Goal: Task Accomplishment & Management: Manage account settings

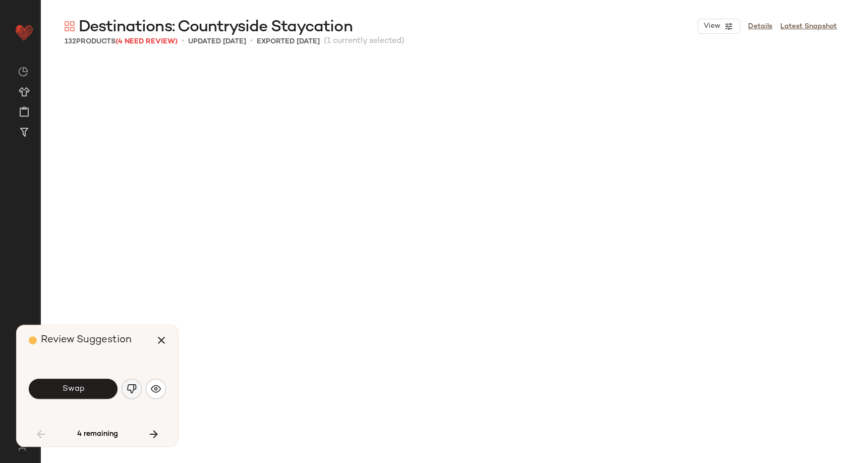
scroll to position [3115, 0]
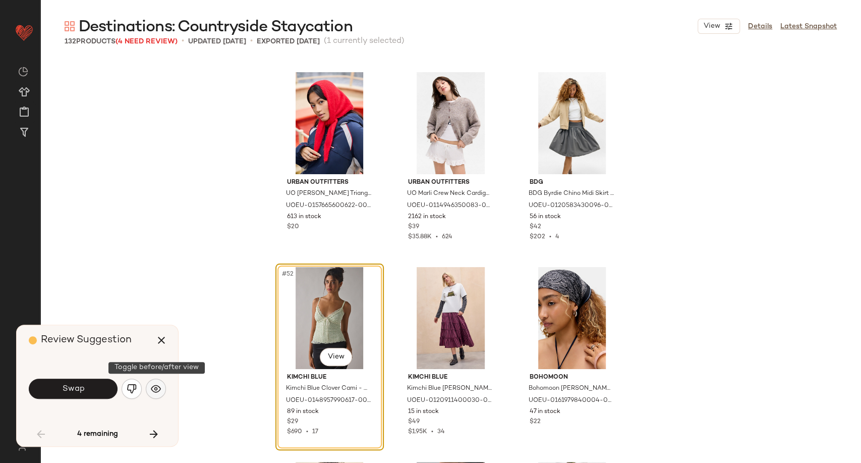
click at [157, 386] on img "button" at bounding box center [156, 388] width 10 height 10
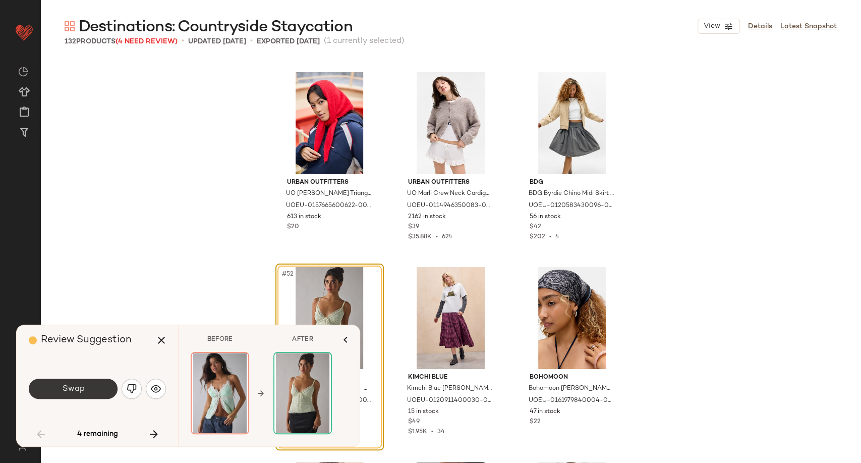
click at [102, 390] on button "Swap" at bounding box center [73, 388] width 89 height 20
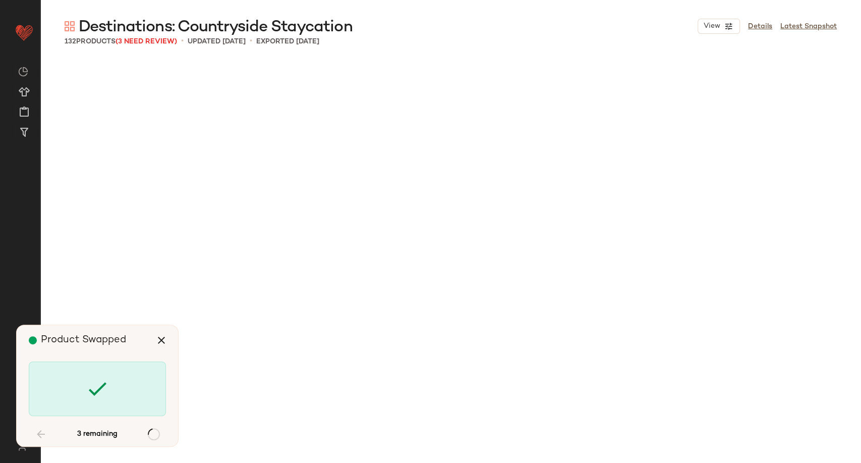
scroll to position [4672, 0]
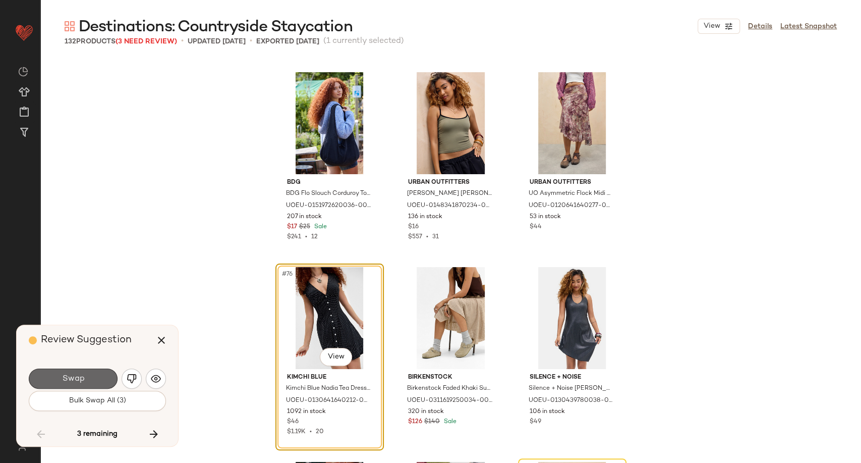
click at [83, 383] on span "Swap" at bounding box center [73, 379] width 23 height 10
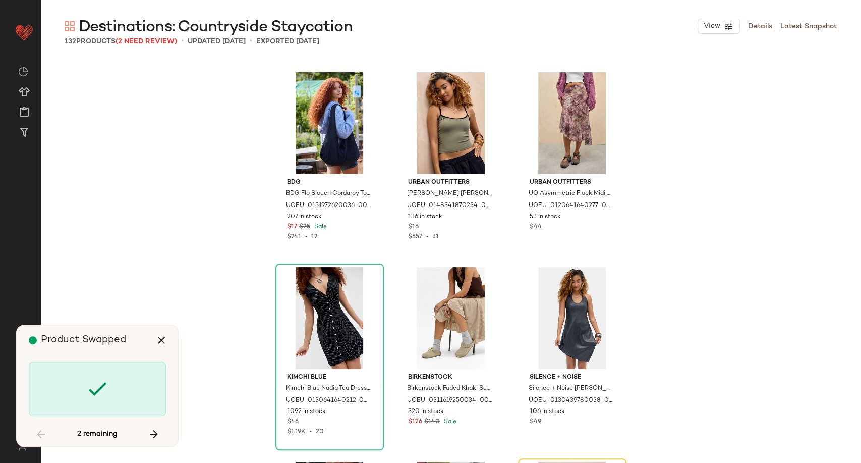
scroll to position [4867, 0]
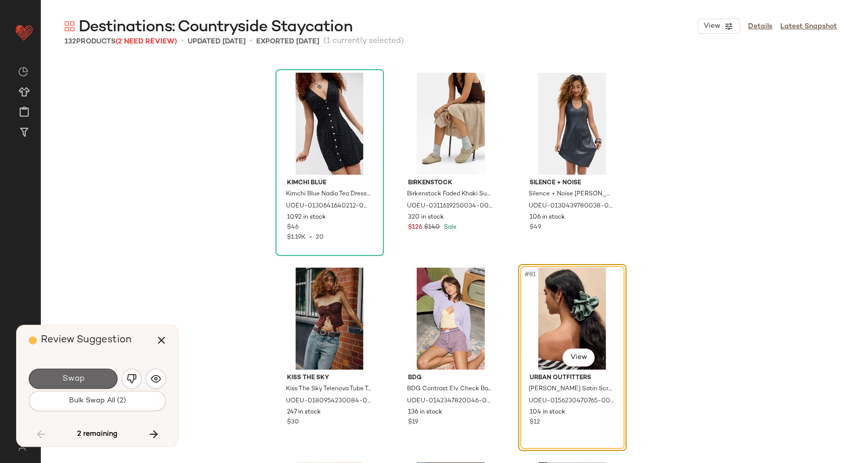
click at [99, 379] on button "Swap" at bounding box center [73, 378] width 89 height 20
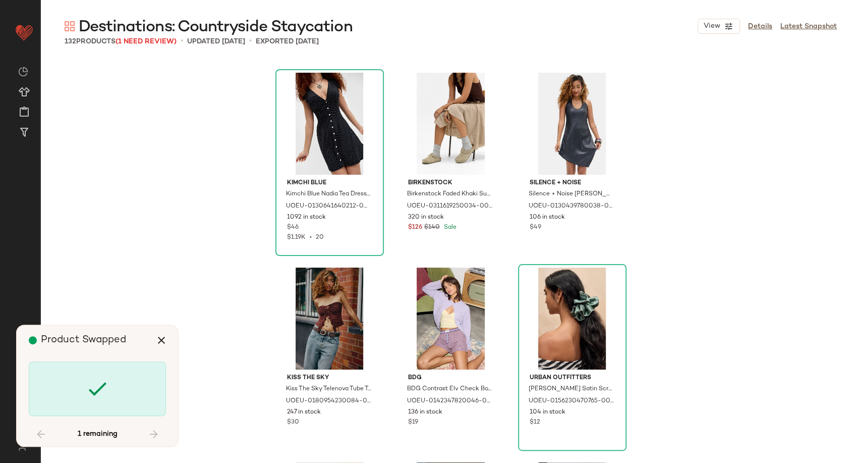
scroll to position [6814, 0]
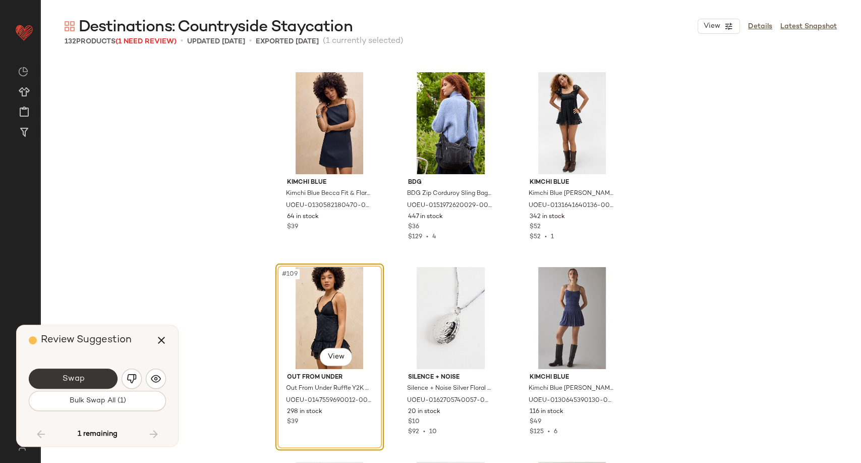
click at [86, 375] on button "Swap" at bounding box center [73, 378] width 89 height 20
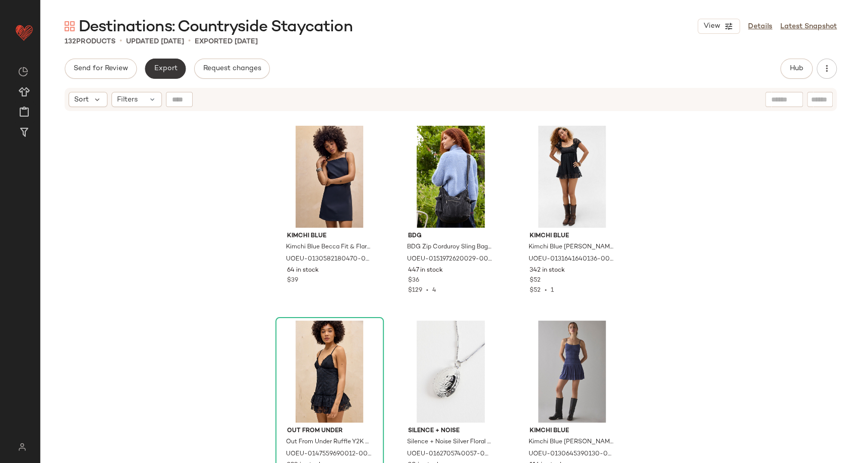
click at [171, 68] on span "Export" at bounding box center [165, 69] width 24 height 8
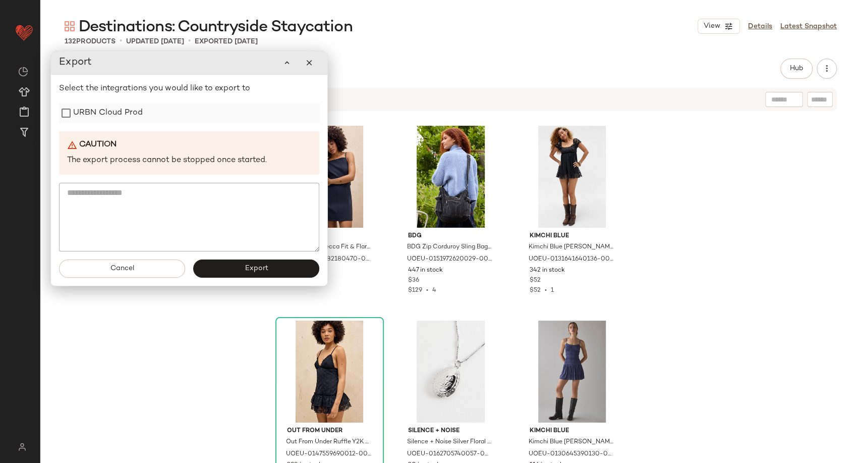
click at [128, 115] on label "URBN Cloud Prod" at bounding box center [108, 113] width 70 height 20
click at [242, 263] on button "Export" at bounding box center [256, 268] width 126 height 18
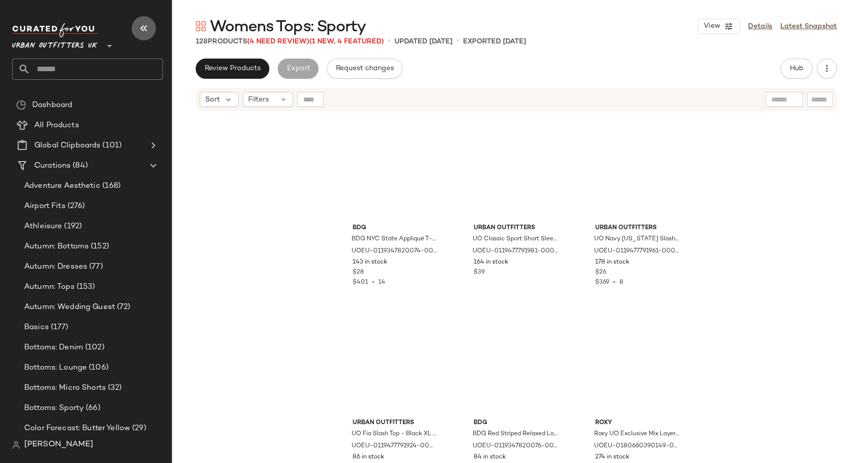
click at [142, 26] on icon "button" at bounding box center [144, 28] width 12 height 12
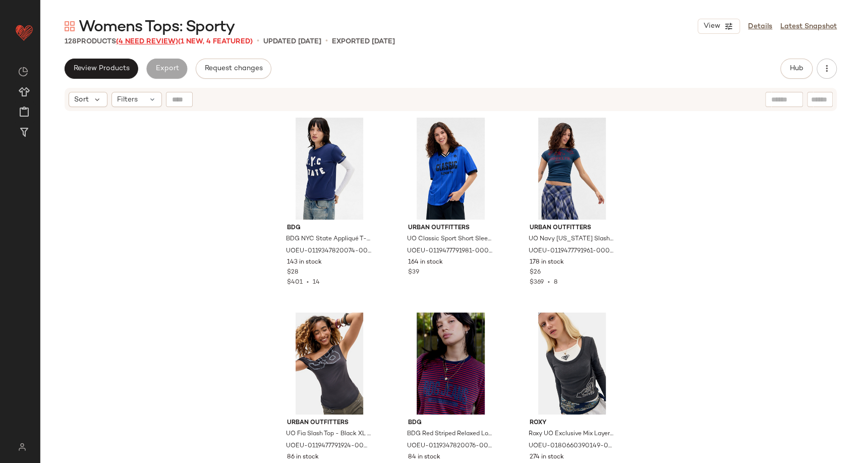
click at [149, 40] on span "(4 Need Review)" at bounding box center [147, 42] width 62 height 8
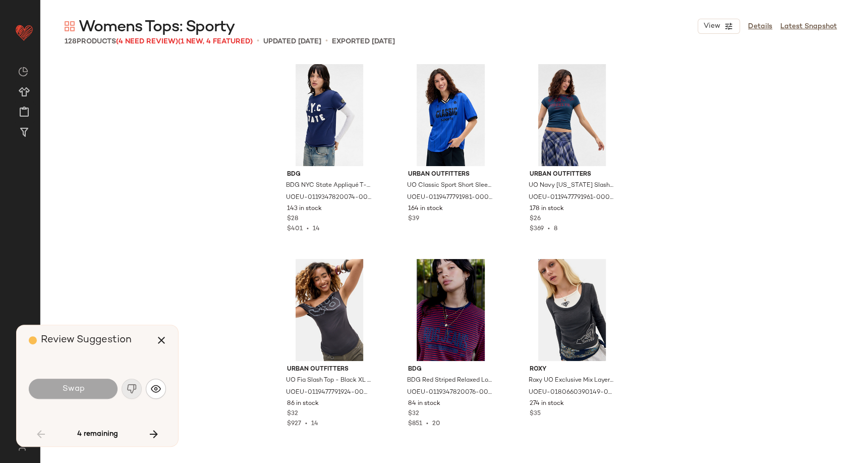
scroll to position [3115, 0]
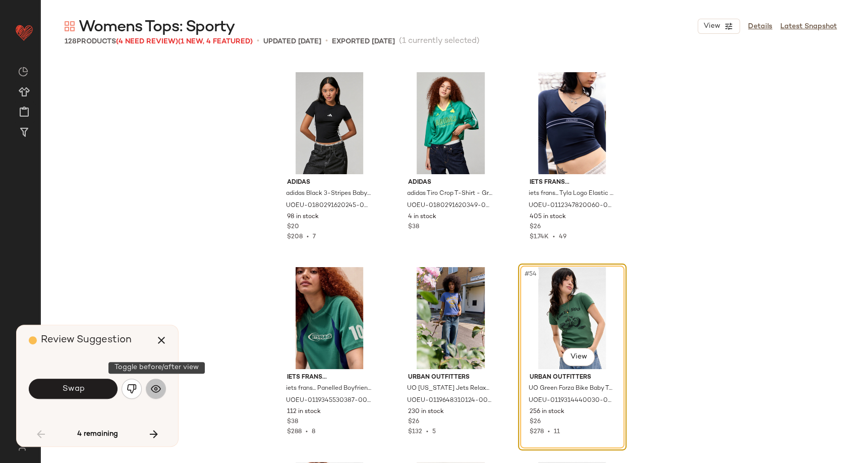
click at [155, 391] on img "button" at bounding box center [156, 388] width 10 height 10
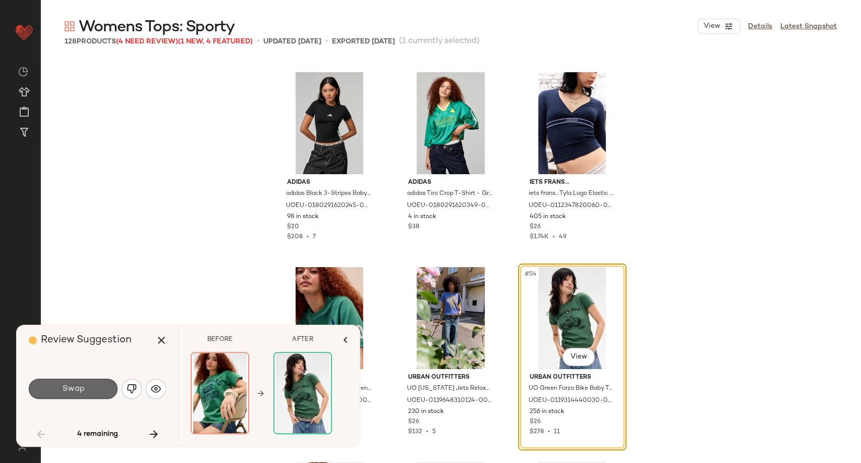
click at [93, 392] on button "Swap" at bounding box center [73, 388] width 89 height 20
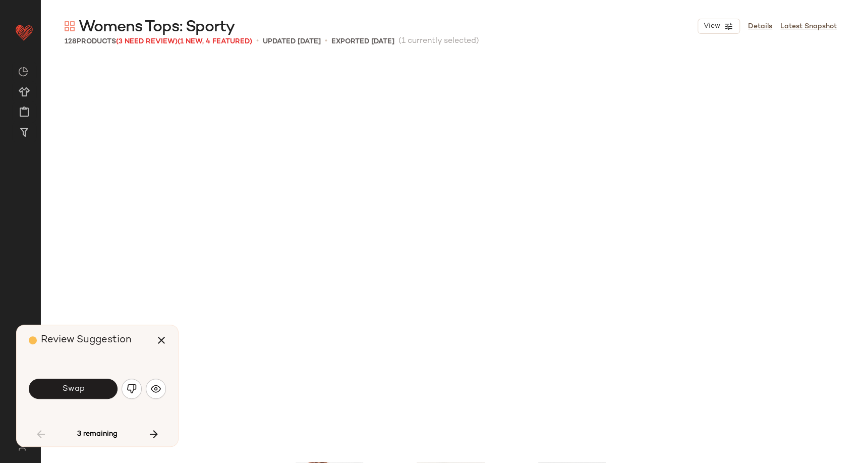
scroll to position [3504, 0]
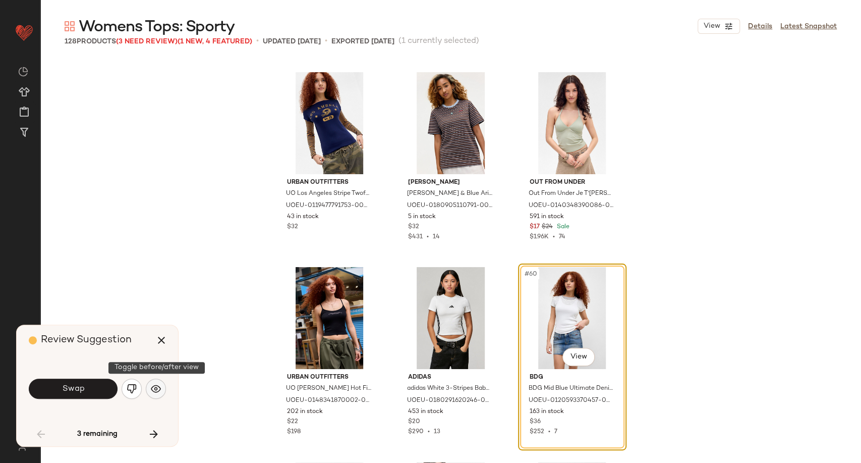
click at [158, 385] on img "button" at bounding box center [156, 388] width 10 height 10
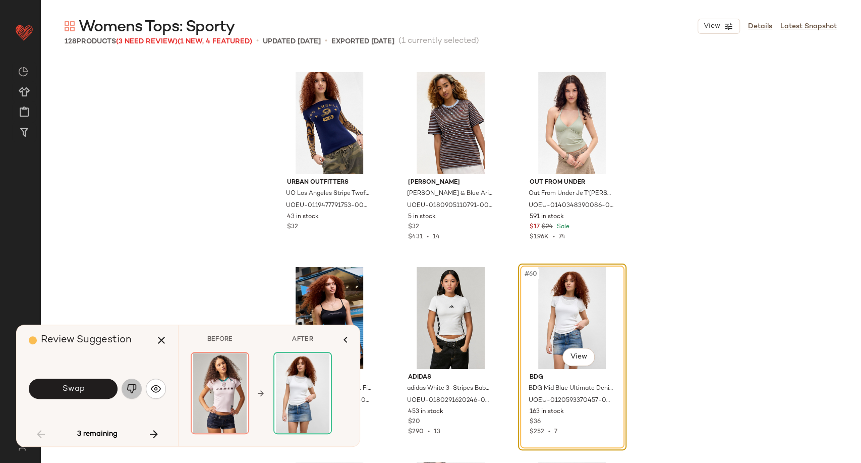
click at [133, 394] on button "button" at bounding box center [132, 388] width 20 height 20
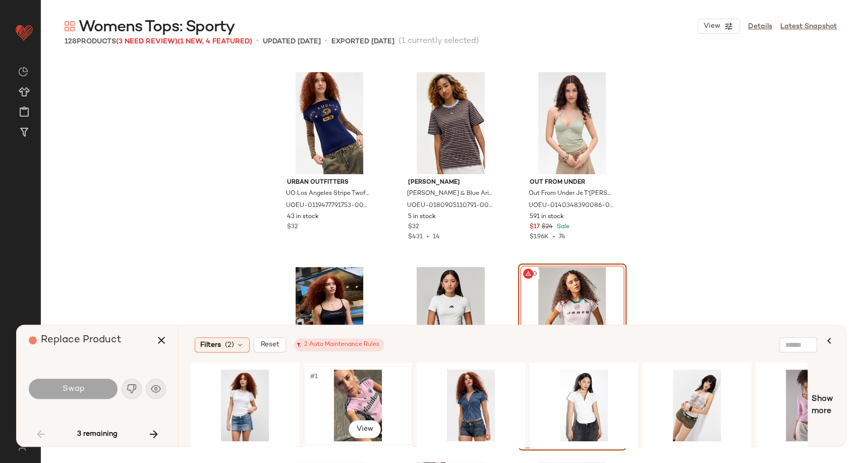
click at [375, 396] on div "#1 View" at bounding box center [357, 405] width 101 height 72
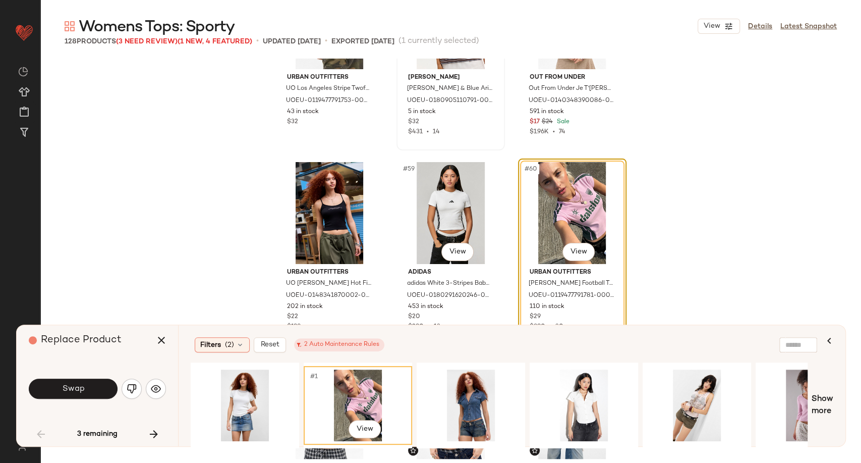
scroll to position [3616, 0]
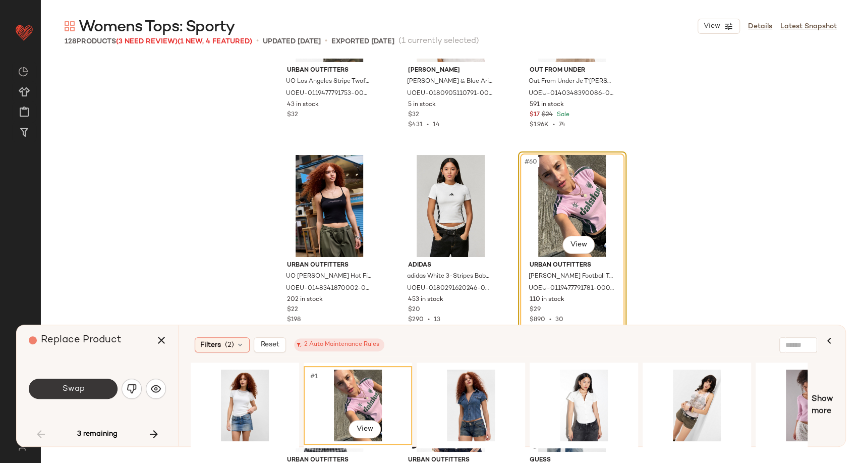
click at [74, 395] on button "Swap" at bounding box center [73, 388] width 89 height 20
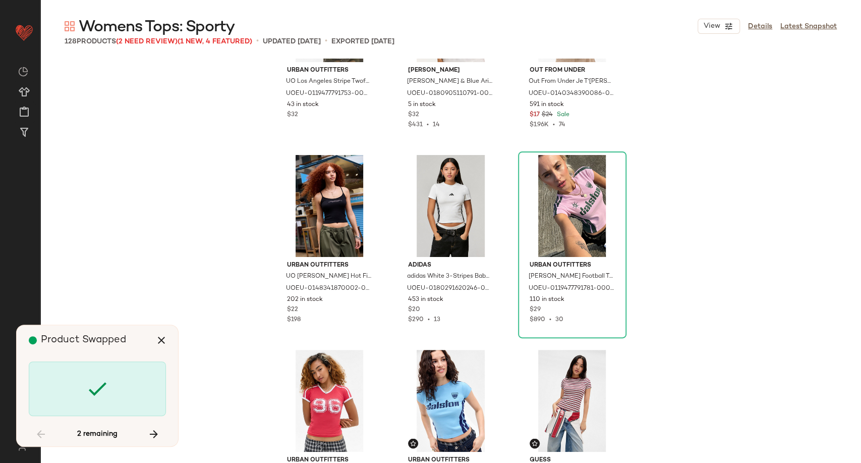
scroll to position [6035, 0]
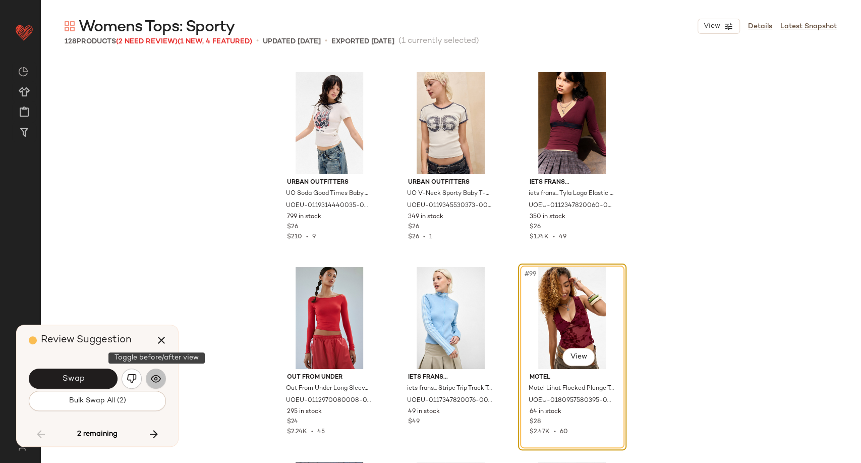
click at [163, 378] on button "button" at bounding box center [156, 378] width 20 height 20
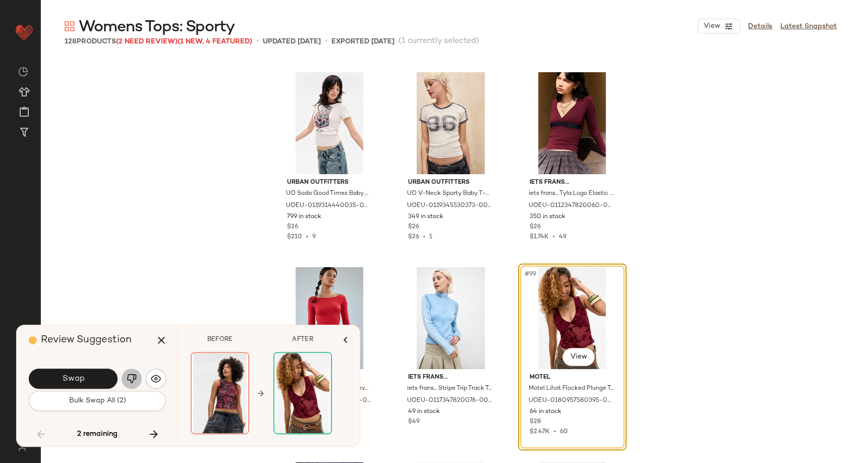
click at [136, 383] on img "button" at bounding box center [132, 378] width 10 height 10
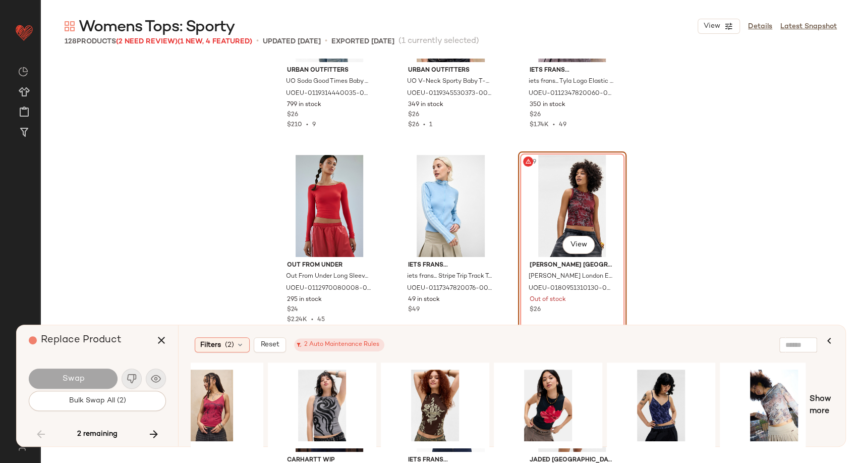
scroll to position [0, 456]
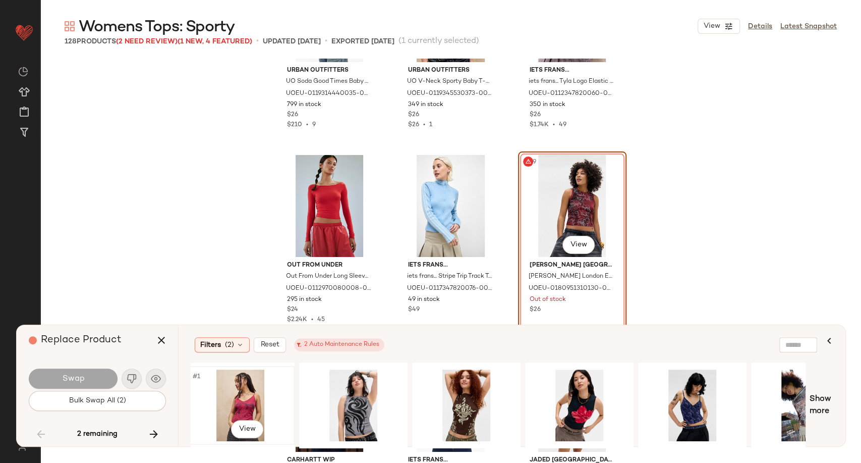
click at [252, 408] on div "#1 View" at bounding box center [240, 405] width 101 height 72
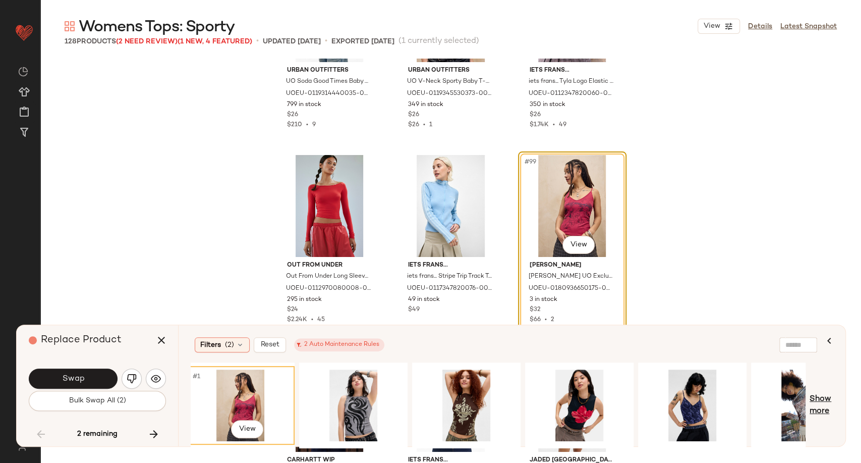
click at [816, 399] on span "Show more" at bounding box center [822, 405] width 24 height 24
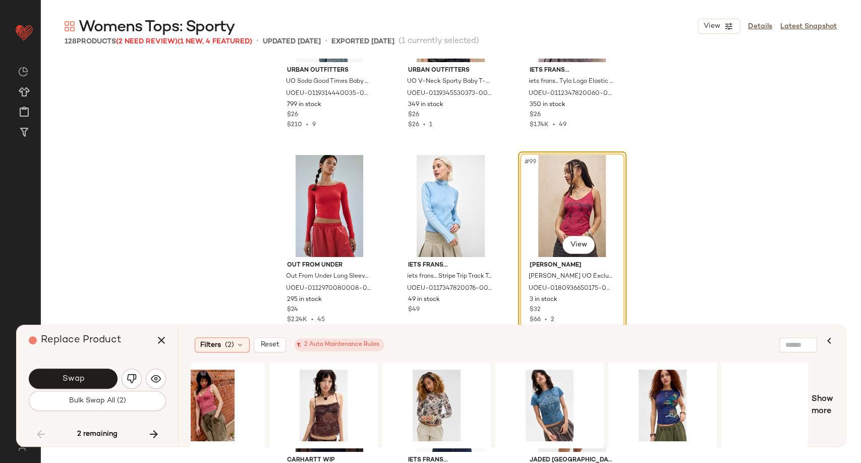
scroll to position [0, 1288]
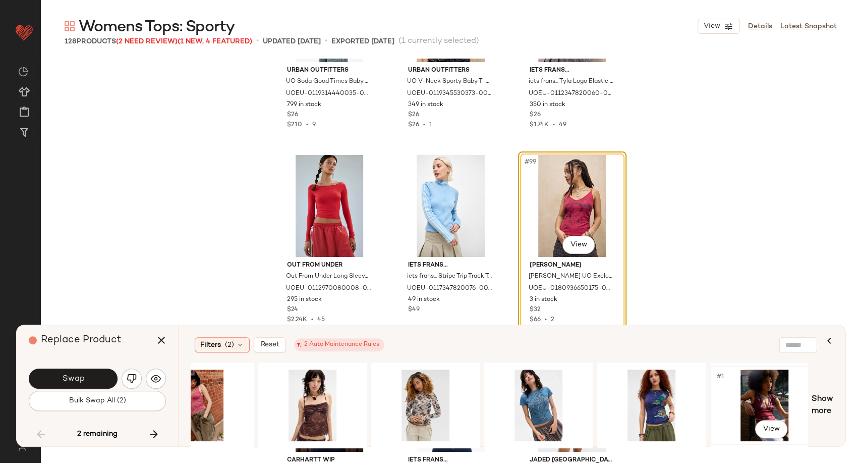
click at [755, 401] on div "#1 View" at bounding box center [764, 405] width 101 height 72
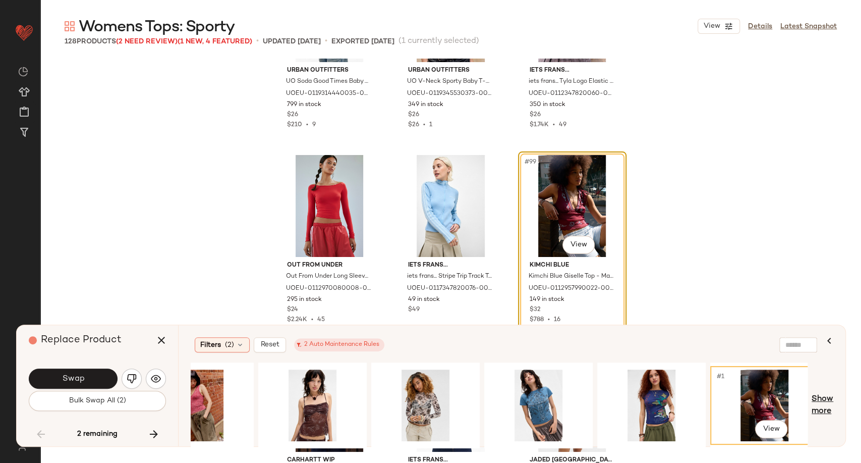
click at [819, 397] on span "Show more" at bounding box center [823, 405] width 22 height 24
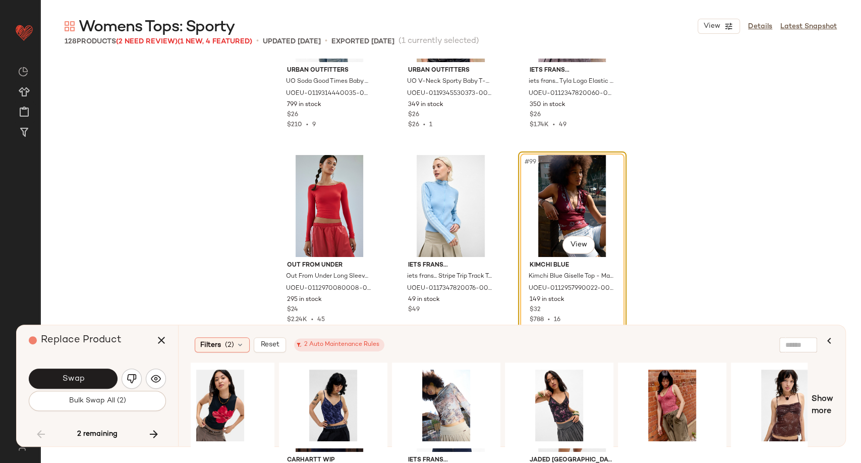
scroll to position [0, 946]
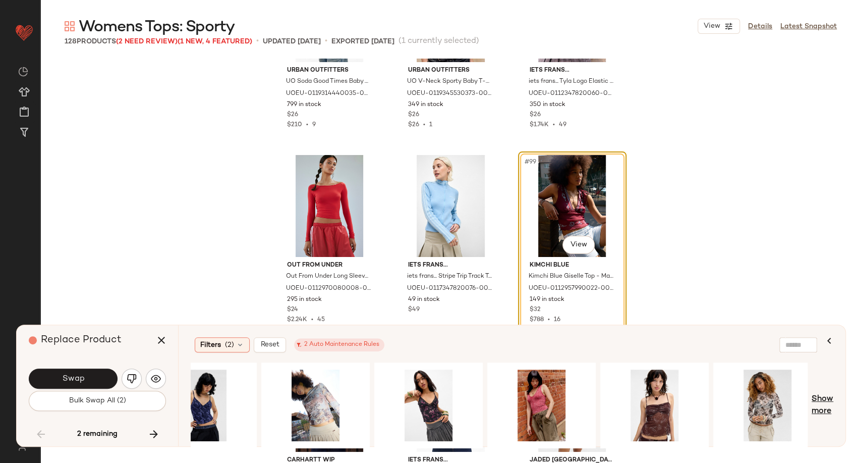
click at [821, 407] on span "Show more" at bounding box center [823, 405] width 22 height 24
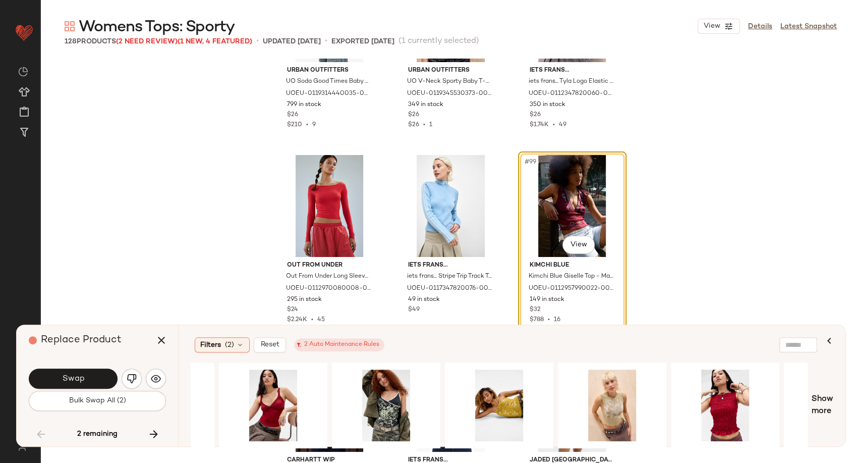
scroll to position [0, 3342]
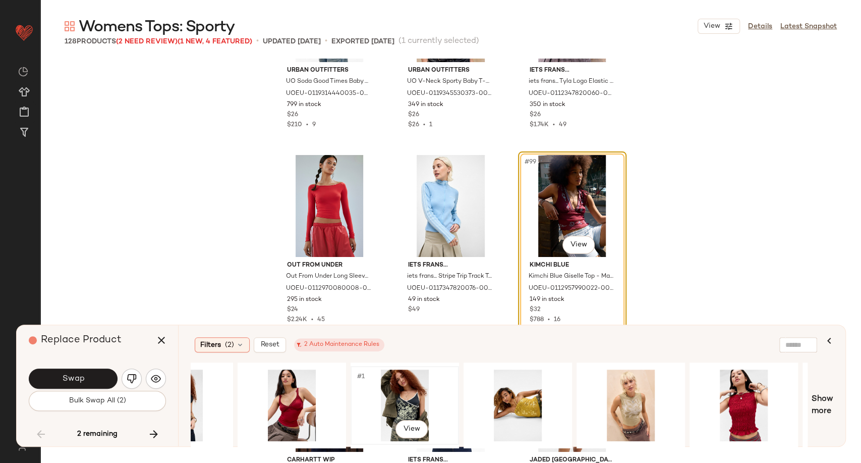
click at [416, 402] on div "#1 View" at bounding box center [404, 405] width 101 height 72
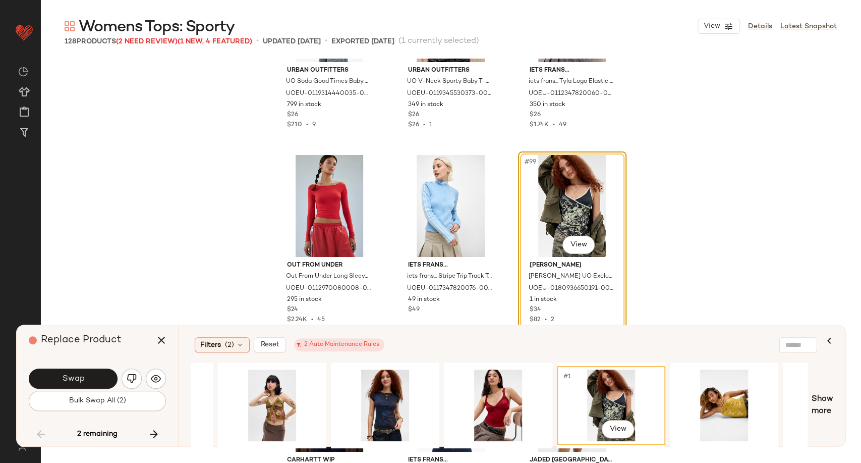
scroll to position [0, 3131]
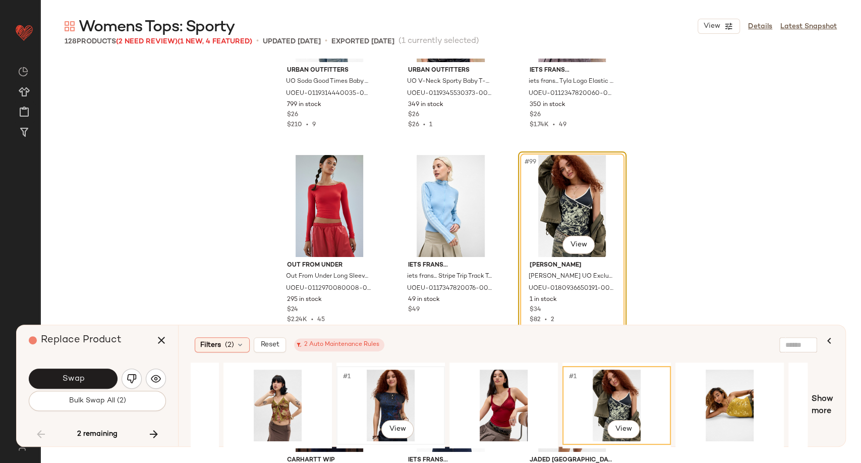
click at [383, 406] on div "#1 View" at bounding box center [390, 405] width 101 height 72
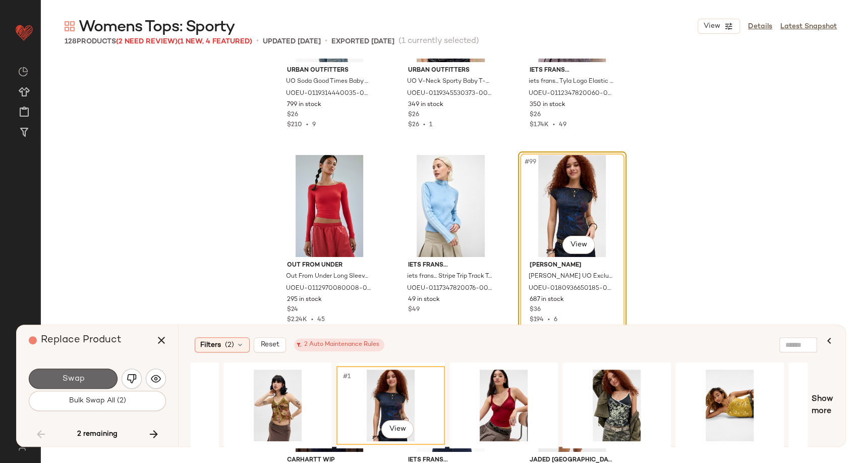
click at [86, 374] on button "Swap" at bounding box center [73, 378] width 89 height 20
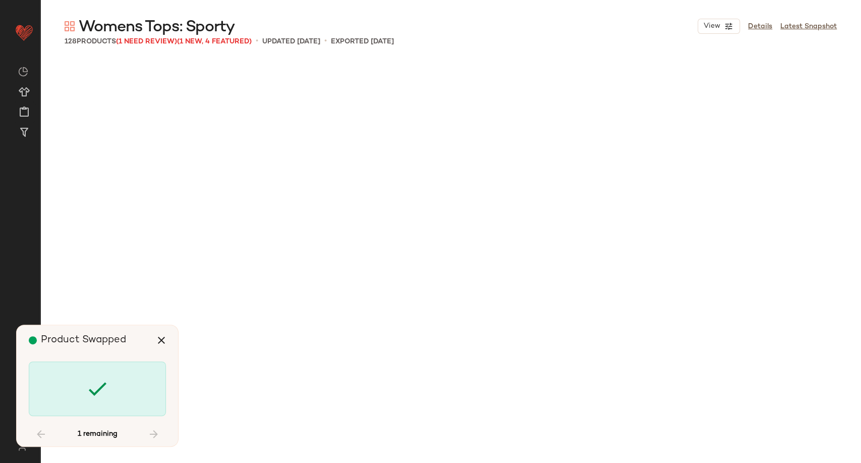
scroll to position [7593, 0]
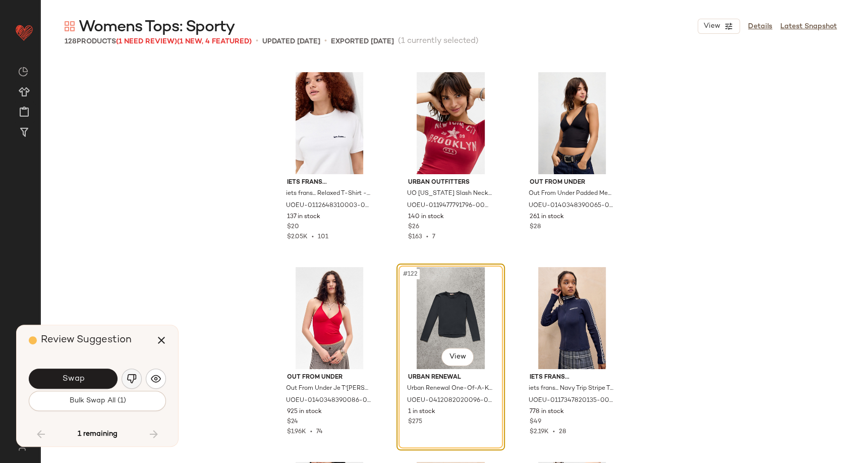
click at [132, 374] on img "button" at bounding box center [132, 378] width 10 height 10
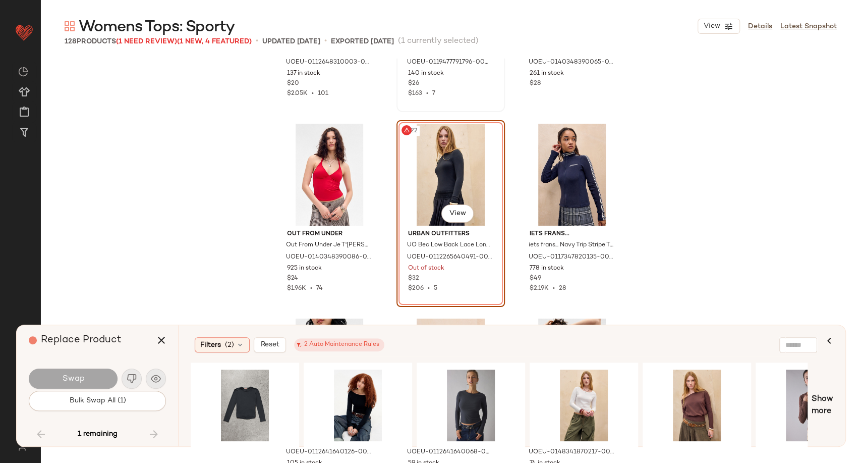
scroll to position [7761, 0]
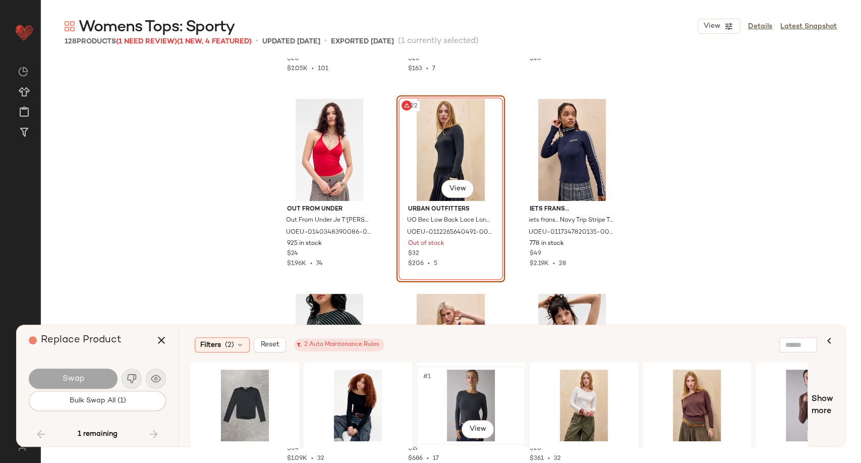
click at [465, 395] on div "#1 View" at bounding box center [470, 405] width 101 height 72
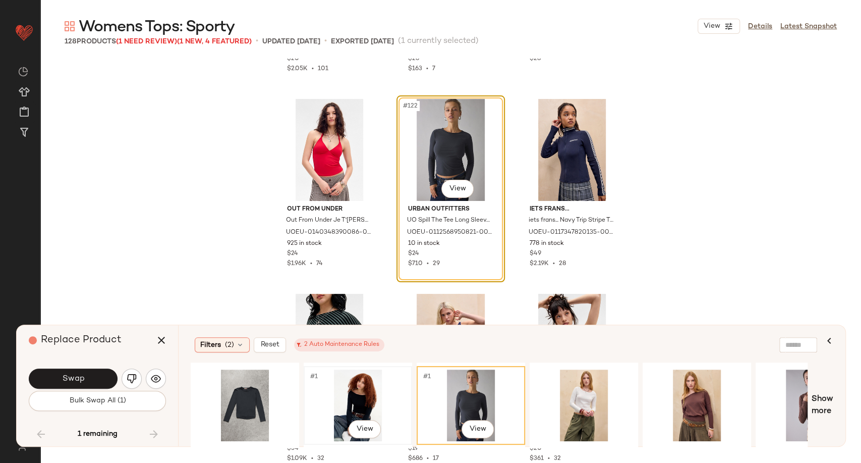
click at [351, 399] on div "#1 View" at bounding box center [357, 405] width 101 height 72
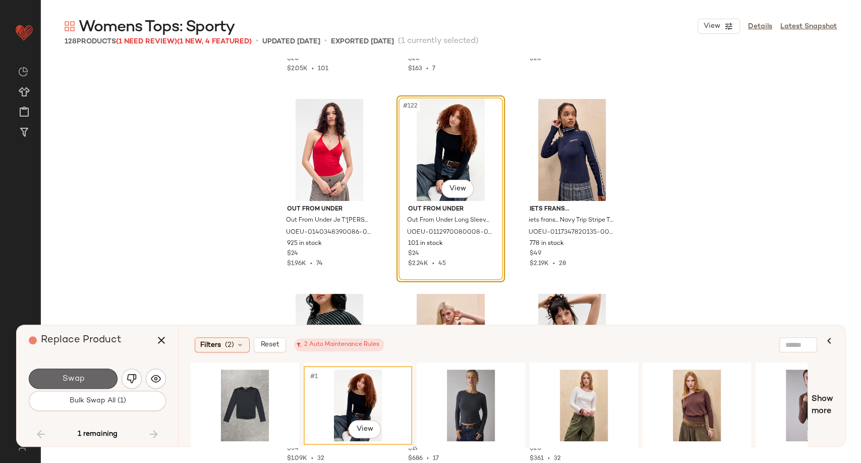
click at [79, 377] on span "Swap" at bounding box center [73, 379] width 23 height 10
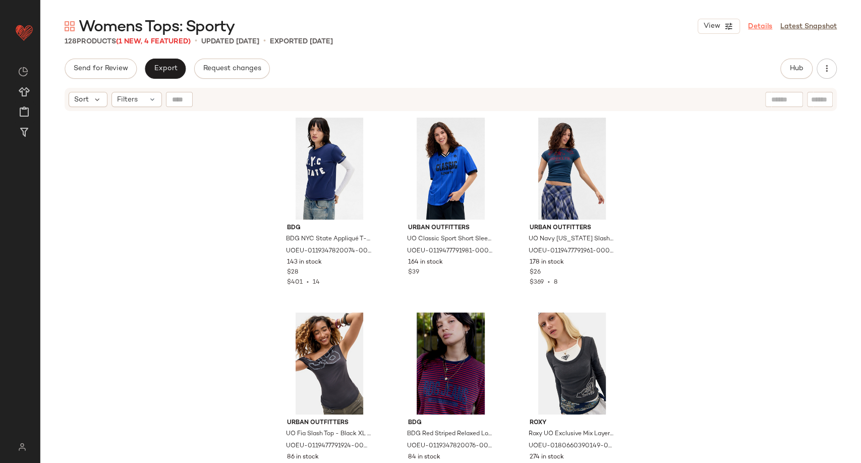
click at [765, 25] on link "Details" at bounding box center [760, 26] width 24 height 11
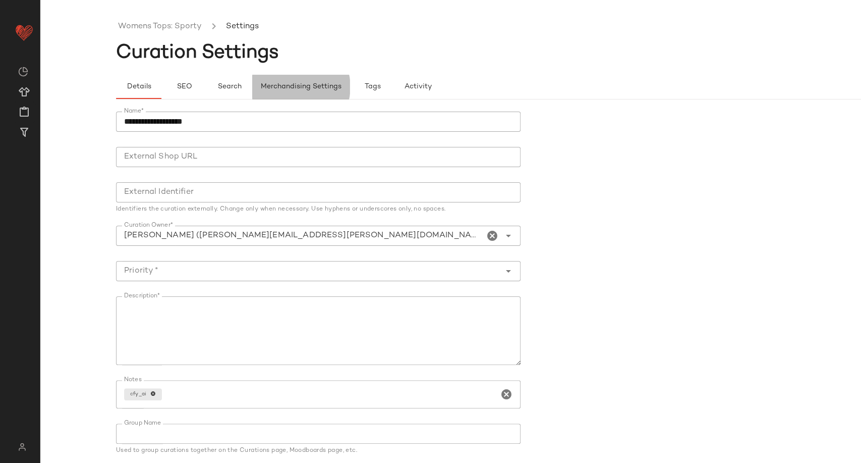
click at [285, 87] on span "Merchandising Settings" at bounding box center [300, 87] width 81 height 8
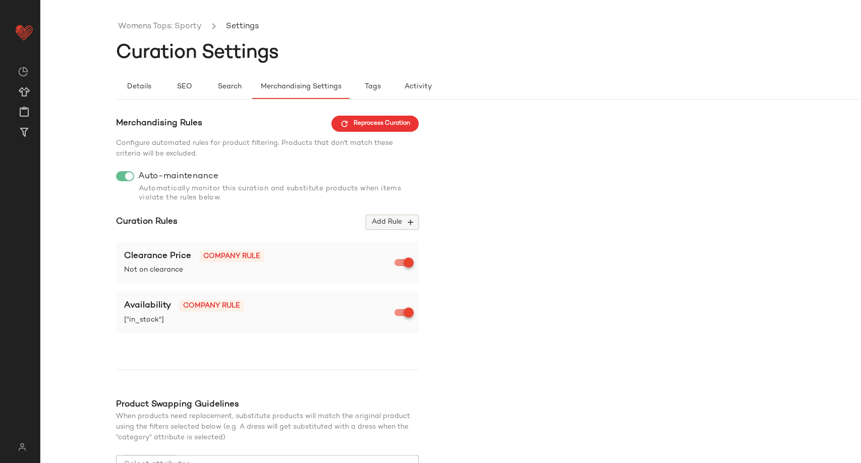
click at [395, 219] on span "Add Rule" at bounding box center [392, 221] width 42 height 9
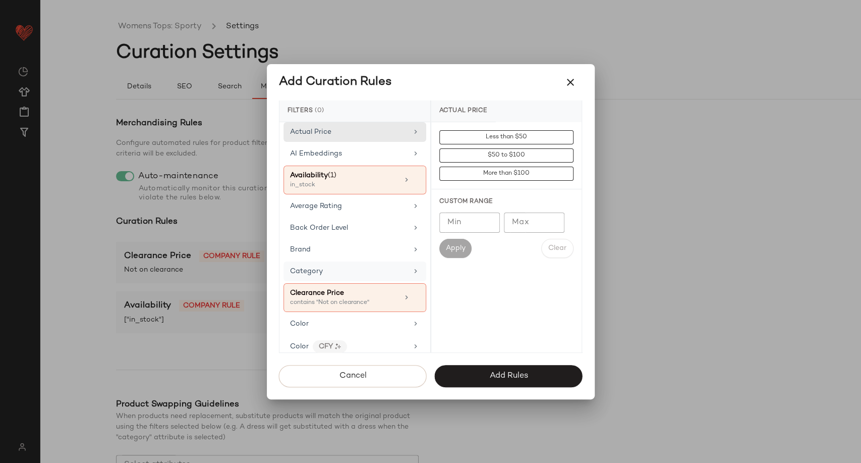
click at [337, 264] on div "Category" at bounding box center [354, 271] width 143 height 20
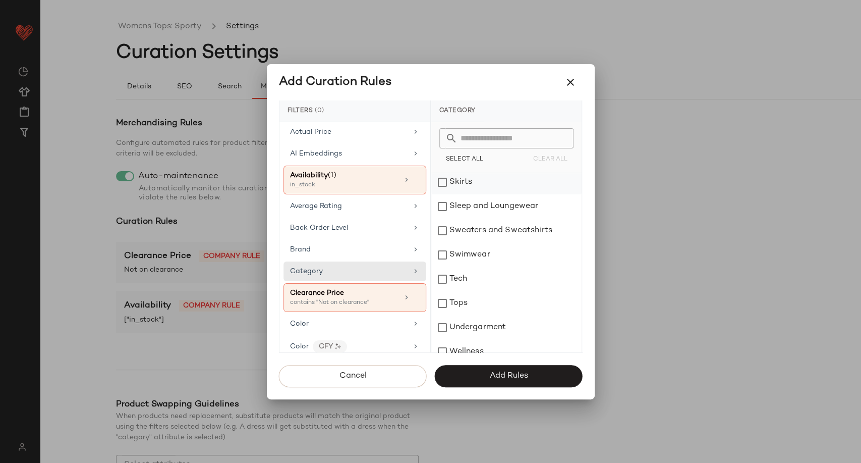
scroll to position [329, 0]
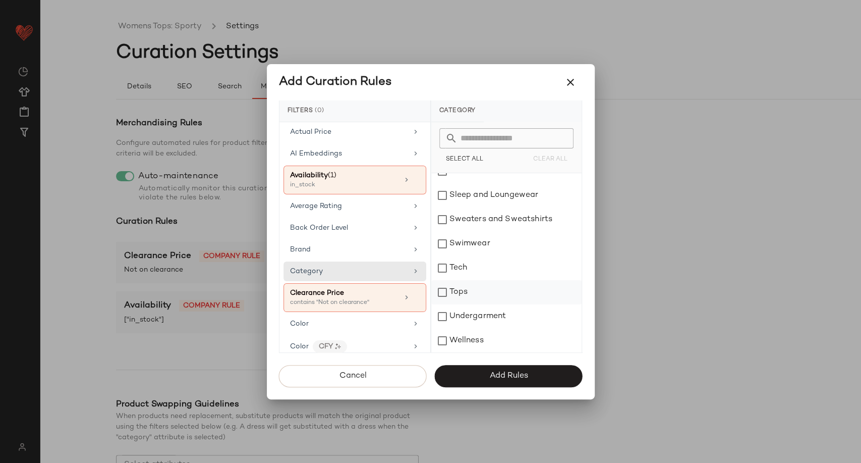
click at [458, 293] on div "Tops" at bounding box center [506, 292] width 150 height 24
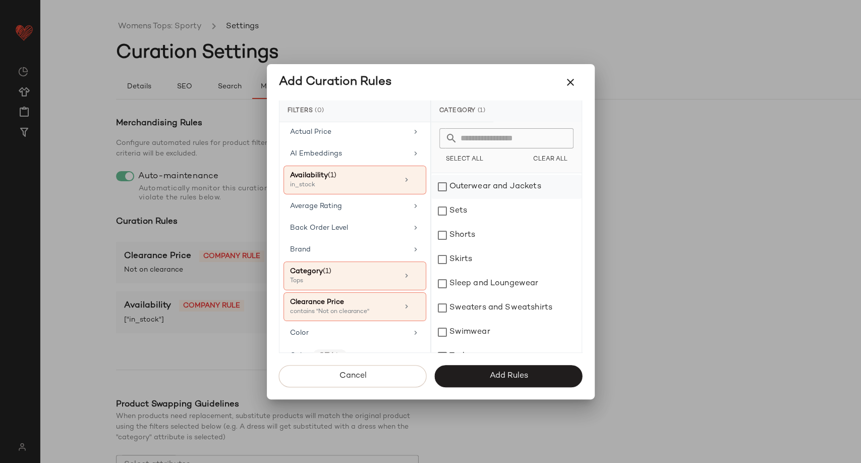
scroll to position [273, 0]
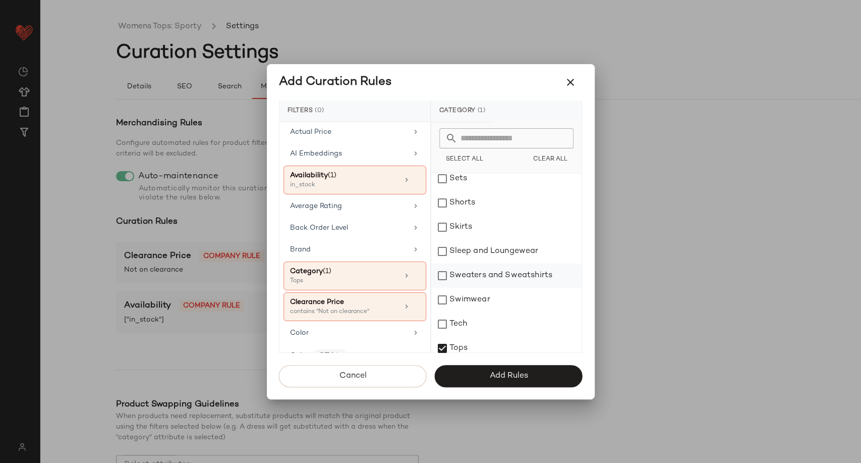
click at [485, 277] on div "Sweaters and Sweatshirts" at bounding box center [506, 275] width 150 height 24
click at [490, 382] on button "Add Rules" at bounding box center [509, 376] width 148 height 22
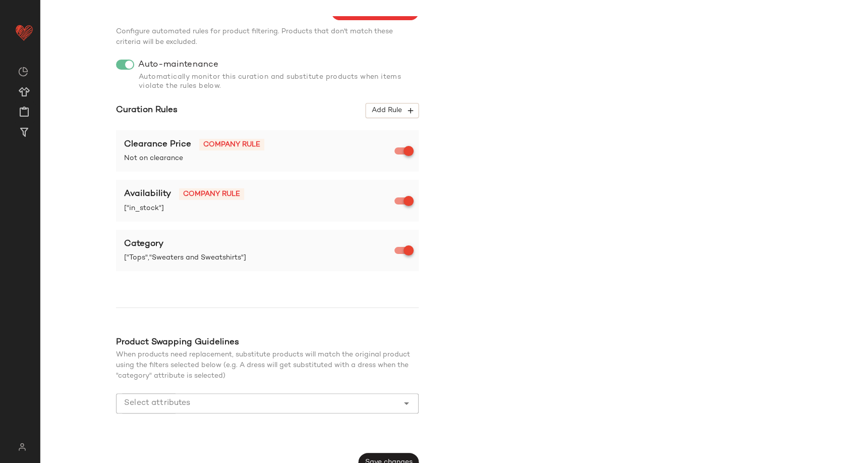
scroll to position [126, 0]
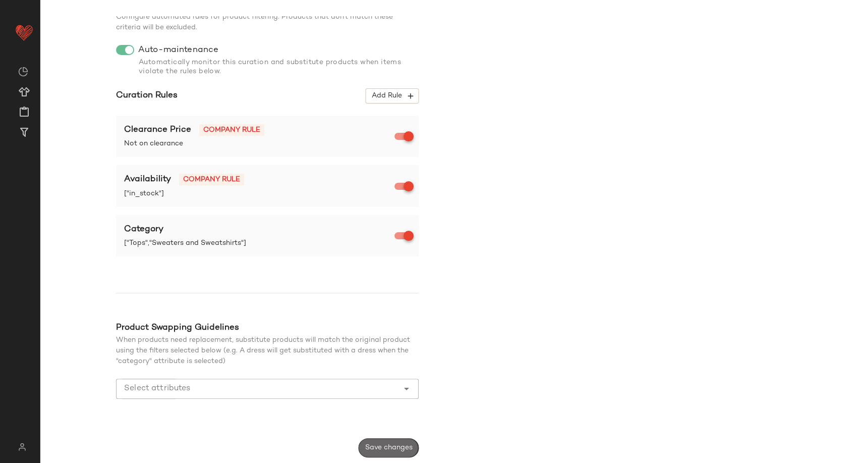
click at [385, 449] on span "Save changes" at bounding box center [389, 447] width 48 height 8
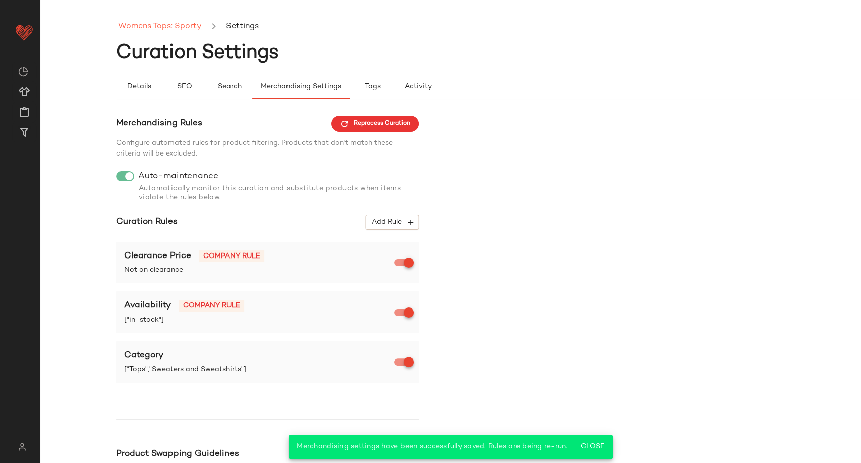
click at [168, 25] on link "Womens Tops: Sporty" at bounding box center [160, 26] width 84 height 13
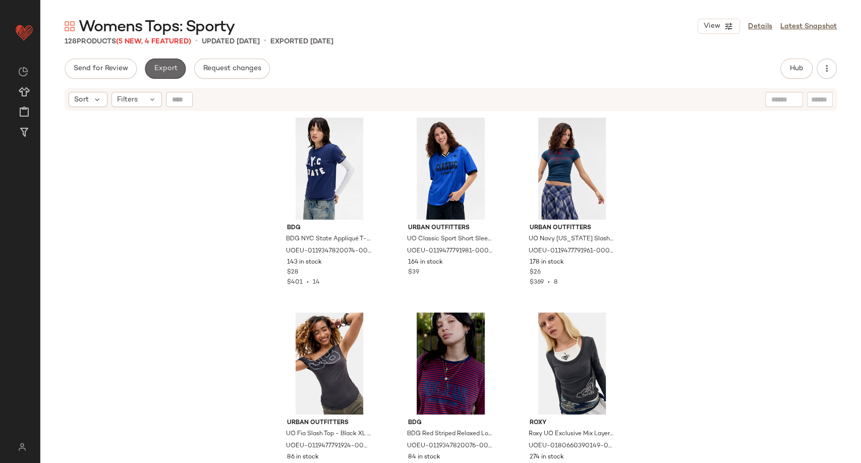
click at [178, 69] on button "Export" at bounding box center [165, 69] width 41 height 20
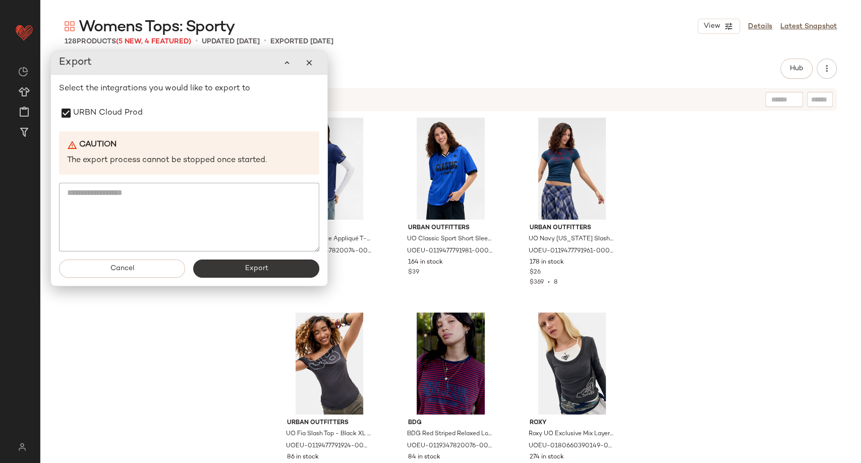
click at [268, 270] on button "Export" at bounding box center [256, 268] width 126 height 18
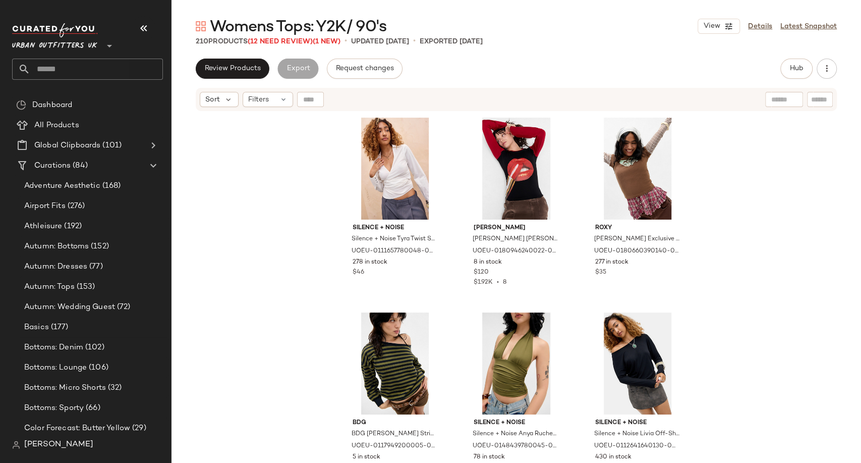
click at [146, 26] on icon "button" at bounding box center [144, 28] width 12 height 12
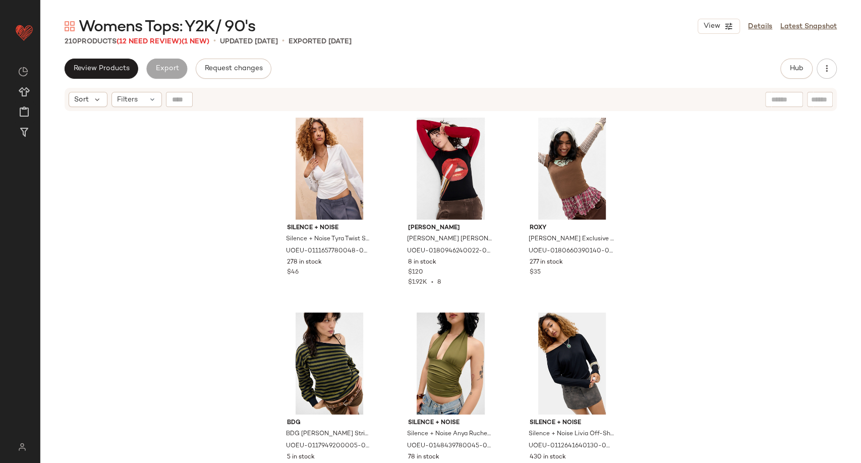
click at [180, 221] on div "Silence + Noise Silence + Noise Tyra Twist Shirt - White 2XS at Urban Outfitter…" at bounding box center [450, 300] width 821 height 376
click at [158, 38] on span "(12 Need Review)" at bounding box center [149, 42] width 65 height 8
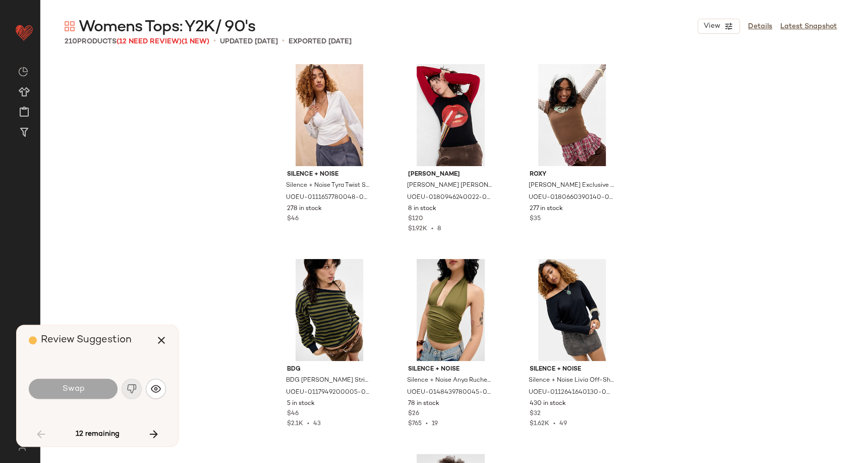
scroll to position [2530, 0]
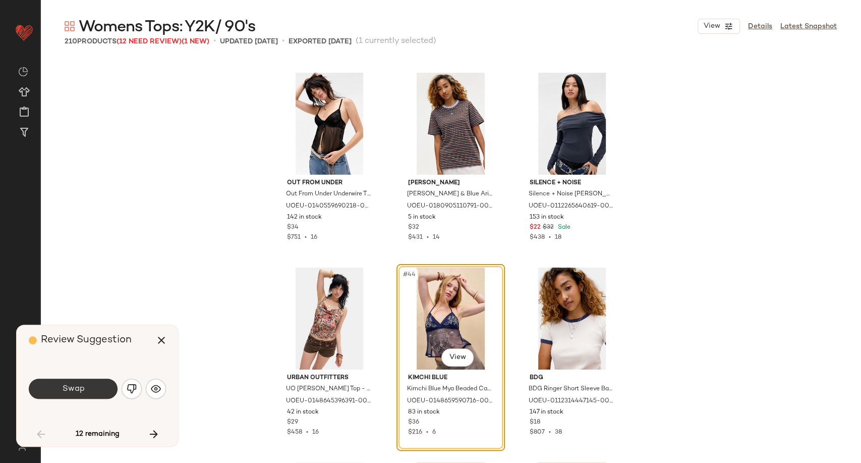
click at [70, 382] on button "Swap" at bounding box center [73, 388] width 89 height 20
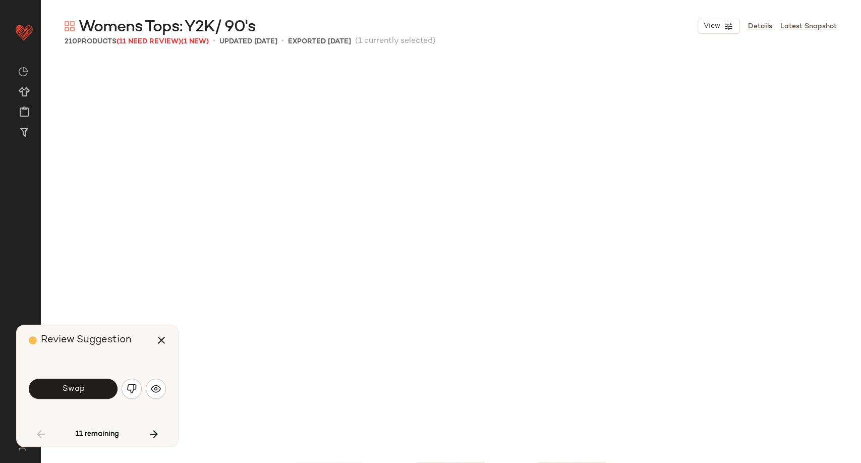
scroll to position [2920, 0]
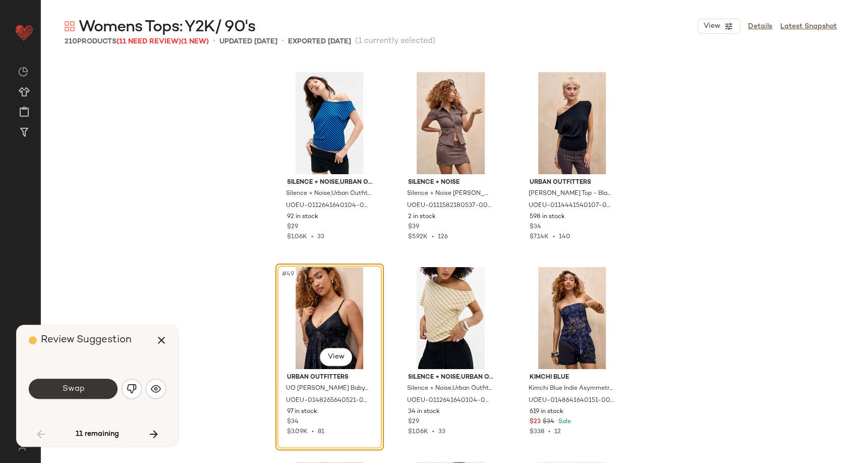
click at [104, 391] on button "Swap" at bounding box center [73, 388] width 89 height 20
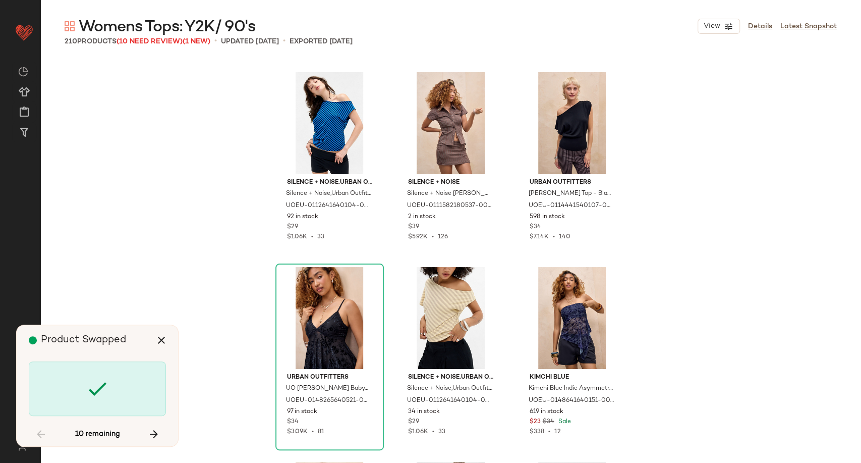
scroll to position [4088, 0]
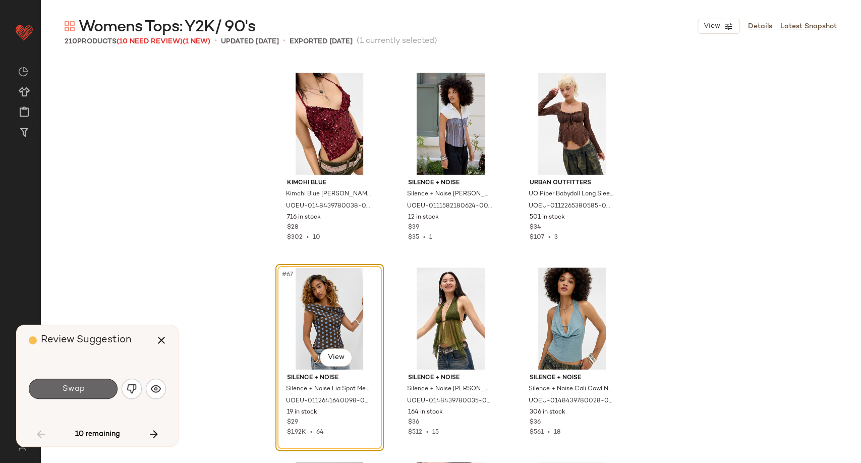
click at [94, 384] on button "Swap" at bounding box center [73, 388] width 89 height 20
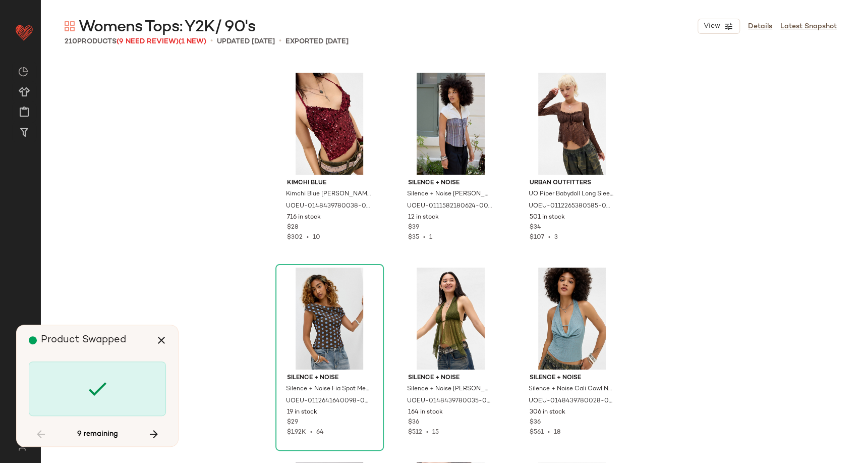
scroll to position [4478, 0]
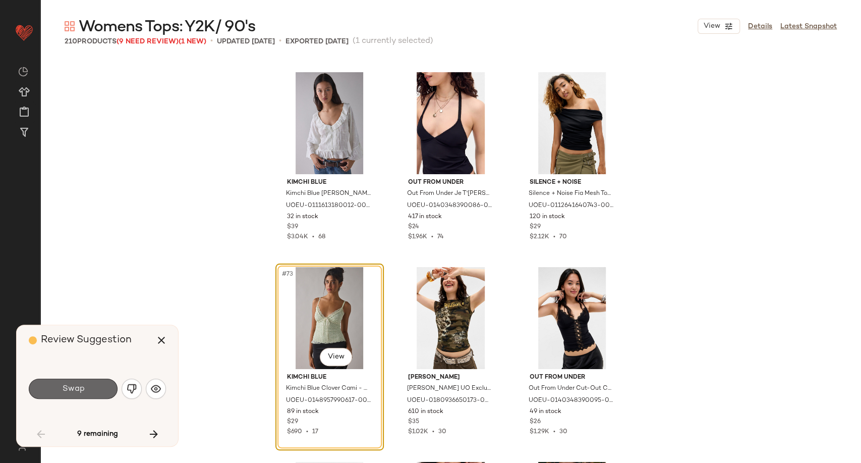
click at [77, 385] on span "Swap" at bounding box center [73, 389] width 23 height 10
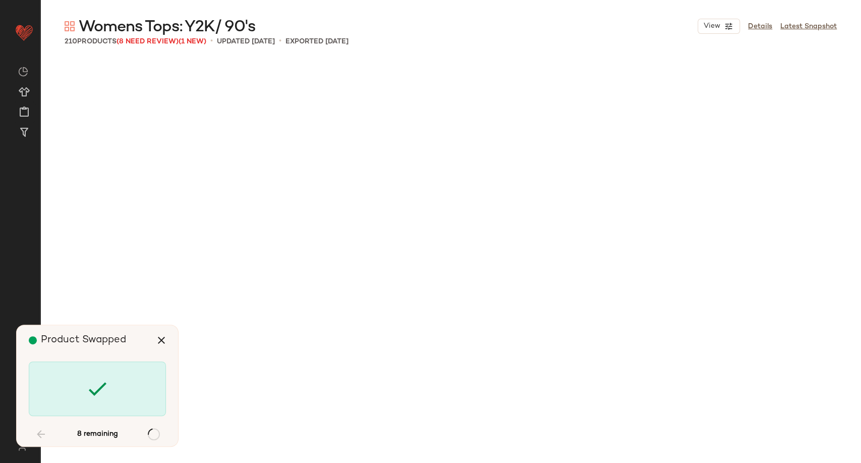
scroll to position [6424, 0]
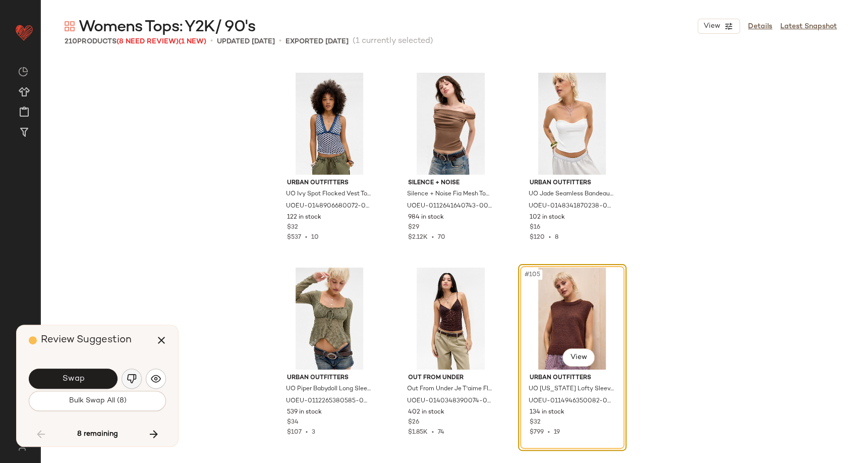
click at [130, 379] on img "button" at bounding box center [132, 378] width 10 height 10
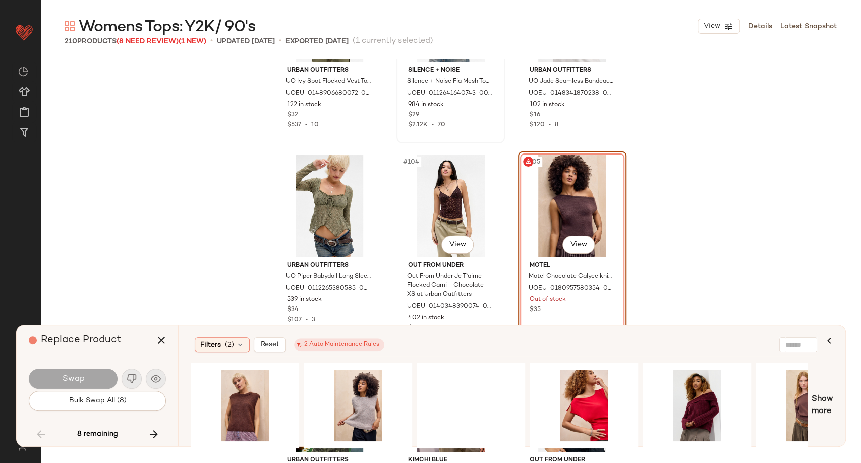
scroll to position [6593, 0]
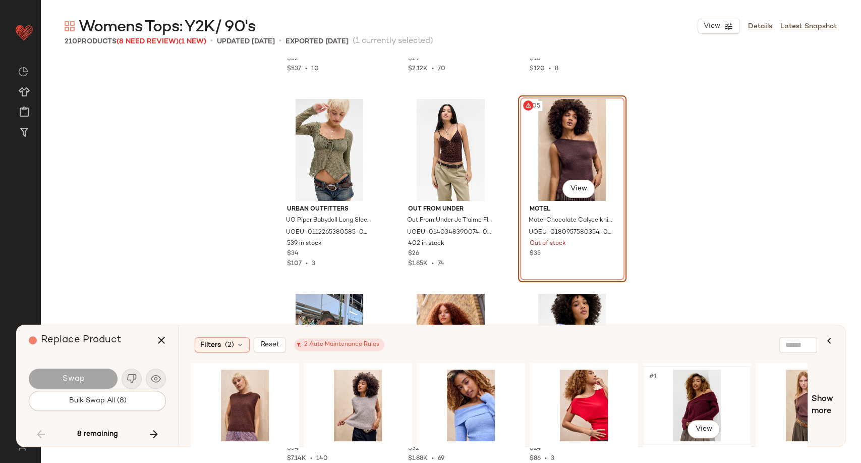
click at [694, 395] on div "#1 View" at bounding box center [696, 405] width 101 height 72
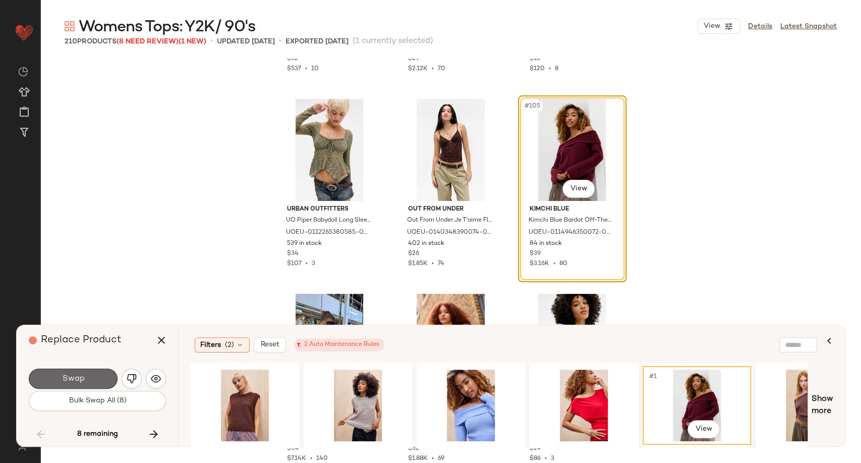
click at [89, 380] on button "Swap" at bounding box center [73, 378] width 89 height 20
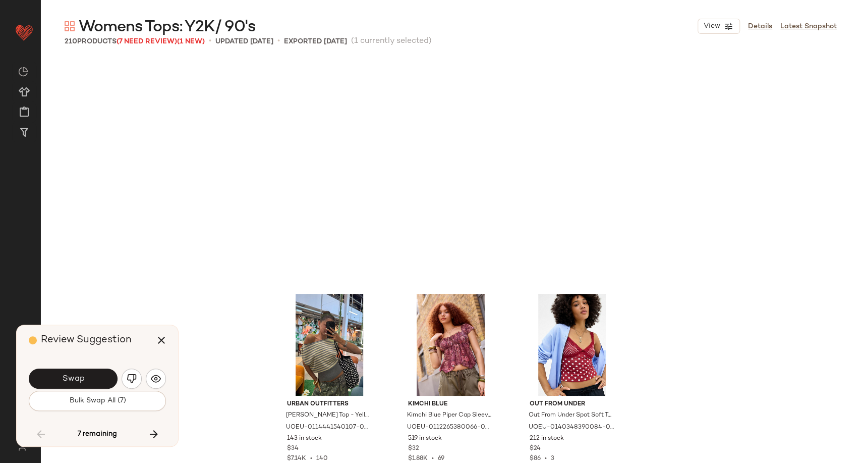
scroll to position [6814, 0]
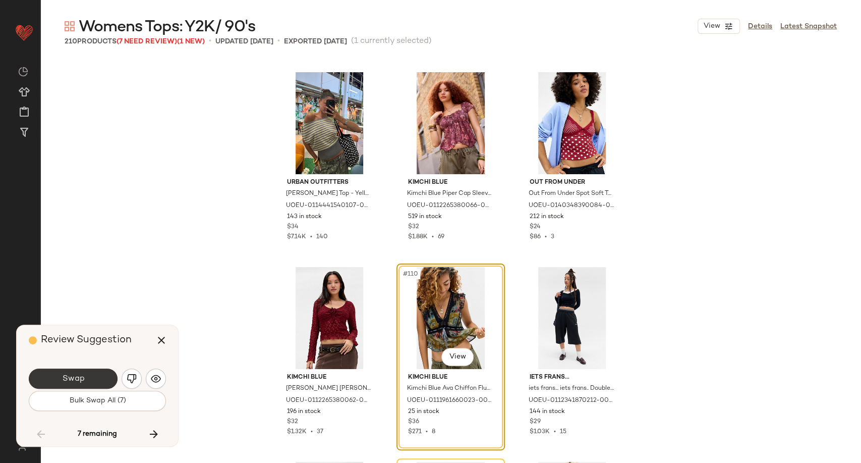
click at [105, 384] on button "Swap" at bounding box center [73, 378] width 89 height 20
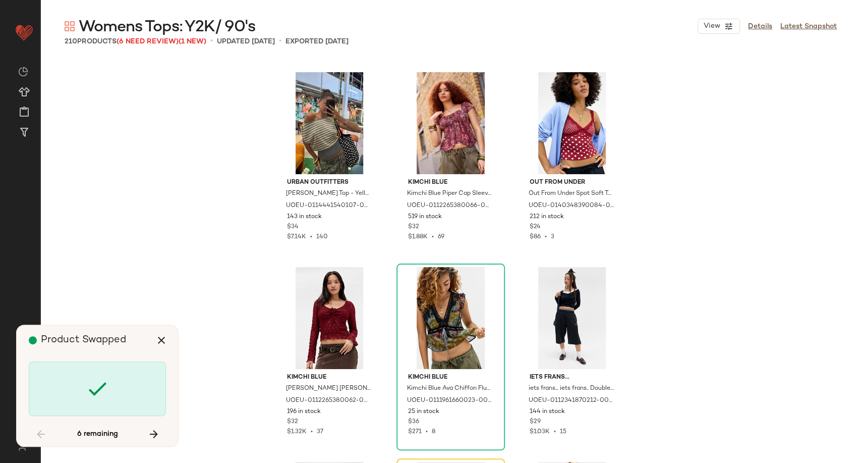
scroll to position [7009, 0]
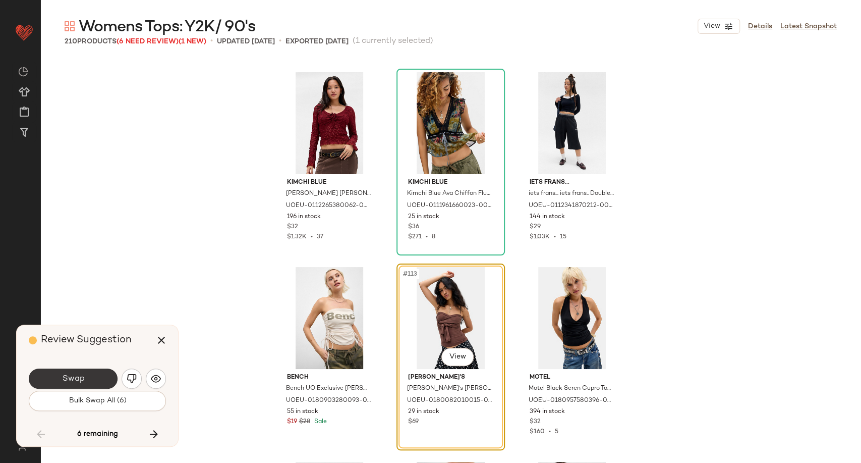
click at [93, 381] on button "Swap" at bounding box center [73, 378] width 89 height 20
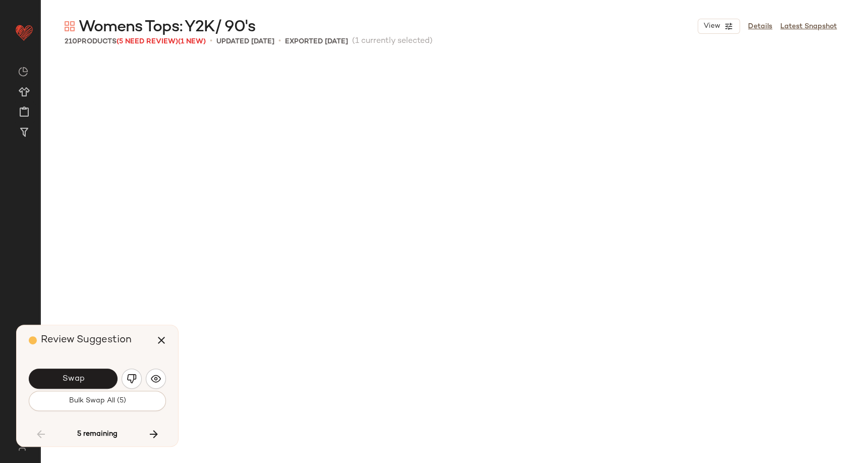
scroll to position [7593, 0]
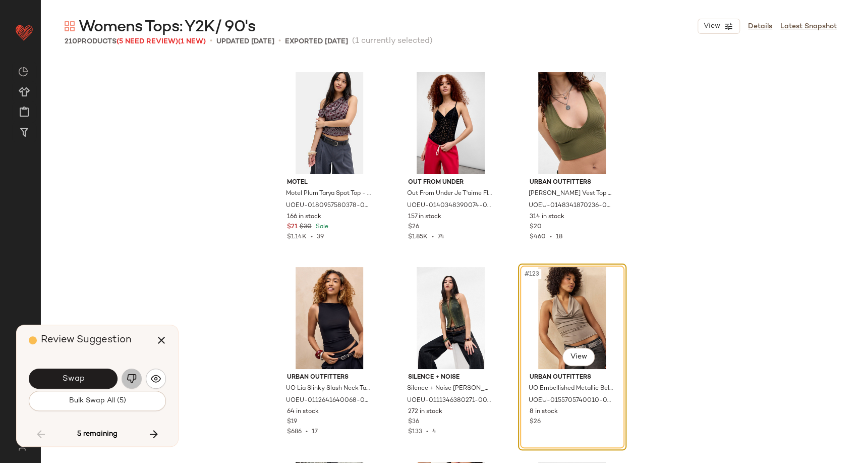
click at [127, 381] on img "button" at bounding box center [132, 378] width 10 height 10
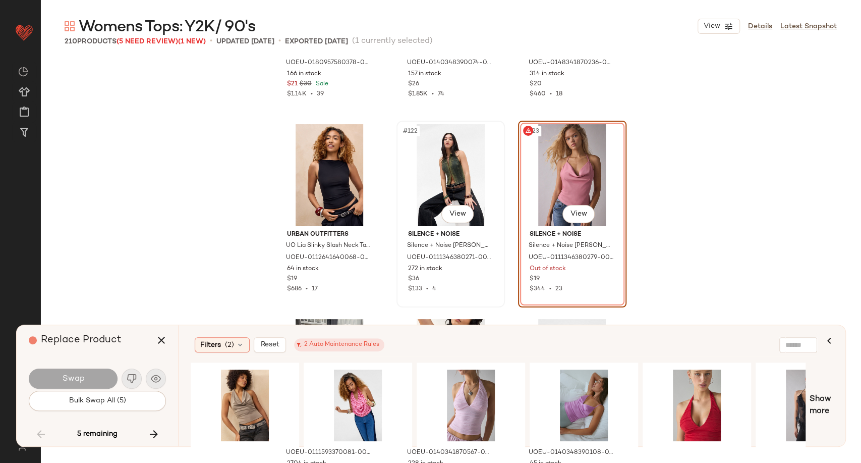
scroll to position [7761, 0]
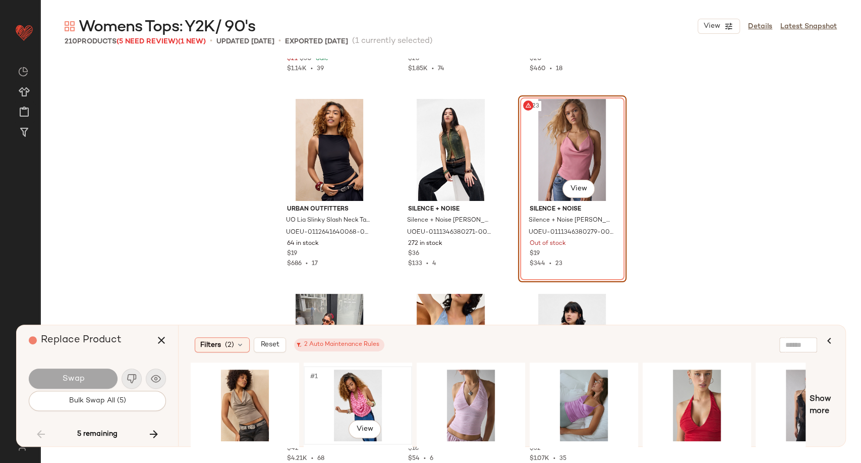
click at [344, 392] on div "#1 View" at bounding box center [357, 405] width 101 height 72
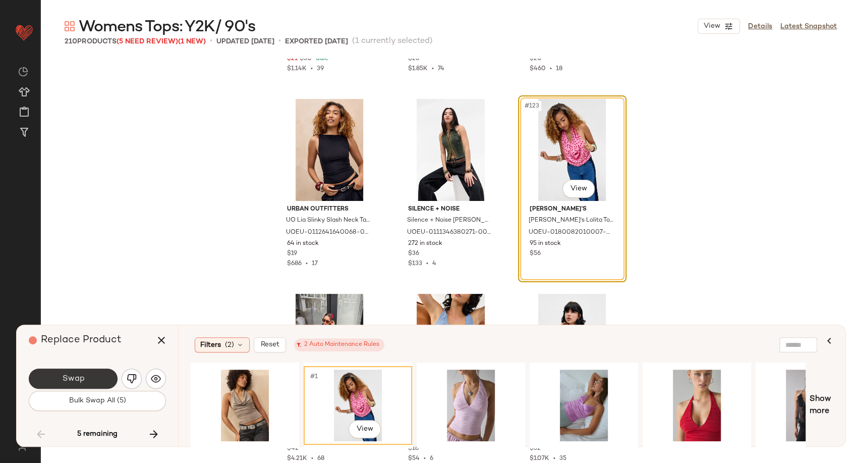
click at [104, 380] on button "Swap" at bounding box center [73, 378] width 89 height 20
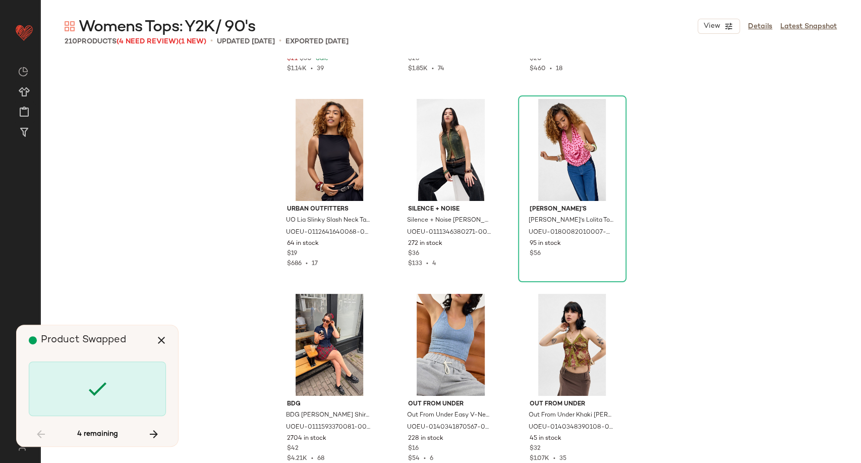
scroll to position [8372, 0]
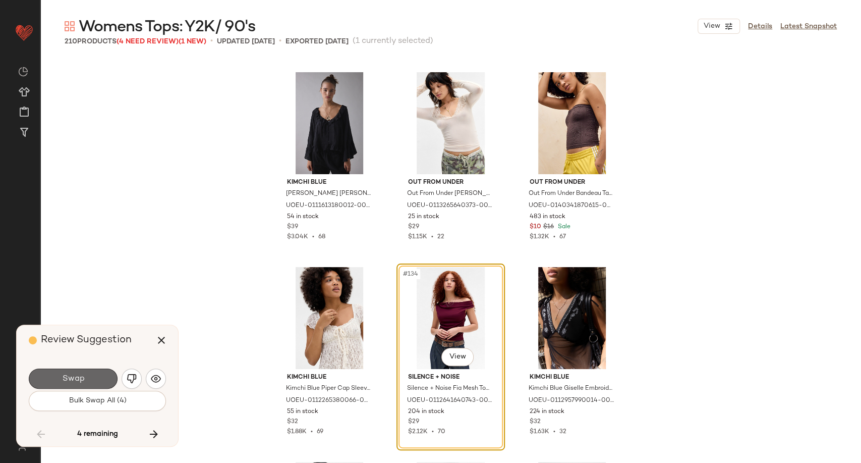
click at [92, 383] on button "Swap" at bounding box center [73, 378] width 89 height 20
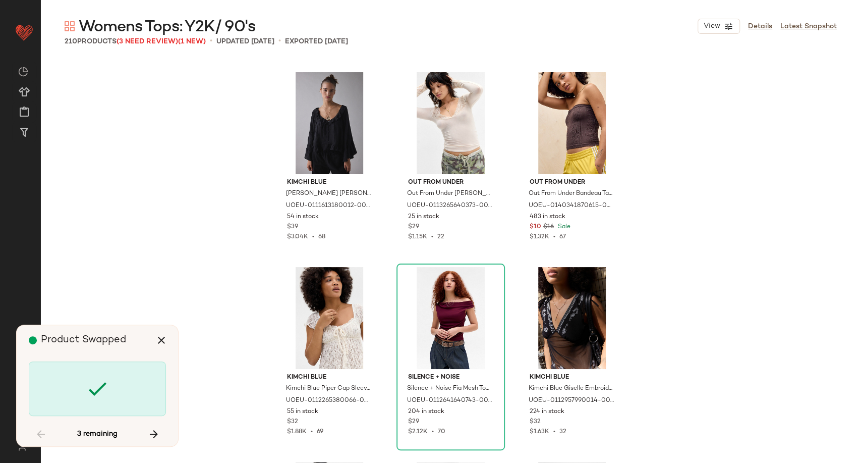
scroll to position [8760, 0]
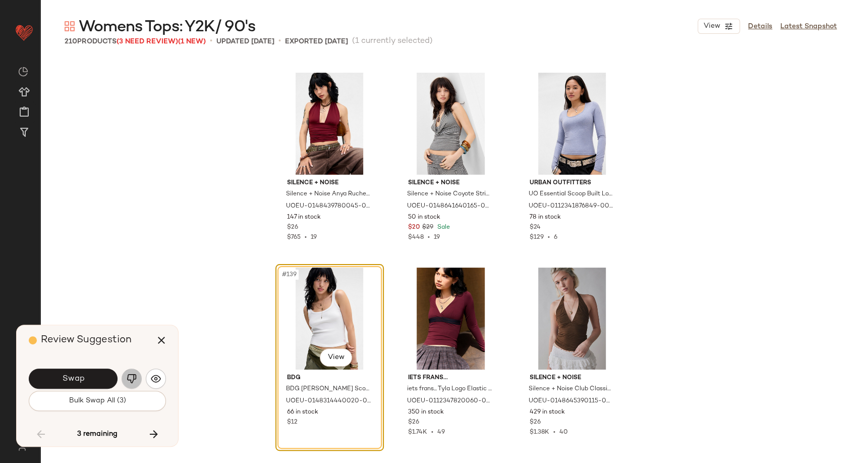
click at [132, 382] on img "button" at bounding box center [132, 378] width 10 height 10
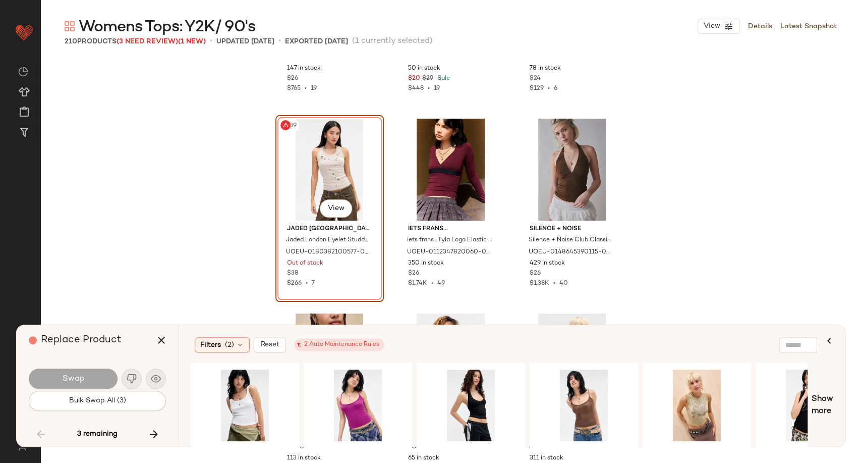
scroll to position [8929, 0]
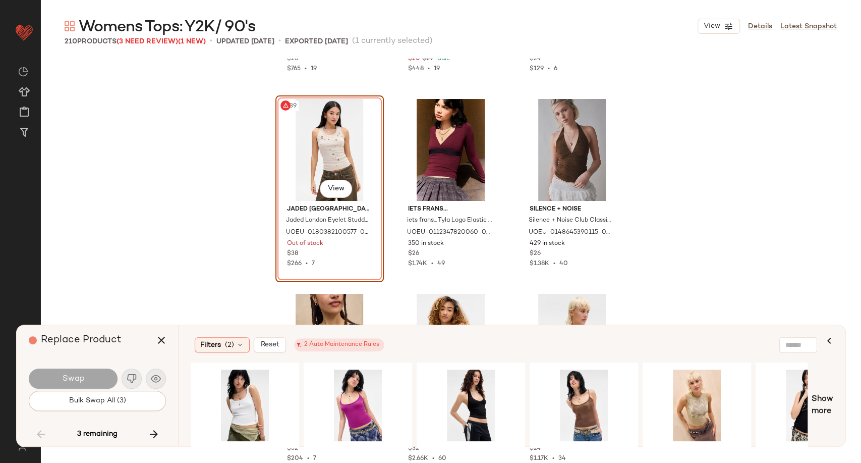
click at [369, 448] on div at bounding box center [499, 405] width 617 height 86
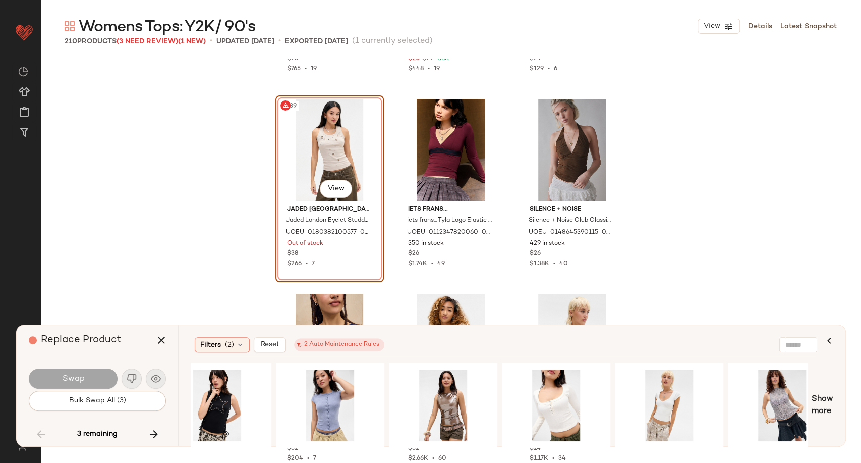
scroll to position [0, 593]
click at [545, 406] on div "#1 View" at bounding box center [555, 405] width 101 height 72
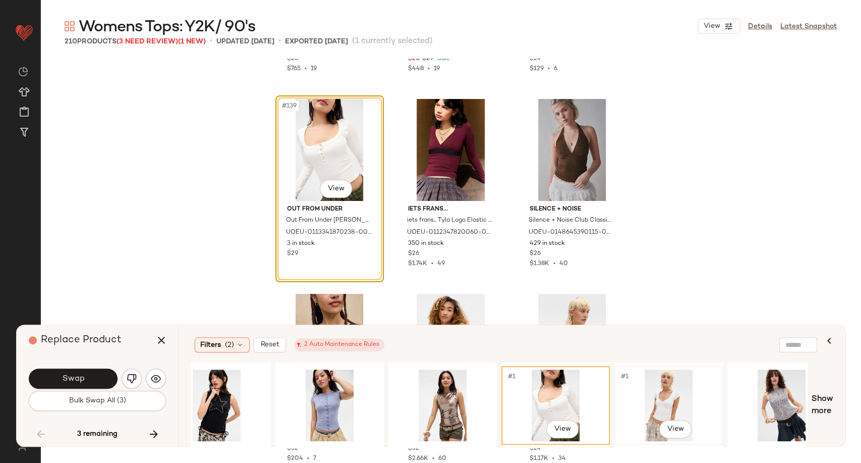
click at [661, 397] on div "#1 View" at bounding box center [668, 405] width 101 height 72
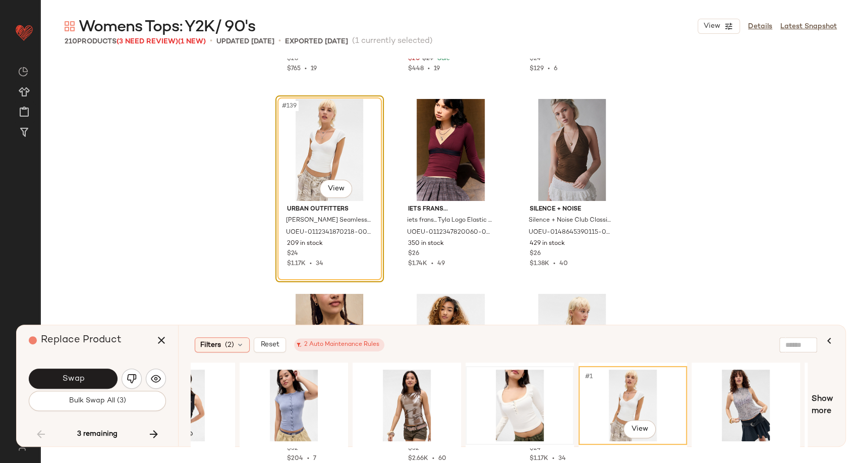
scroll to position [0, 623]
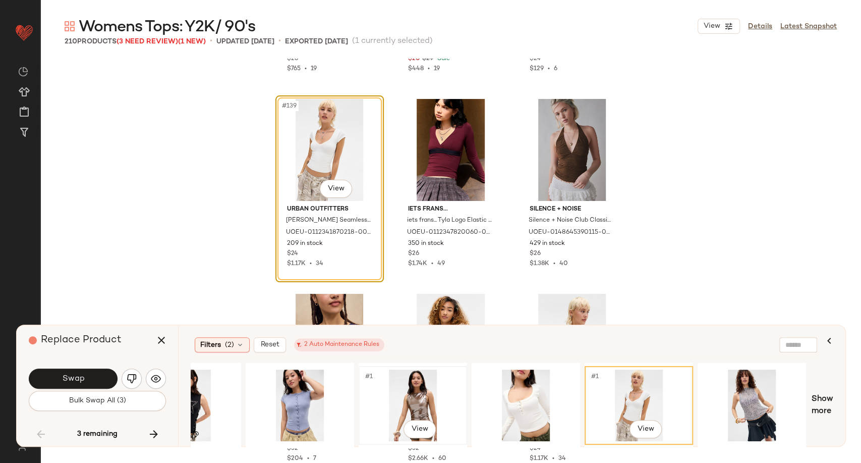
click at [433, 409] on div "#1 View" at bounding box center [412, 405] width 101 height 72
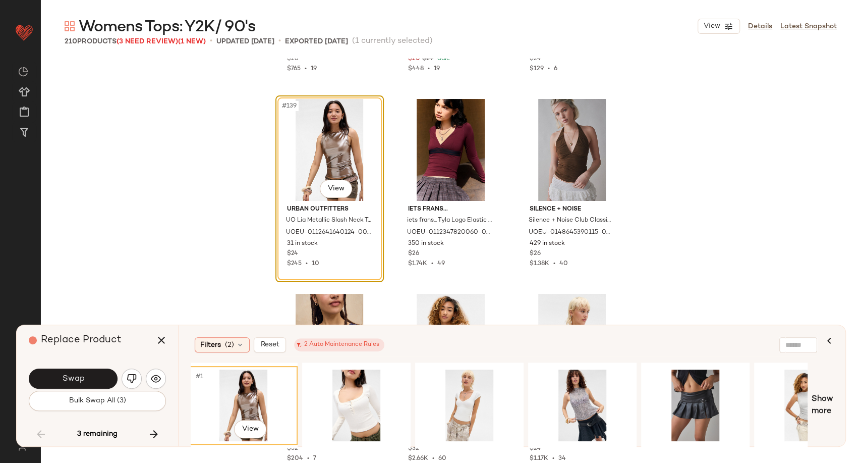
scroll to position [0, 832]
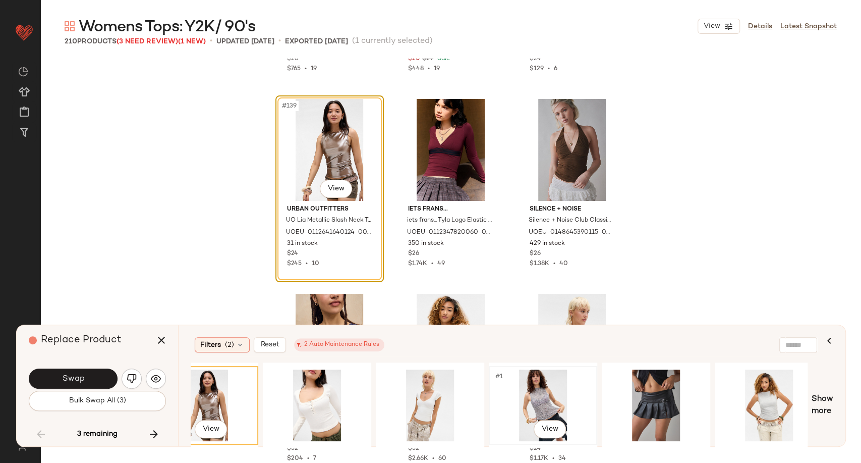
click at [546, 395] on div "#1 View" at bounding box center [542, 405] width 101 height 72
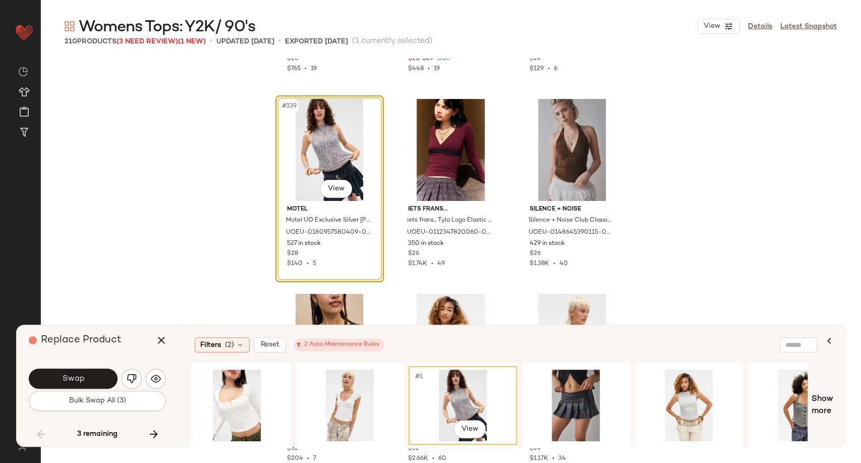
scroll to position [0, 885]
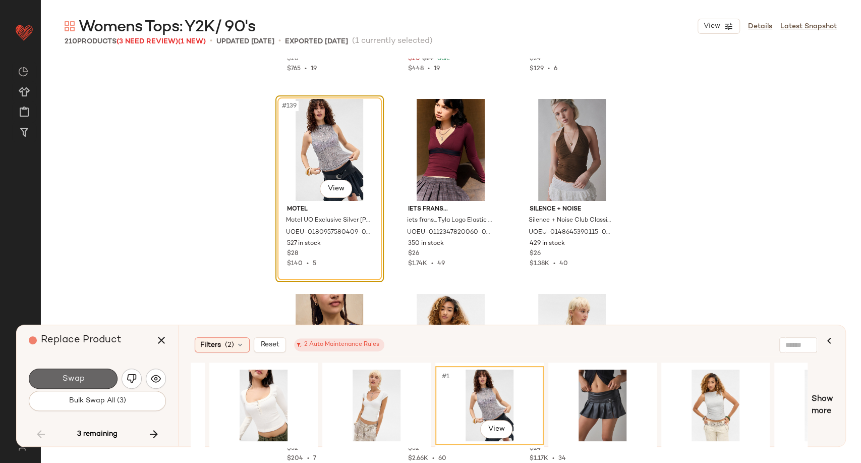
click at [87, 380] on button "Swap" at bounding box center [73, 378] width 89 height 20
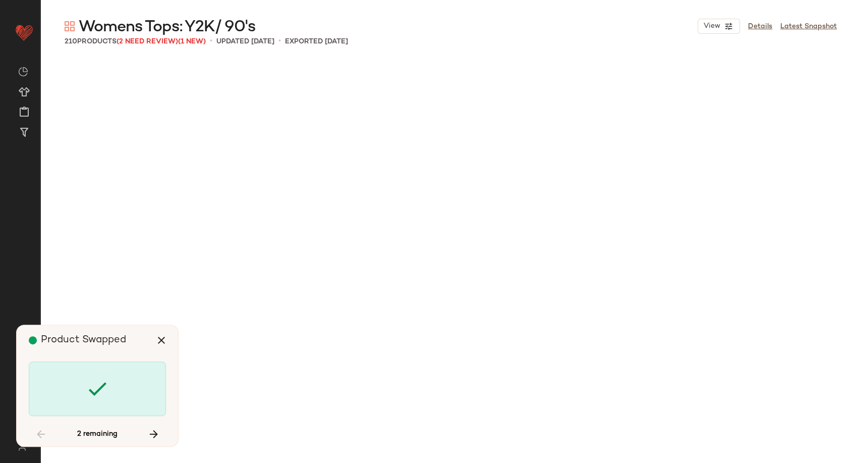
scroll to position [10902, 0]
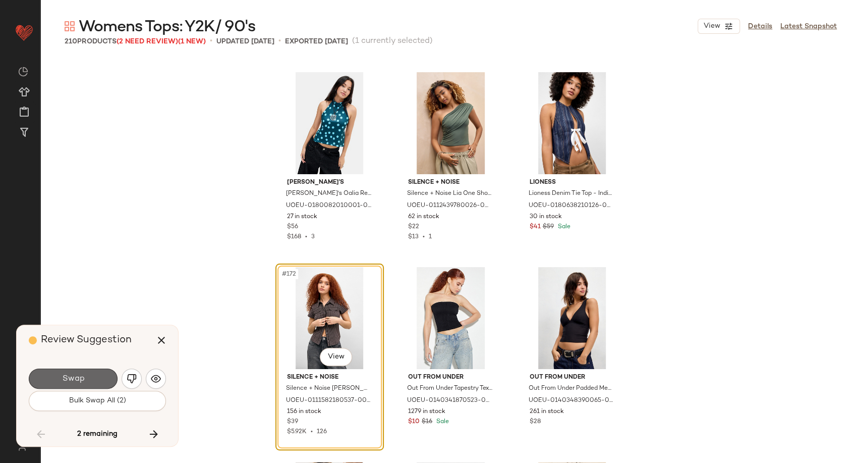
click at [89, 377] on button "Swap" at bounding box center [73, 378] width 89 height 20
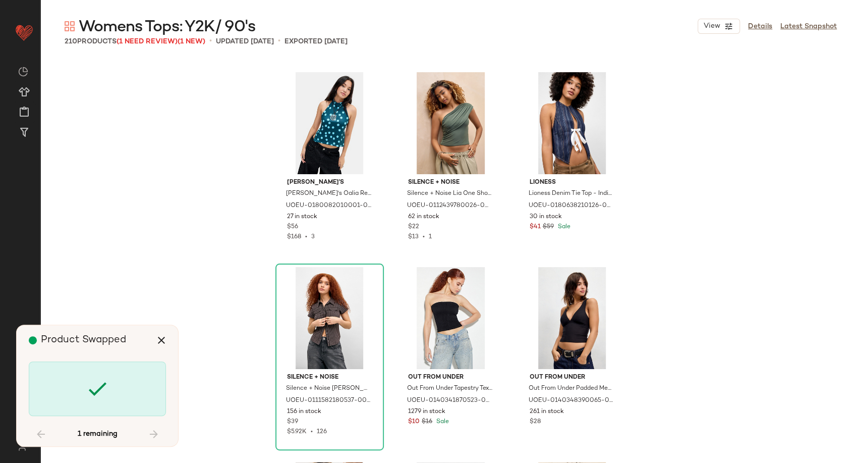
scroll to position [12460, 0]
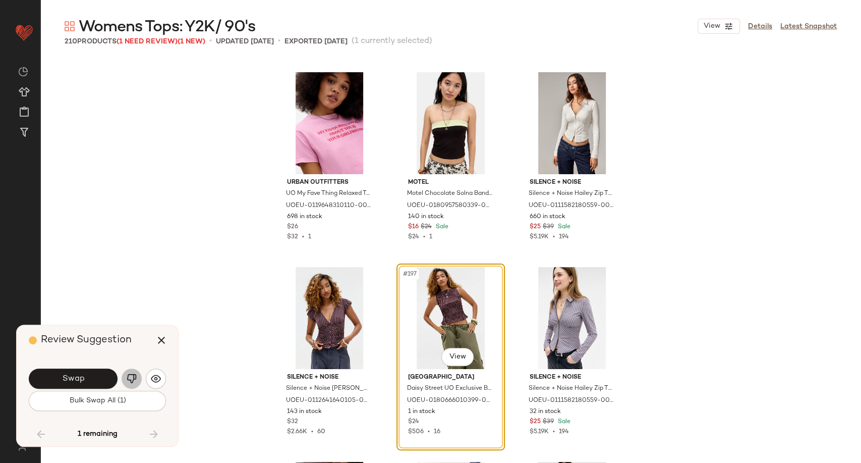
click at [136, 376] on img "button" at bounding box center [132, 378] width 10 height 10
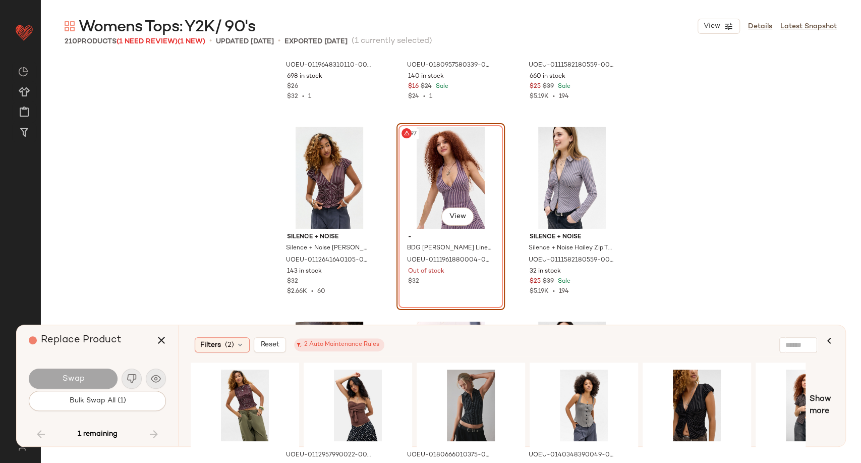
scroll to position [12628, 0]
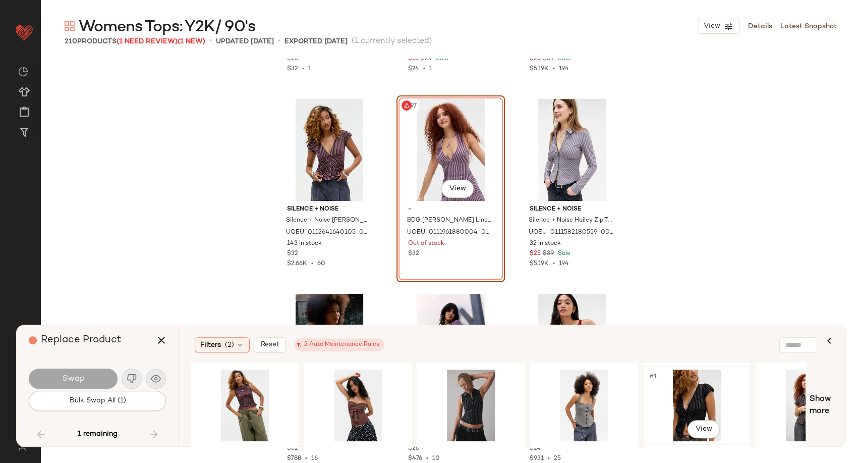
click at [689, 401] on div "#1 View" at bounding box center [696, 405] width 101 height 72
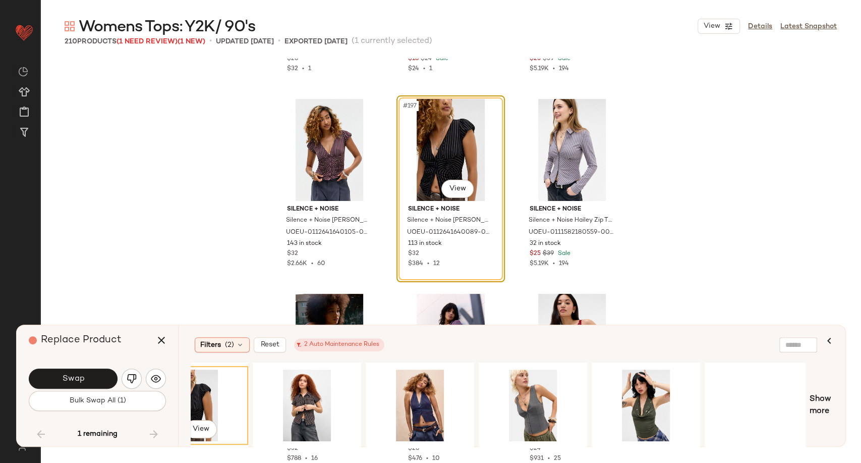
scroll to position [0, 510]
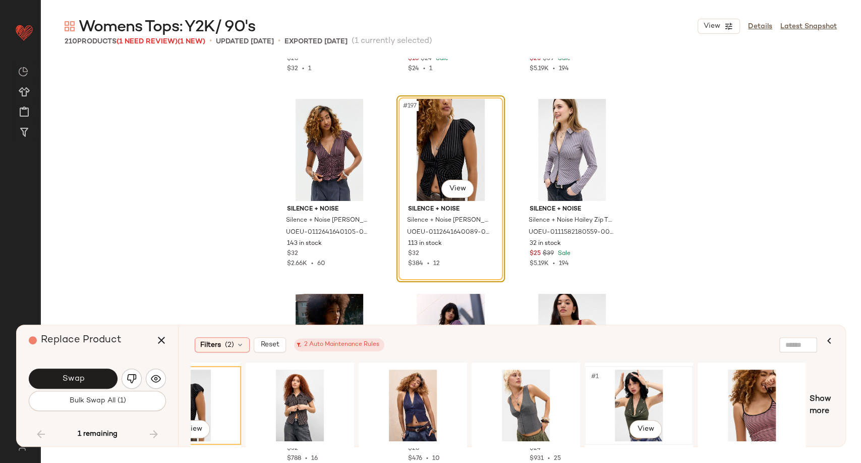
click at [633, 399] on div "#1 View" at bounding box center [638, 405] width 101 height 72
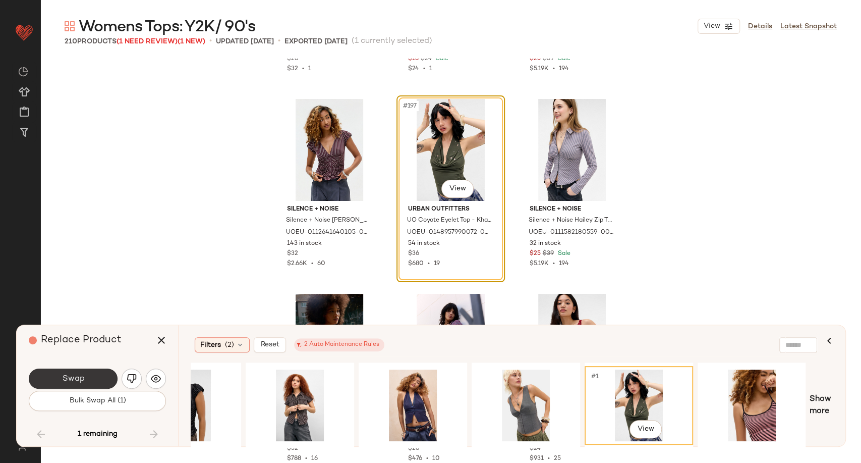
click at [48, 381] on button "Swap" at bounding box center [73, 378] width 89 height 20
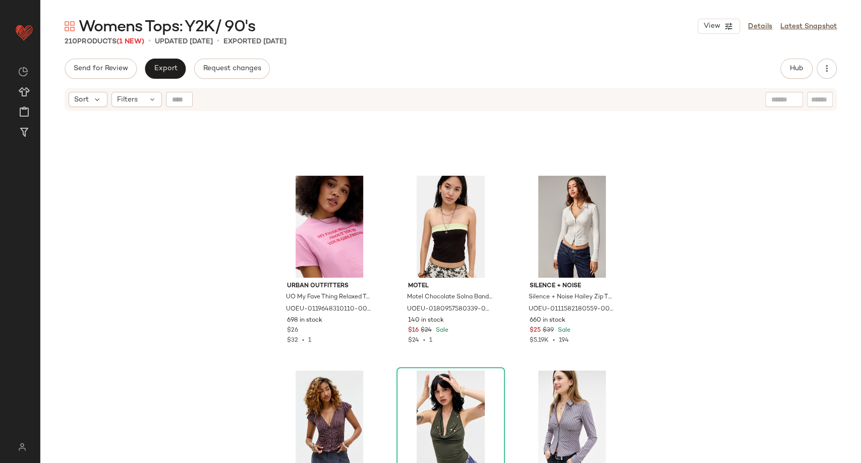
scroll to position [12403, 0]
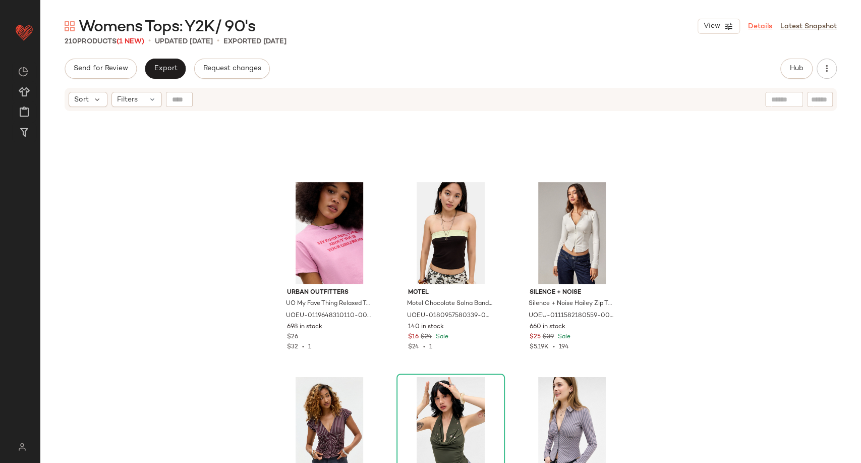
click at [763, 24] on link "Details" at bounding box center [760, 26] width 24 height 11
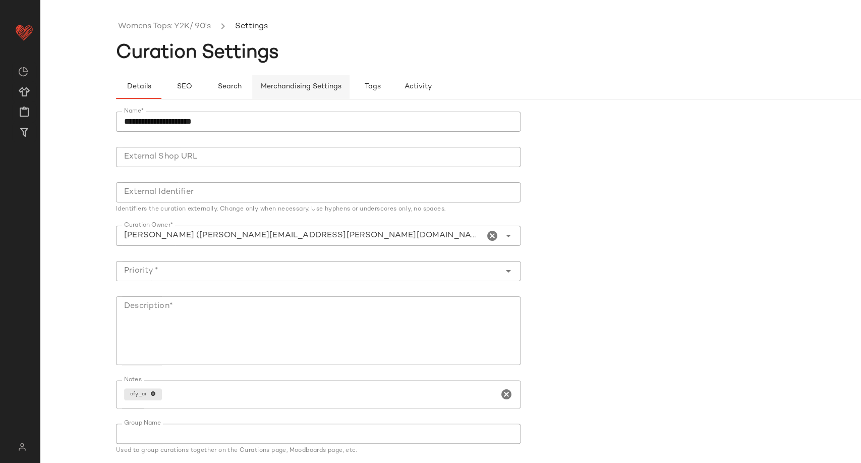
click at [308, 85] on span "Merchandising Settings" at bounding box center [300, 87] width 81 height 8
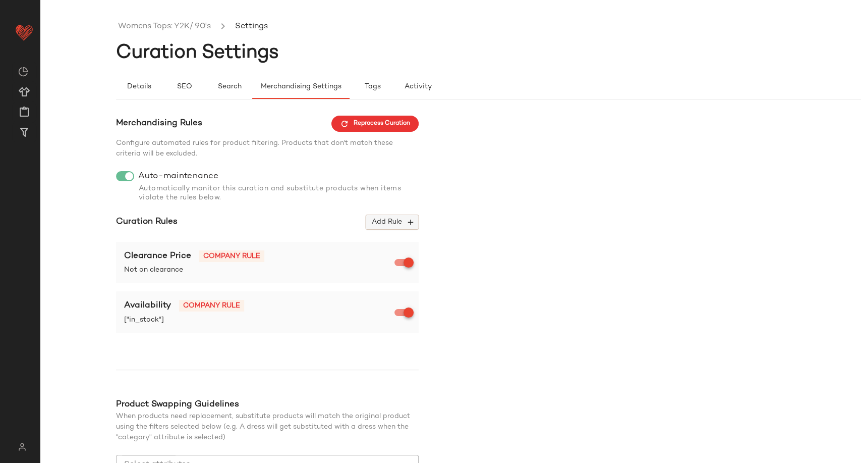
click at [394, 226] on span "Add Rule" at bounding box center [392, 221] width 42 height 9
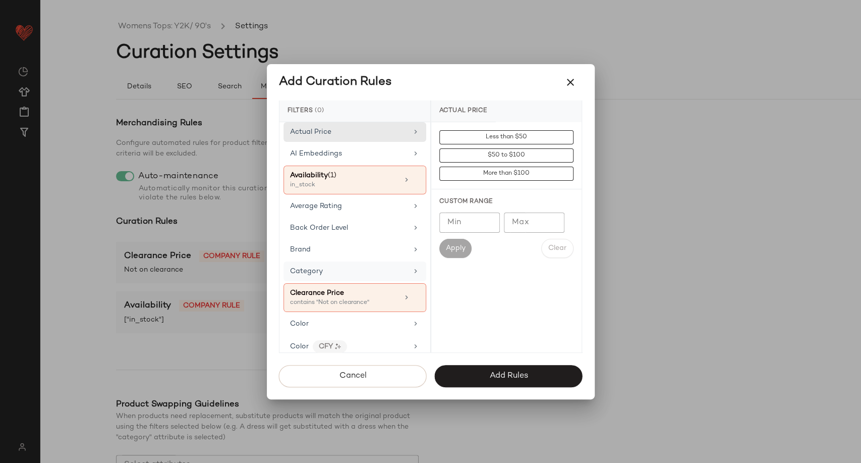
click at [375, 271] on div "Category" at bounding box center [349, 271] width 118 height 11
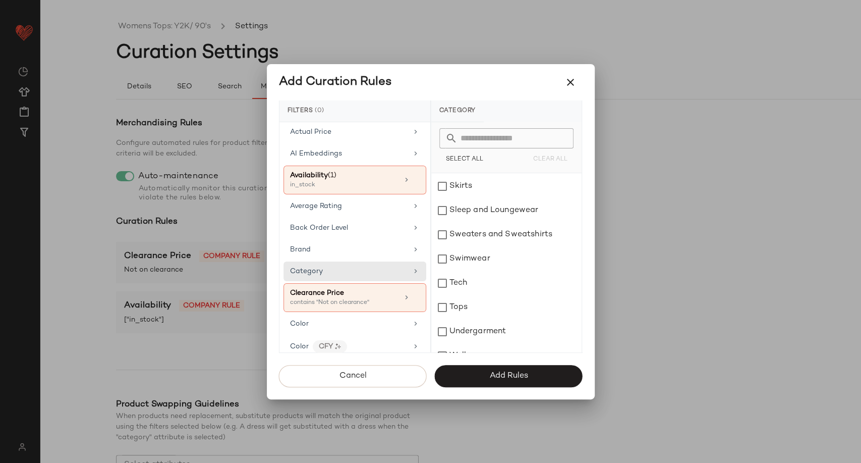
scroll to position [329, 0]
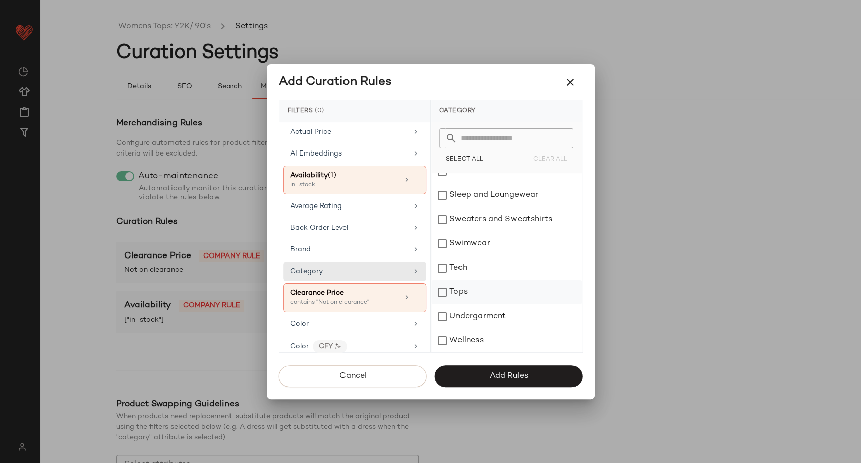
click at [463, 287] on div "Tops" at bounding box center [506, 292] width 150 height 24
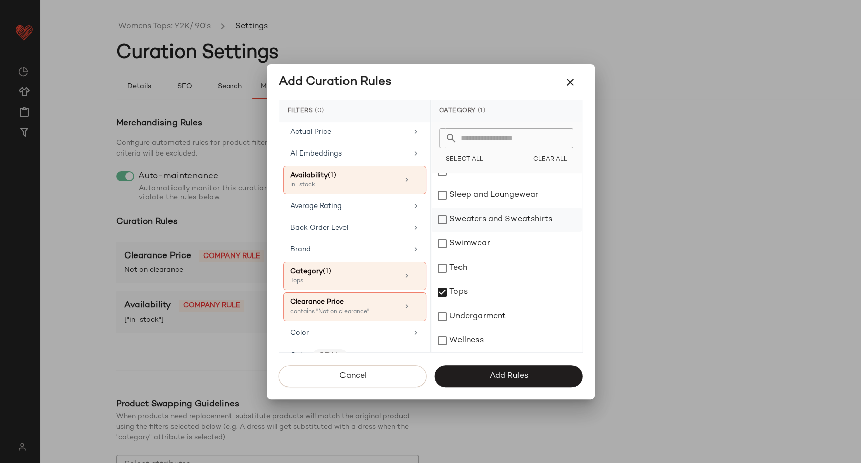
click at [483, 213] on div "Sweaters and Sweatshirts" at bounding box center [506, 219] width 150 height 24
click at [494, 376] on span "Add Rules" at bounding box center [508, 376] width 39 height 10
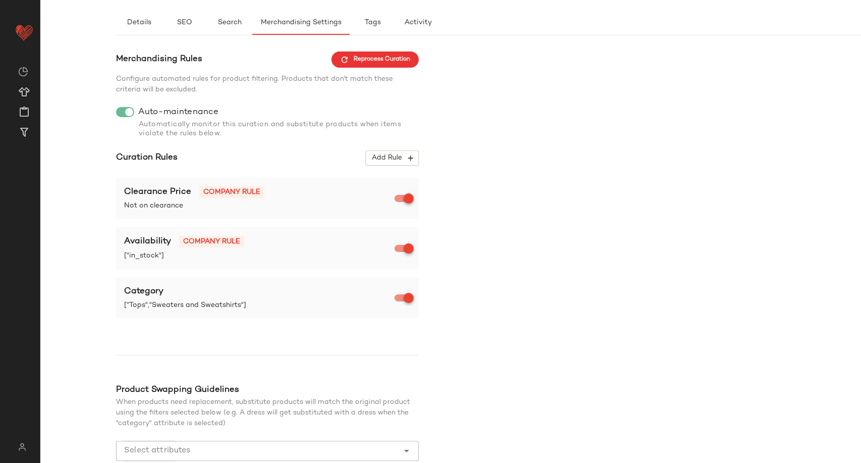
scroll to position [126, 0]
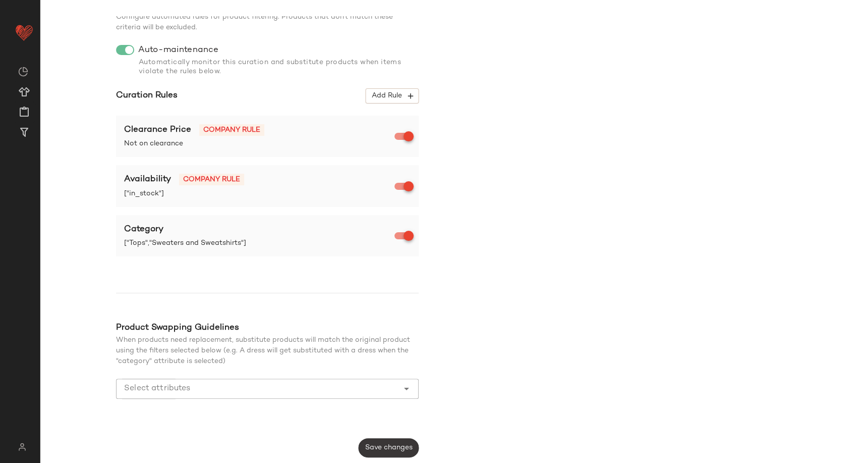
click at [396, 444] on span "Save changes" at bounding box center [389, 447] width 48 height 8
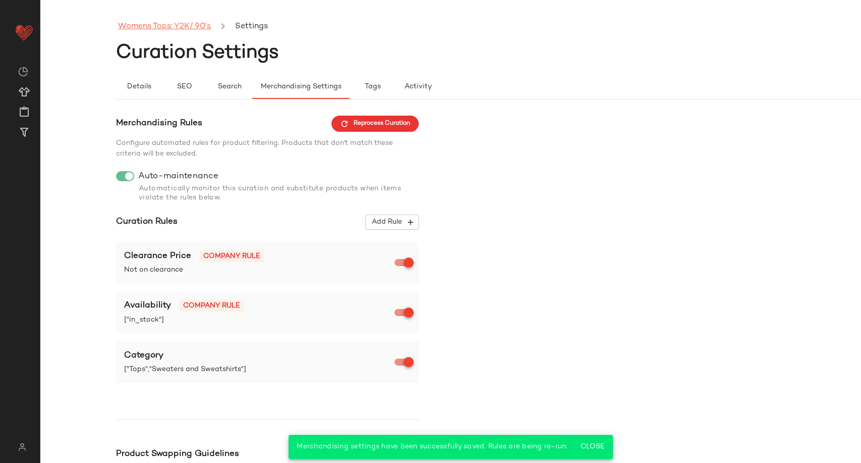
click at [182, 28] on link "Womens Tops: Y2K/ 90's" at bounding box center [164, 26] width 93 height 13
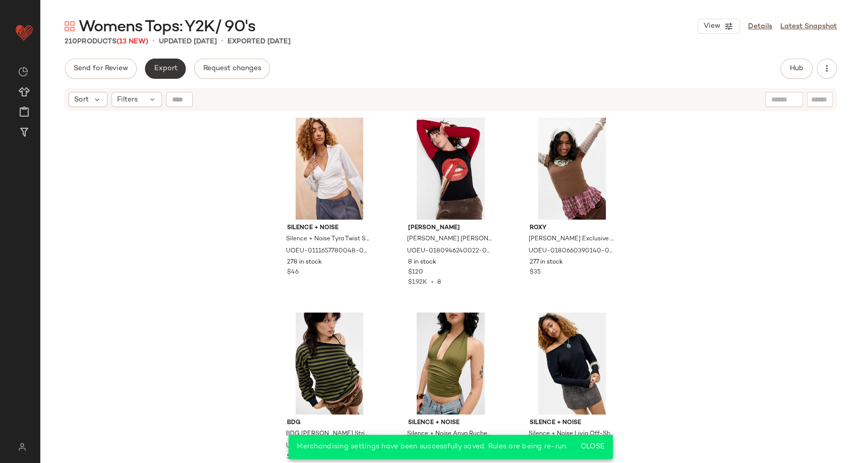
click at [171, 69] on span "Export" at bounding box center [165, 69] width 24 height 8
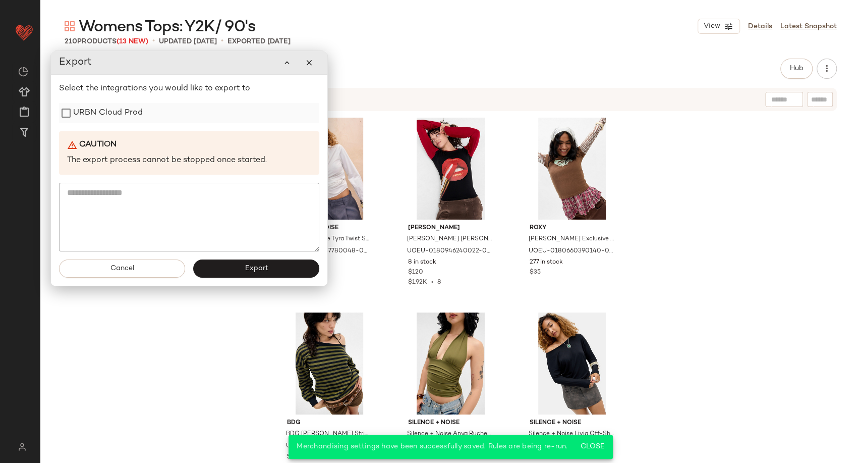
click at [119, 113] on label "URBN Cloud Prod" at bounding box center [108, 113] width 70 height 20
click at [221, 261] on button "Export" at bounding box center [256, 268] width 126 height 18
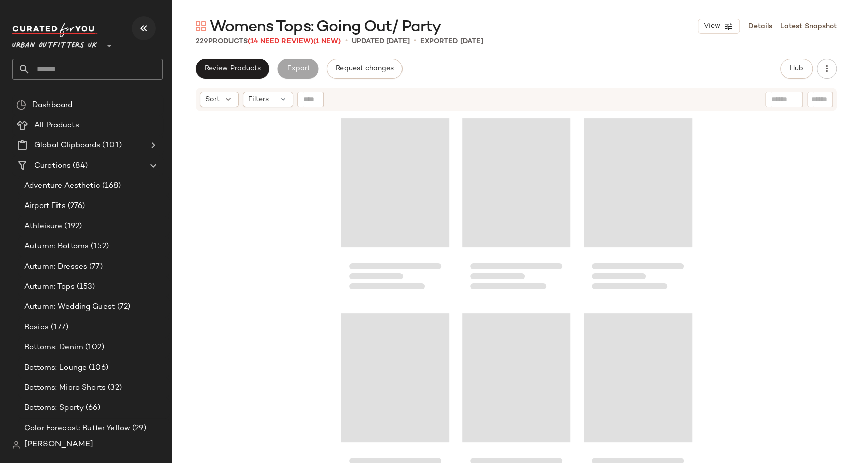
click at [138, 30] on icon "button" at bounding box center [144, 28] width 12 height 12
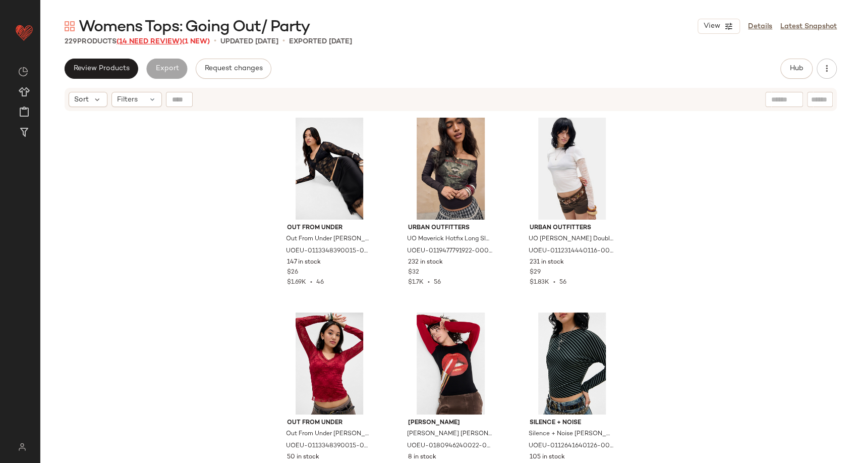
click at [144, 41] on span "(14 Need Review)" at bounding box center [150, 42] width 66 height 8
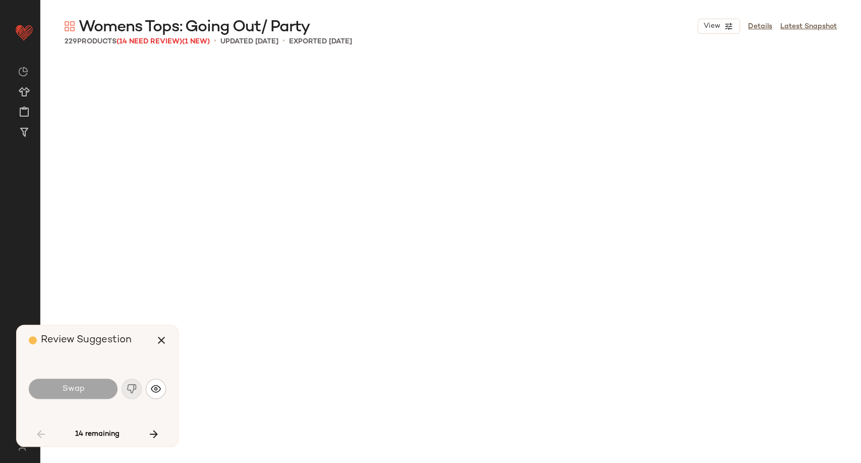
scroll to position [2530, 0]
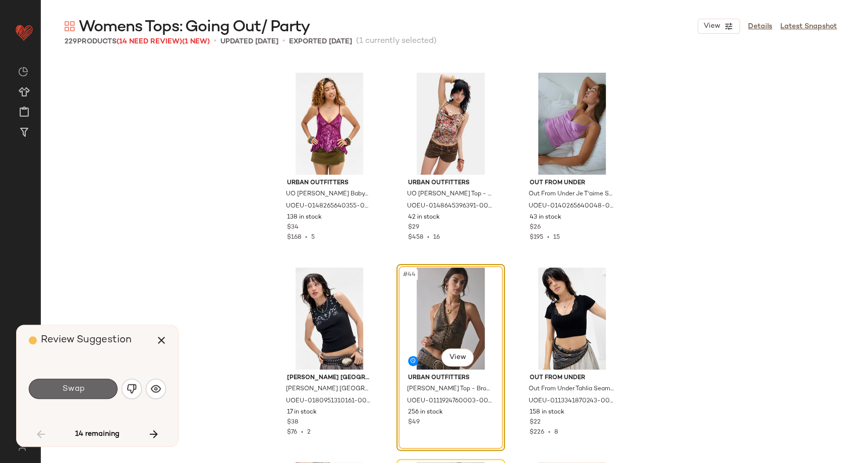
click at [97, 385] on button "Swap" at bounding box center [73, 388] width 89 height 20
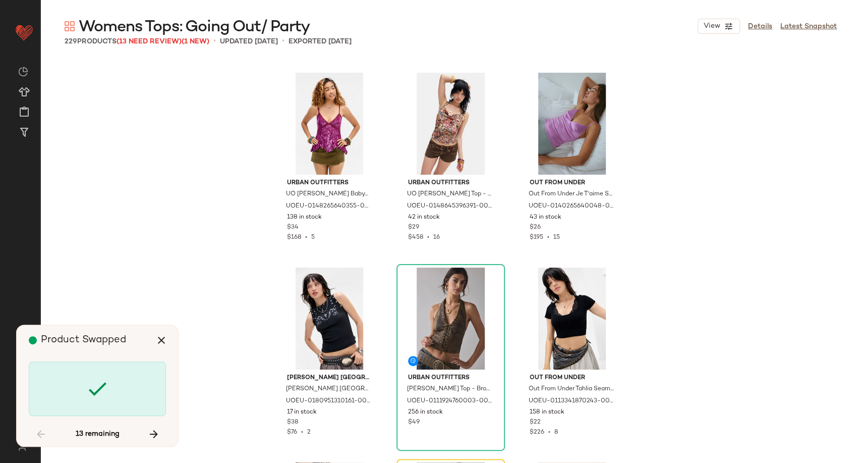
scroll to position [2726, 0]
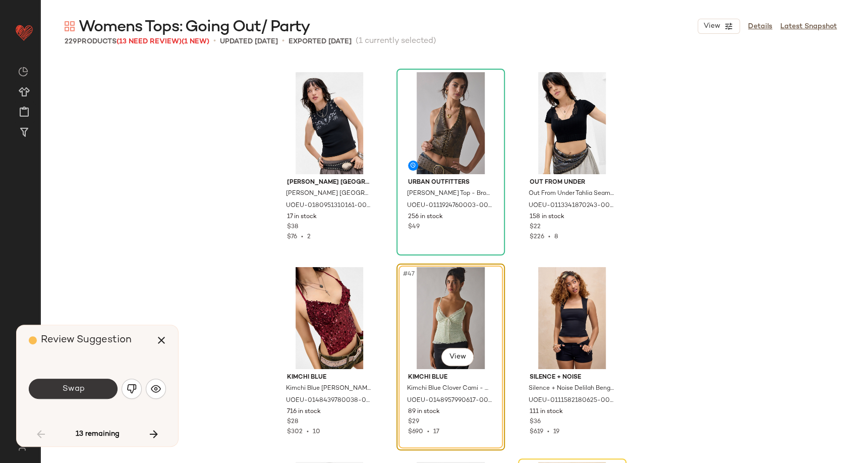
click at [99, 385] on button "Swap" at bounding box center [73, 388] width 89 height 20
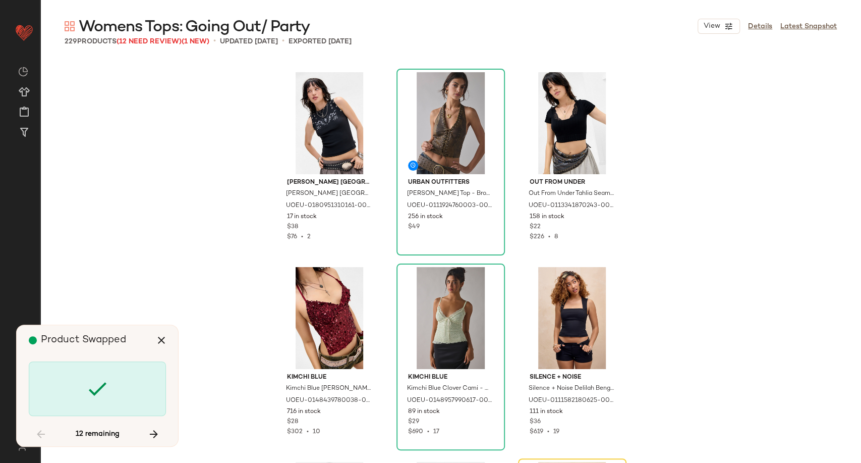
scroll to position [2920, 0]
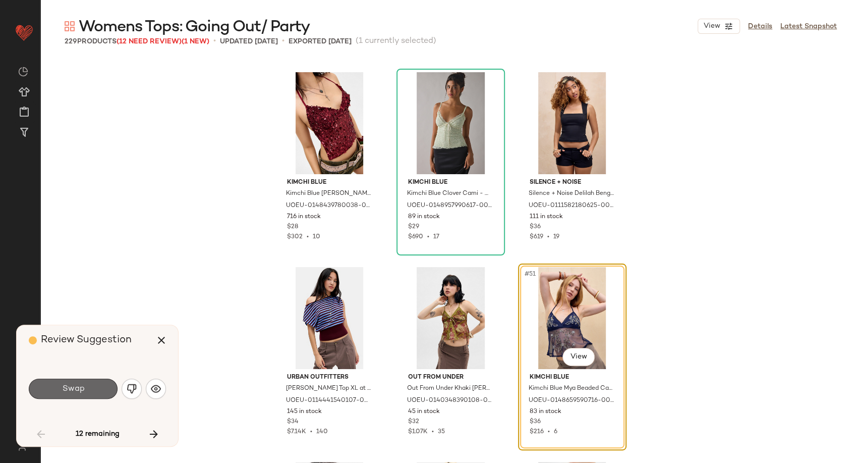
click at [85, 389] on button "Swap" at bounding box center [73, 388] width 89 height 20
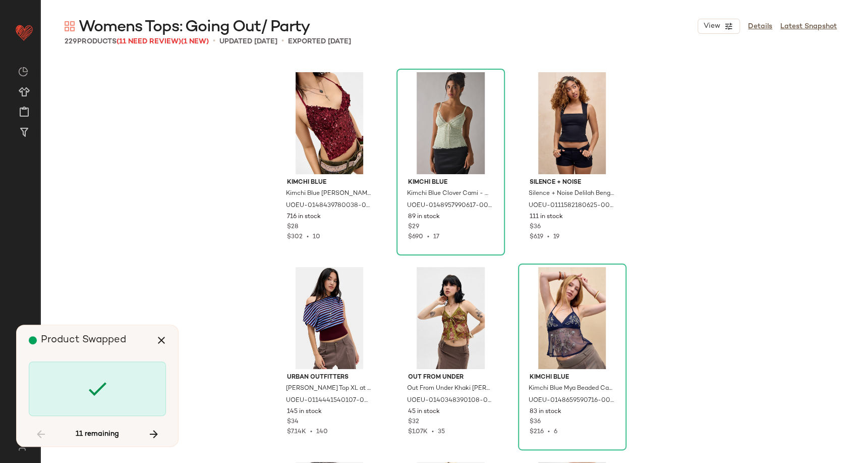
scroll to position [3309, 0]
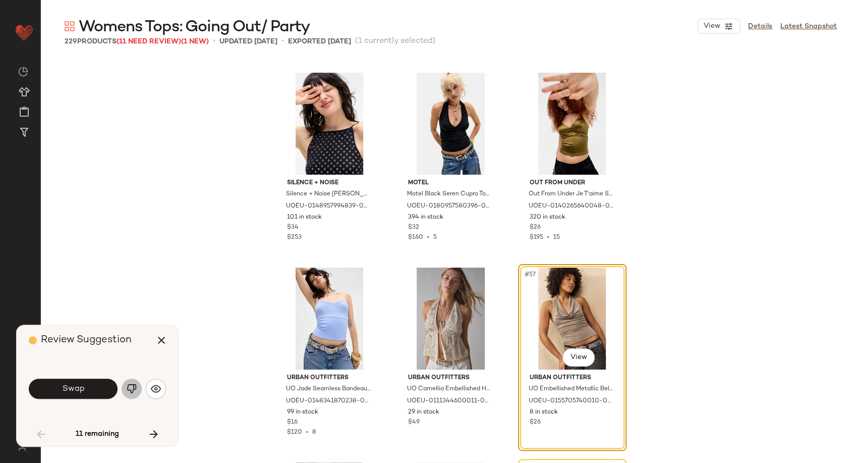
click at [127, 387] on img "button" at bounding box center [132, 388] width 10 height 10
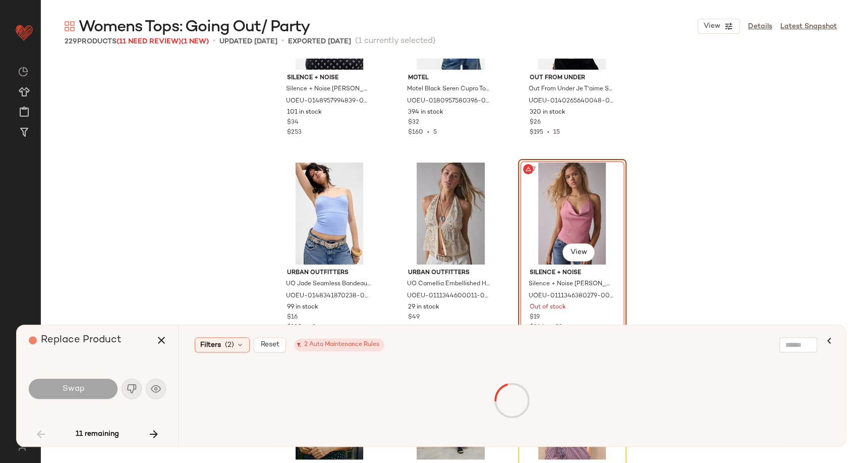
scroll to position [3478, 0]
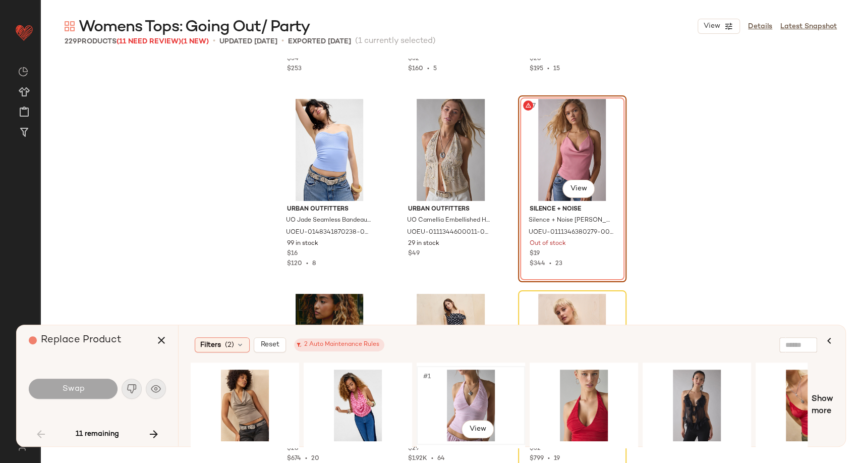
click at [474, 412] on div "#1 View" at bounding box center [470, 405] width 101 height 72
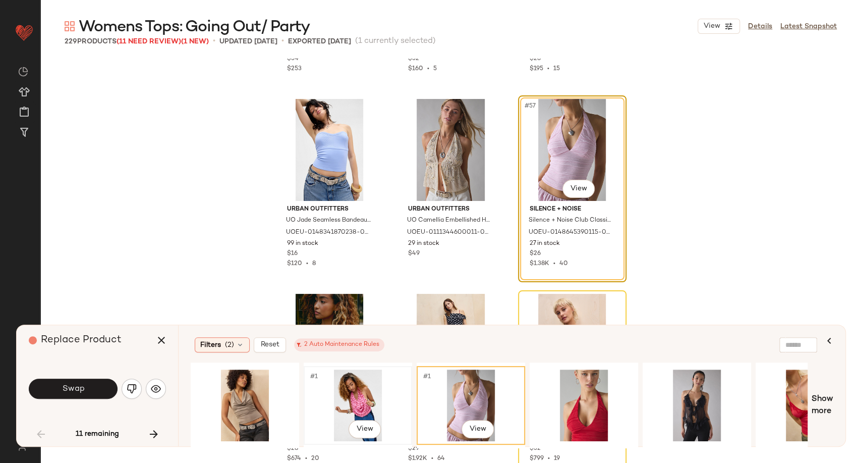
click at [355, 400] on div "#1 View" at bounding box center [357, 405] width 101 height 72
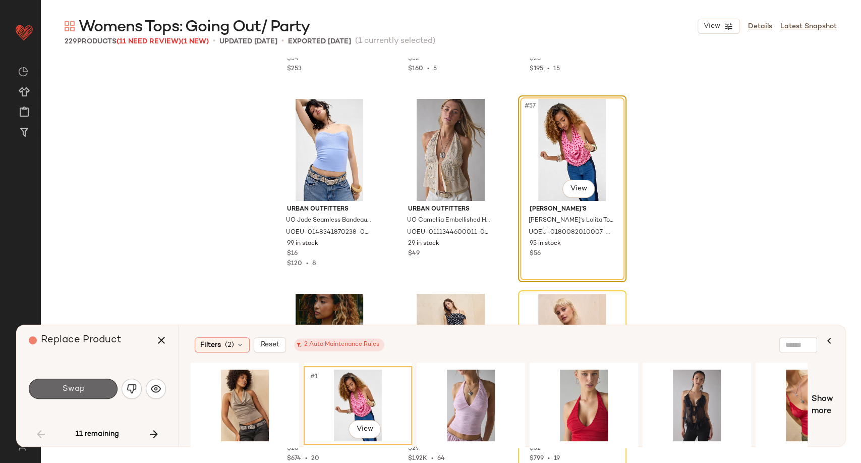
click at [92, 389] on button "Swap" at bounding box center [73, 388] width 89 height 20
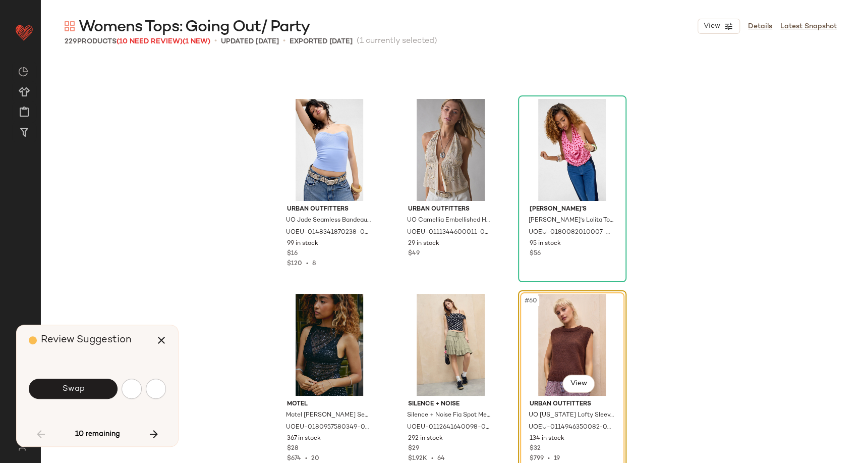
scroll to position [3504, 0]
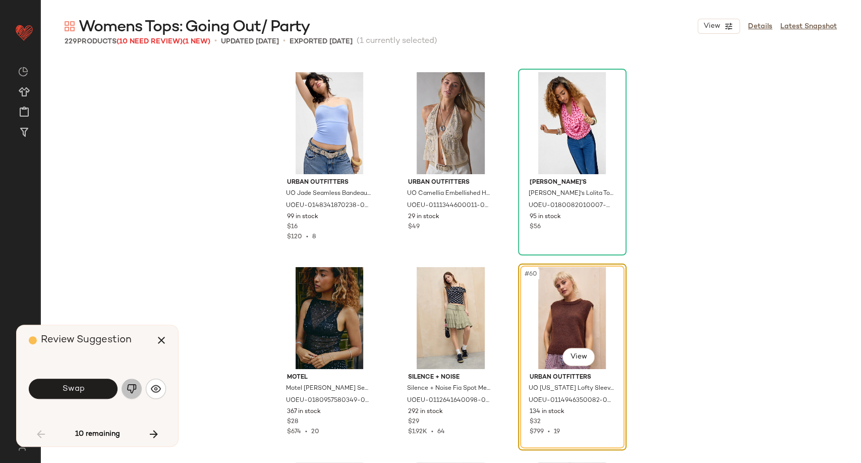
click at [131, 392] on img "button" at bounding box center [132, 388] width 10 height 10
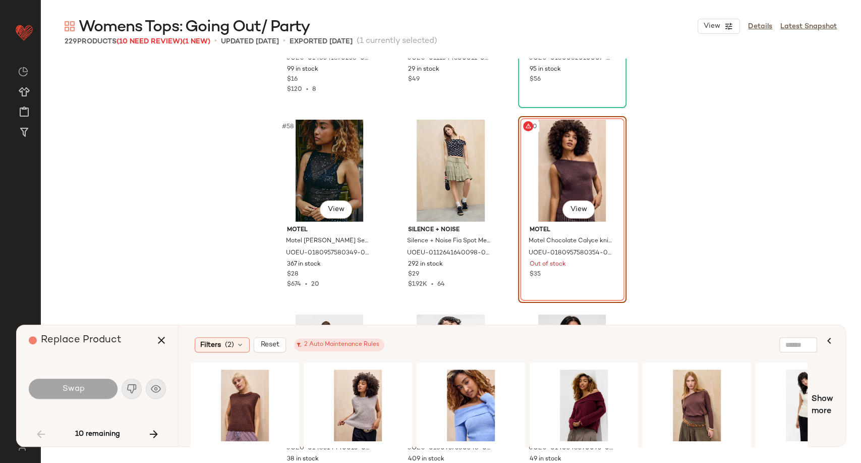
scroll to position [3672, 0]
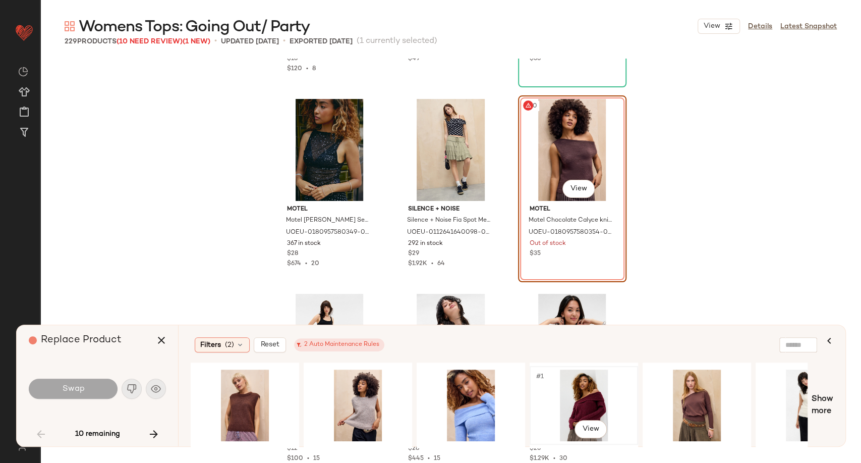
click at [595, 413] on div "#1 View" at bounding box center [583, 405] width 101 height 72
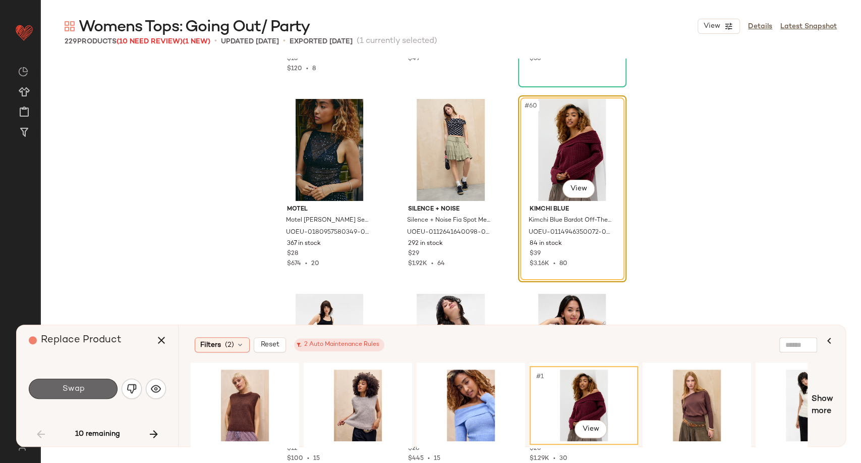
click at [68, 396] on button "Swap" at bounding box center [73, 388] width 89 height 20
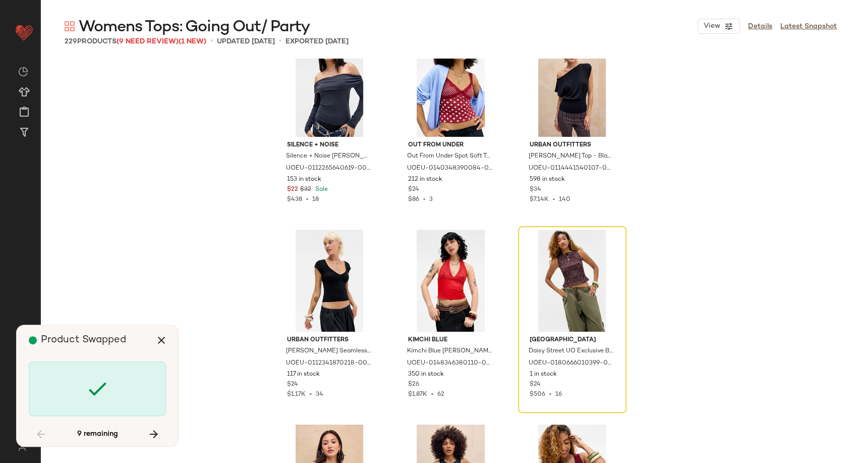
scroll to position [4339, 0]
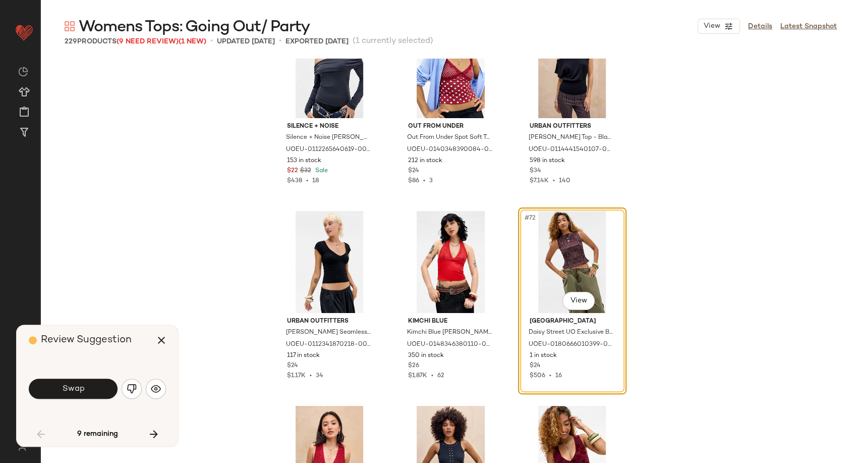
click at [143, 392] on div "Swap" at bounding box center [97, 388] width 137 height 24
click at [137, 391] on button "button" at bounding box center [132, 388] width 20 height 20
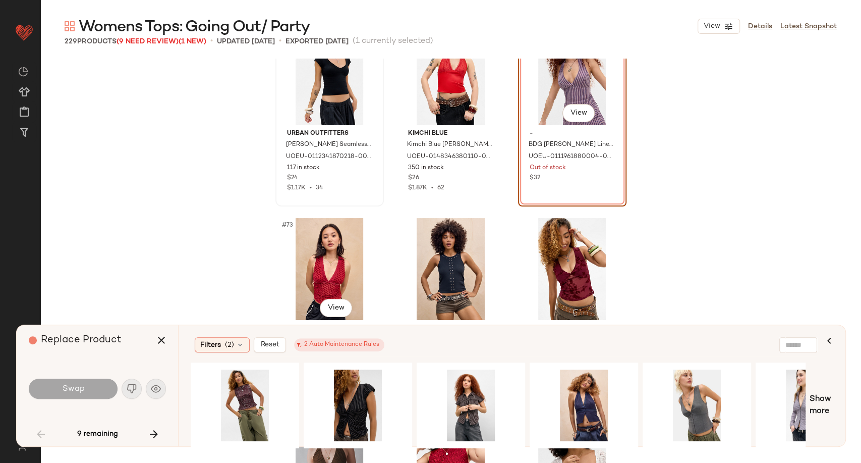
scroll to position [4507, 0]
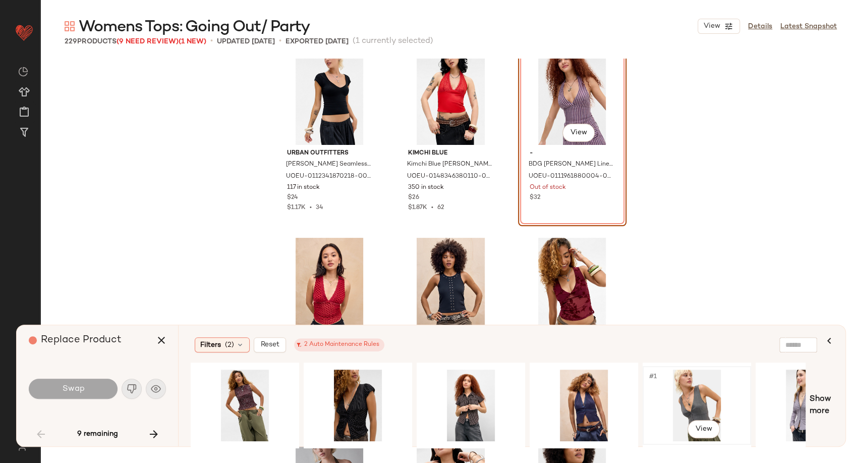
click at [700, 405] on div "#1 View" at bounding box center [696, 405] width 101 height 72
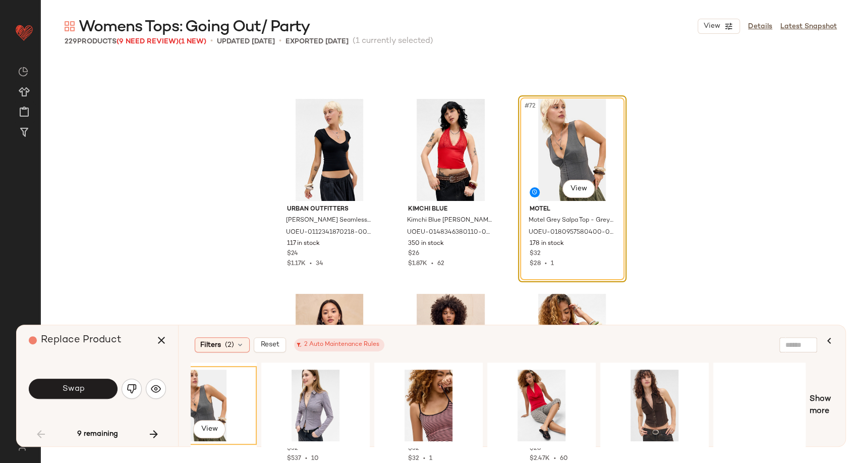
scroll to position [0, 510]
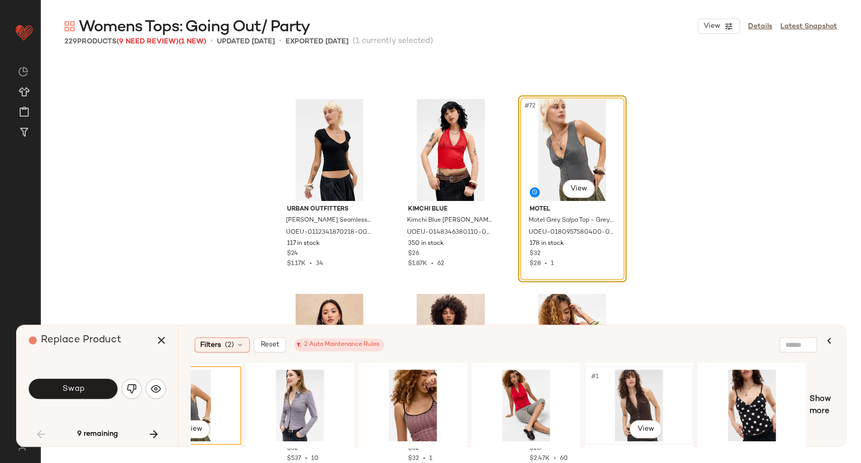
click at [637, 401] on div "#1 View" at bounding box center [638, 405] width 101 height 72
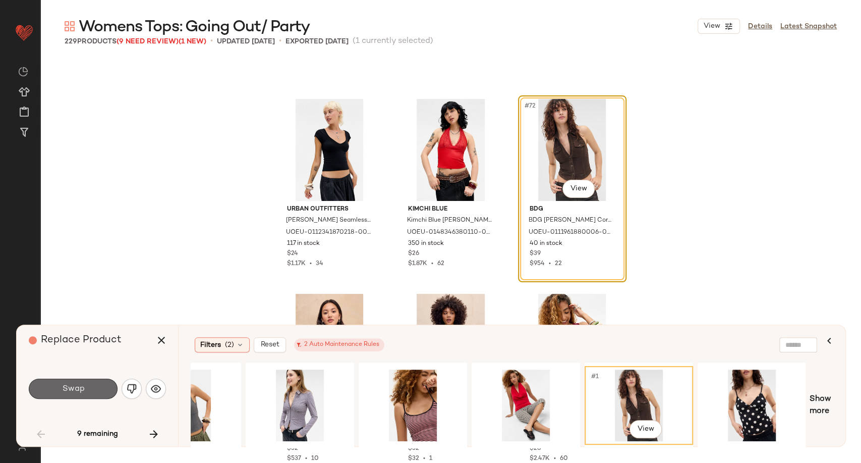
click at [101, 385] on button "Swap" at bounding box center [73, 388] width 89 height 20
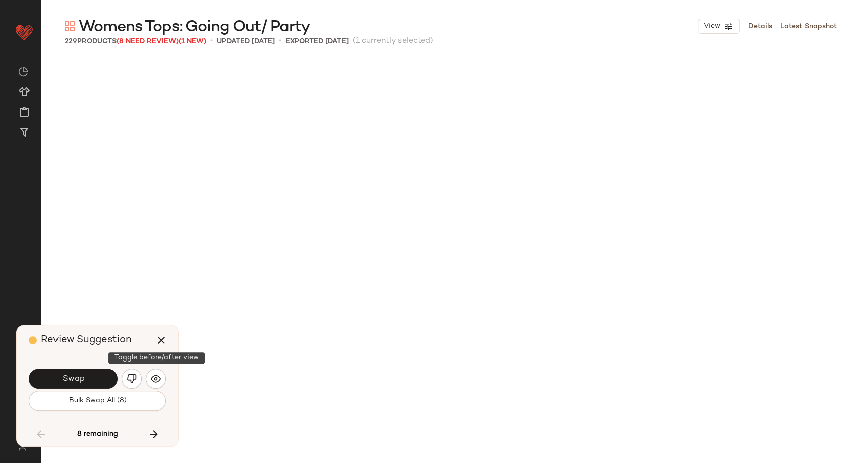
scroll to position [5062, 0]
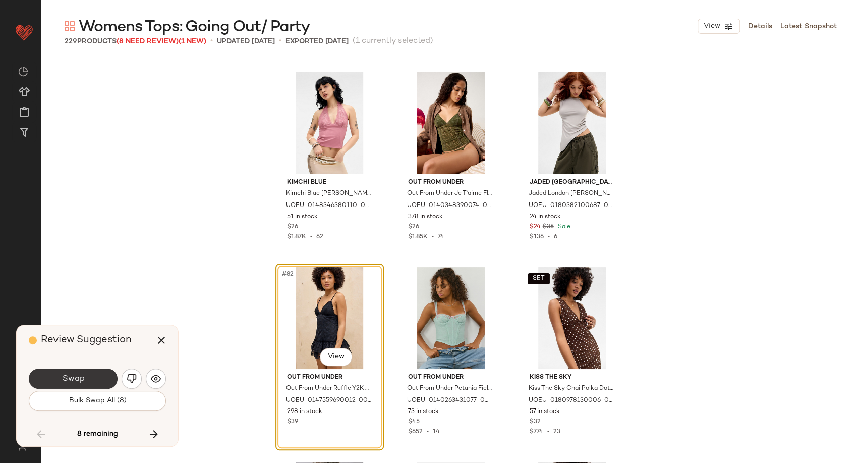
click at [99, 382] on button "Swap" at bounding box center [73, 378] width 89 height 20
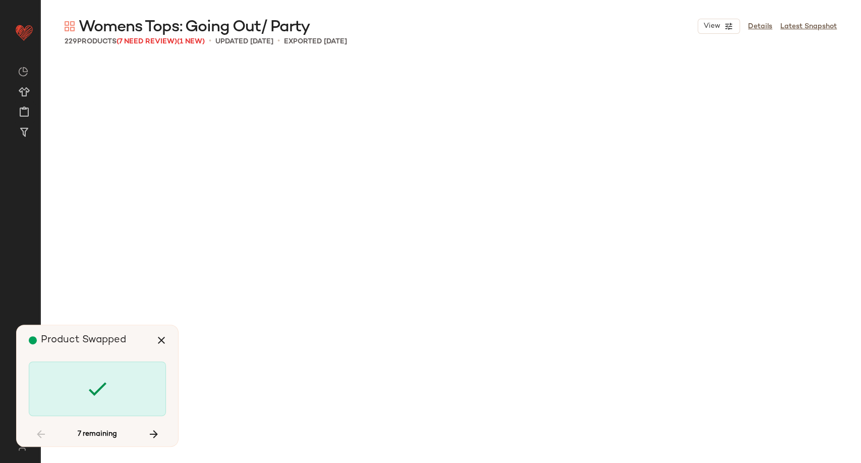
scroll to position [7593, 0]
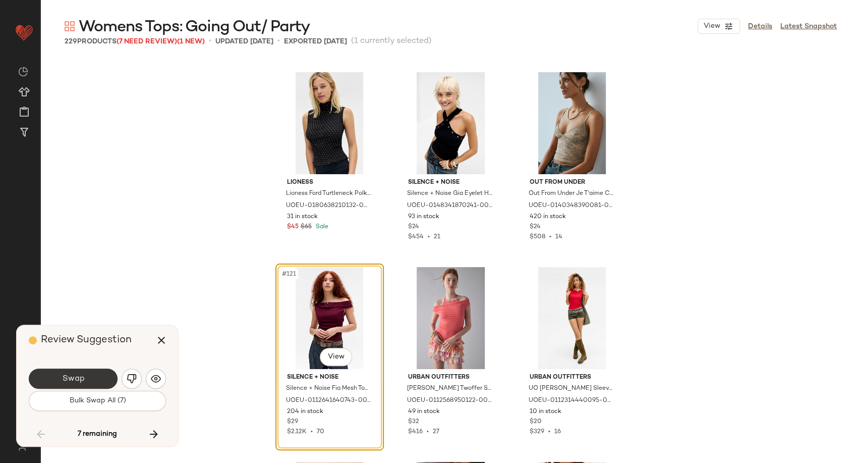
click at [90, 380] on button "Swap" at bounding box center [73, 378] width 89 height 20
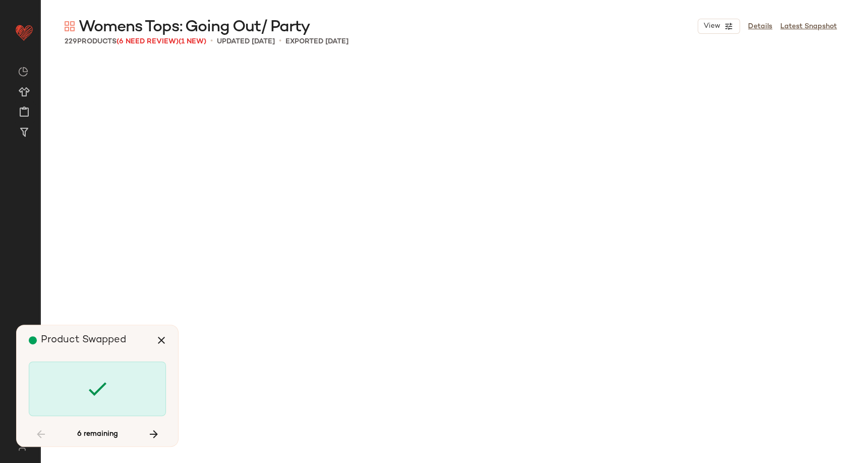
scroll to position [8566, 0]
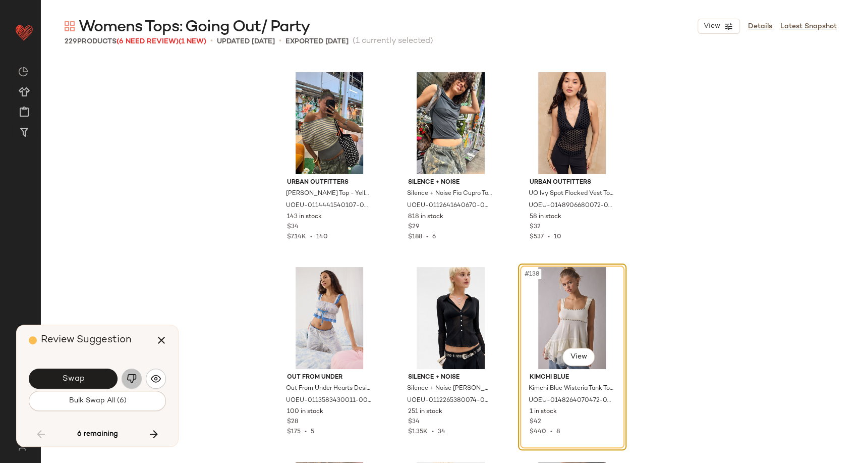
click at [131, 382] on img "button" at bounding box center [132, 378] width 10 height 10
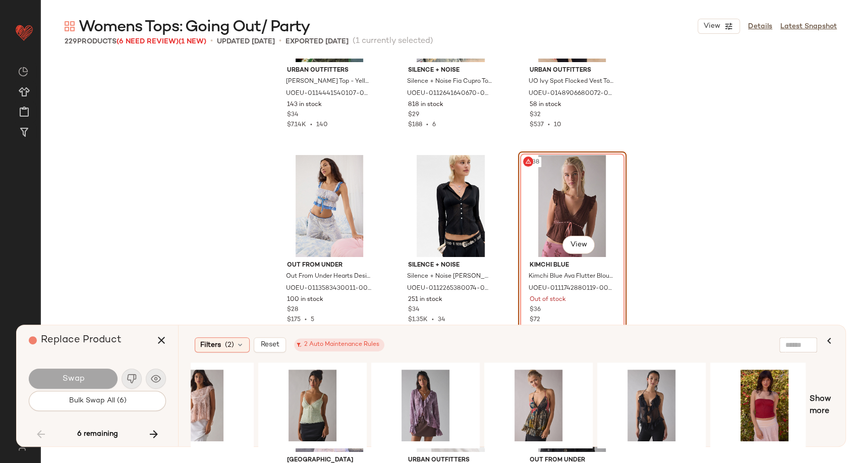
scroll to position [0, 510]
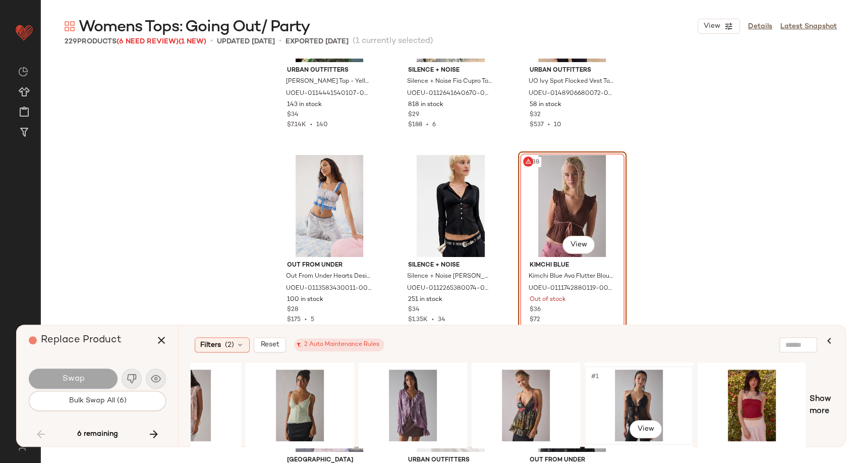
click at [639, 386] on div "#1 View" at bounding box center [638, 405] width 101 height 72
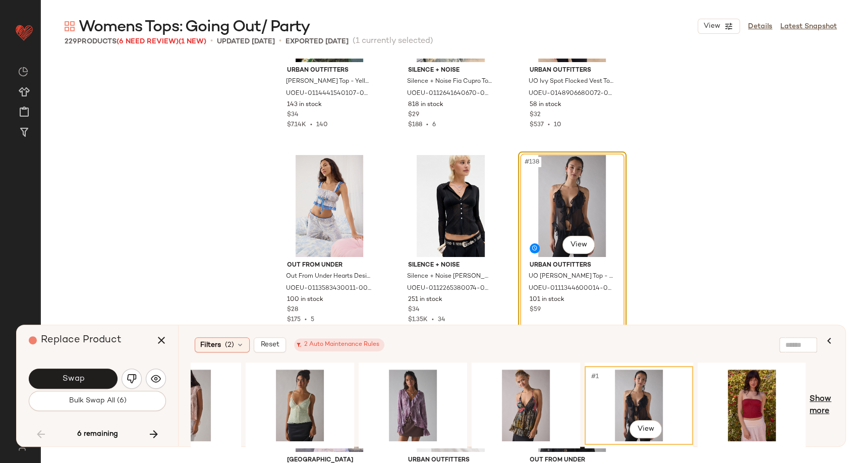
click at [822, 398] on span "Show more" at bounding box center [822, 405] width 24 height 24
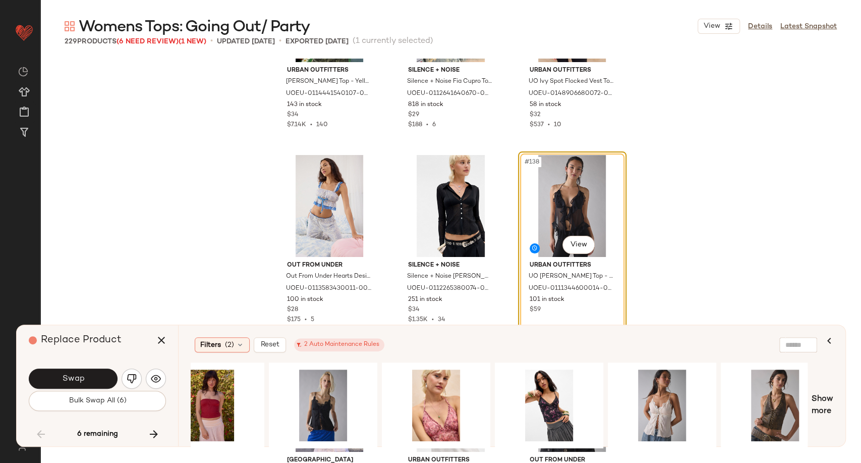
scroll to position [0, 1045]
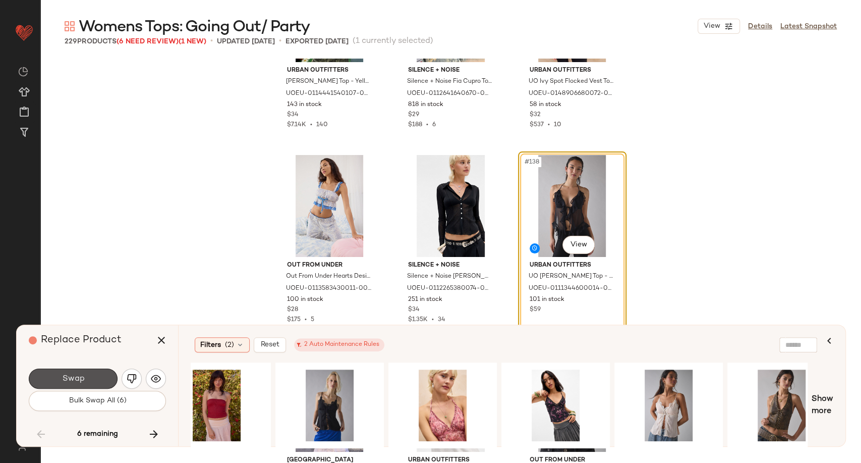
click at [85, 383] on button "Swap" at bounding box center [73, 378] width 89 height 20
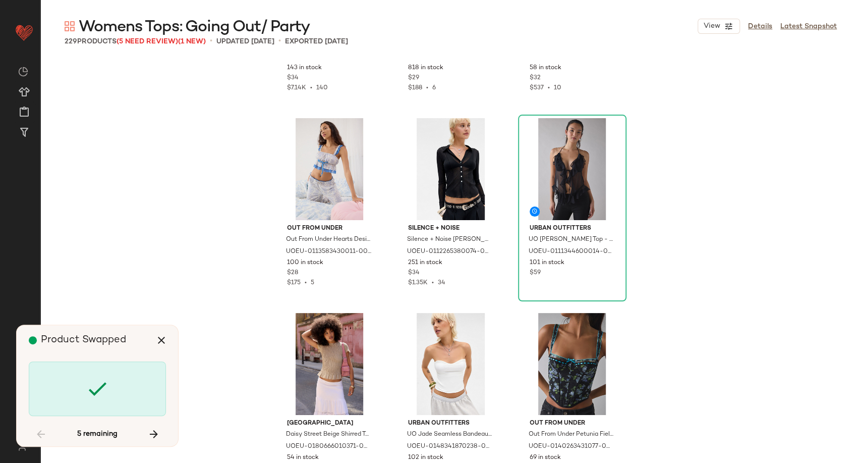
scroll to position [8734, 0]
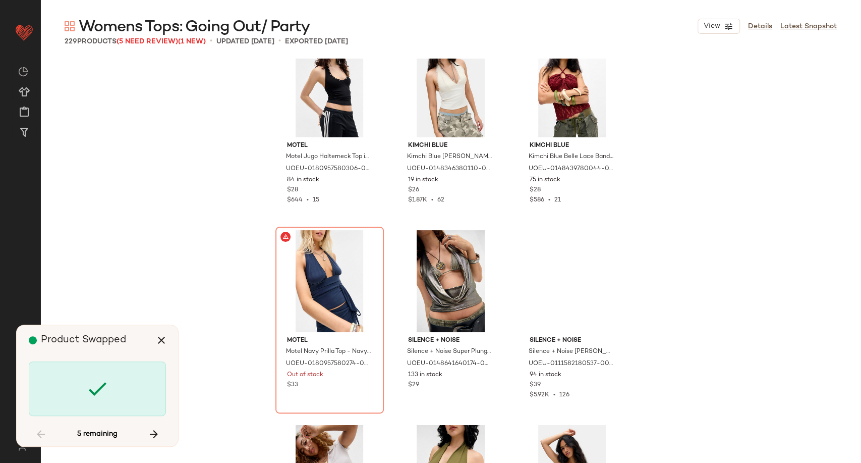
scroll to position [9401, 0]
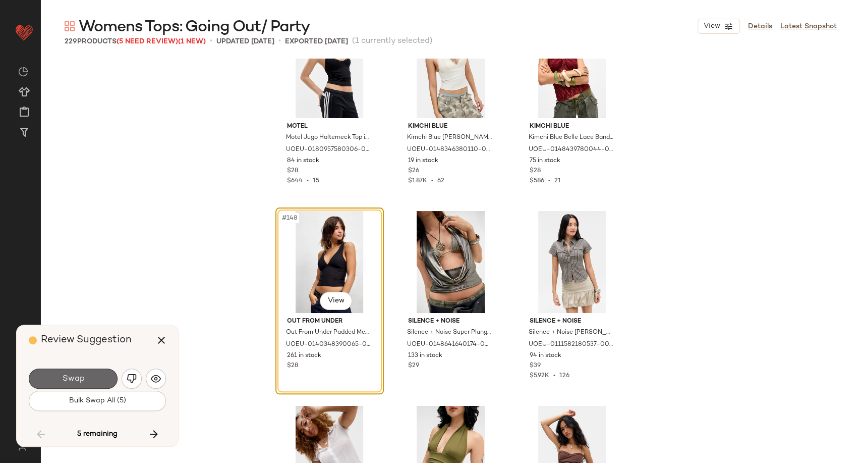
click at [67, 381] on span "Swap" at bounding box center [73, 379] width 23 height 10
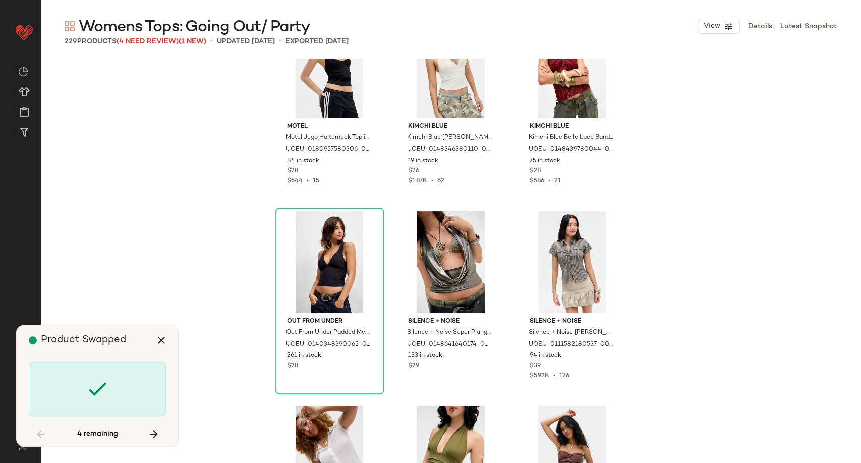
scroll to position [9734, 0]
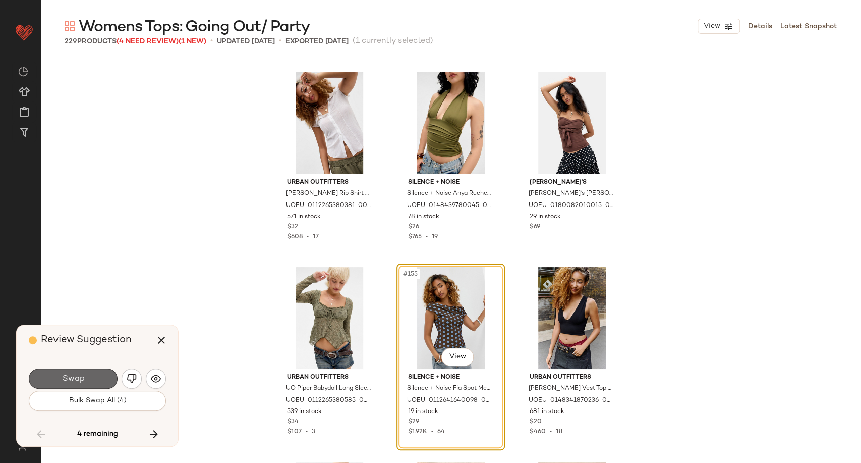
click at [71, 380] on span "Swap" at bounding box center [73, 379] width 23 height 10
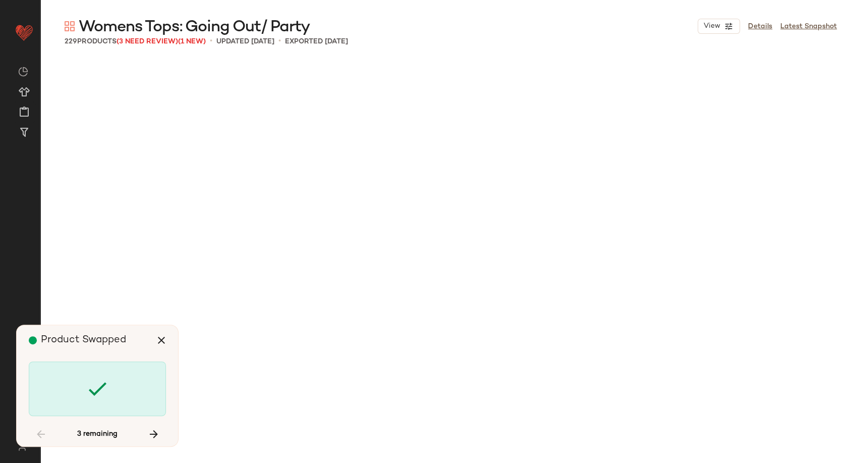
scroll to position [11875, 0]
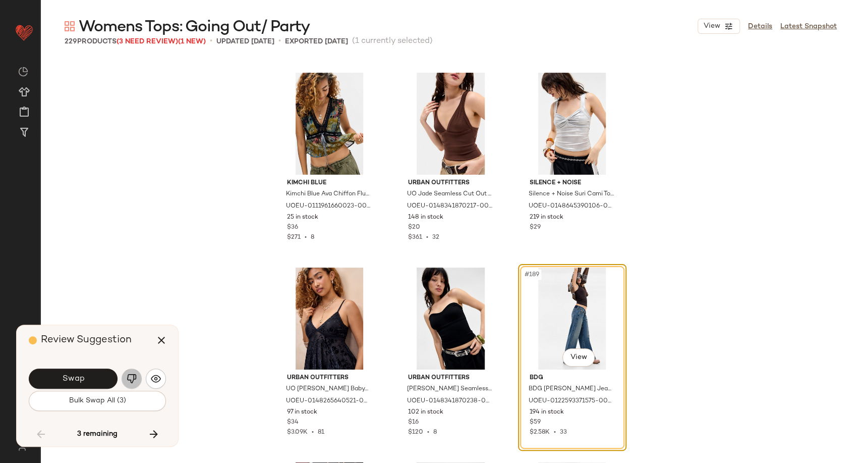
click at [132, 376] on img "button" at bounding box center [132, 378] width 10 height 10
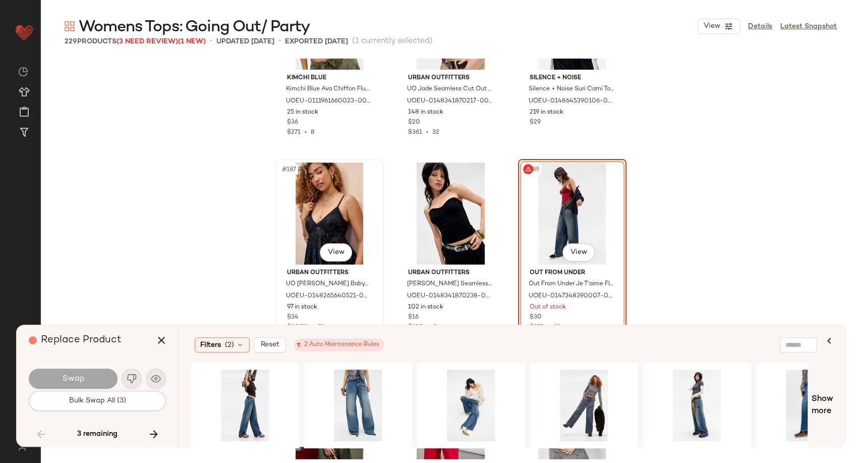
scroll to position [11988, 0]
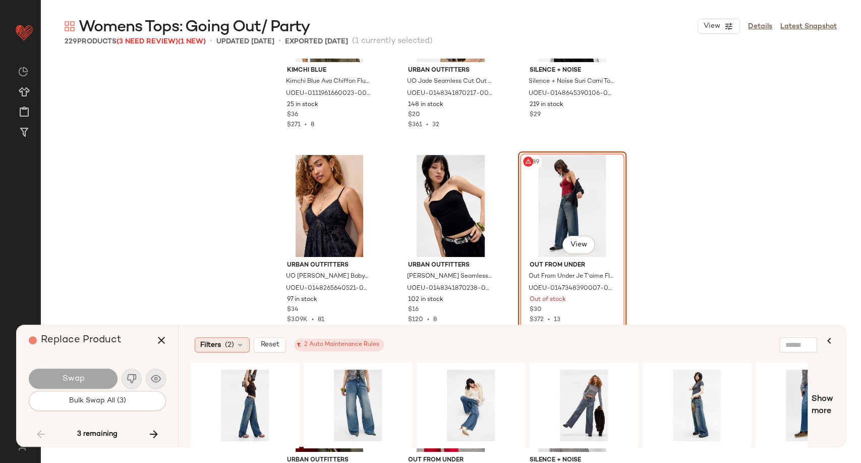
click at [229, 344] on span "(2)" at bounding box center [229, 344] width 9 height 11
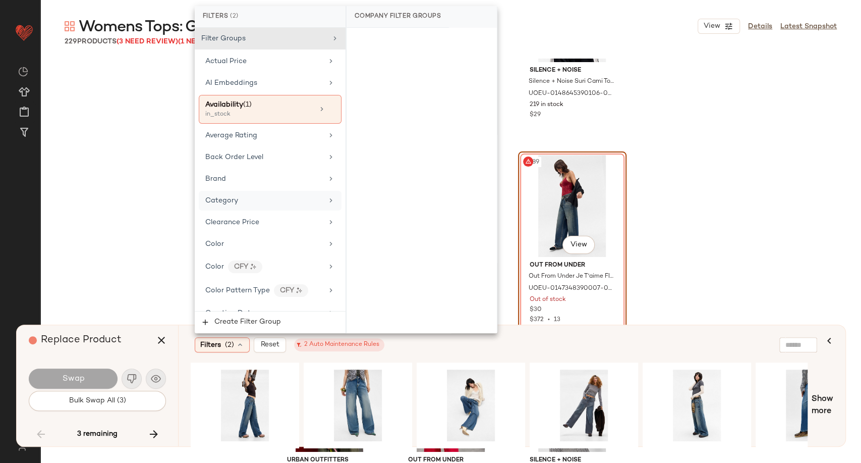
click at [266, 200] on div "Category" at bounding box center [264, 200] width 118 height 11
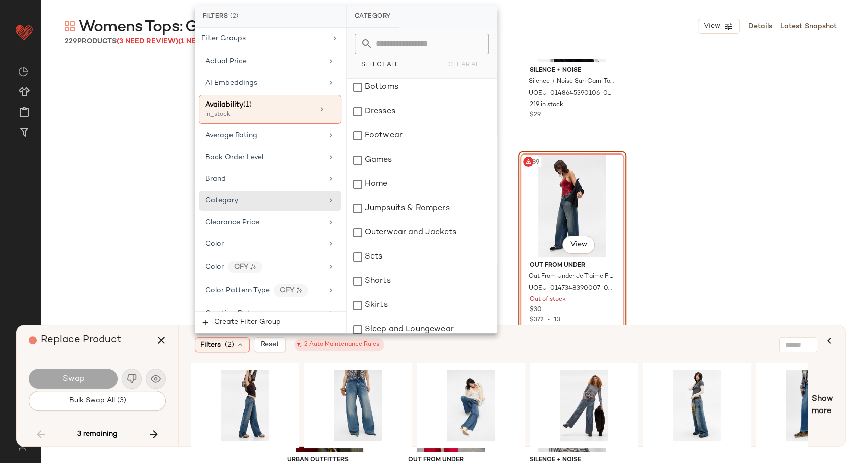
scroll to position [224, 0]
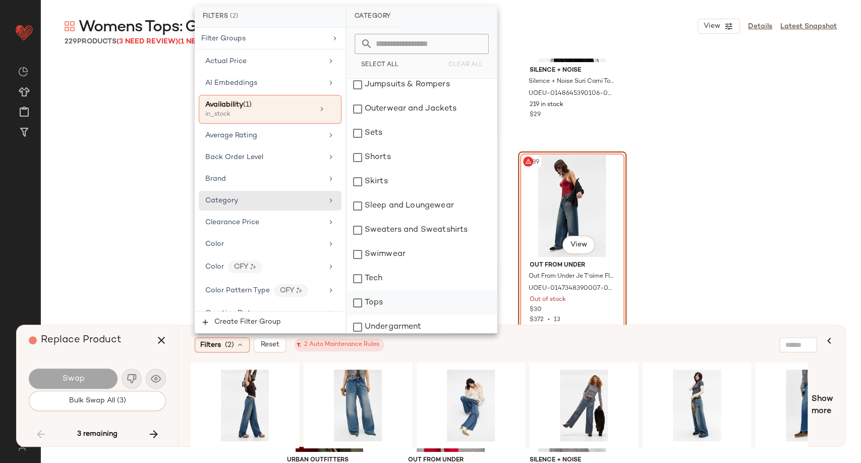
click at [386, 299] on div "Tops" at bounding box center [422, 303] width 150 height 24
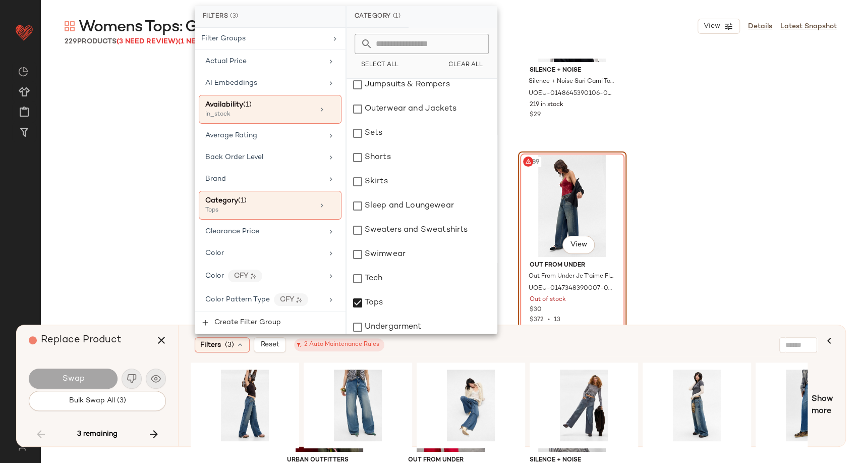
click at [450, 352] on div "Filters (3) Reset 2 Auto Maintenance Rules" at bounding box center [463, 344] width 537 height 15
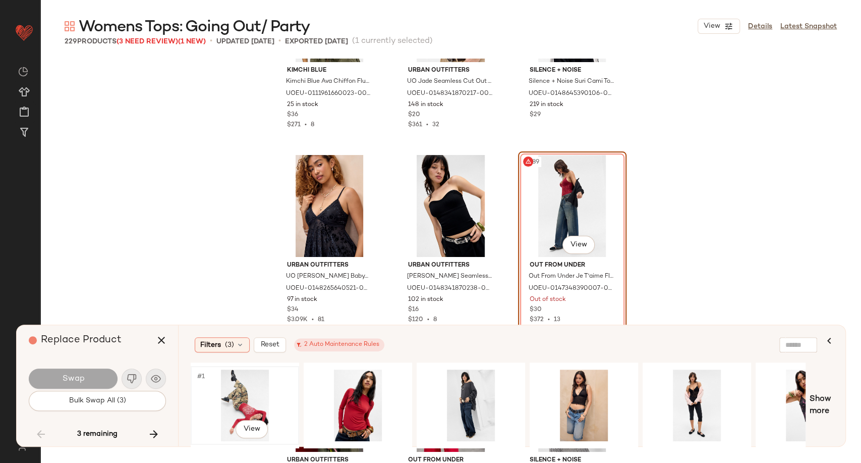
click at [243, 404] on div "#1 View" at bounding box center [244, 405] width 101 height 72
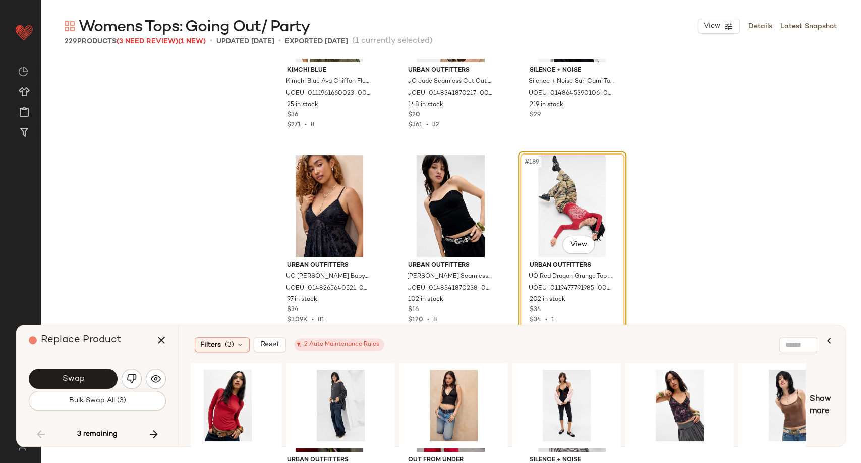
scroll to position [0, 136]
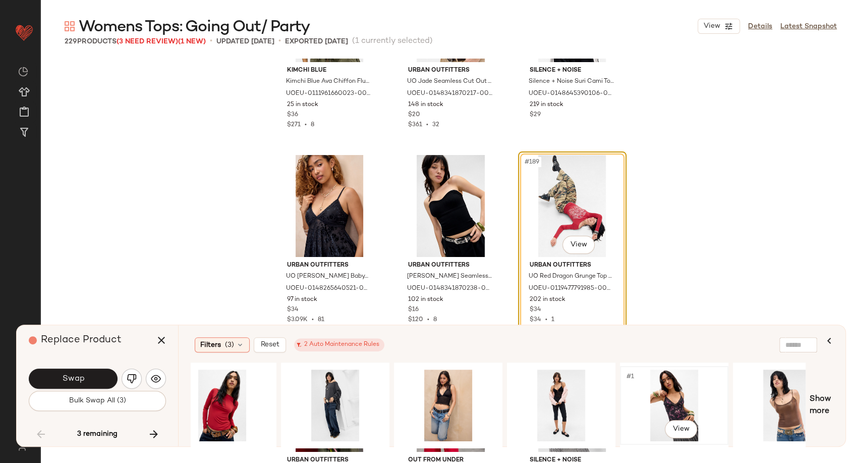
click at [681, 395] on div "#1 View" at bounding box center [673, 405] width 101 height 72
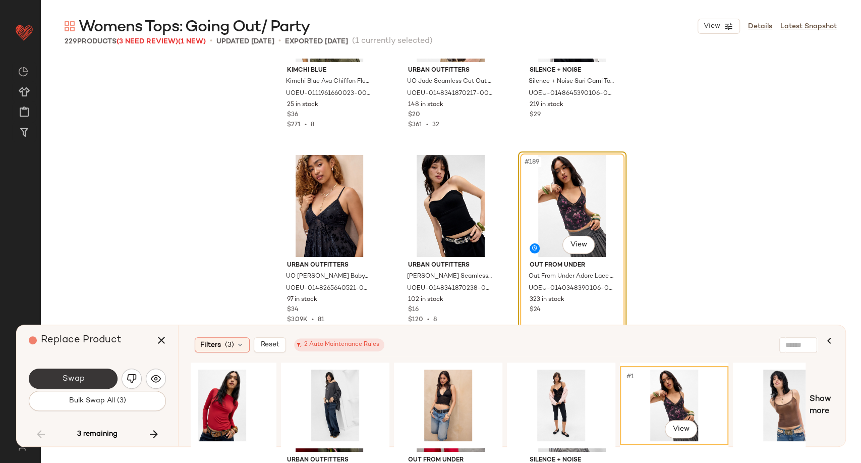
click at [86, 368] on button "Swap" at bounding box center [73, 378] width 89 height 20
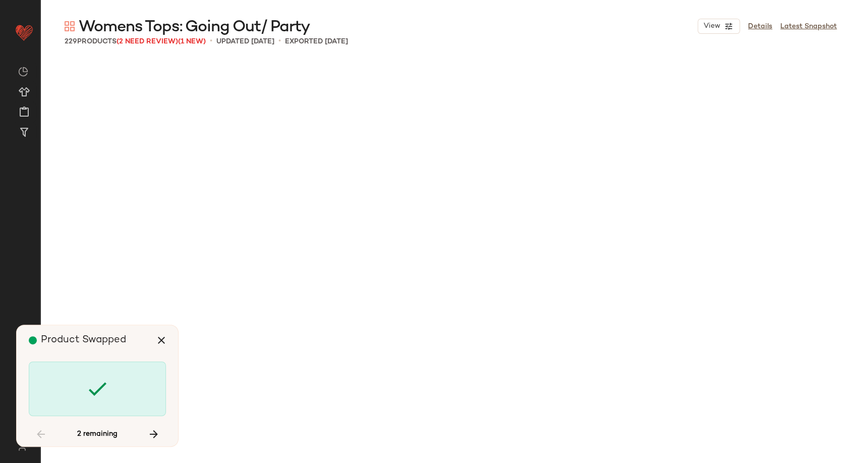
scroll to position [13239, 0]
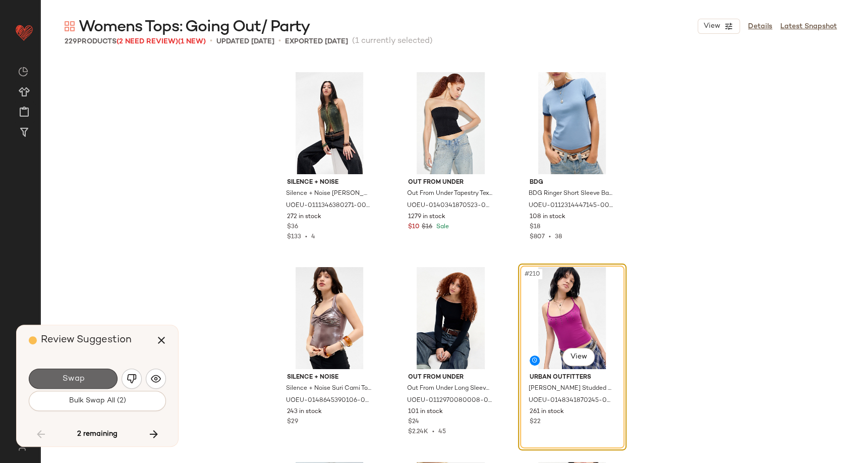
click at [104, 380] on button "Swap" at bounding box center [73, 378] width 89 height 20
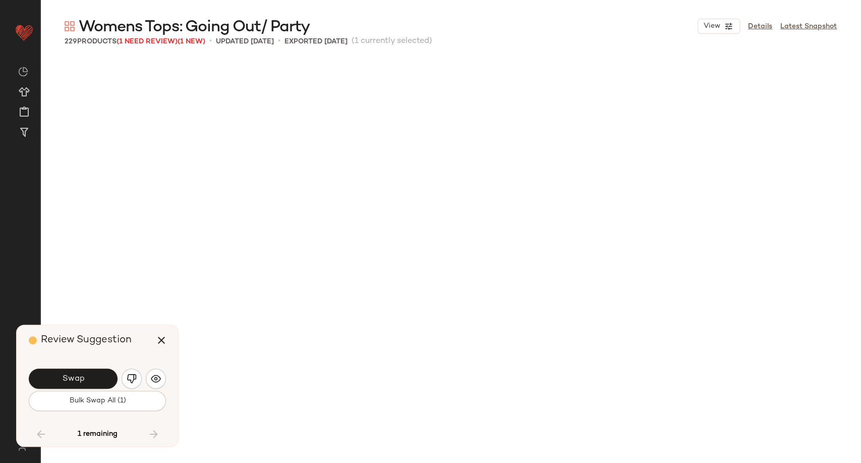
scroll to position [13823, 0]
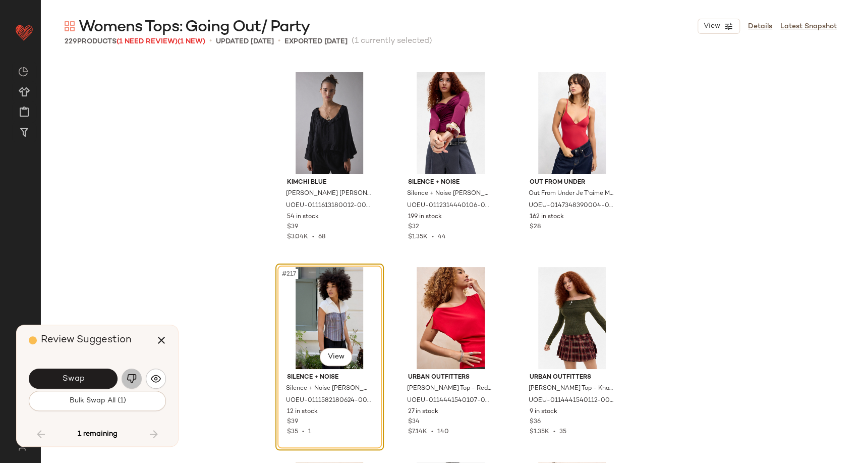
click at [135, 377] on img "button" at bounding box center [132, 378] width 10 height 10
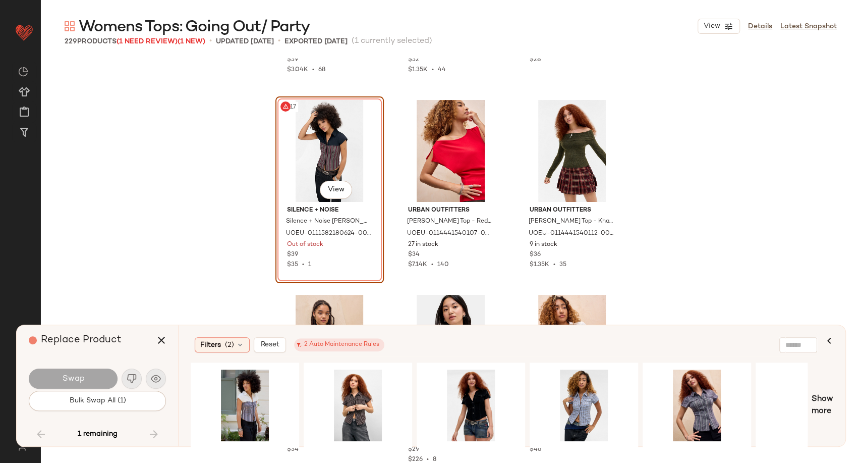
scroll to position [13991, 0]
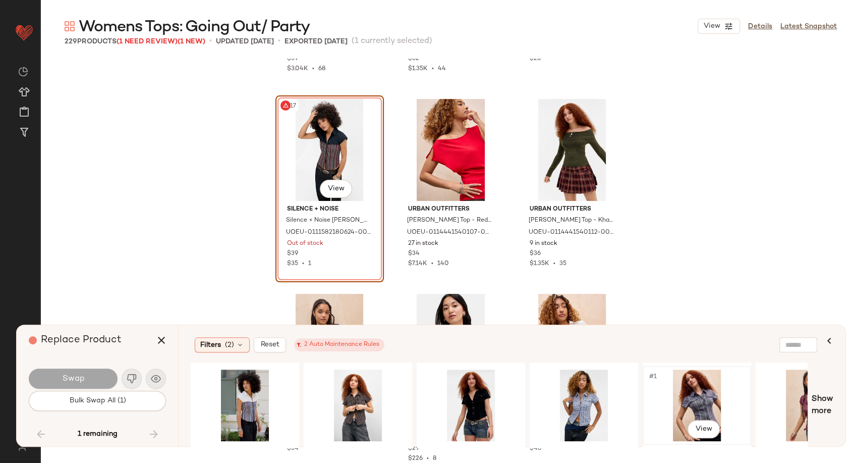
click at [701, 396] on div "#1 View" at bounding box center [696, 405] width 101 height 72
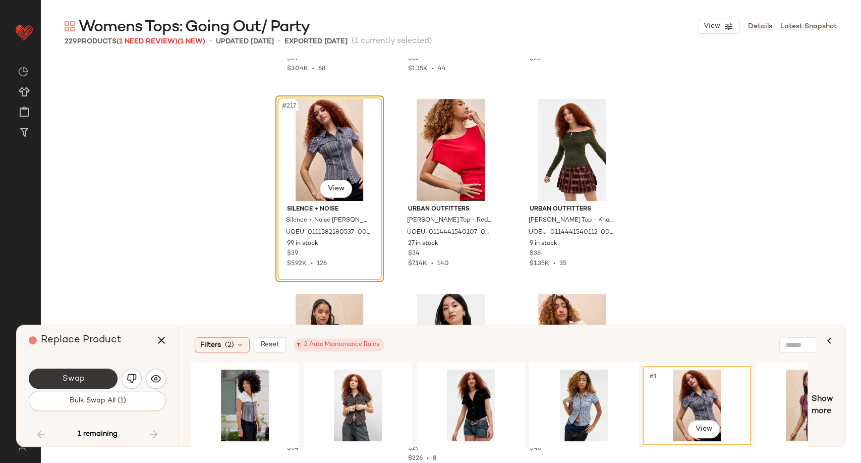
click at [102, 380] on button "Swap" at bounding box center [73, 378] width 89 height 20
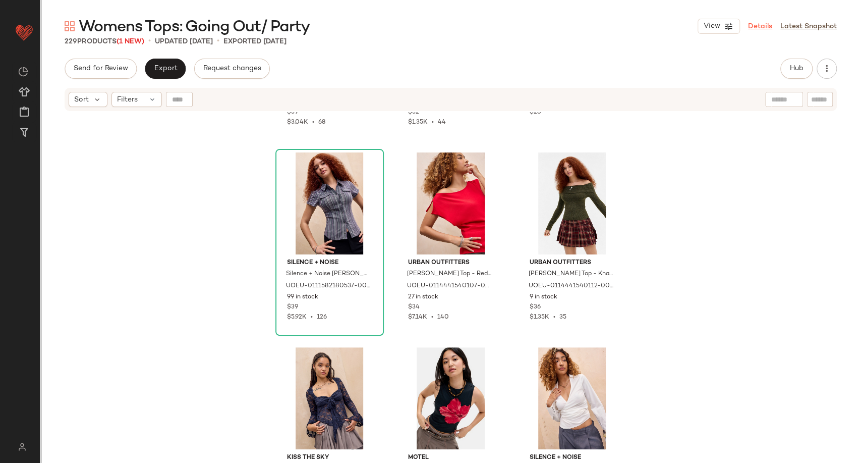
click at [768, 23] on link "Details" at bounding box center [760, 26] width 24 height 11
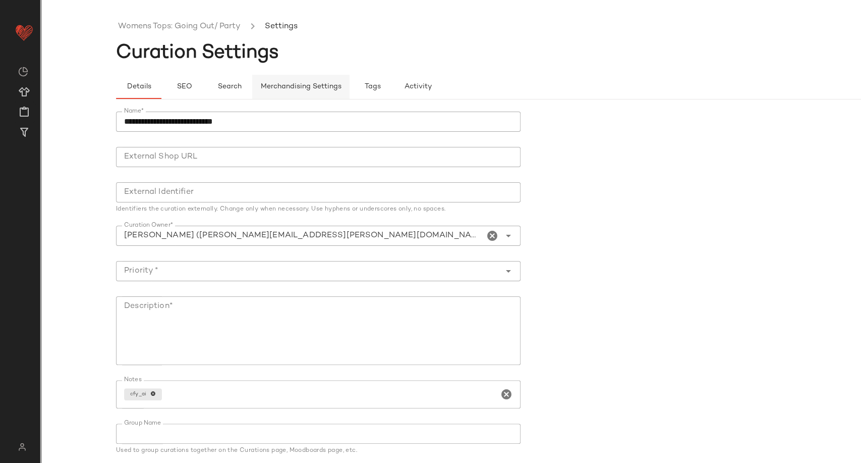
click at [307, 86] on span "Merchandising Settings" at bounding box center [300, 87] width 81 height 8
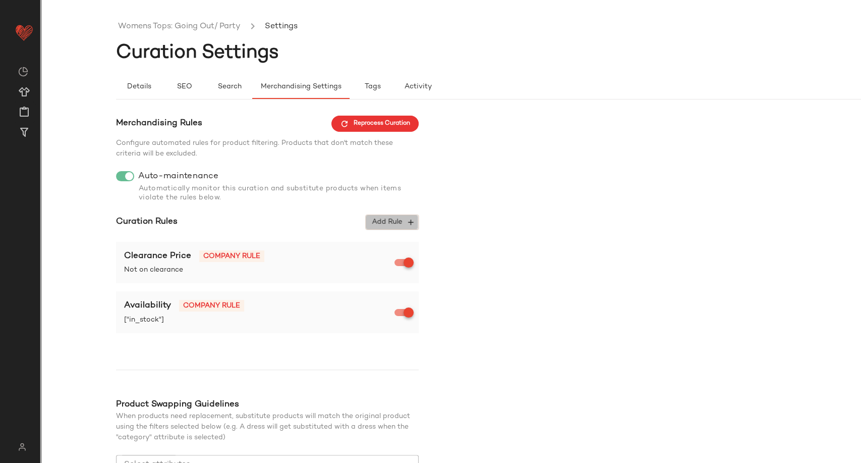
click at [395, 221] on span "Add Rule" at bounding box center [392, 221] width 42 height 9
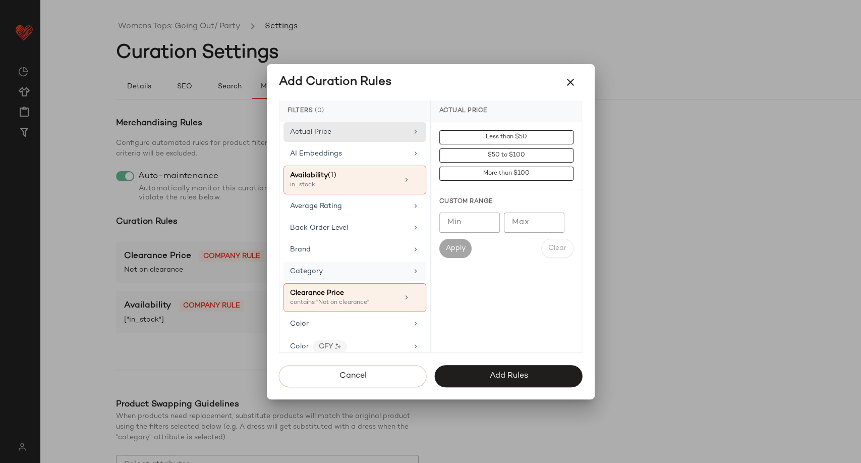
click at [348, 267] on div "Category" at bounding box center [349, 271] width 118 height 11
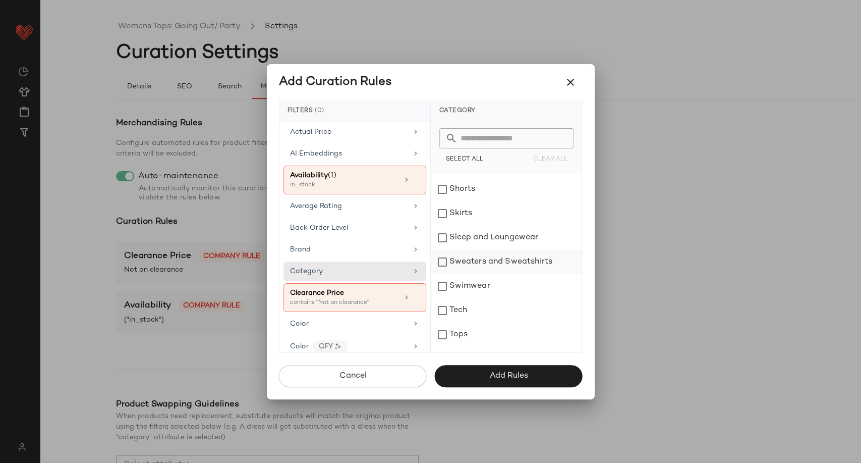
scroll to position [329, 0]
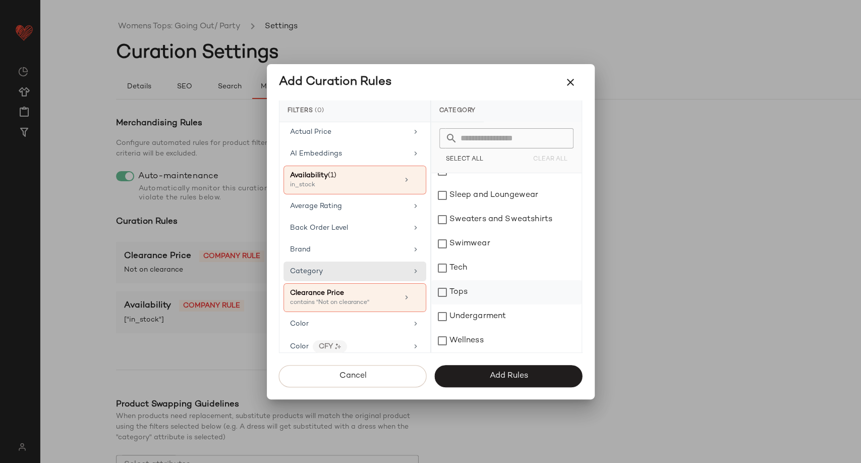
click at [453, 293] on div "Tops" at bounding box center [506, 292] width 150 height 24
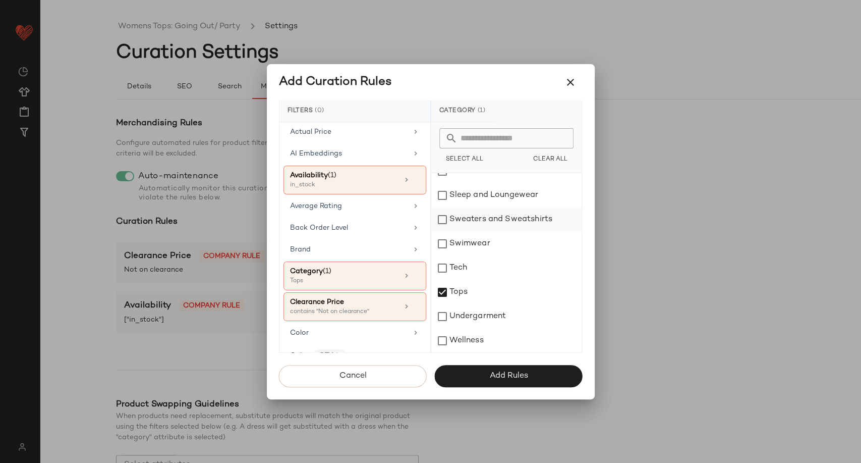
click at [489, 223] on div "Sweaters and Sweatshirts" at bounding box center [506, 219] width 150 height 24
click at [511, 373] on span "Add Rules" at bounding box center [508, 376] width 39 height 10
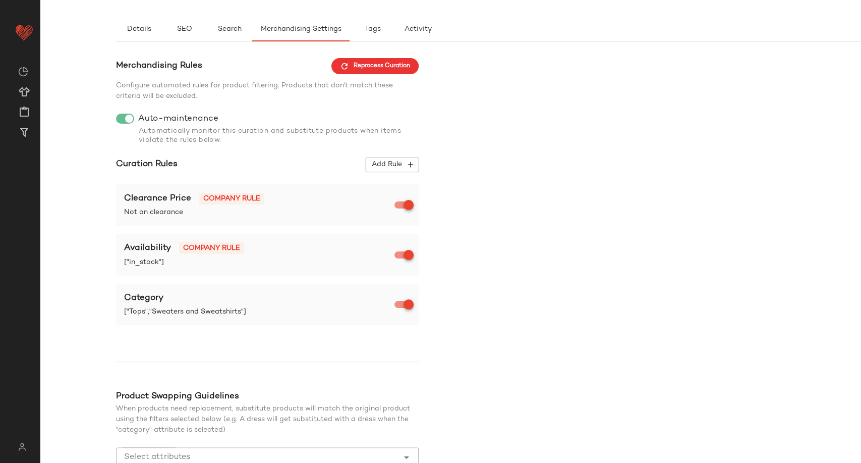
scroll to position [126, 0]
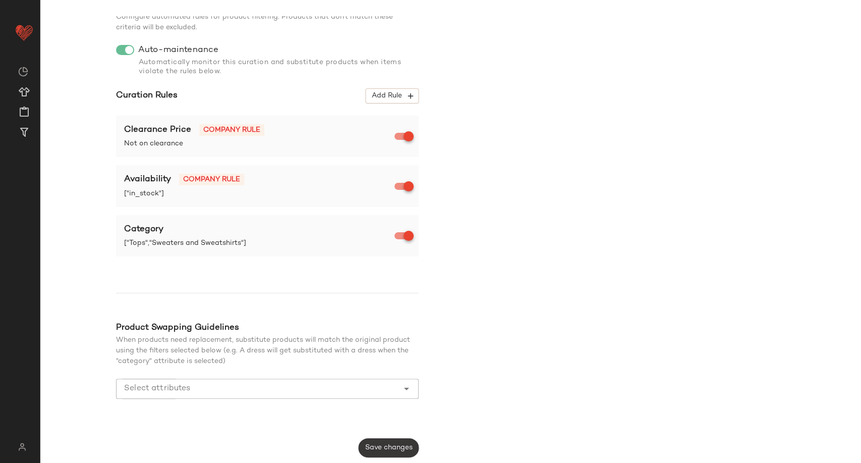
click at [390, 447] on span "Save changes" at bounding box center [389, 447] width 48 height 8
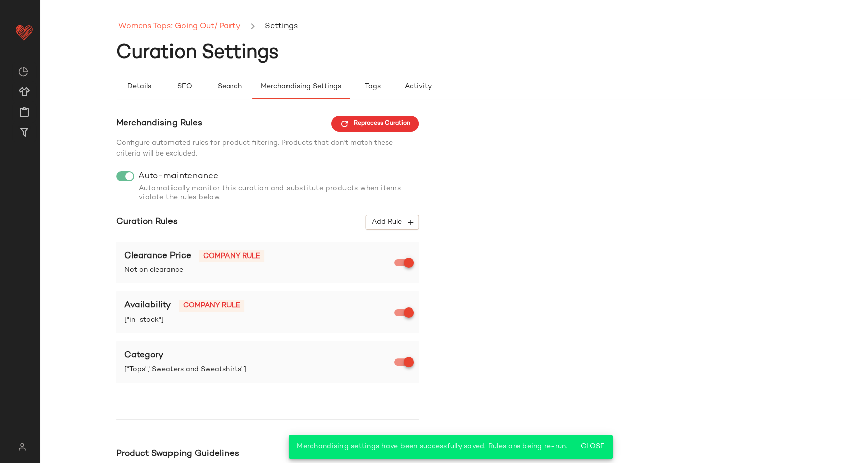
click at [169, 30] on link "Womens Tops: Going Out/ Party" at bounding box center [179, 26] width 123 height 13
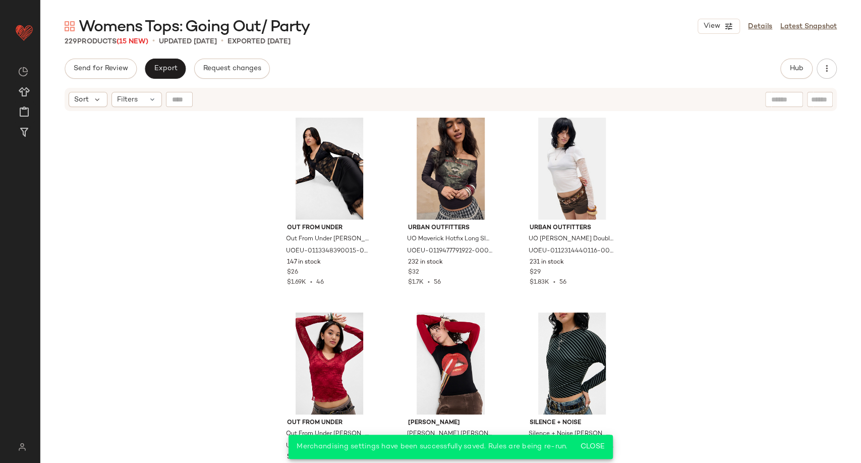
click at [228, 197] on div "Out From Under Out From Under Lana Lace Mesh Top - Black S at Urban Outfitters …" at bounding box center [450, 300] width 821 height 376
click at [172, 76] on button "Export" at bounding box center [165, 69] width 41 height 20
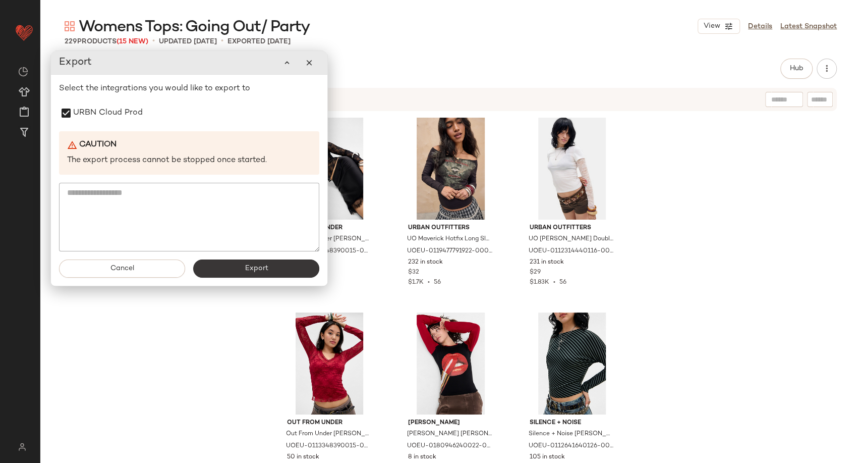
click at [247, 273] on button "Export" at bounding box center [256, 268] width 126 height 18
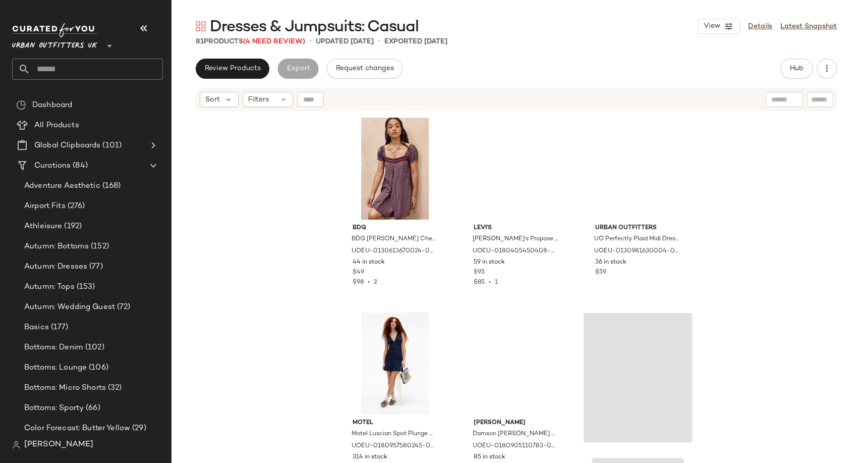
click at [441, 74] on div "Review Products Export Request changes Hub Send for Review External Review Inte…" at bounding box center [516, 69] width 641 height 20
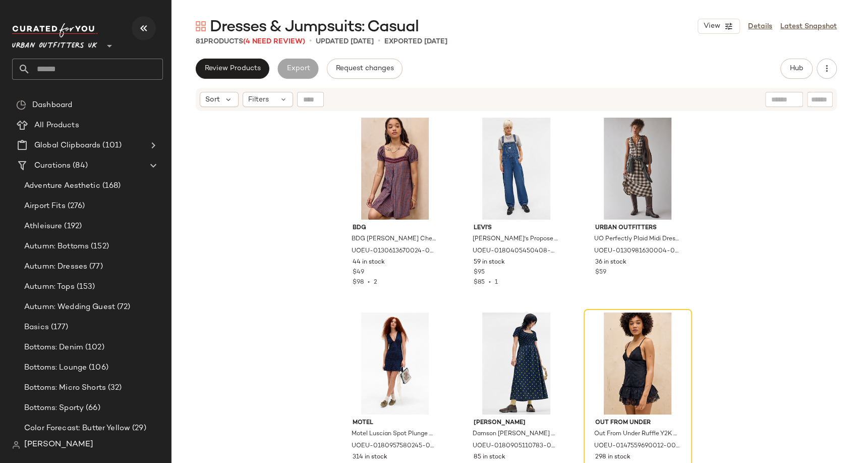
click at [136, 25] on button "button" at bounding box center [144, 28] width 24 height 24
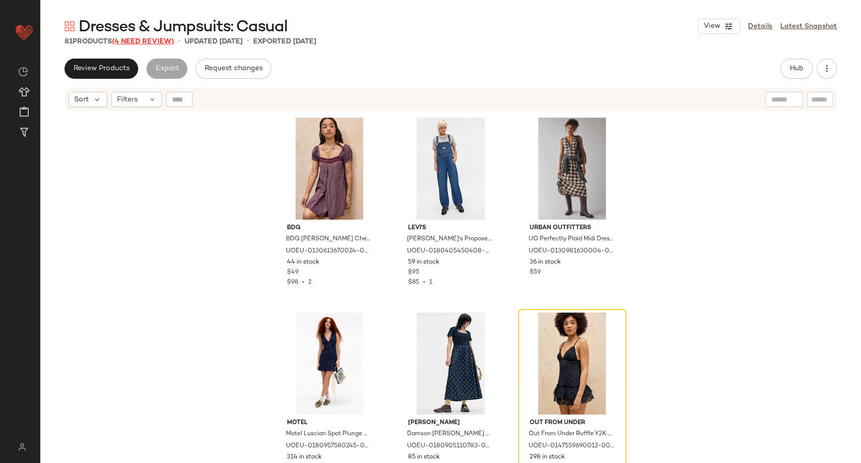
click at [143, 44] on span "(4 Need Review)" at bounding box center [143, 42] width 62 height 8
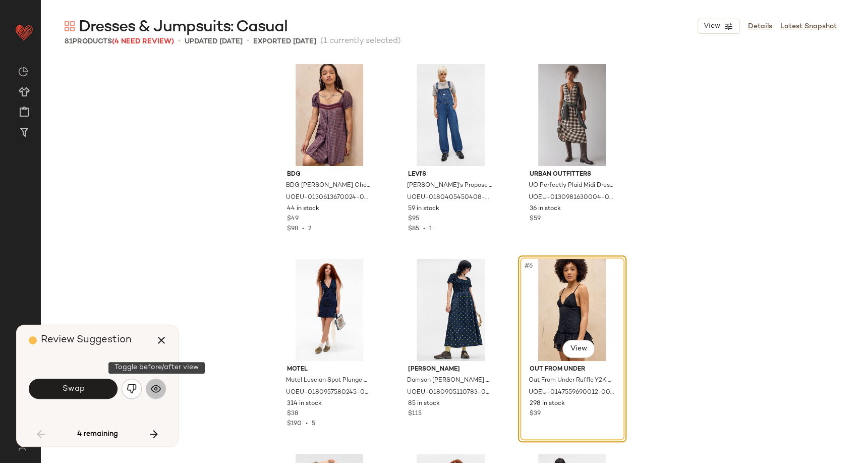
click at [153, 391] on img "button" at bounding box center [156, 388] width 10 height 10
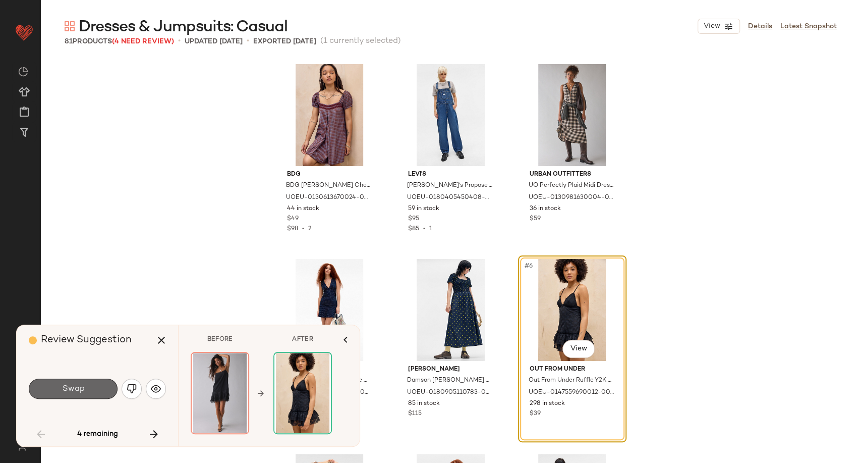
click at [108, 386] on button "Swap" at bounding box center [73, 388] width 89 height 20
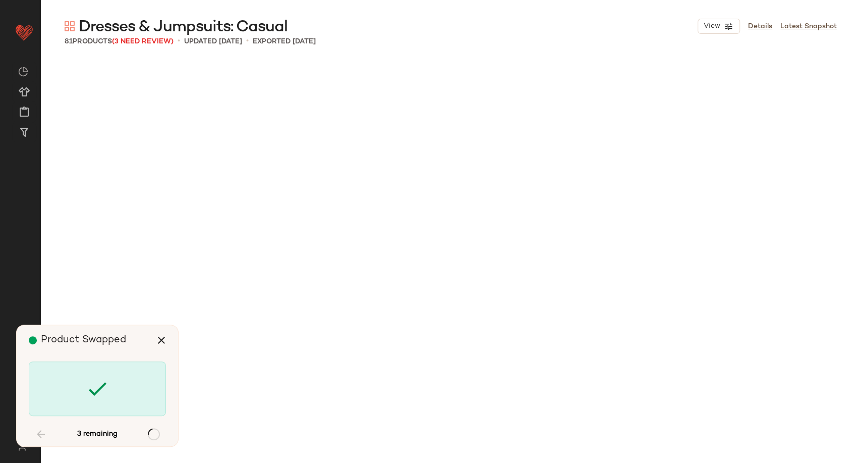
scroll to position [1363, 0]
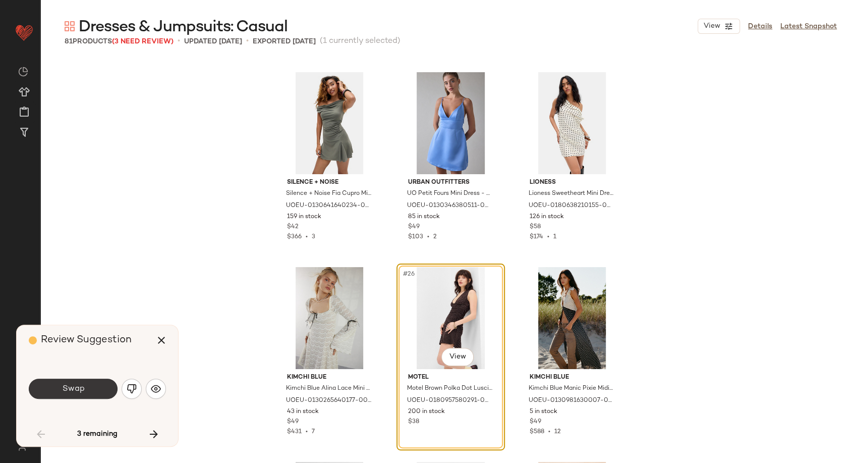
click at [76, 388] on span "Swap" at bounding box center [73, 389] width 23 height 10
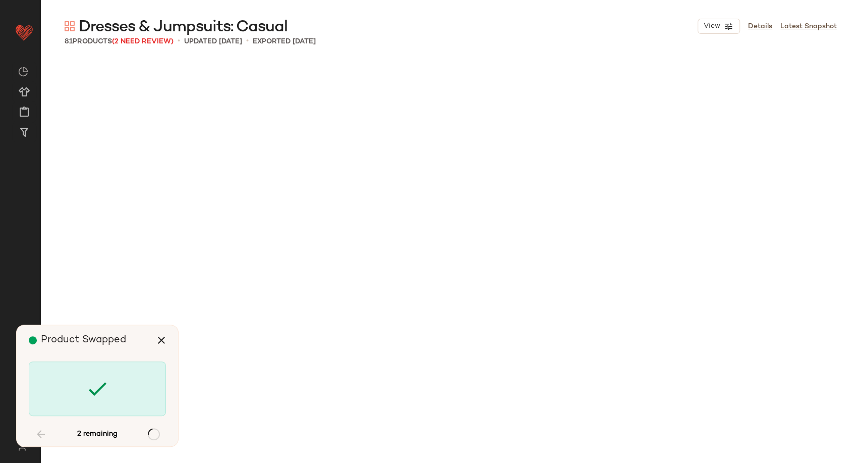
scroll to position [2336, 0]
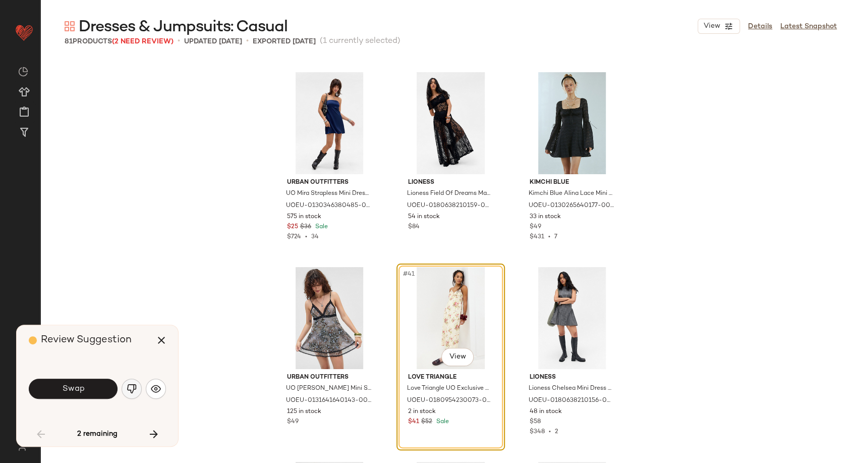
click at [130, 388] on img "button" at bounding box center [132, 388] width 10 height 10
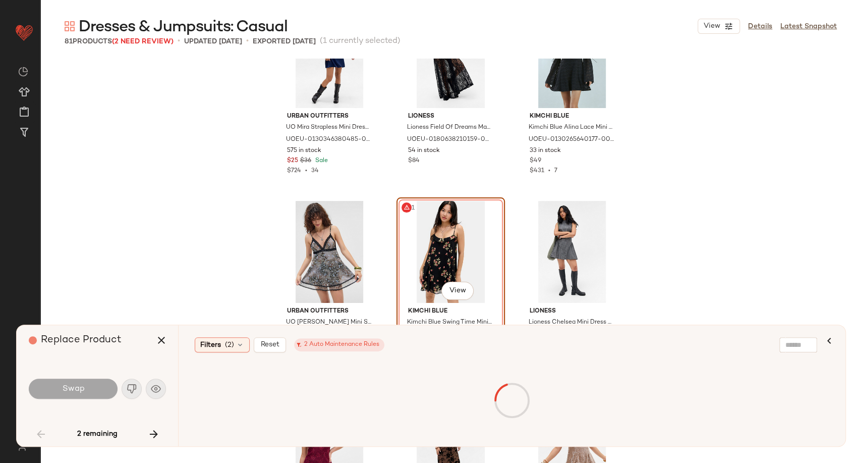
scroll to position [2616, 0]
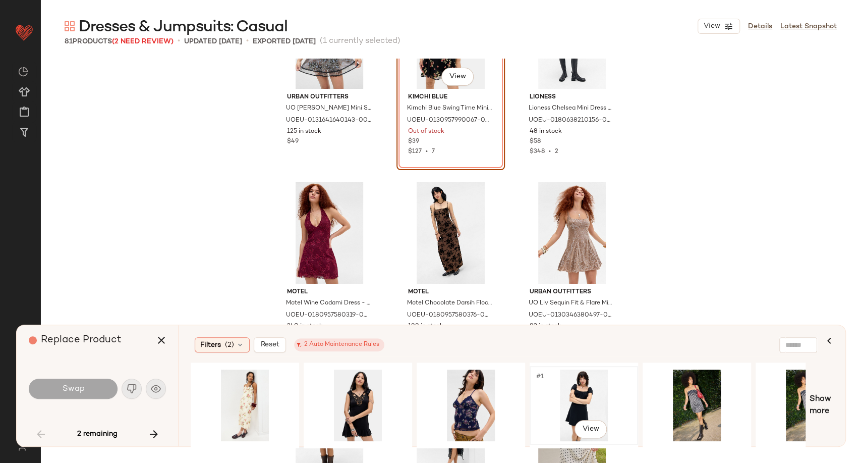
click at [590, 401] on div "#1 View" at bounding box center [583, 405] width 101 height 72
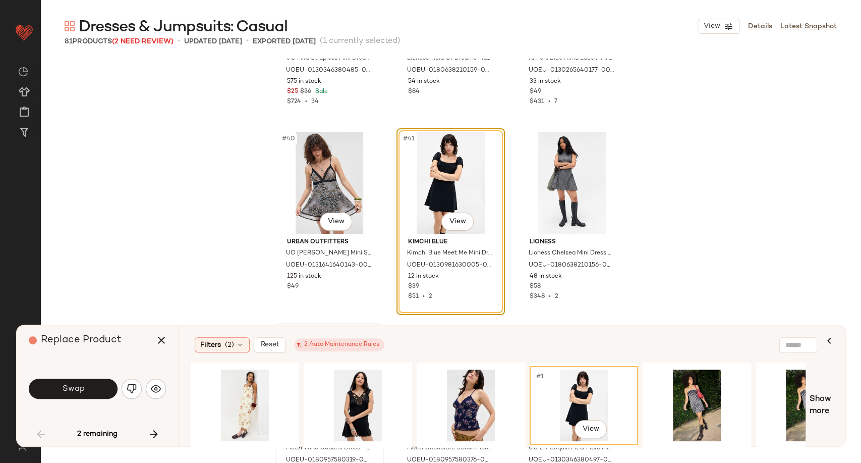
scroll to position [2448, 0]
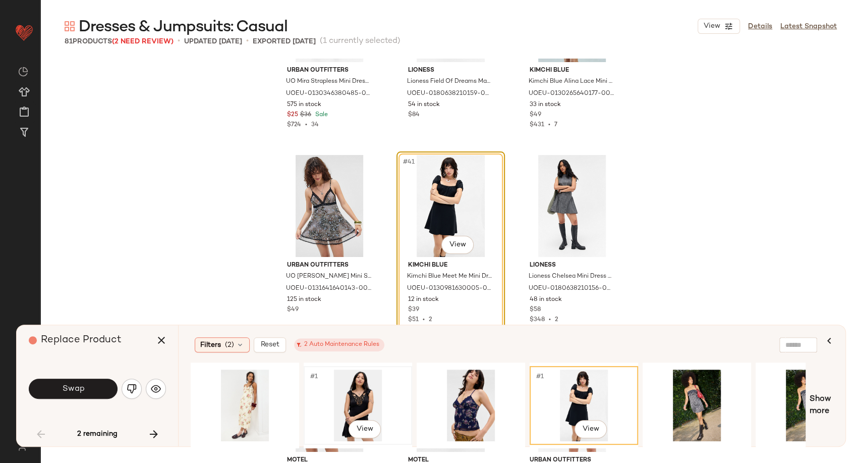
click at [374, 395] on div "#1 View" at bounding box center [357, 405] width 101 height 72
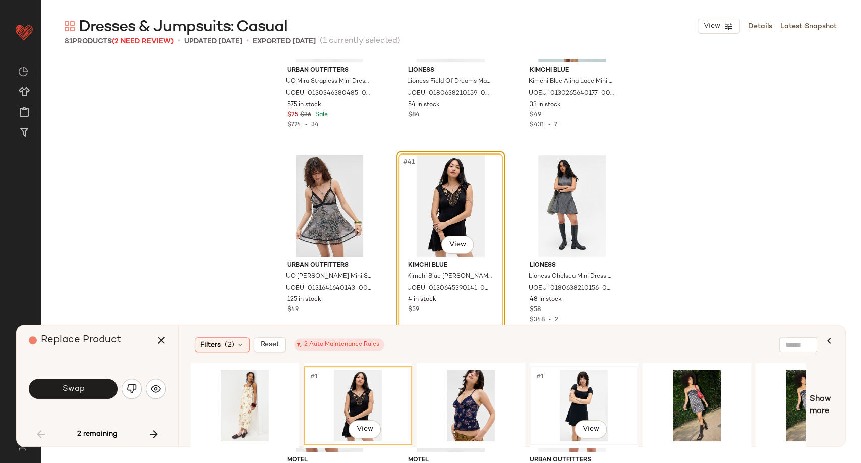
click at [594, 403] on div "#1 View" at bounding box center [583, 405] width 101 height 72
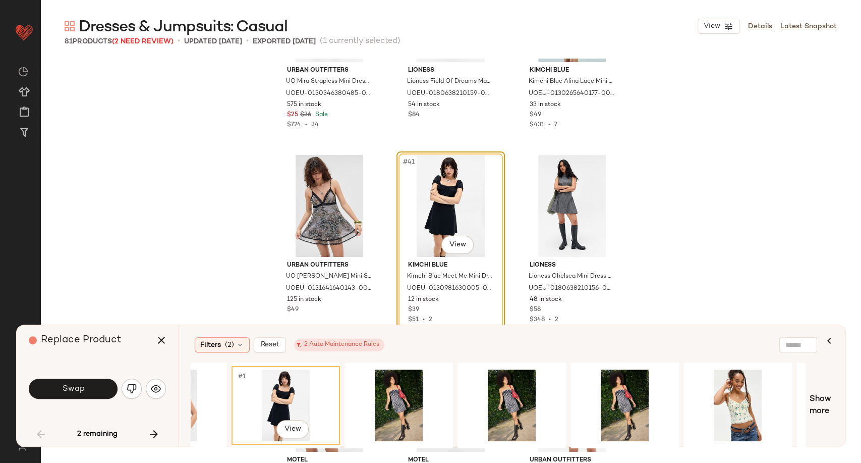
scroll to position [0, 292]
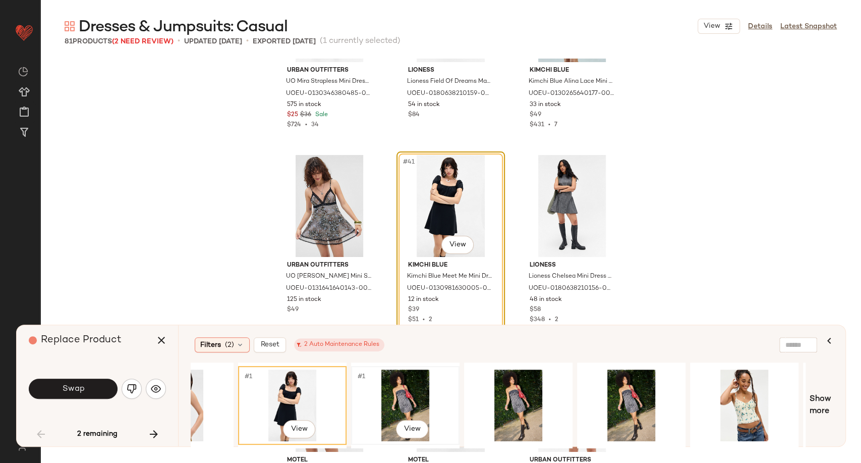
click at [404, 403] on div "#1 View" at bounding box center [405, 405] width 101 height 72
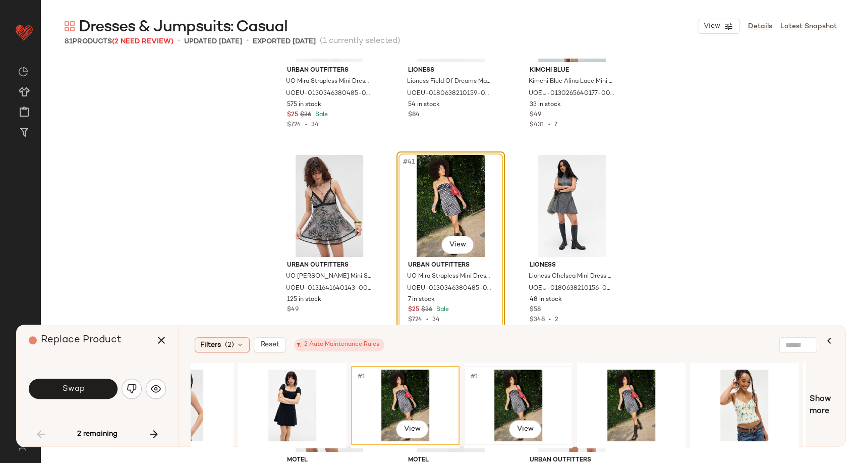
click at [522, 401] on div "#1 View" at bounding box center [518, 405] width 101 height 72
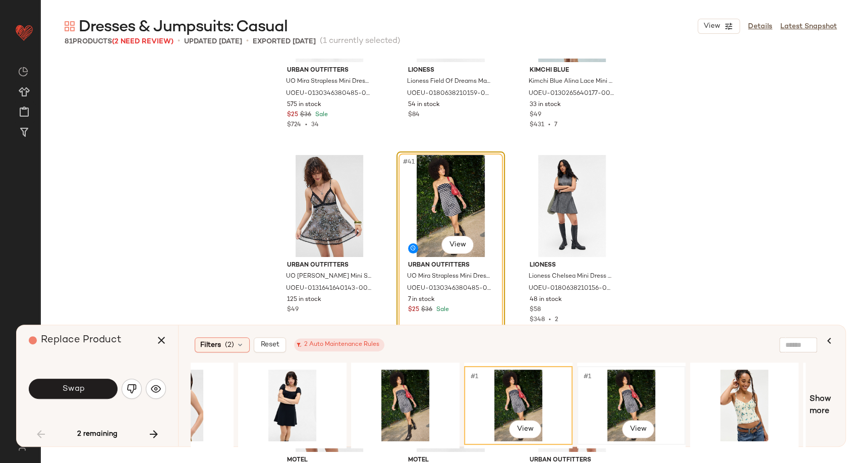
click at [622, 395] on div "#1 View" at bounding box center [631, 405] width 101 height 72
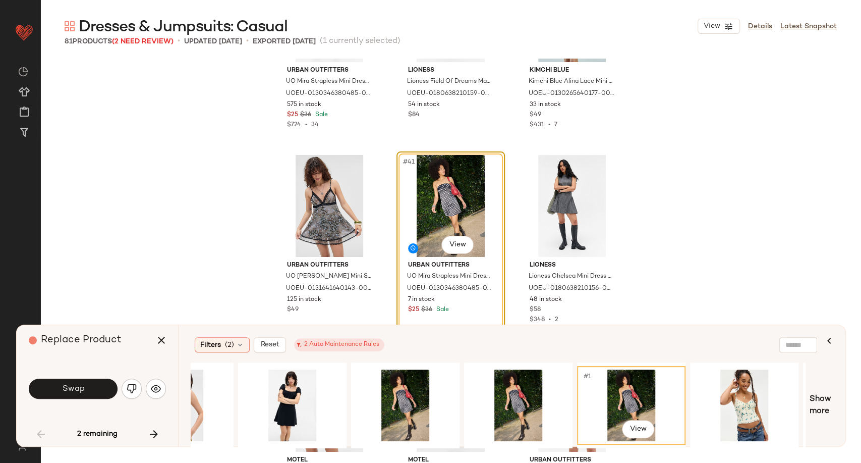
click at [815, 402] on span "Show more" at bounding box center [822, 405] width 24 height 24
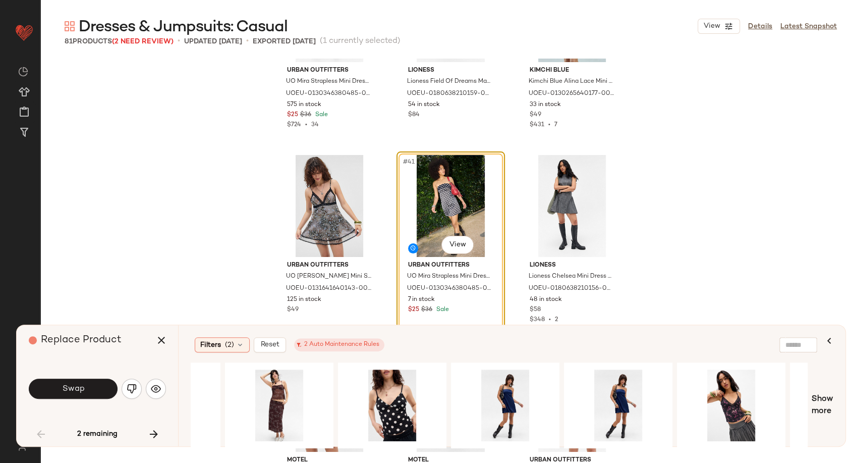
scroll to position [0, 990]
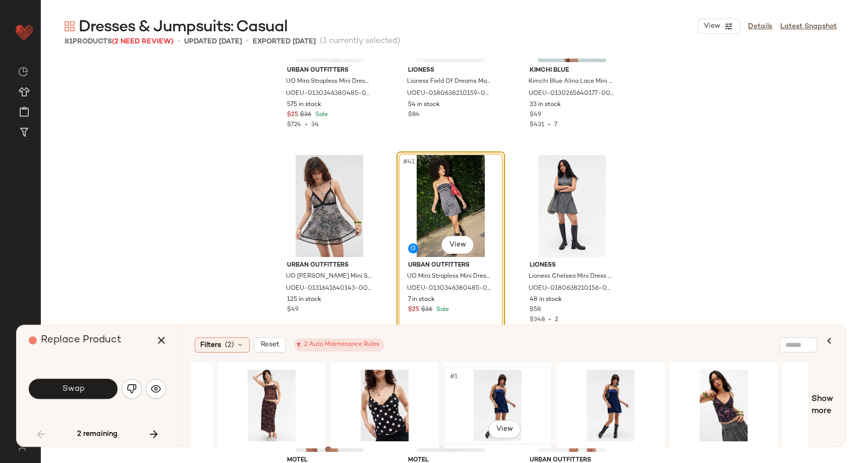
click at [502, 402] on div "#1 View" at bounding box center [497, 405] width 101 height 72
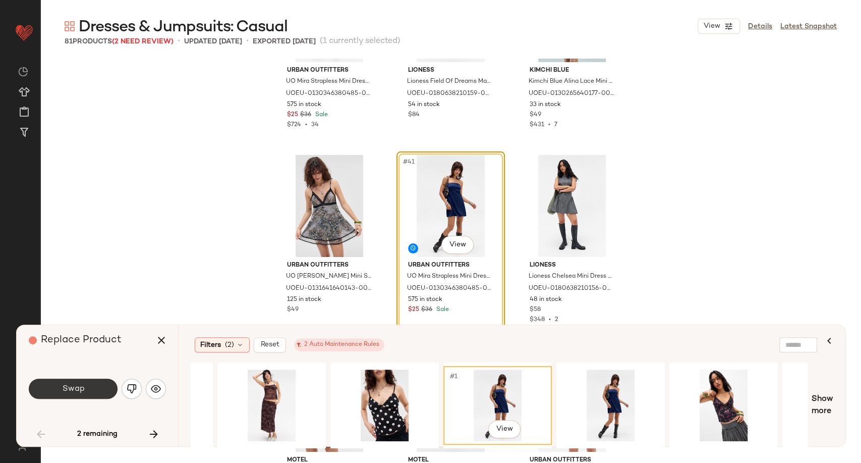
click at [96, 389] on button "Swap" at bounding box center [73, 388] width 89 height 20
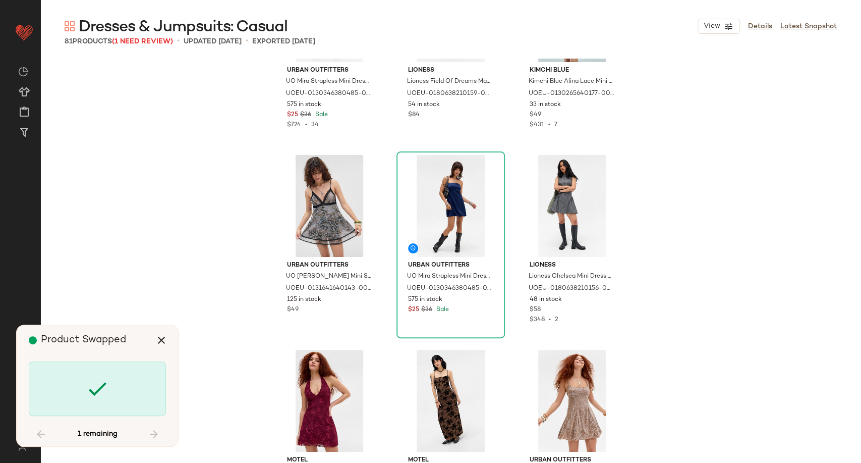
scroll to position [4088, 0]
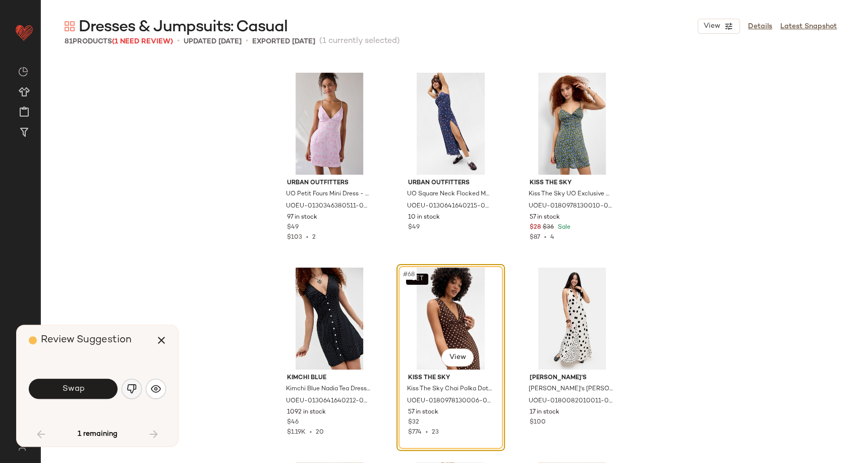
click at [128, 388] on img "button" at bounding box center [132, 388] width 10 height 10
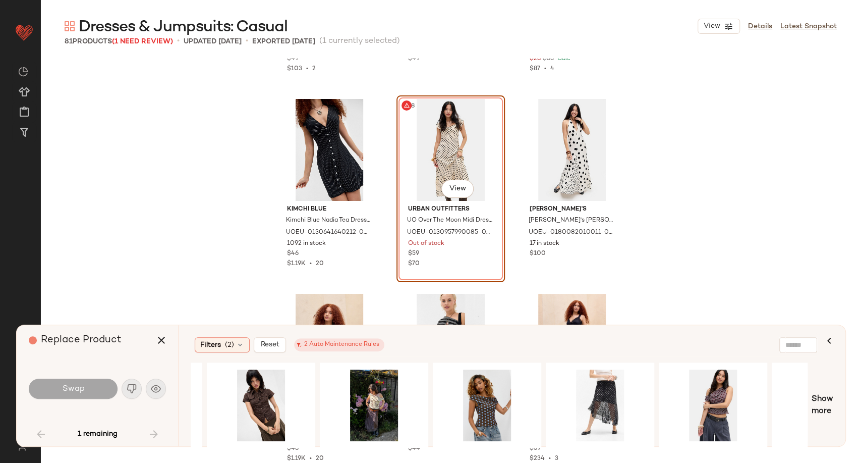
scroll to position [0, 846]
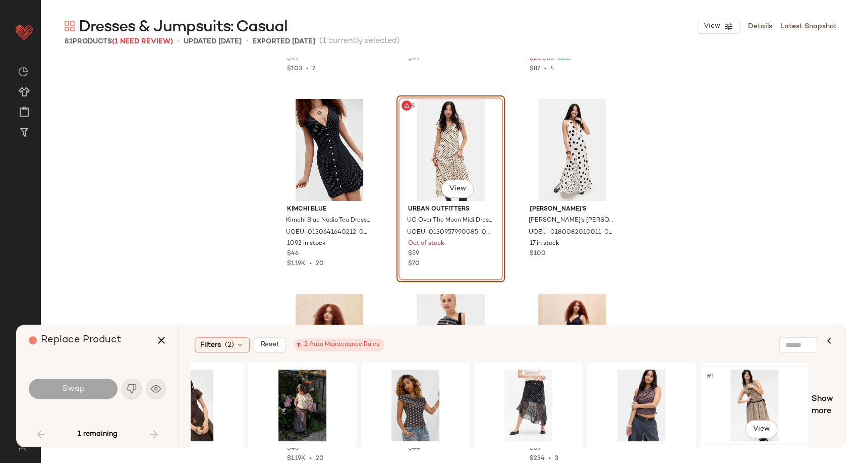
click at [759, 392] on div "#1 View" at bounding box center [754, 405] width 101 height 72
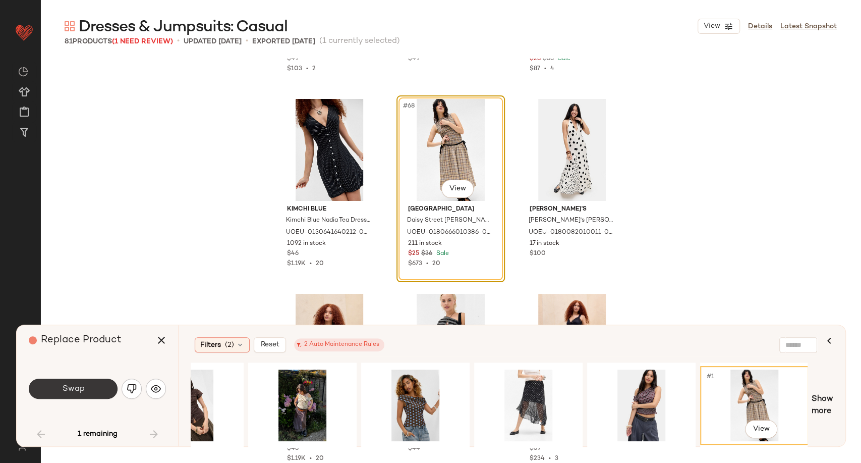
click at [84, 385] on button "Swap" at bounding box center [73, 388] width 89 height 20
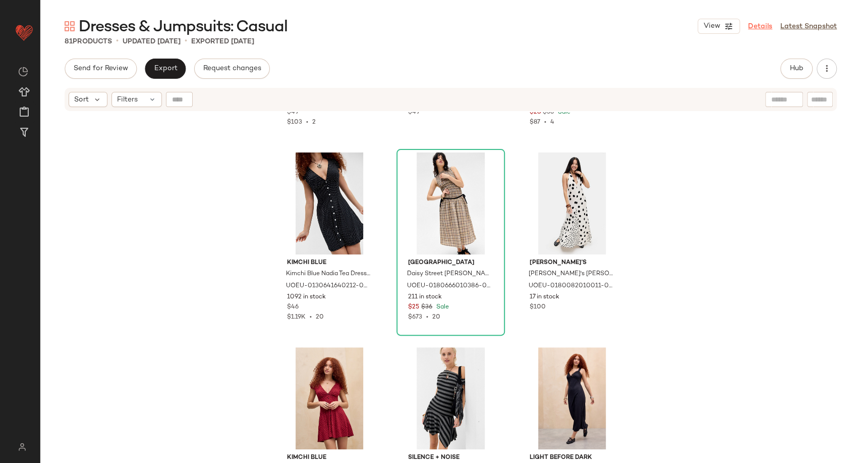
click at [752, 29] on link "Details" at bounding box center [760, 26] width 24 height 11
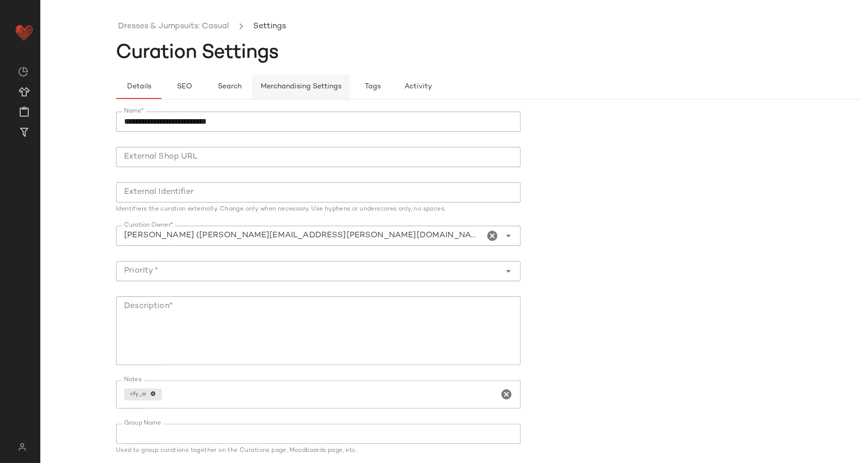
click at [316, 86] on span "Merchandising Settings" at bounding box center [300, 87] width 81 height 8
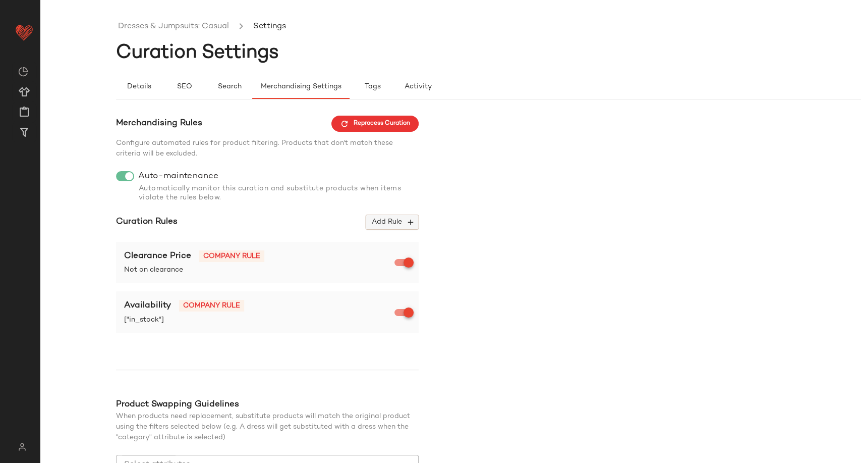
click at [397, 224] on span "Add Rule" at bounding box center [392, 221] width 42 height 9
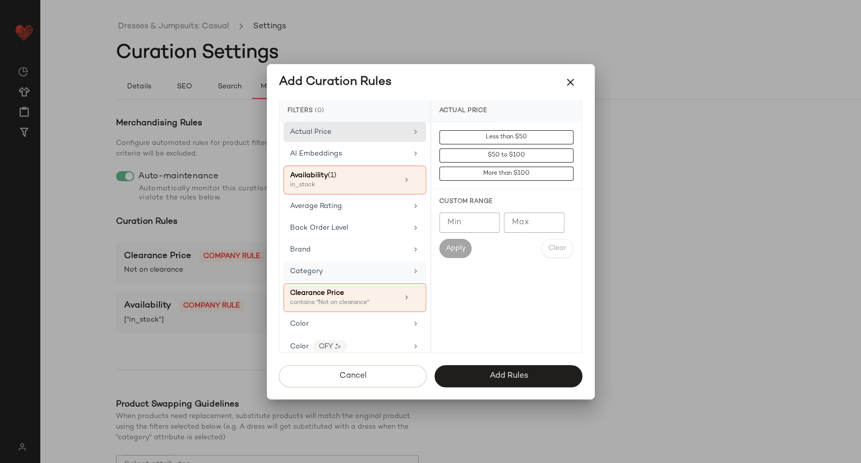
click at [325, 269] on div "Category" at bounding box center [349, 271] width 118 height 11
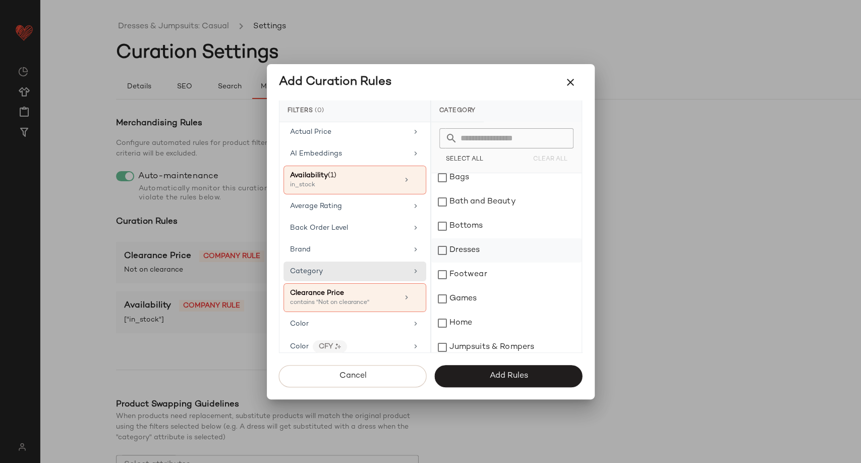
click at [459, 254] on div "Dresses" at bounding box center [506, 250] width 150 height 24
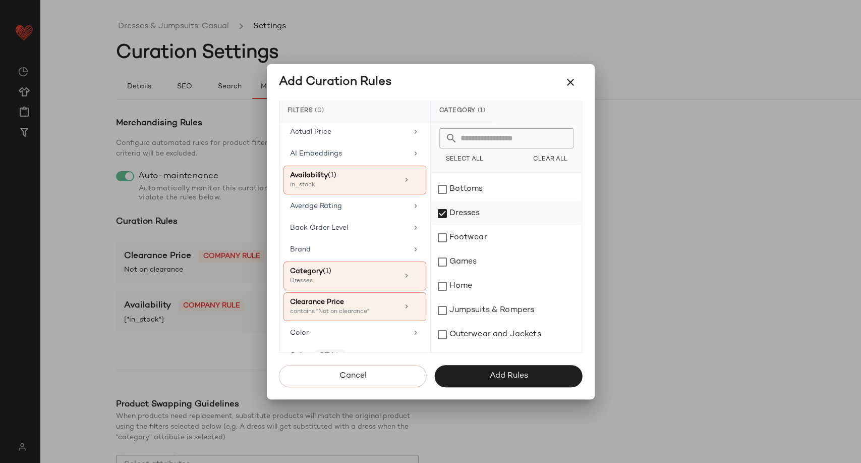
scroll to position [112, 0]
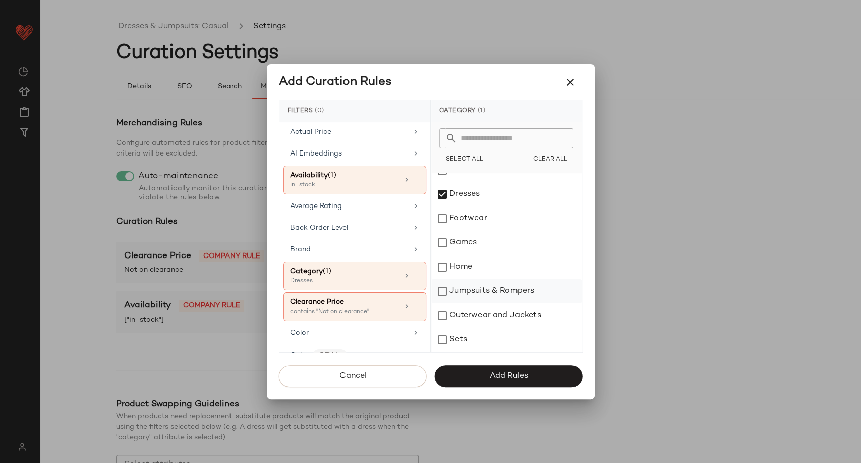
click at [482, 296] on div "Jumpsuits & Rompers" at bounding box center [506, 291] width 150 height 24
click at [496, 369] on button "Add Rules" at bounding box center [509, 376] width 148 height 22
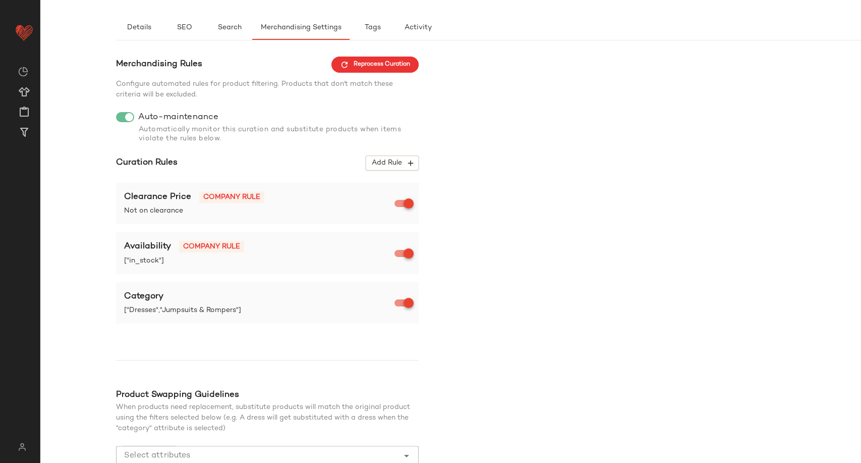
scroll to position [126, 0]
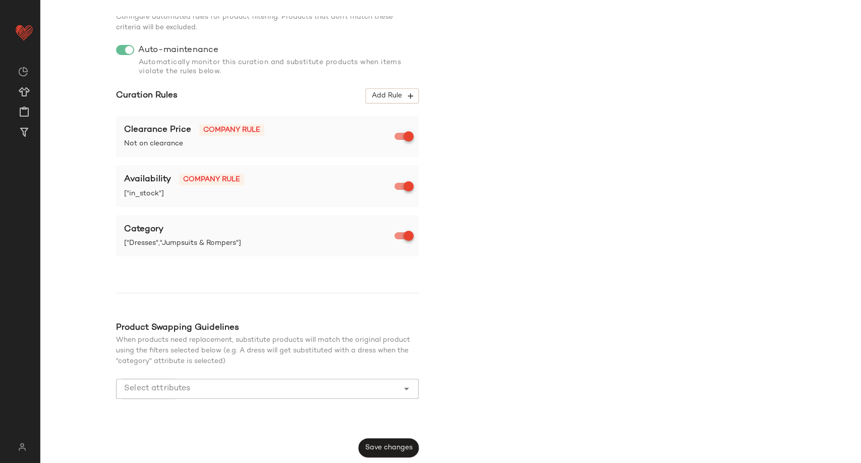
click at [401, 435] on div "Merchandising Rules Reprocess Curation Configure automated rules for product fi…" at bounding box center [267, 223] width 303 height 468
click at [403, 439] on button "Save changes" at bounding box center [389, 447] width 60 height 19
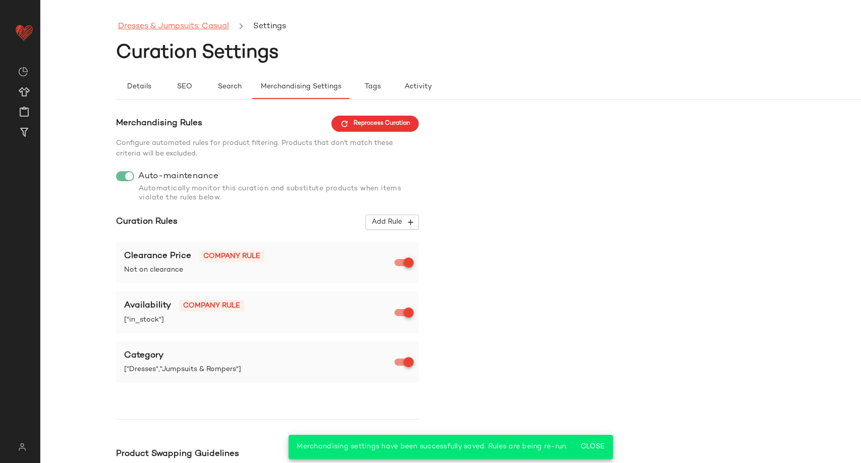
click at [173, 28] on link "Dresses & Jumpsuits: Casual" at bounding box center [173, 26] width 111 height 13
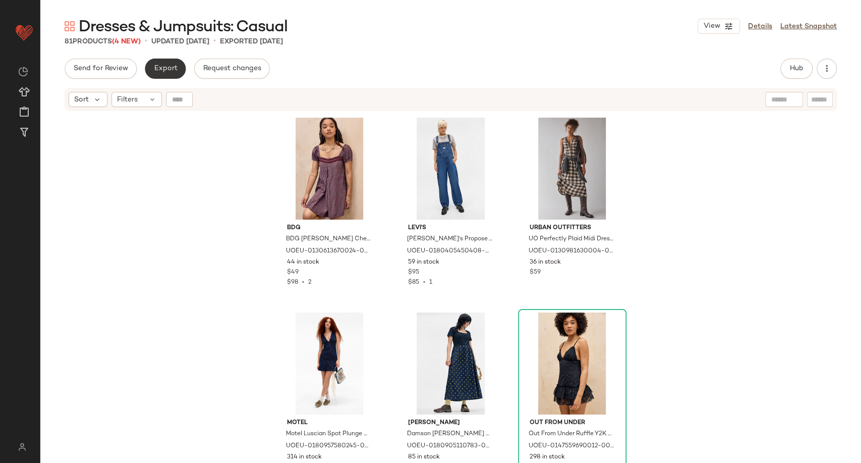
click at [163, 70] on span "Export" at bounding box center [165, 69] width 24 height 8
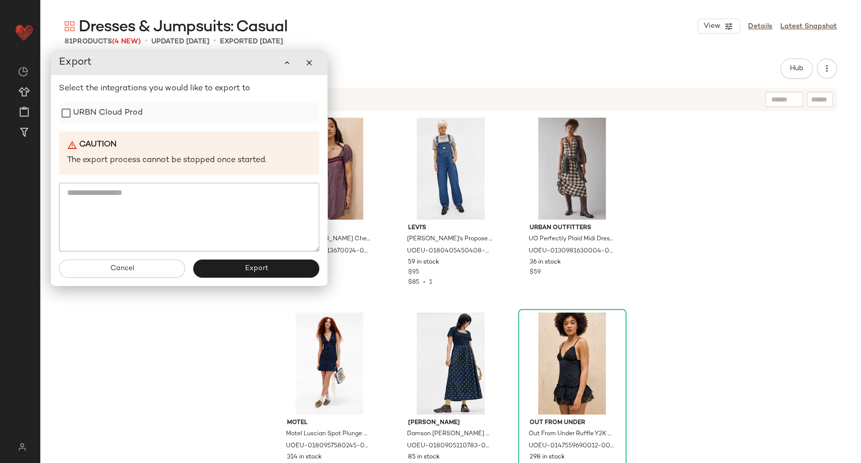
click at [138, 114] on label "URBN Cloud Prod" at bounding box center [108, 113] width 70 height 20
click at [248, 273] on button "Export" at bounding box center [256, 268] width 126 height 18
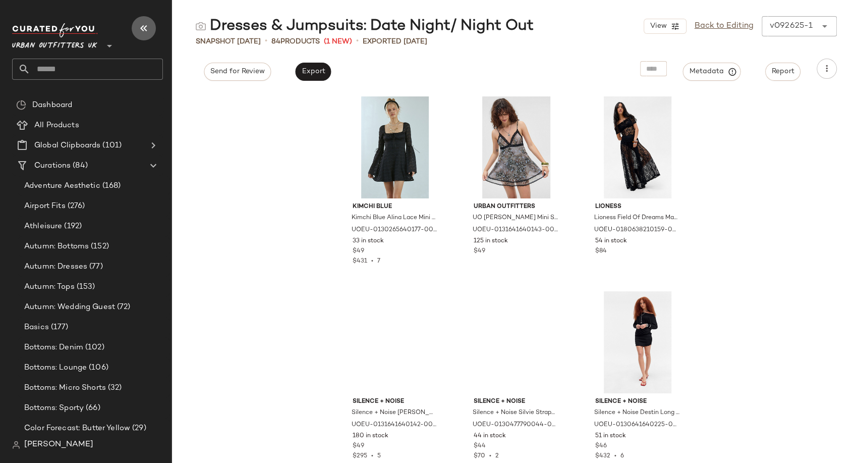
click at [140, 31] on icon "button" at bounding box center [144, 28] width 12 height 12
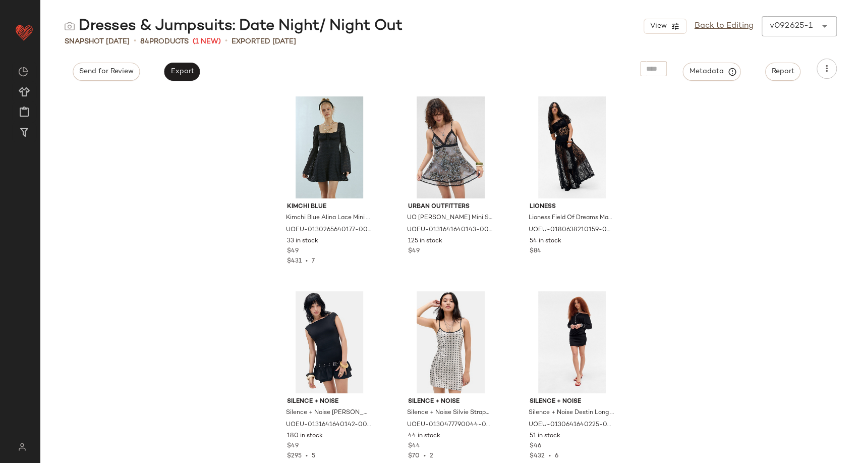
click at [168, 161] on div "Kimchi Blue Kimchi Blue Alina Lace Mini Dress - Black XS at Urban Outfitters UO…" at bounding box center [450, 277] width 821 height 372
click at [709, 31] on link "Back to Editing" at bounding box center [724, 26] width 59 height 12
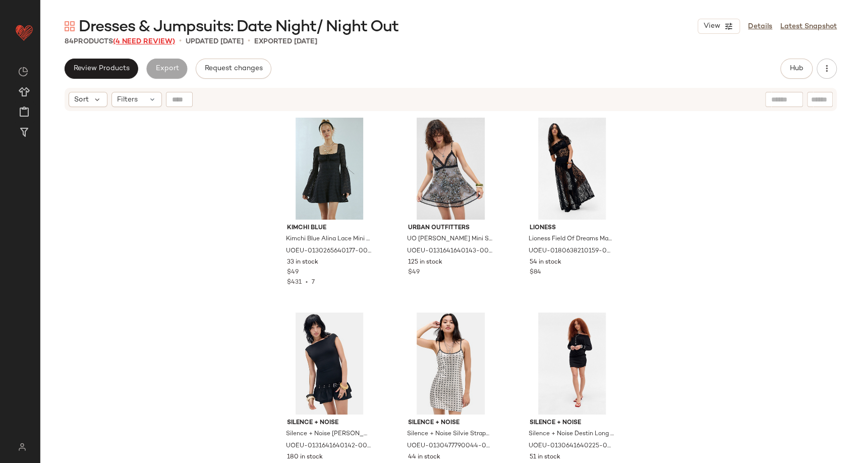
click at [153, 38] on span "(4 Need Review)" at bounding box center [144, 42] width 62 height 8
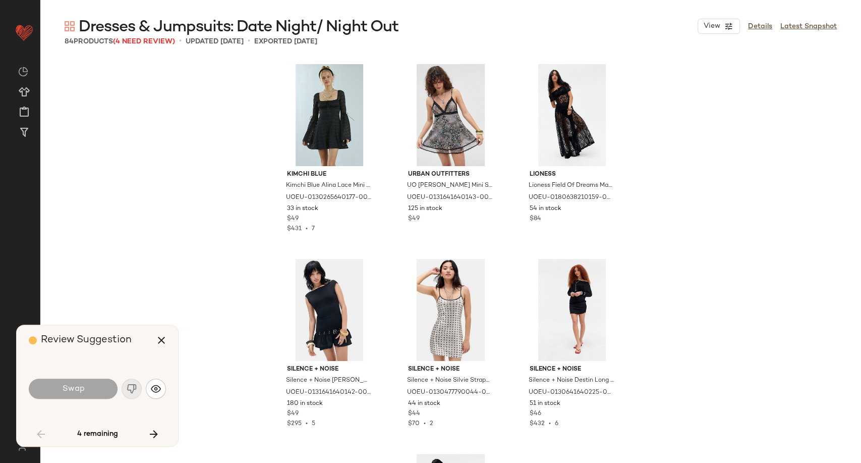
scroll to position [787, 0]
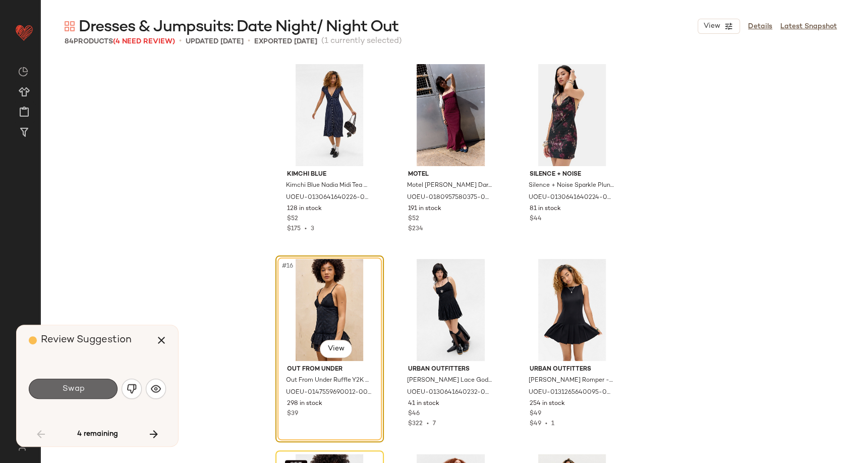
click at [95, 392] on button "Swap" at bounding box center [73, 388] width 89 height 20
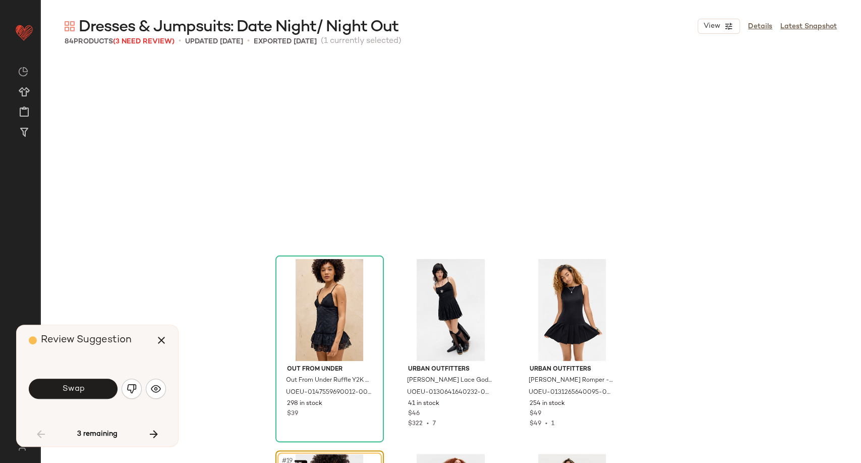
scroll to position [973, 0]
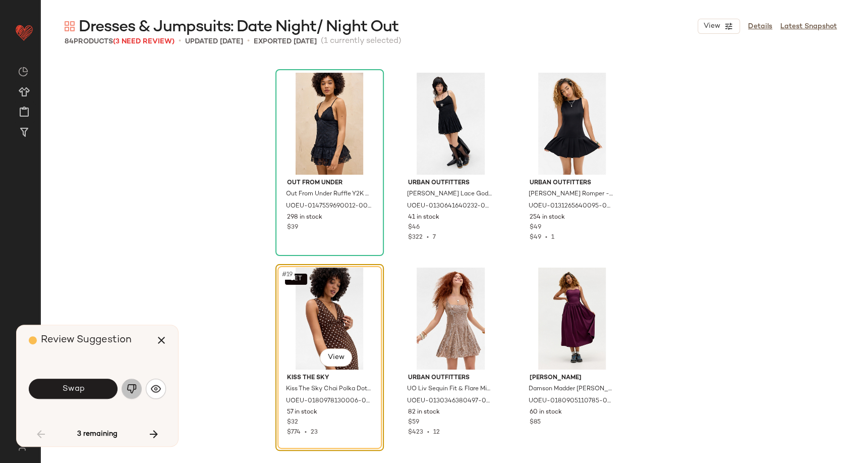
click at [137, 390] on button "button" at bounding box center [132, 388] width 20 height 20
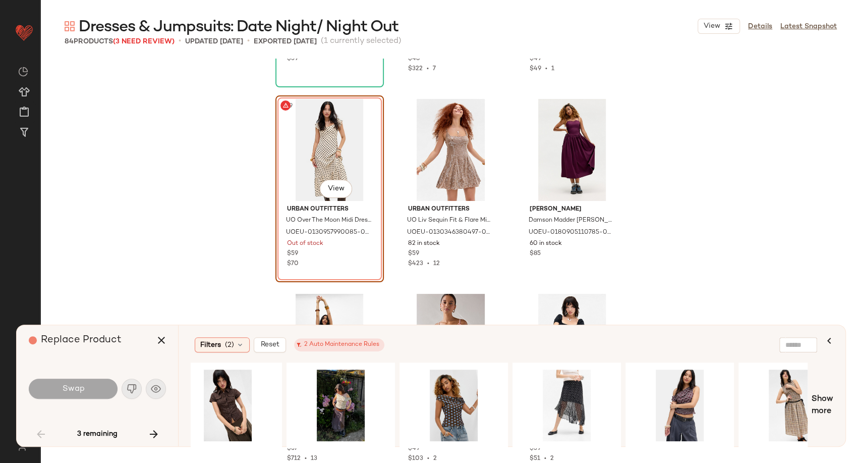
scroll to position [0, 621]
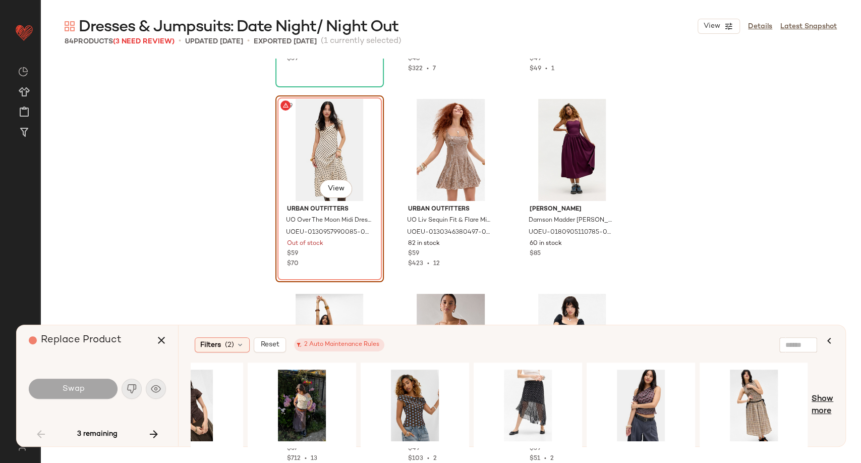
click at [822, 404] on span "Show more" at bounding box center [823, 405] width 22 height 24
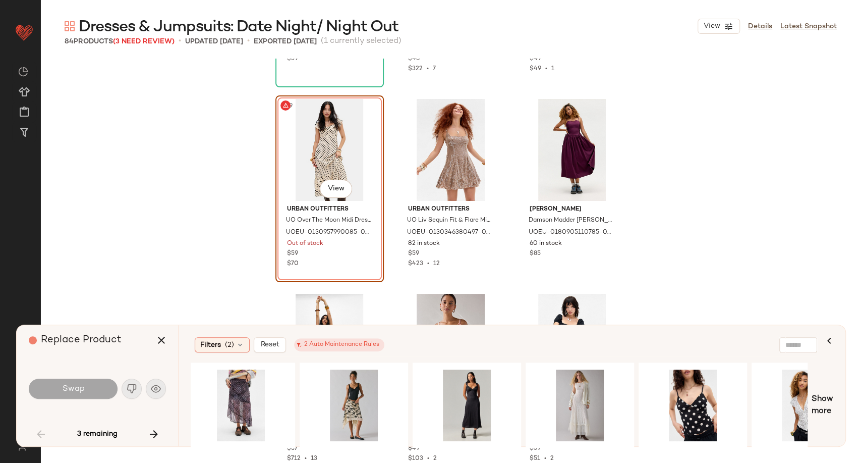
scroll to position [0, 1298]
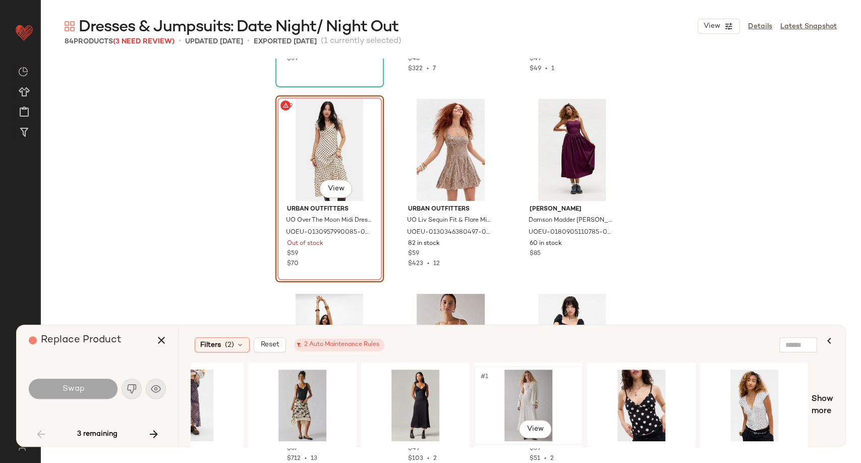
click at [541, 406] on div "#1 View" at bounding box center [528, 405] width 101 height 72
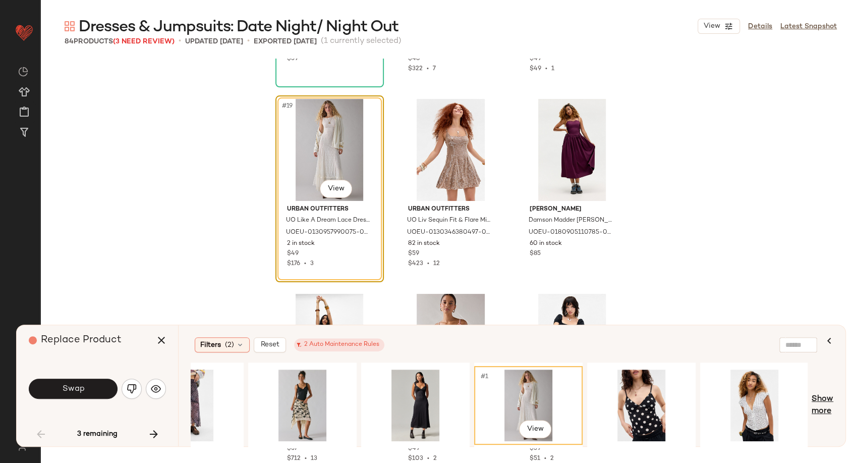
click at [819, 405] on span "Show more" at bounding box center [823, 405] width 22 height 24
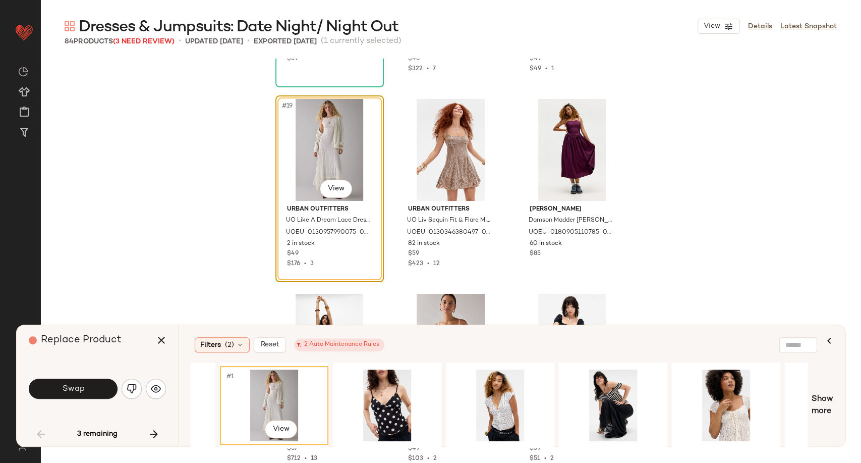
scroll to position [0, 1750]
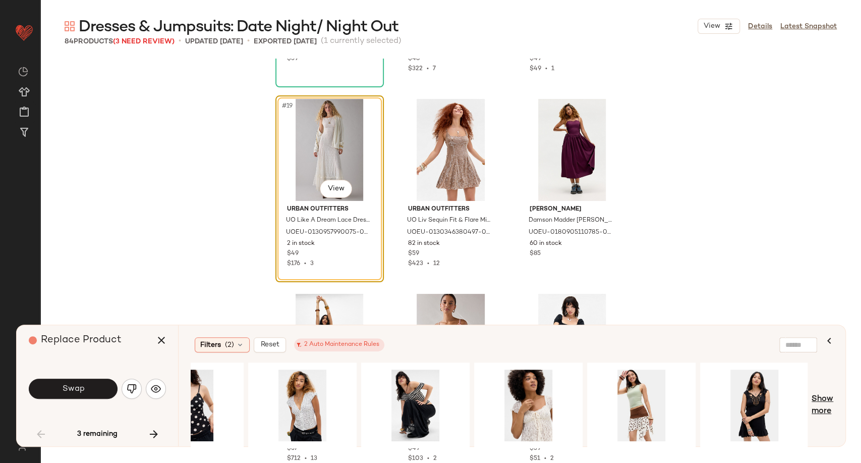
click at [825, 407] on span "Show more" at bounding box center [823, 405] width 22 height 24
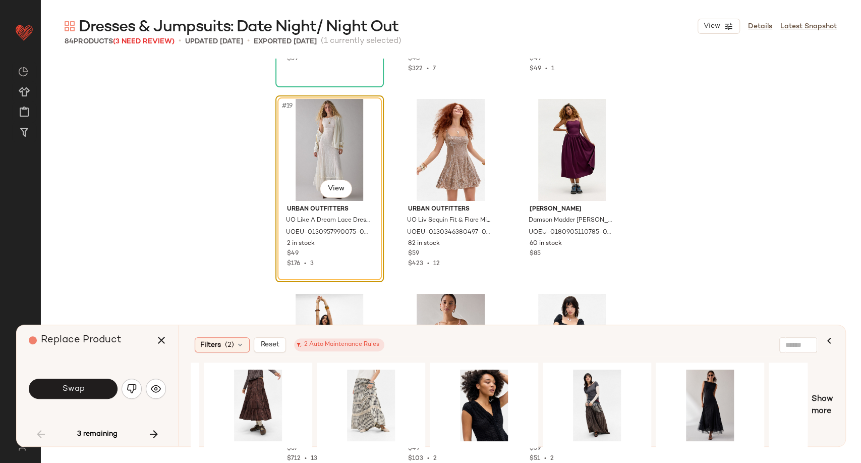
scroll to position [0, 2428]
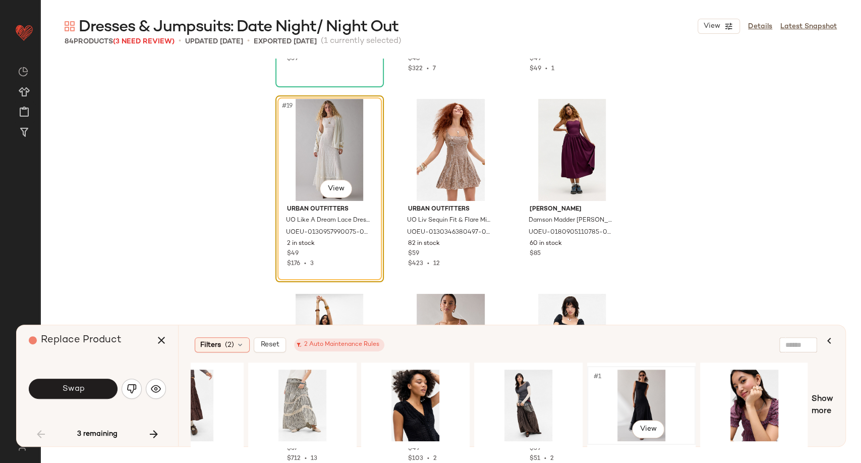
click at [628, 399] on div "#1 View" at bounding box center [641, 405] width 101 height 72
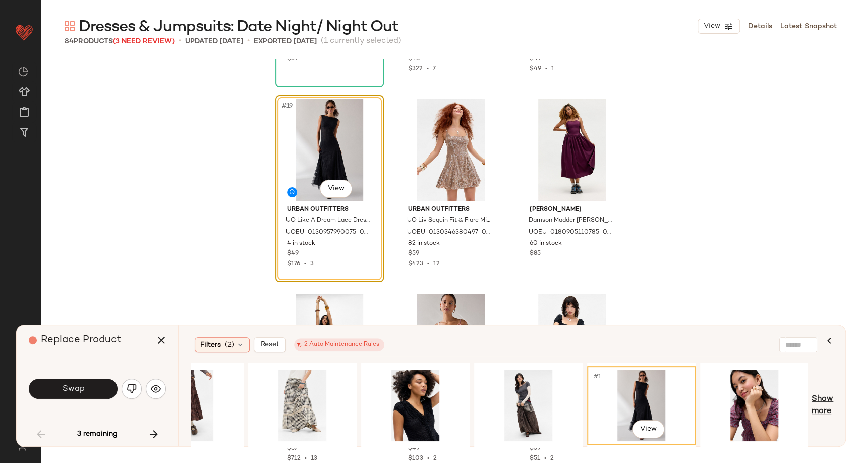
click at [819, 414] on span "Show more" at bounding box center [823, 405] width 22 height 24
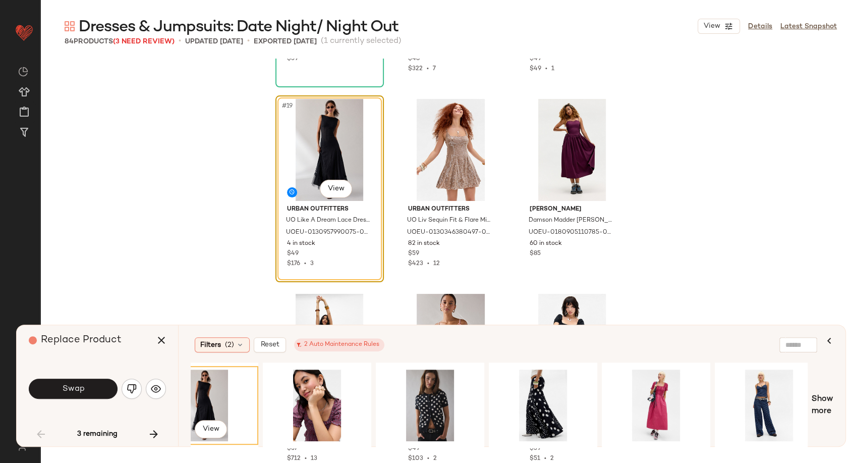
scroll to position [0, 3106]
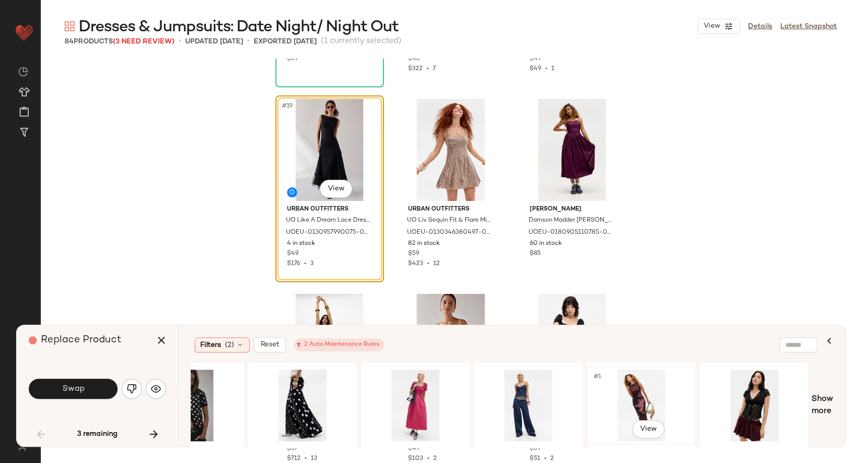
click at [639, 400] on div "#1 View" at bounding box center [641, 405] width 101 height 72
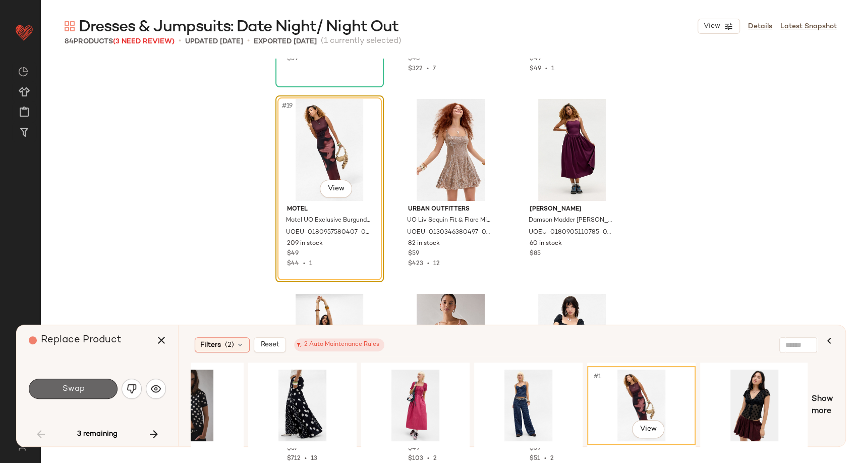
click at [96, 388] on button "Swap" at bounding box center [73, 388] width 89 height 20
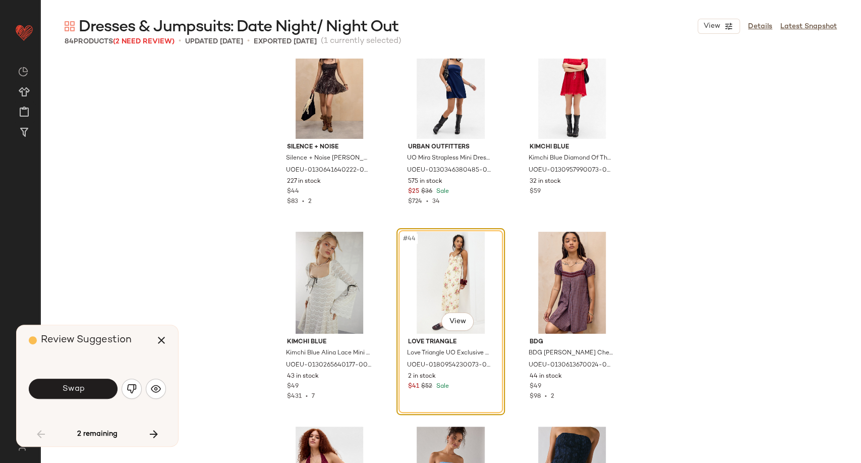
scroll to position [2586, 0]
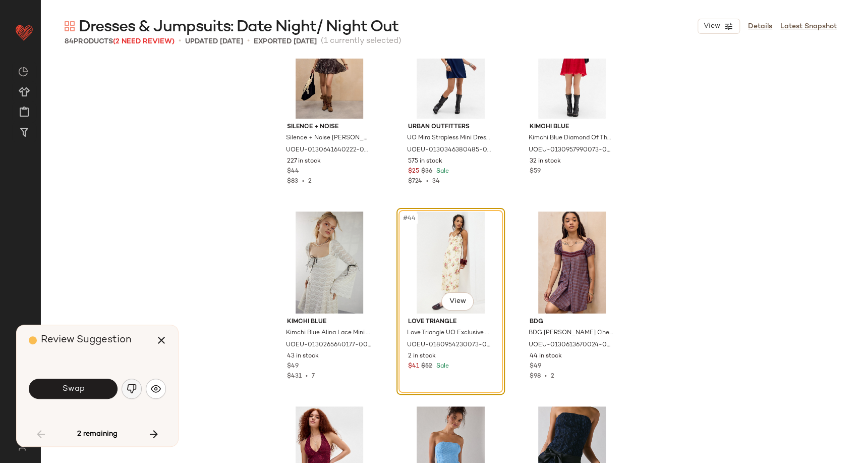
click at [131, 389] on img "button" at bounding box center [132, 388] width 10 height 10
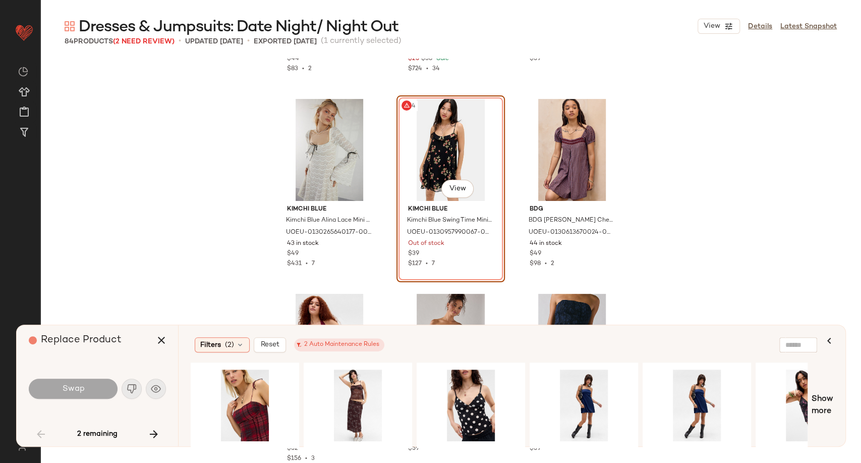
scroll to position [0, 846]
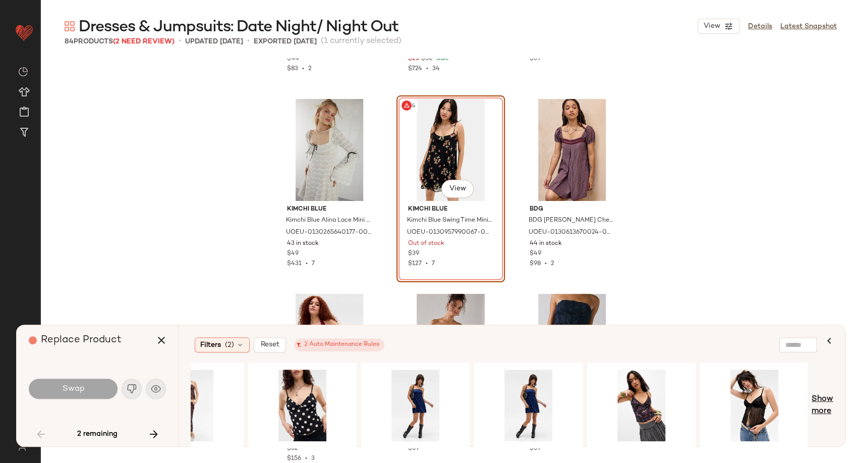
click at [819, 397] on span "Show more" at bounding box center [823, 405] width 22 height 24
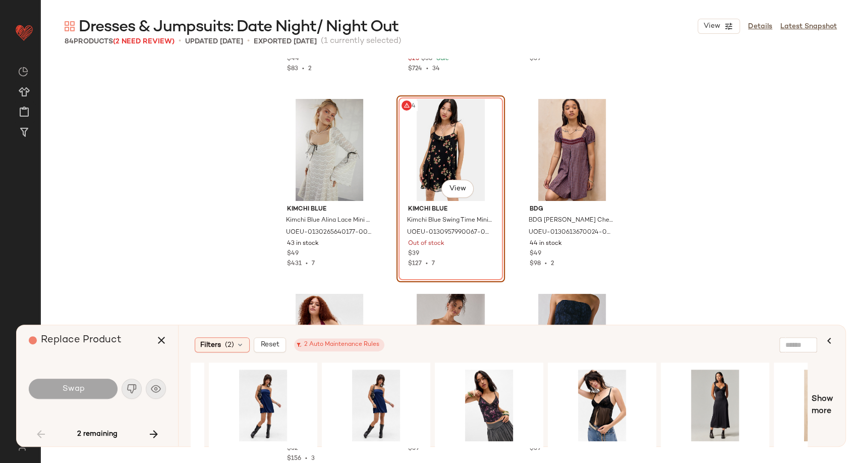
scroll to position [0, 1072]
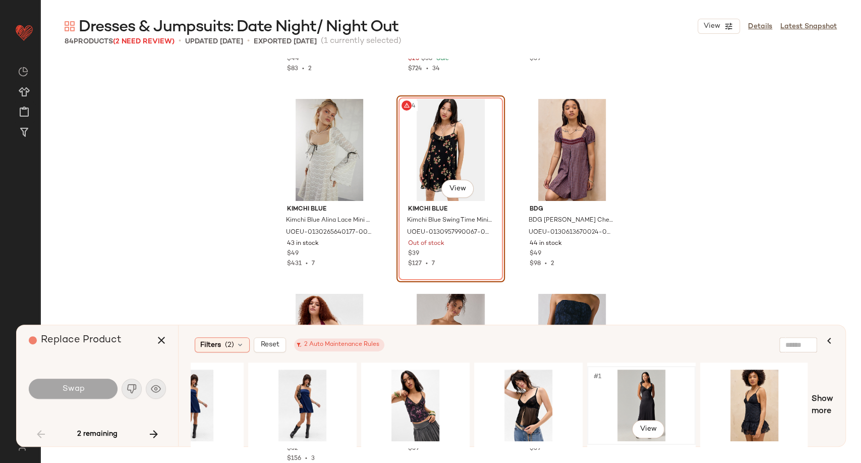
click at [658, 398] on div "#1 View" at bounding box center [641, 405] width 101 height 72
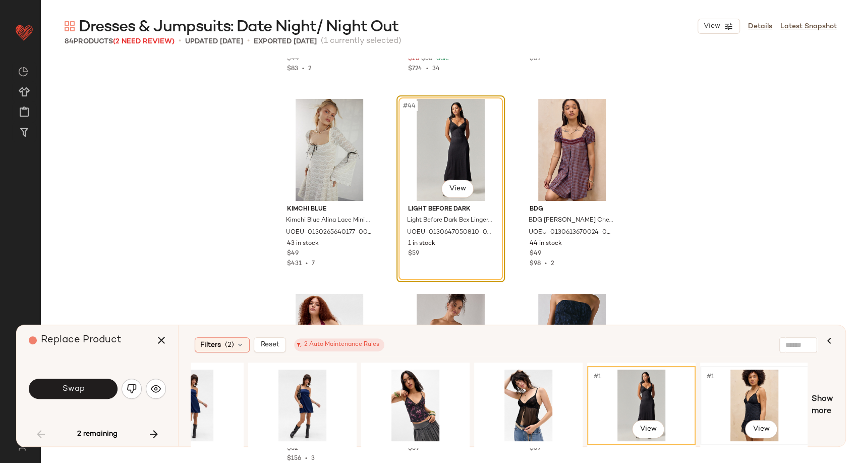
click at [768, 400] on div "#1 View" at bounding box center [754, 405] width 101 height 72
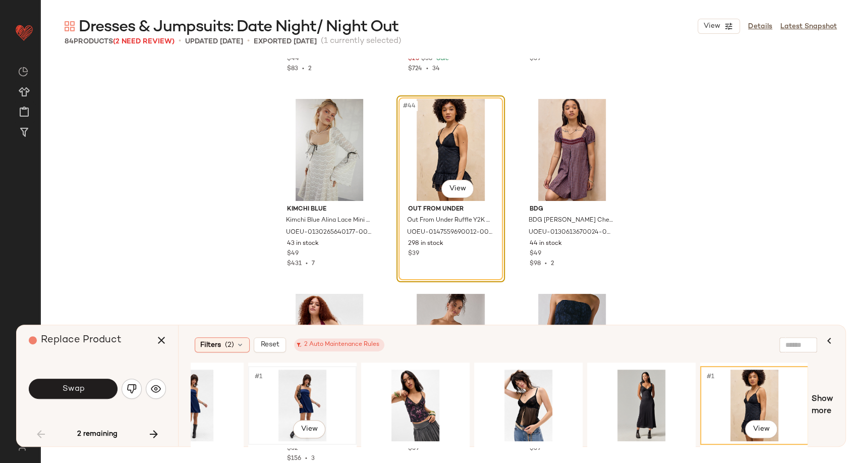
click at [307, 399] on div "#1 View" at bounding box center [302, 405] width 101 height 72
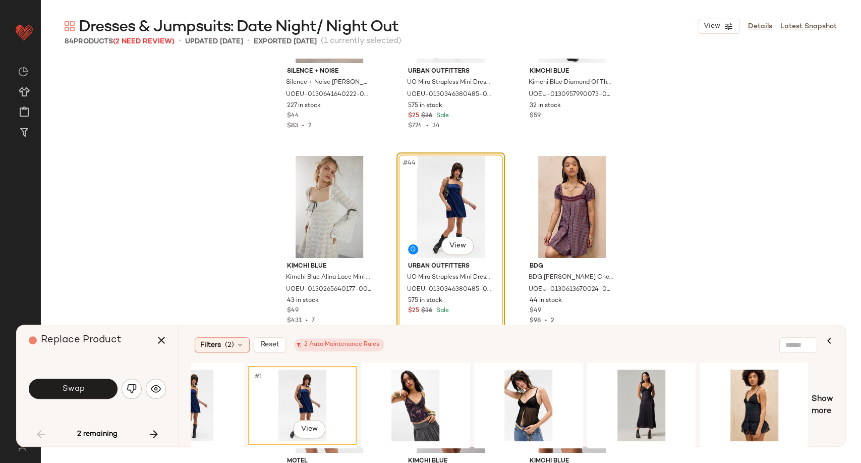
scroll to position [2643, 0]
click at [828, 402] on span "Show more" at bounding box center [823, 405] width 22 height 24
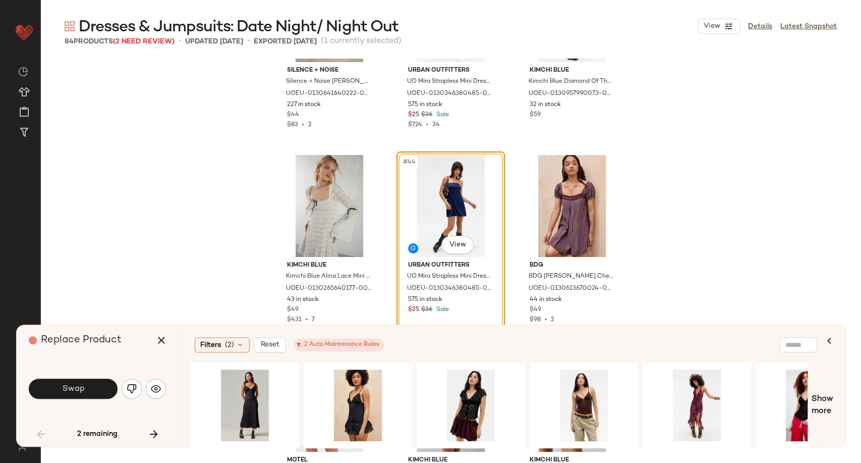
scroll to position [0, 1524]
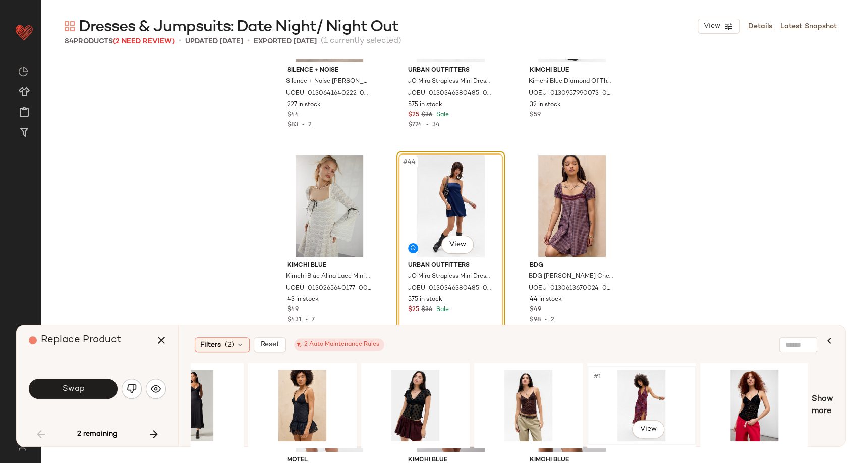
click at [647, 397] on div "#1 View" at bounding box center [641, 405] width 101 height 72
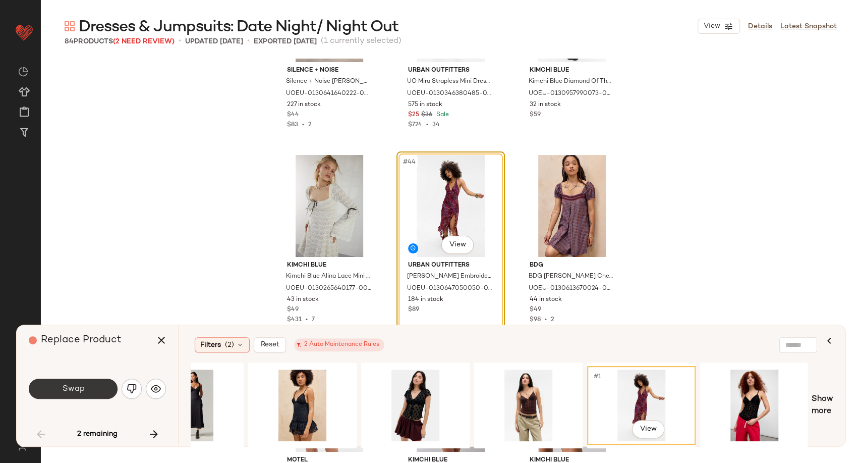
click at [96, 382] on button "Swap" at bounding box center [73, 388] width 89 height 20
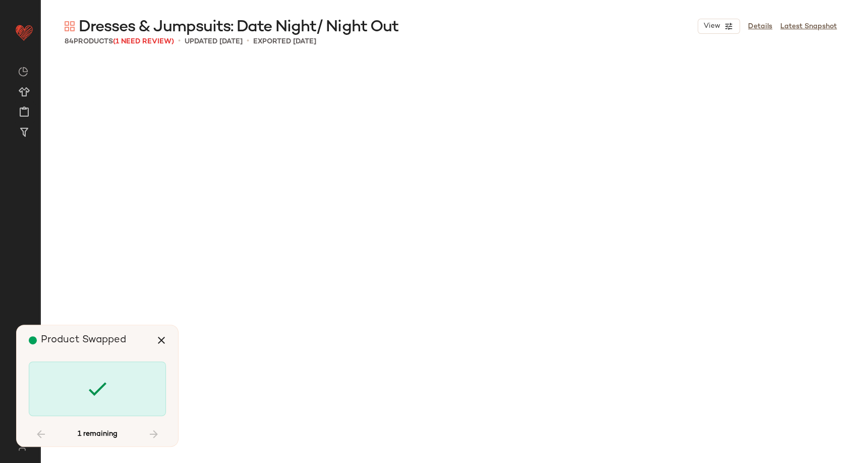
scroll to position [3504, 0]
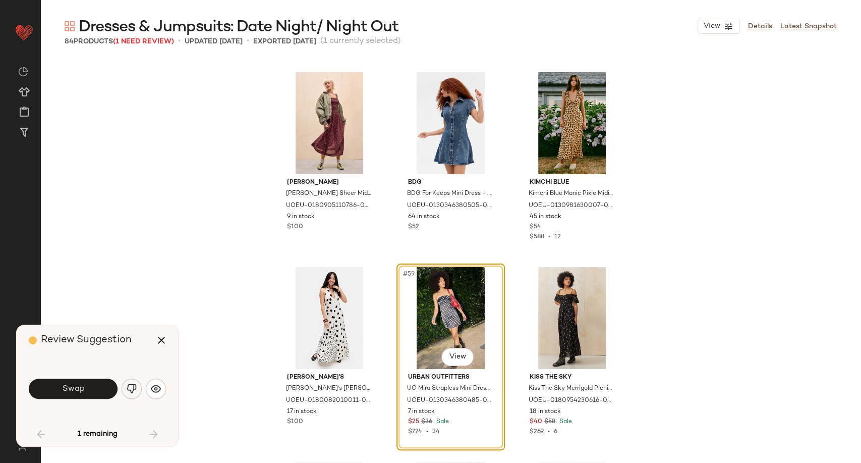
click at [132, 392] on img "button" at bounding box center [132, 388] width 10 height 10
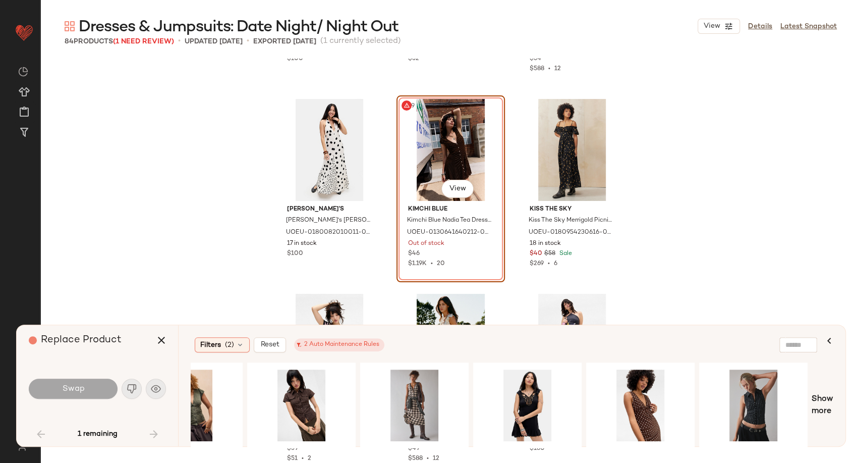
scroll to position [0, 621]
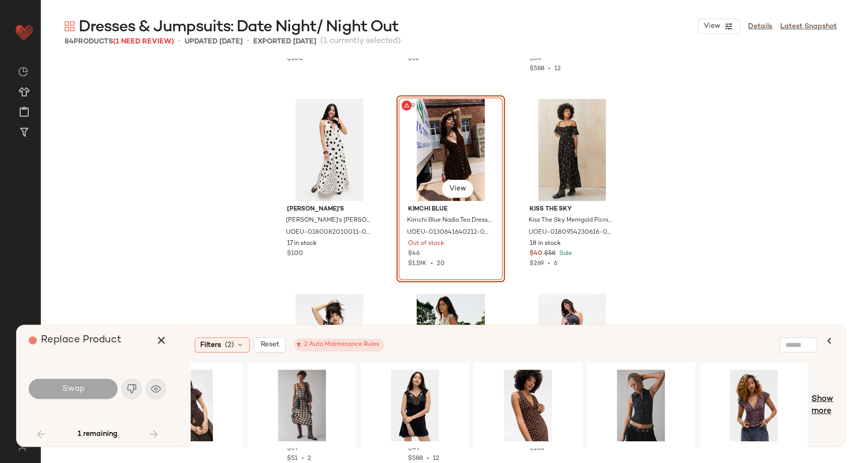
click at [831, 401] on span "Show more" at bounding box center [823, 405] width 22 height 24
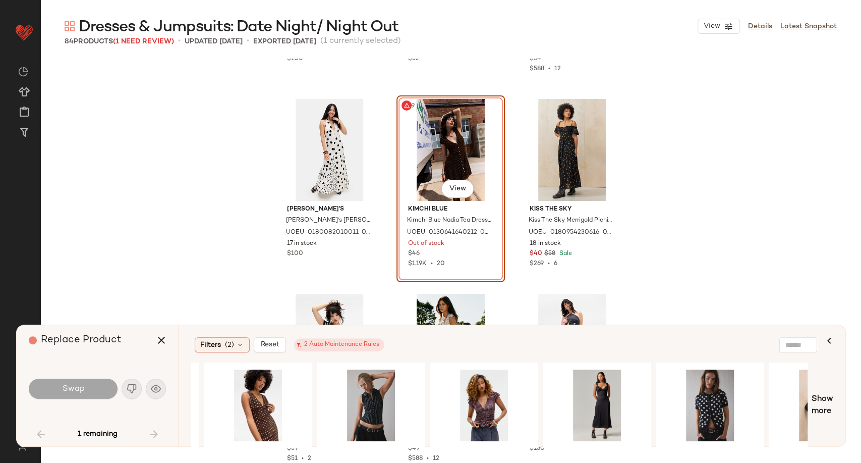
scroll to position [0, 1072]
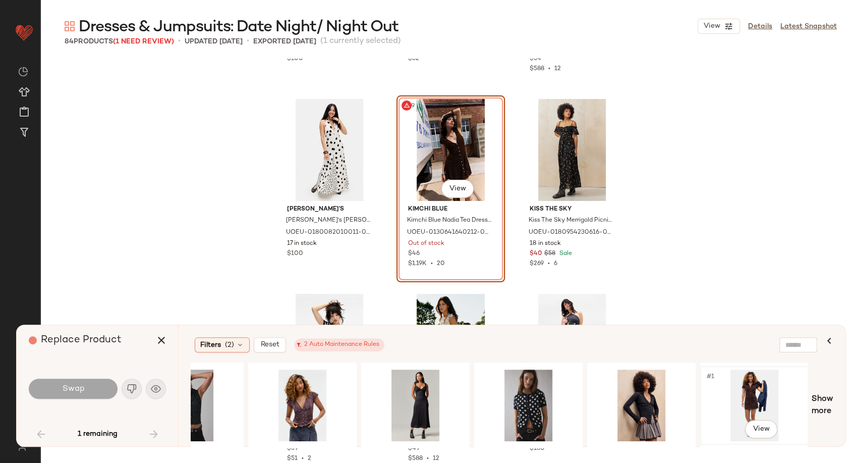
click at [764, 388] on div "#1 View" at bounding box center [754, 405] width 101 height 72
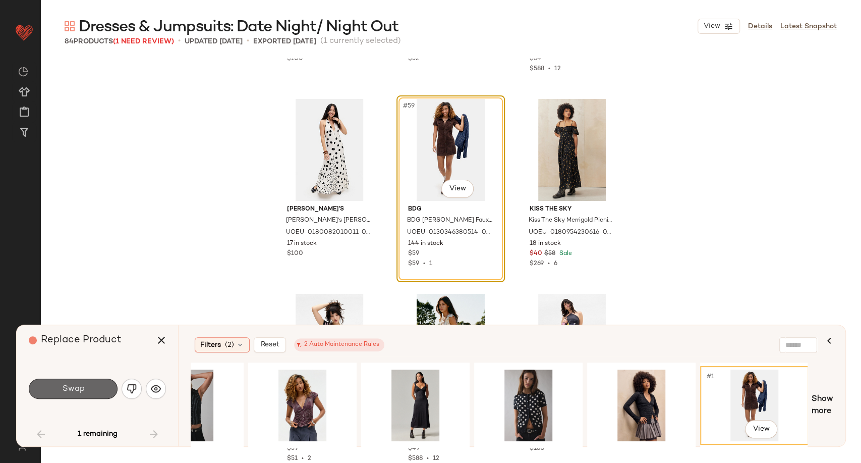
click at [89, 386] on button "Swap" at bounding box center [73, 388] width 89 height 20
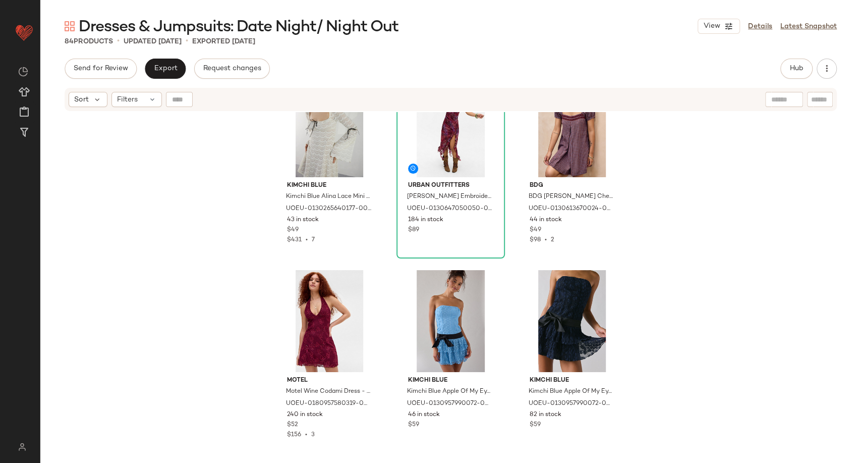
scroll to position [2552, 0]
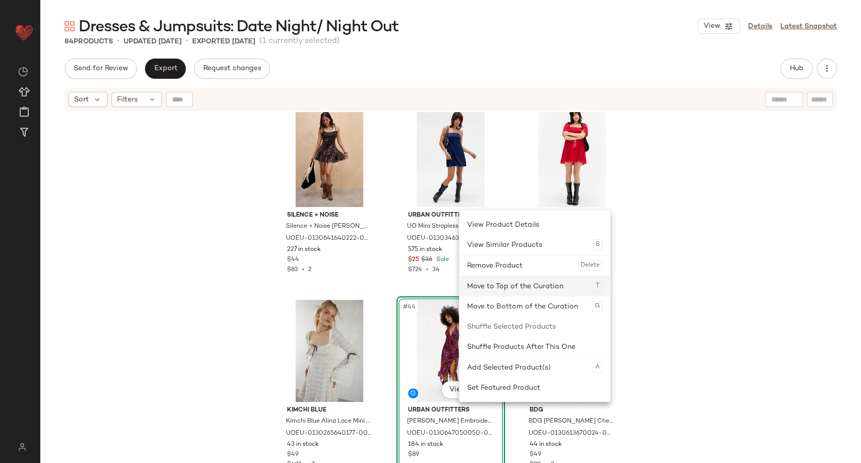
click at [505, 292] on div "Move to Top of the Curation T" at bounding box center [534, 286] width 135 height 20
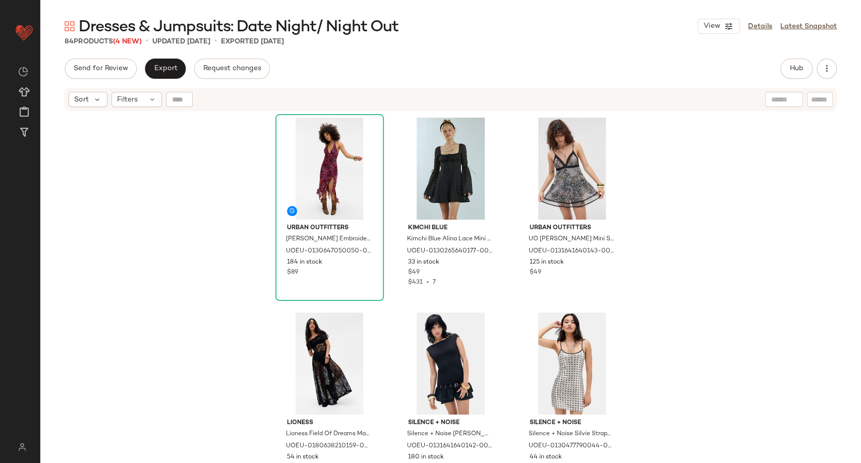
click at [690, 354] on div "Urban Outfitters UO Dhalia Embroidered Maxi Dress - Red XL at Urban Outfitters …" at bounding box center [450, 300] width 821 height 376
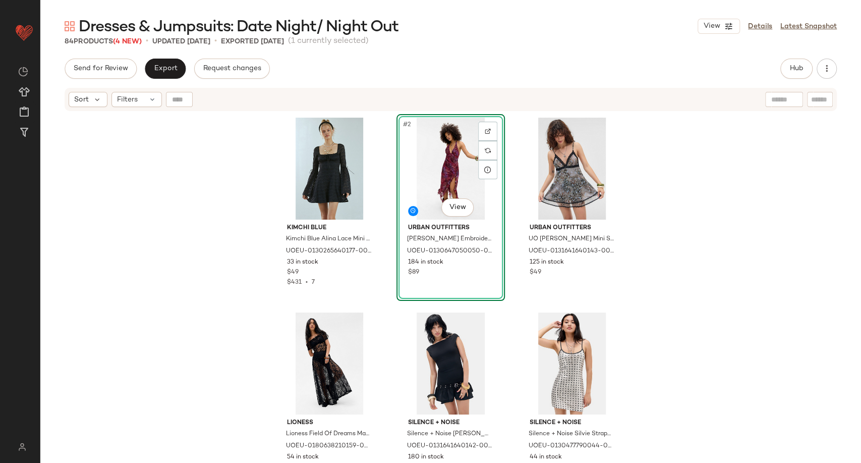
click at [648, 201] on div "Kimchi Blue Kimchi Blue Alina Lace Mini Dress - Black XS at Urban Outfitters UO…" at bounding box center [450, 300] width 821 height 376
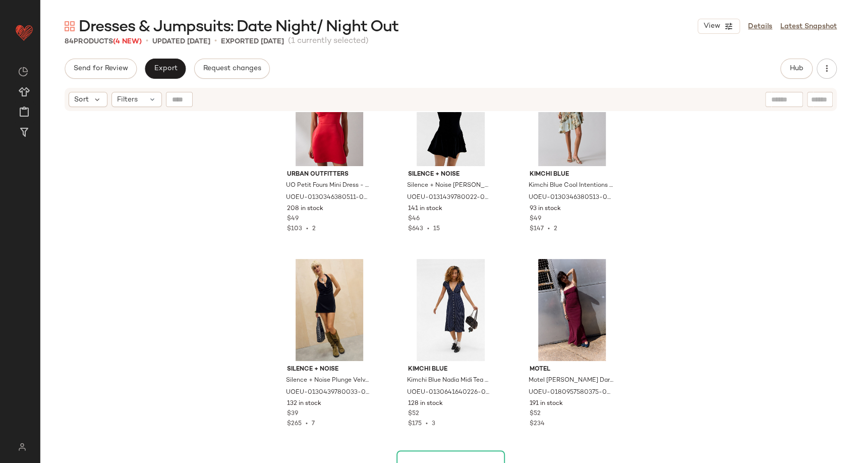
scroll to position [646, 0]
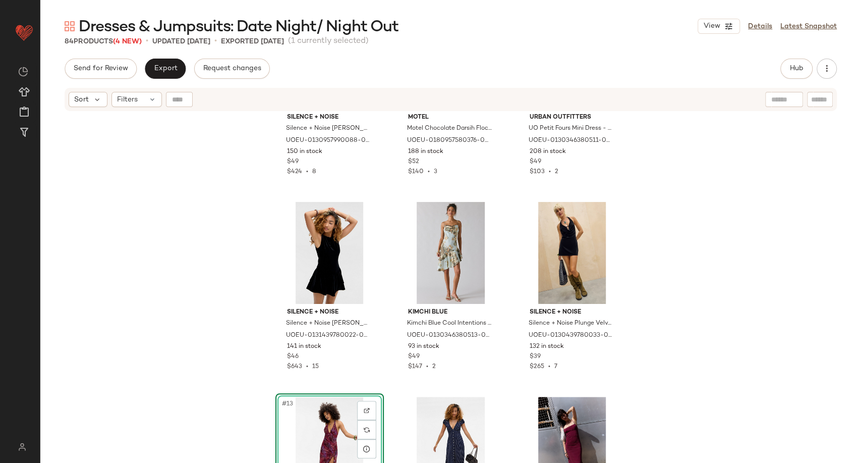
scroll to position [563, 0]
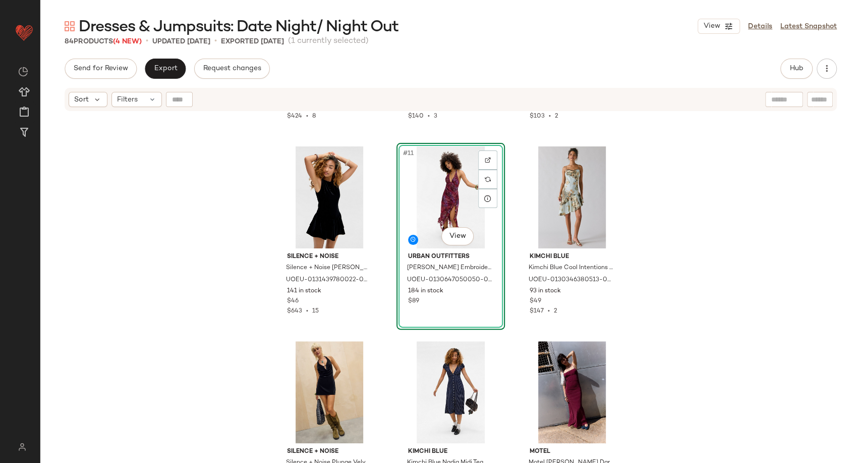
drag, startPoint x: 709, startPoint y: 283, endPoint x: 713, endPoint y: 288, distance: 6.5
click at [709, 283] on div "Silence + Noise Silence + Noise Billie Diamanté Halter Dress - Black 2XS at Urb…" at bounding box center [450, 300] width 821 height 376
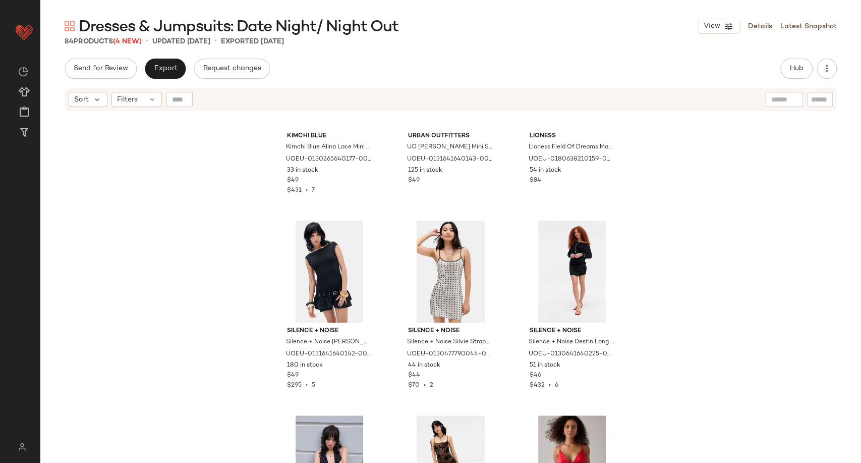
scroll to position [0, 0]
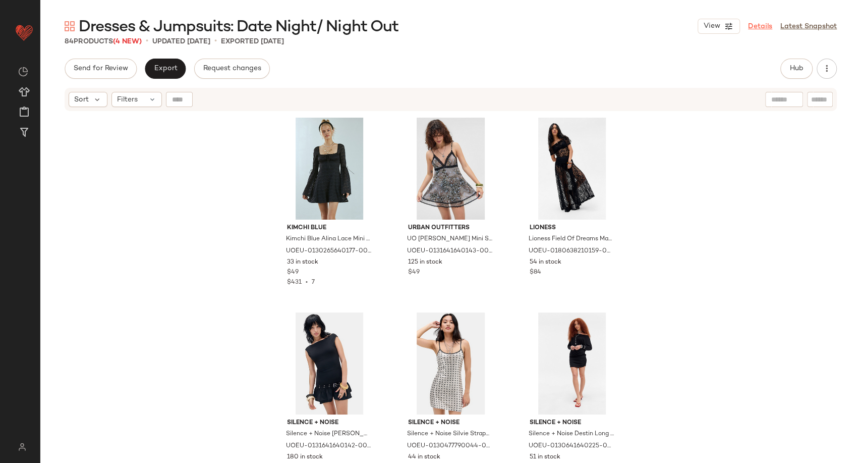
click at [759, 30] on link "Details" at bounding box center [760, 26] width 24 height 11
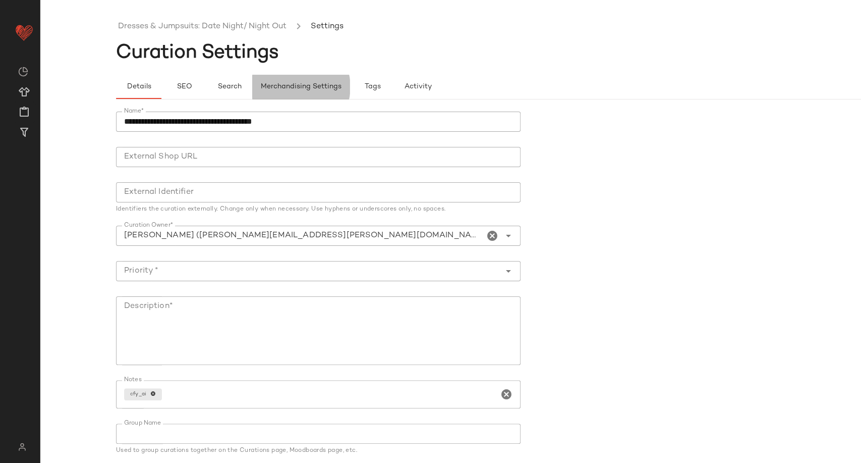
click at [287, 83] on span "Merchandising Settings" at bounding box center [300, 87] width 81 height 8
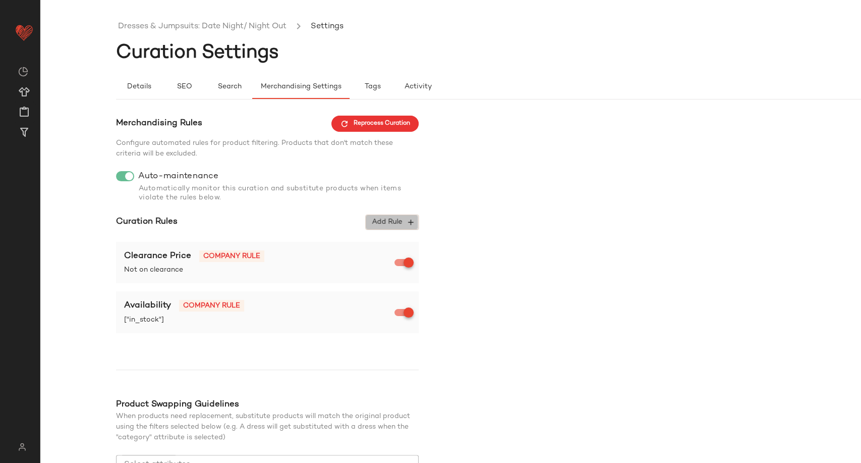
click at [397, 219] on span "Add Rule" at bounding box center [392, 221] width 42 height 9
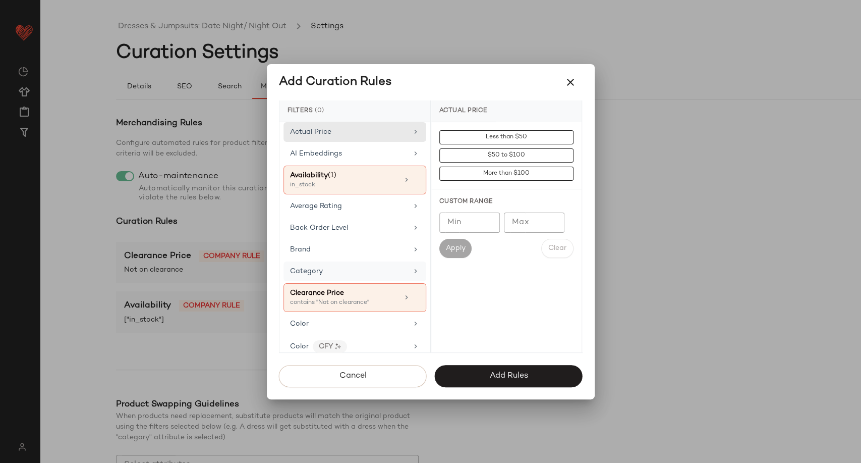
click at [319, 270] on span "Category" at bounding box center [306, 271] width 33 height 8
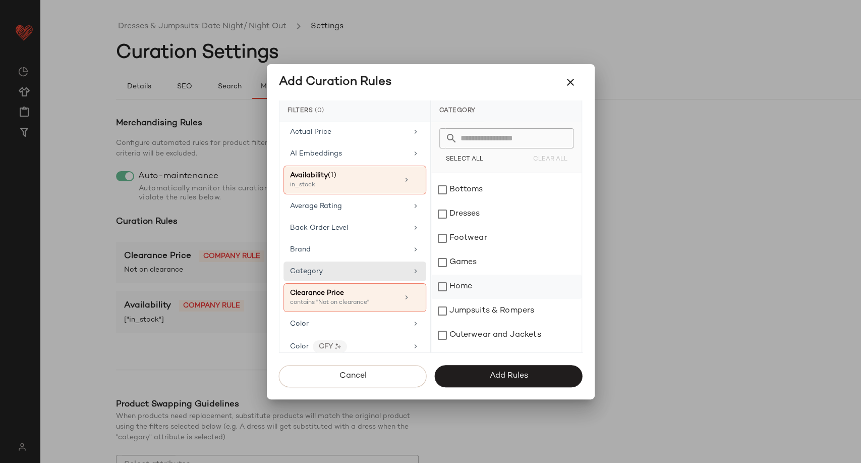
scroll to position [112, 0]
click at [453, 195] on div "Dresses" at bounding box center [506, 194] width 150 height 24
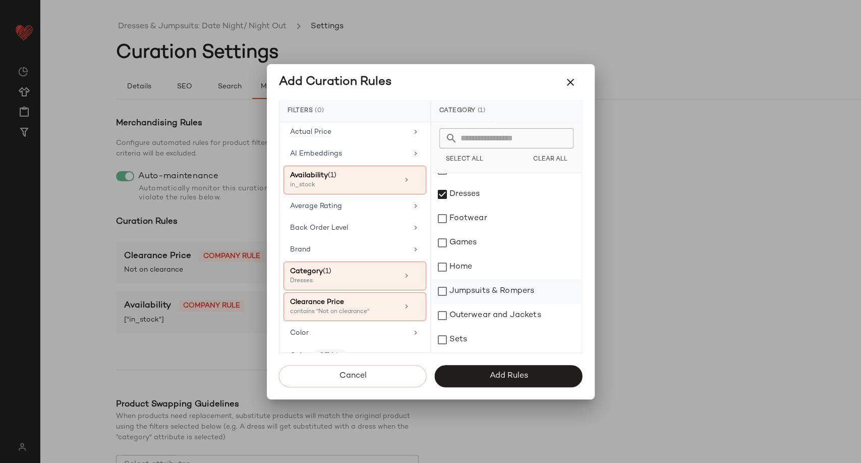
click at [476, 287] on div "Jumpsuits & Rompers" at bounding box center [506, 291] width 150 height 24
click at [499, 369] on button "Add Rules" at bounding box center [509, 376] width 148 height 22
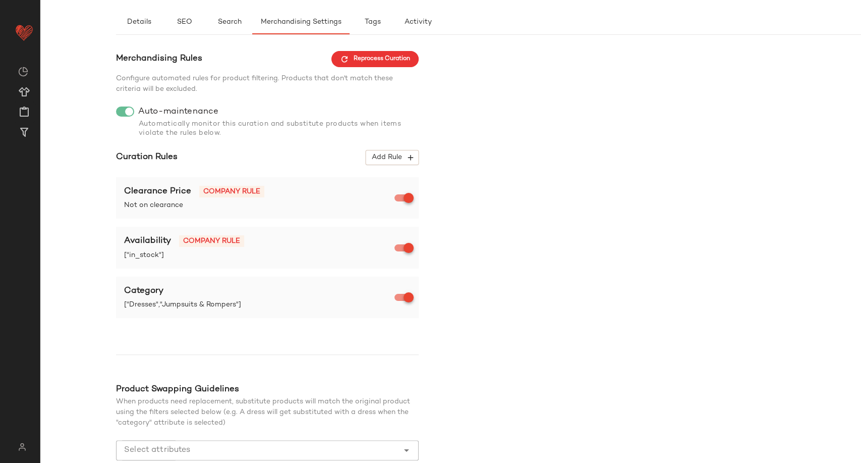
scroll to position [126, 0]
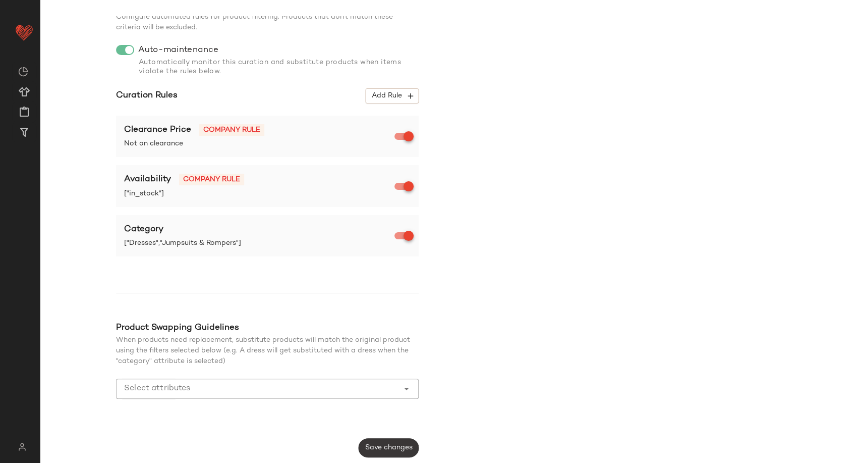
click at [400, 448] on span "Save changes" at bounding box center [389, 447] width 48 height 8
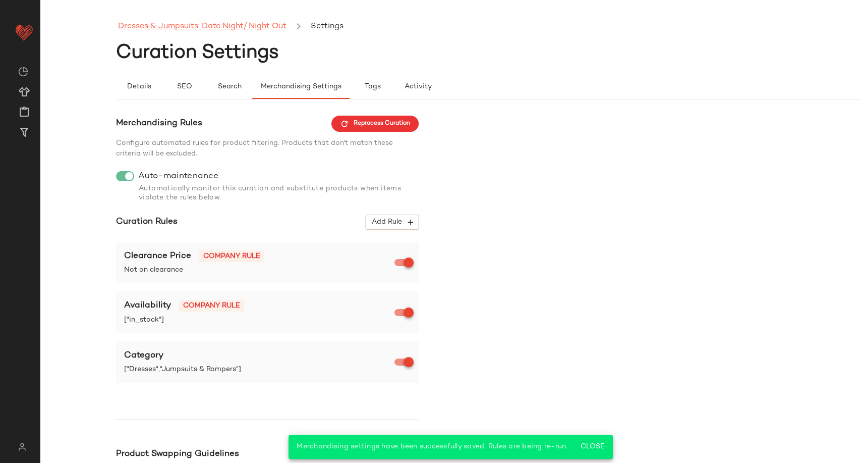
click at [245, 25] on link "Dresses & Jumpsuits: Date Night/ Night Out" at bounding box center [202, 26] width 168 height 13
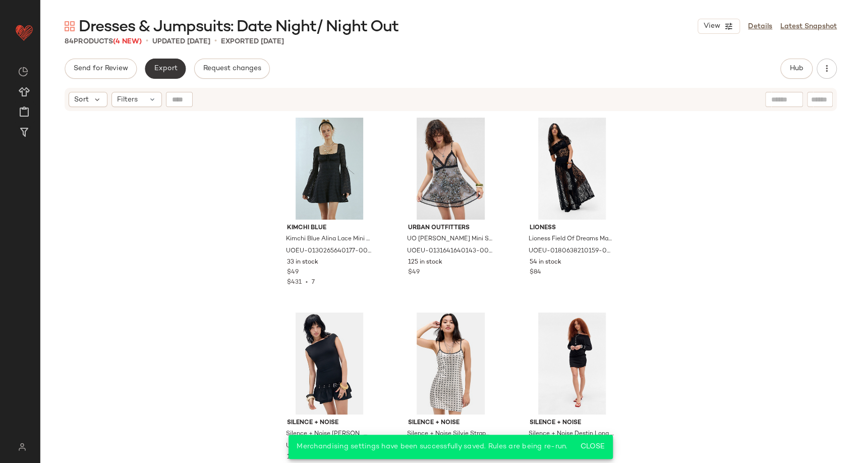
click at [179, 69] on button "Export" at bounding box center [165, 69] width 41 height 20
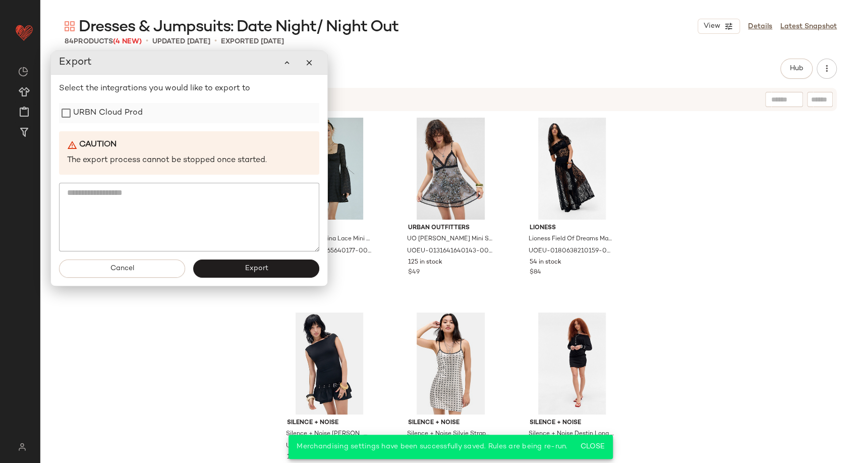
click at [126, 117] on label "URBN Cloud Prod" at bounding box center [108, 113] width 70 height 20
click at [238, 265] on button "Export" at bounding box center [256, 268] width 126 height 18
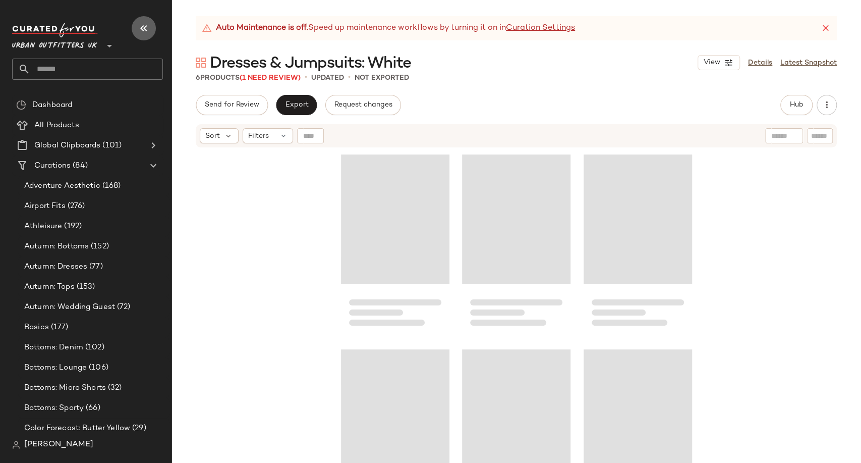
click at [141, 31] on icon "button" at bounding box center [144, 28] width 12 height 12
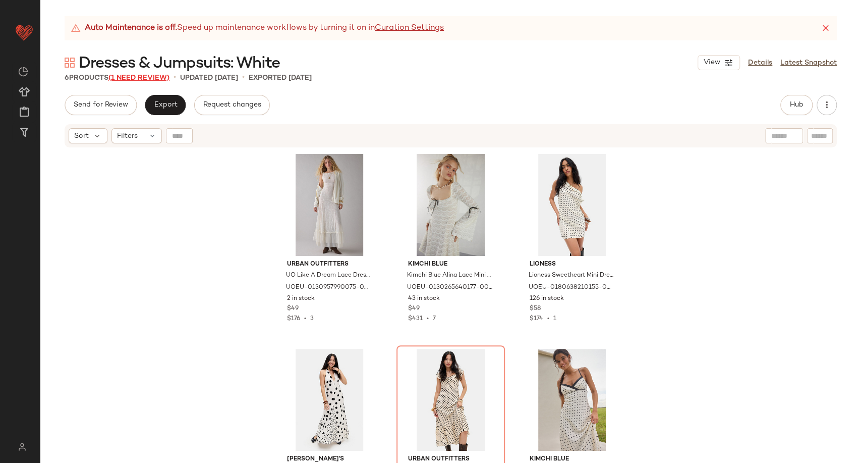
click at [140, 77] on span "(1 Need Review)" at bounding box center [138, 78] width 61 height 8
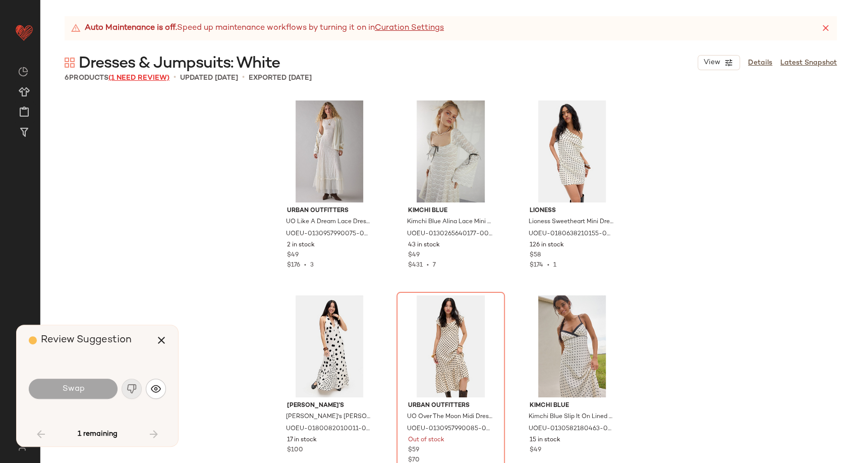
scroll to position [15, 0]
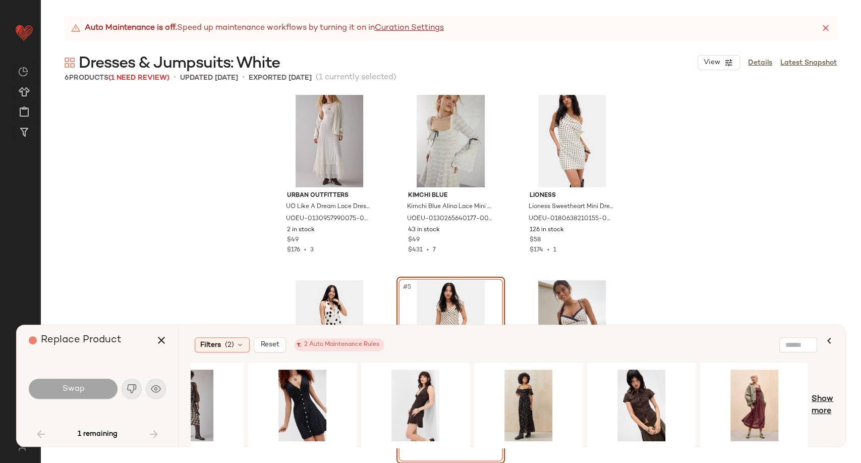
click at [823, 406] on span "Show more" at bounding box center [823, 405] width 22 height 24
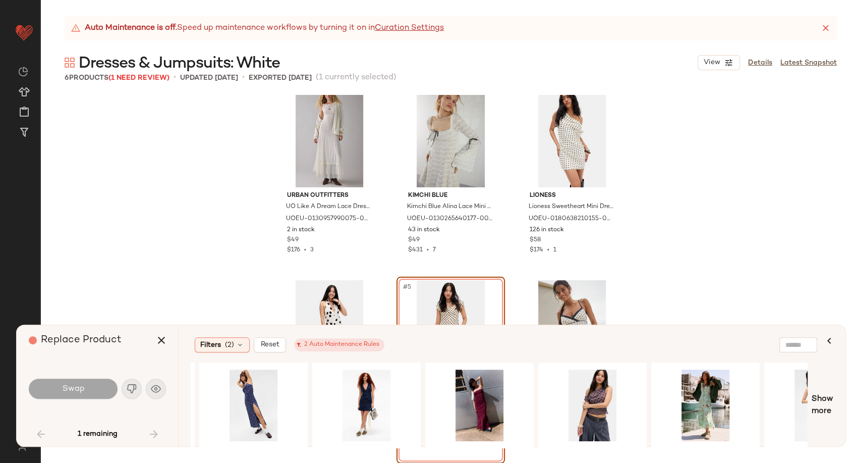
scroll to position [0, 2428]
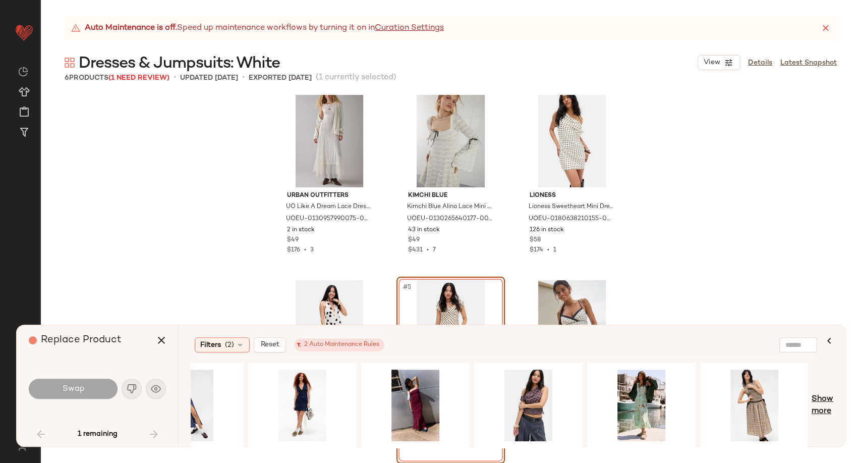
click at [820, 407] on span "Show more" at bounding box center [823, 405] width 22 height 24
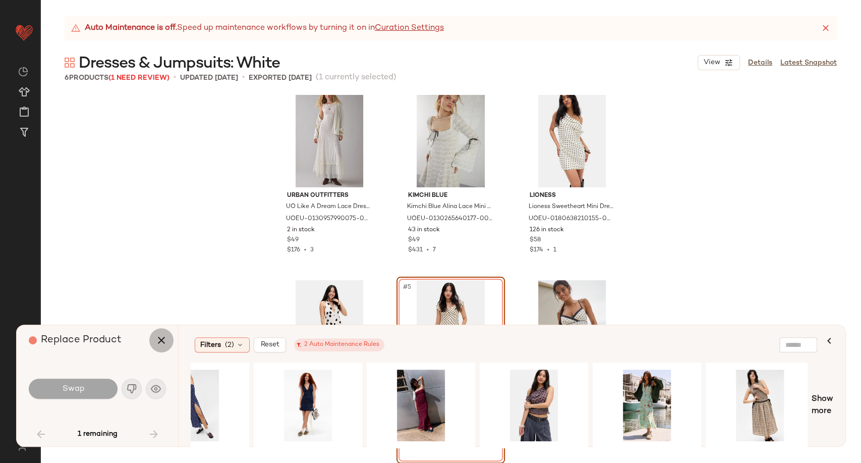
click at [163, 342] on icon "button" at bounding box center [161, 340] width 12 height 12
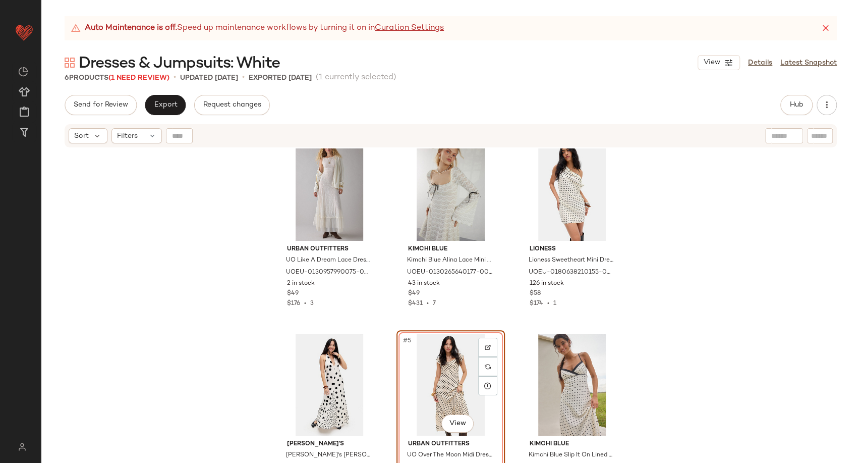
click at [691, 313] on div "Urban Outfitters UO Like A Dream Lace Dress - Ivory L at Urban Outfitters UOEU-…" at bounding box center [450, 317] width 821 height 339
click at [433, 387] on div "#5 View" at bounding box center [450, 384] width 101 height 102
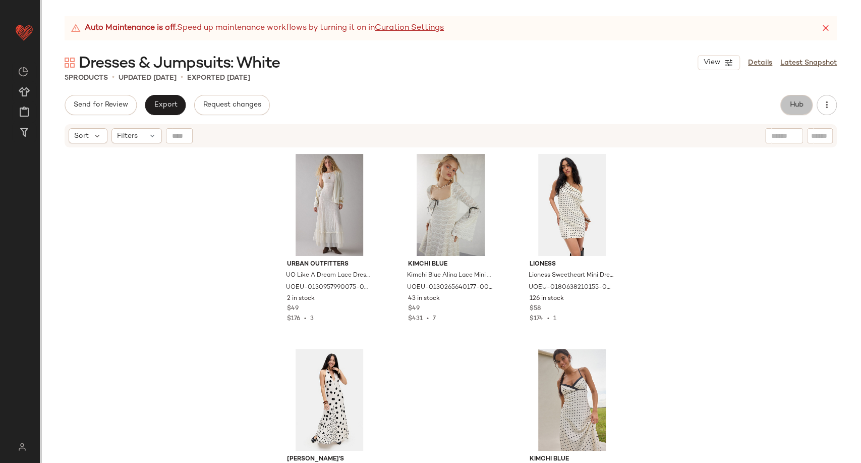
click at [795, 102] on span "Hub" at bounding box center [796, 105] width 14 height 8
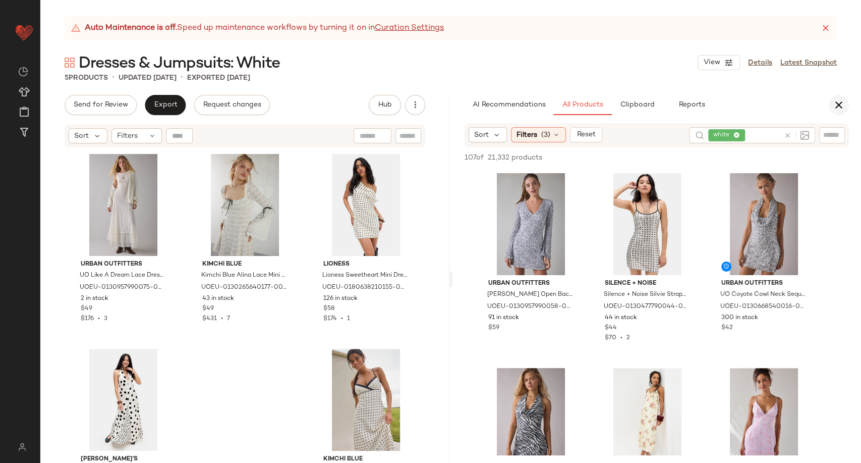
click at [842, 101] on icon "button" at bounding box center [839, 105] width 12 height 12
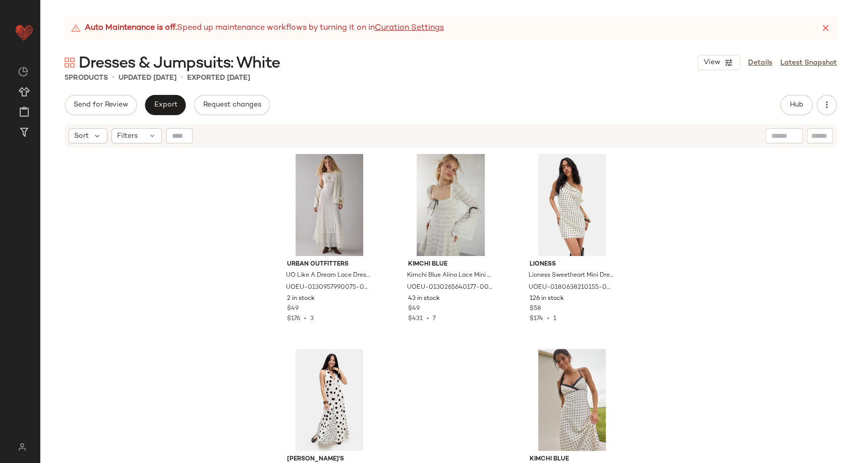
click at [761, 56] on div "View Details Latest Snapshot" at bounding box center [767, 62] width 139 height 15
click at [759, 63] on link "Details" at bounding box center [760, 62] width 24 height 11
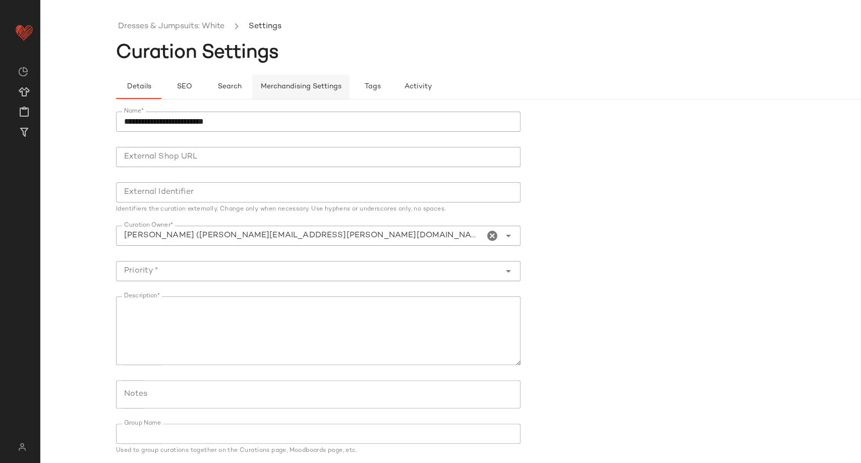
click at [300, 84] on span "Merchandising Settings" at bounding box center [300, 87] width 81 height 8
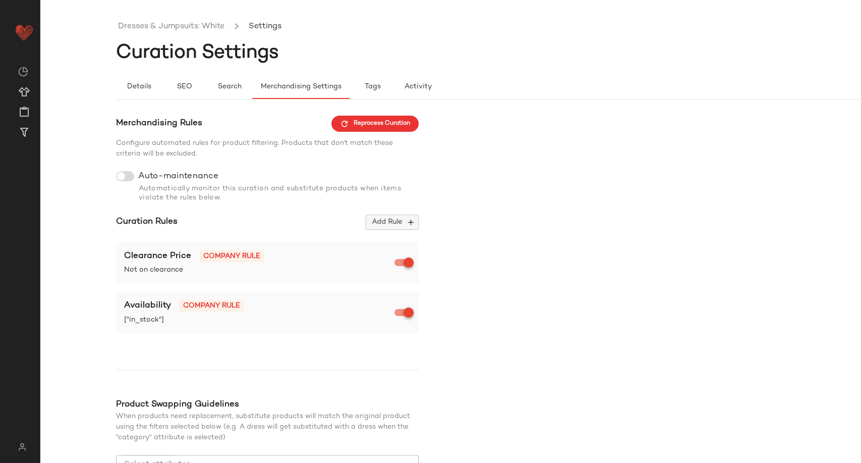
click at [397, 225] on span "Add Rule" at bounding box center [392, 221] width 42 height 9
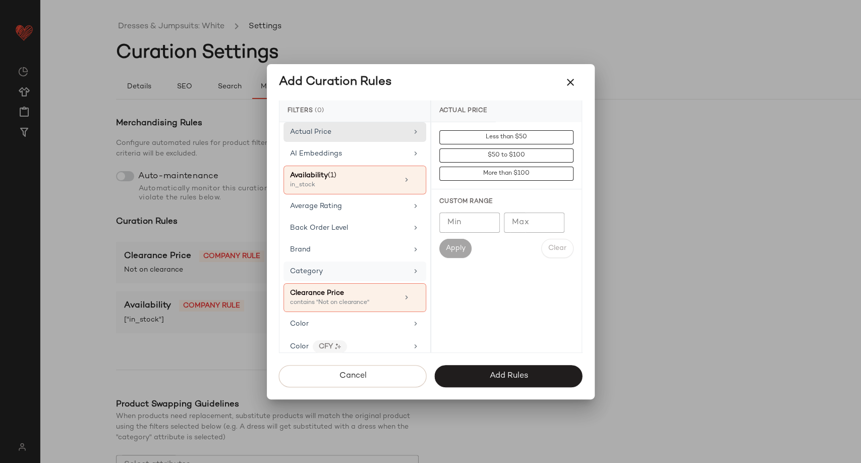
click at [345, 270] on div "Category" at bounding box center [349, 271] width 118 height 11
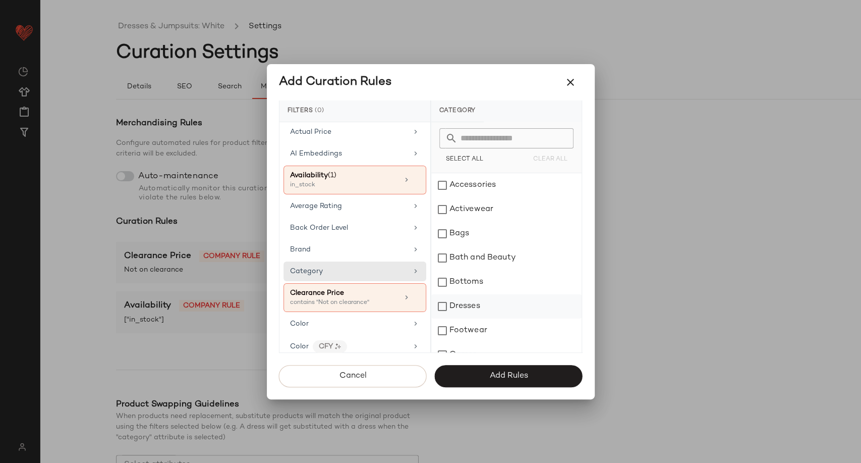
click at [473, 298] on div "Dresses" at bounding box center [506, 306] width 150 height 24
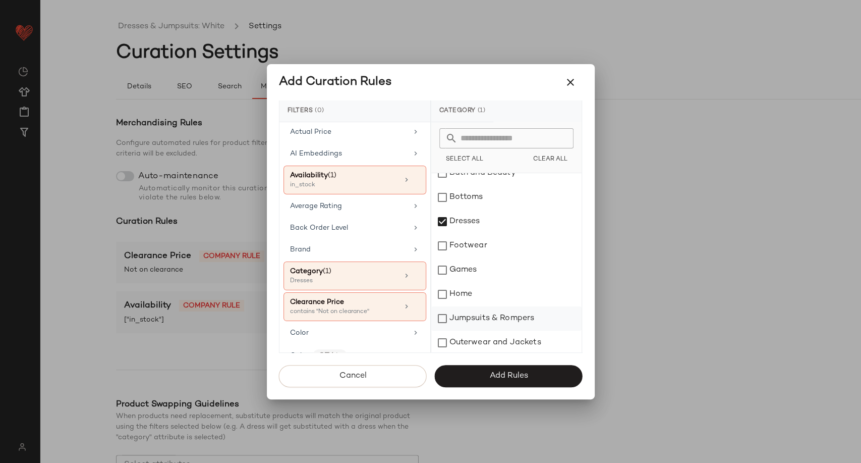
scroll to position [112, 0]
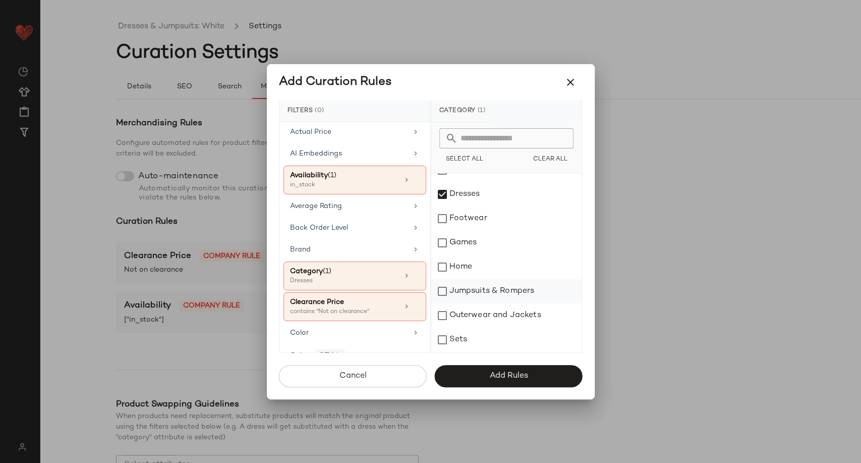
click at [481, 292] on div "Jumpsuits & Rompers" at bounding box center [506, 291] width 150 height 24
click at [522, 372] on span "Add Rules" at bounding box center [508, 376] width 39 height 10
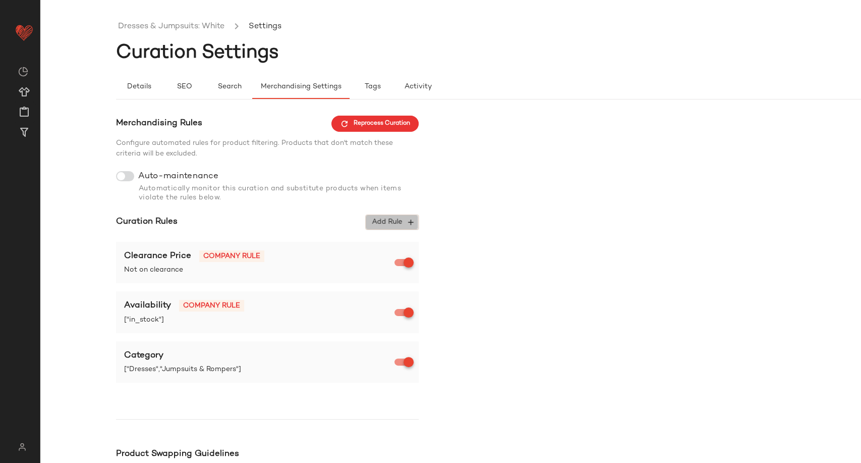
click at [408, 226] on icon "button" at bounding box center [410, 221] width 9 height 9
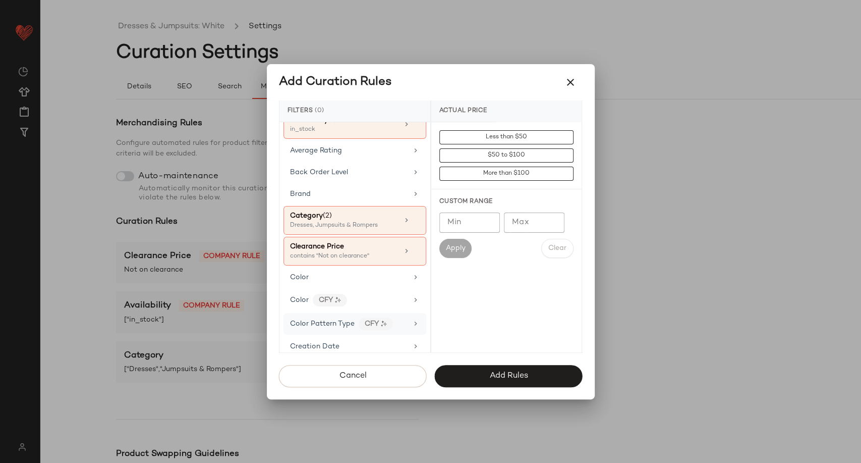
scroll to position [56, 0]
click at [376, 302] on div "Color CFY" at bounding box center [349, 299] width 118 height 13
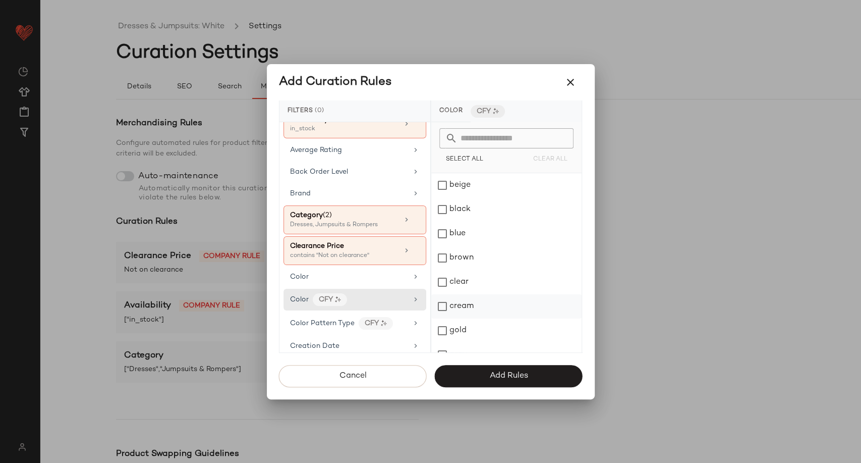
click at [461, 301] on div "cream" at bounding box center [506, 306] width 150 height 24
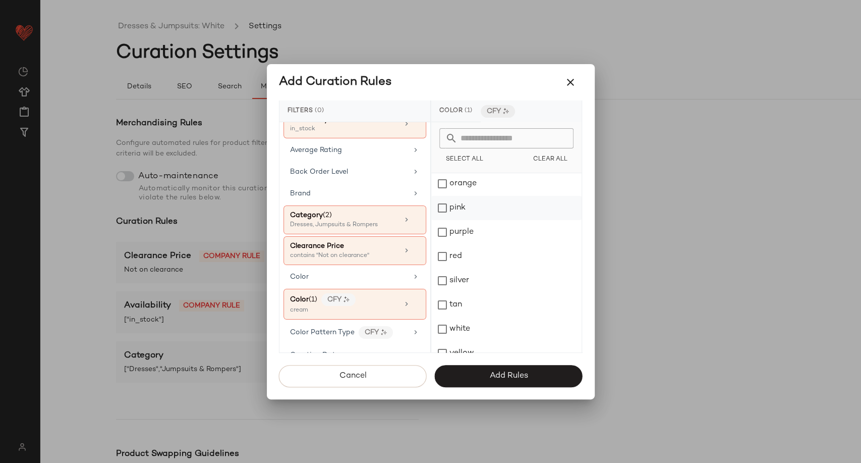
scroll to position [329, 0]
click at [457, 316] on div "white" at bounding box center [506, 316] width 150 height 24
drag, startPoint x: 439, startPoint y: 324, endPoint x: 459, endPoint y: 323, distance: 20.7
click at [440, 325] on div "ivory" at bounding box center [506, 322] width 150 height 24
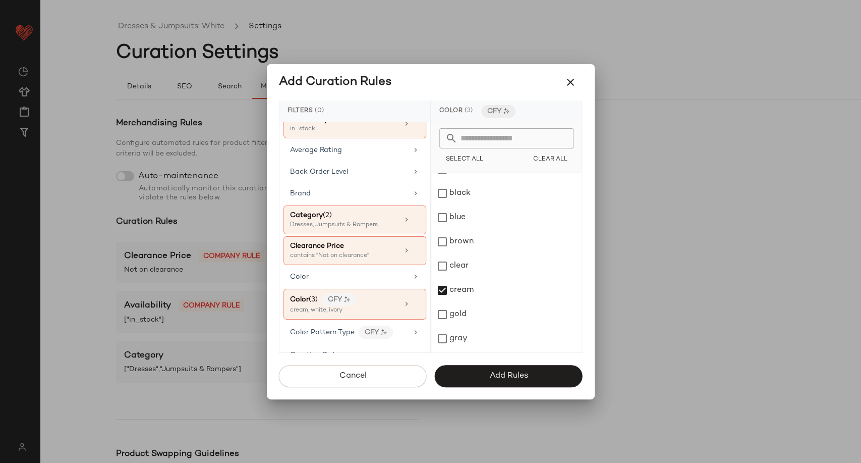
scroll to position [0, 0]
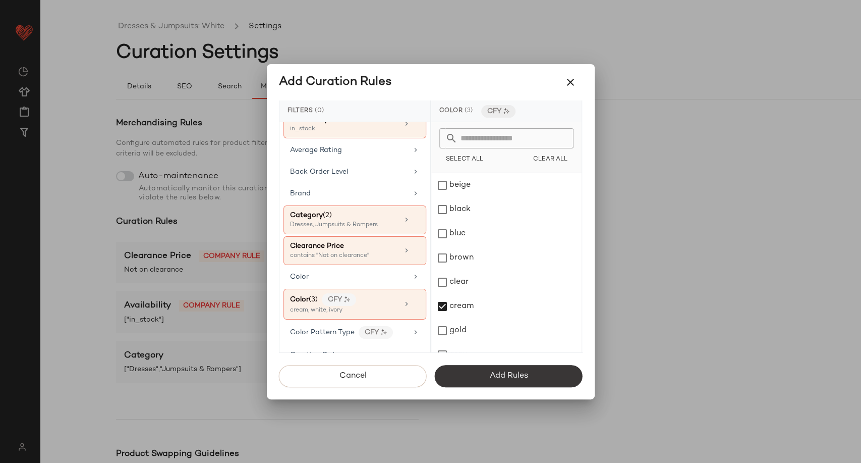
click at [507, 376] on span "Add Rules" at bounding box center [508, 376] width 39 height 10
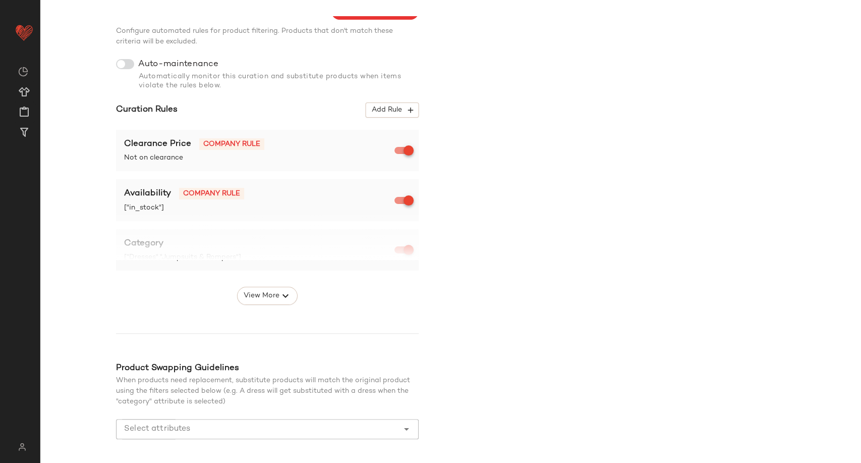
scroll to position [153, 0]
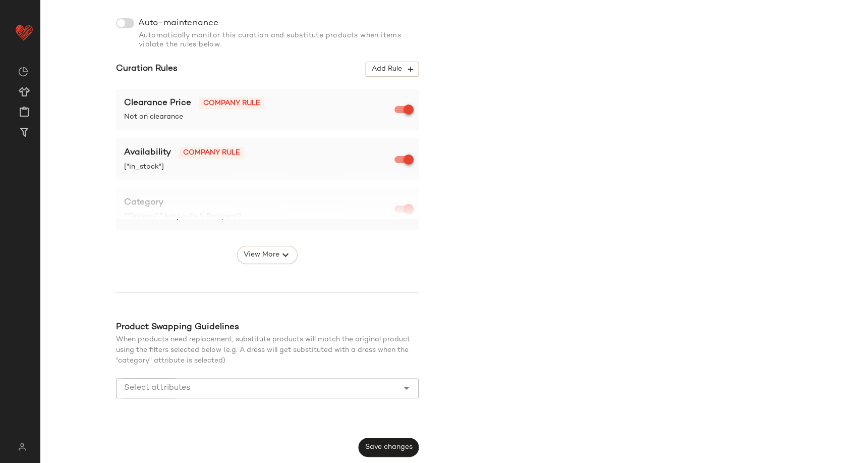
click at [404, 445] on span "Save changes" at bounding box center [389, 447] width 48 height 8
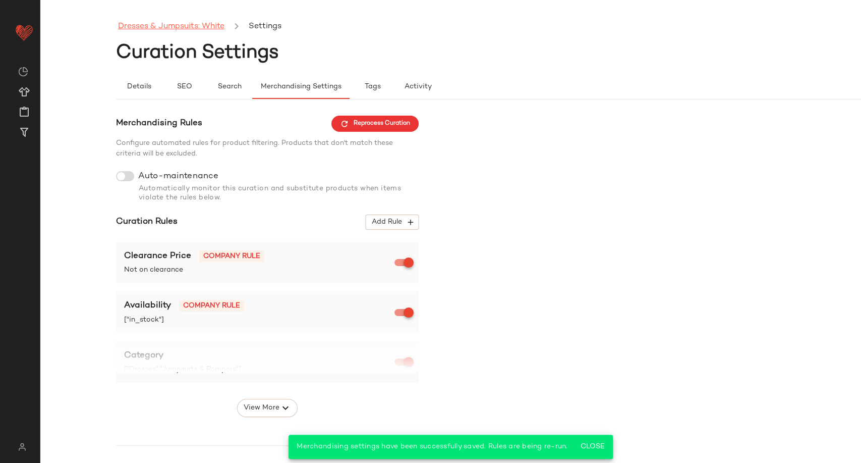
click at [197, 25] on link "Dresses & Jumpsuits: White" at bounding box center [171, 26] width 106 height 13
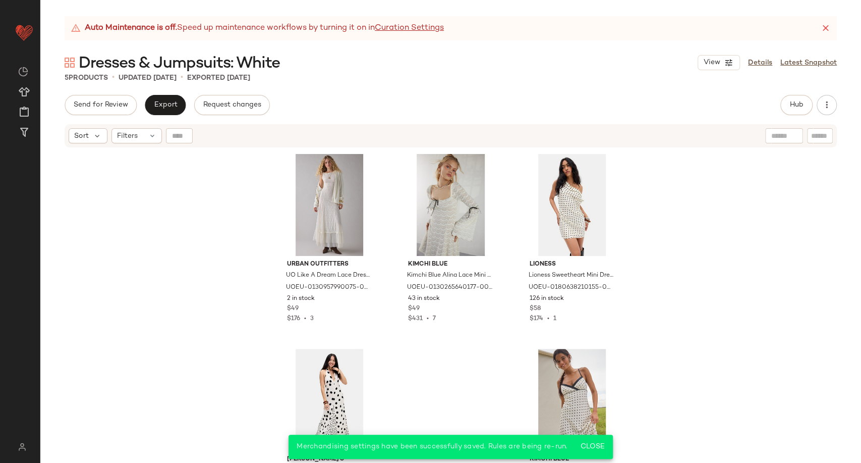
click at [190, 219] on div "Urban Outfitters UO Like A Dream Lace Dress - Ivory L at Urban Outfitters UOEU-…" at bounding box center [450, 317] width 821 height 339
click at [154, 105] on span "Export" at bounding box center [165, 105] width 24 height 8
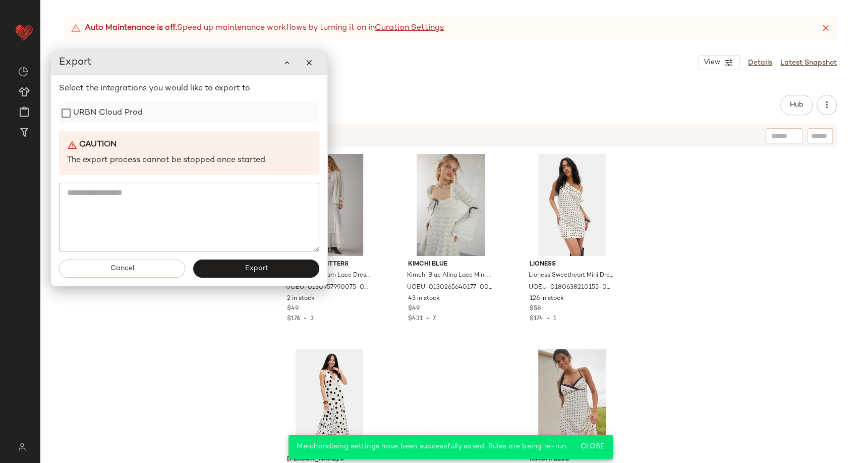
click at [126, 118] on label "URBN Cloud Prod" at bounding box center [108, 113] width 70 height 20
click at [242, 274] on button "Export" at bounding box center [256, 268] width 126 height 18
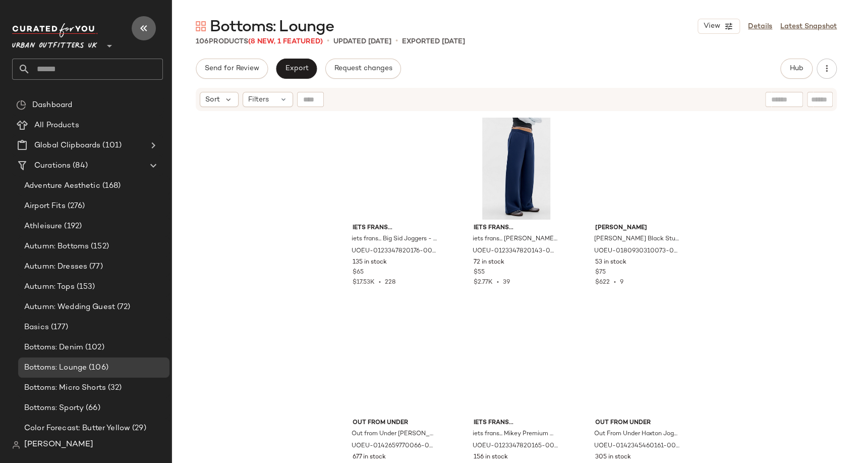
click at [138, 22] on icon "button" at bounding box center [144, 28] width 12 height 12
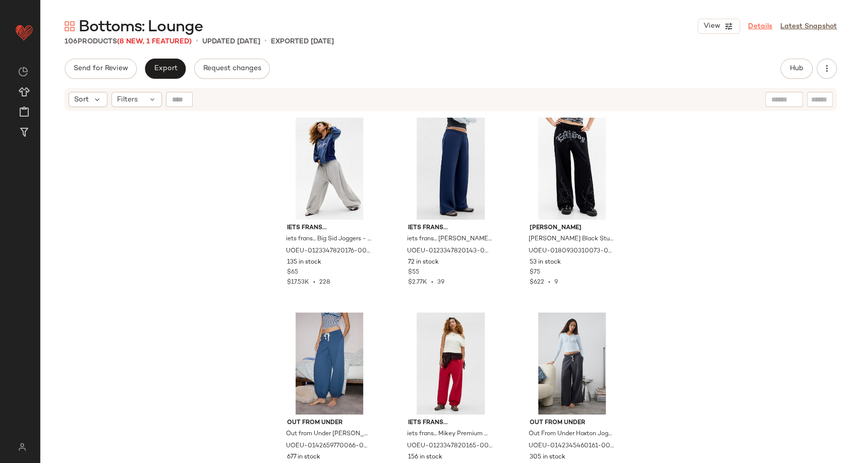
click at [763, 29] on link "Details" at bounding box center [760, 26] width 24 height 11
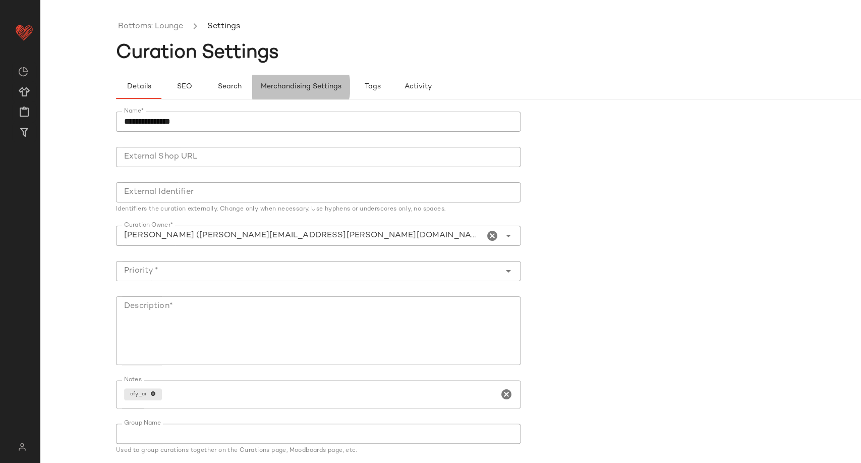
click at [290, 94] on button "Merchandising Settings" at bounding box center [300, 87] width 97 height 24
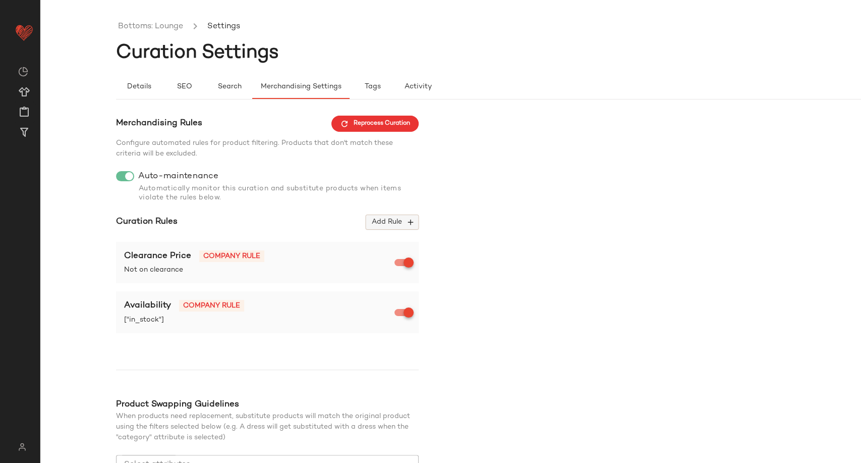
click at [401, 220] on span "Add Rule" at bounding box center [392, 221] width 42 height 9
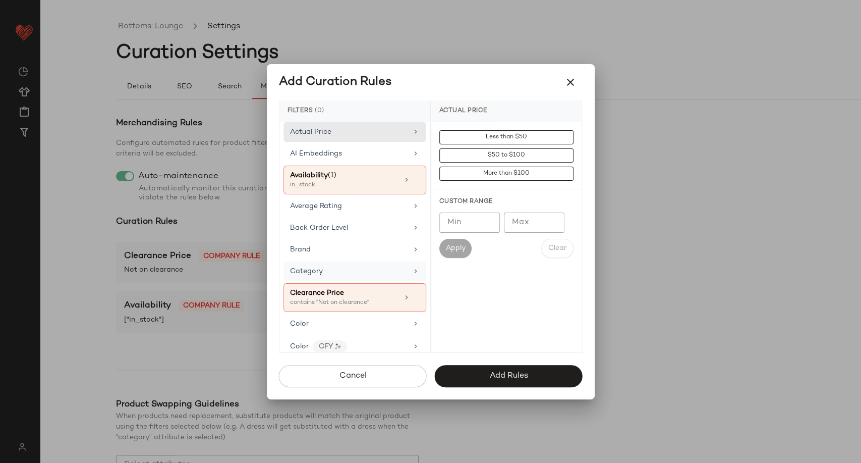
click at [314, 274] on span "Category" at bounding box center [306, 271] width 33 height 8
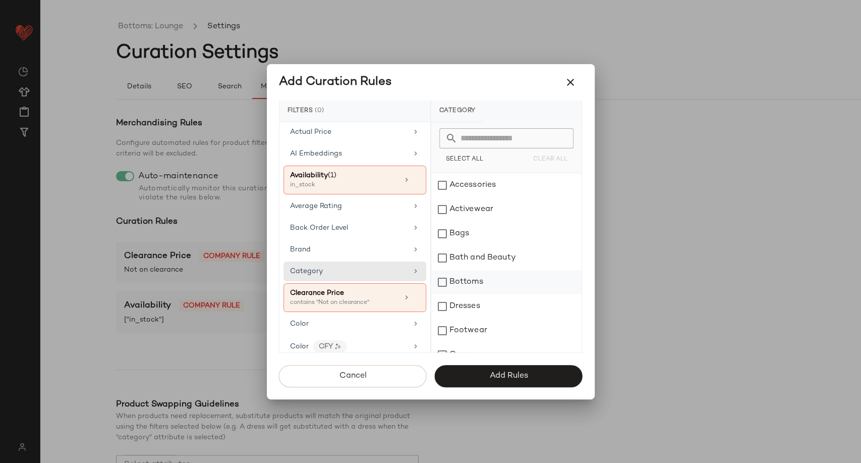
click at [464, 280] on div "Bottoms" at bounding box center [506, 282] width 150 height 24
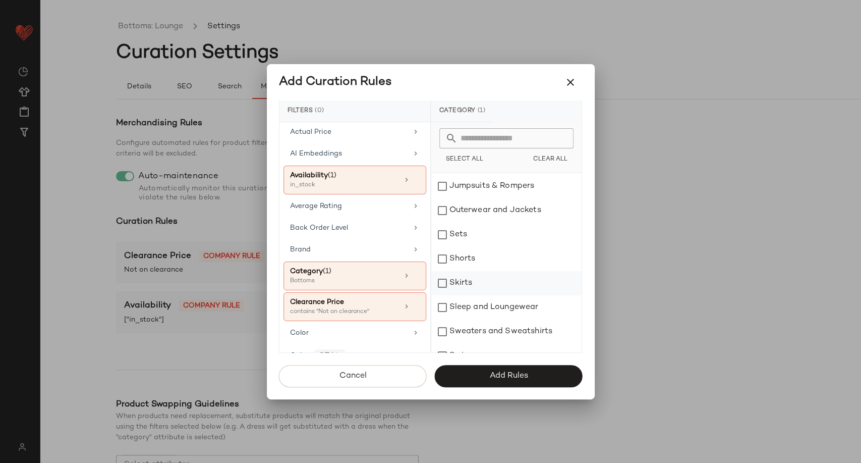
scroll to position [224, 0]
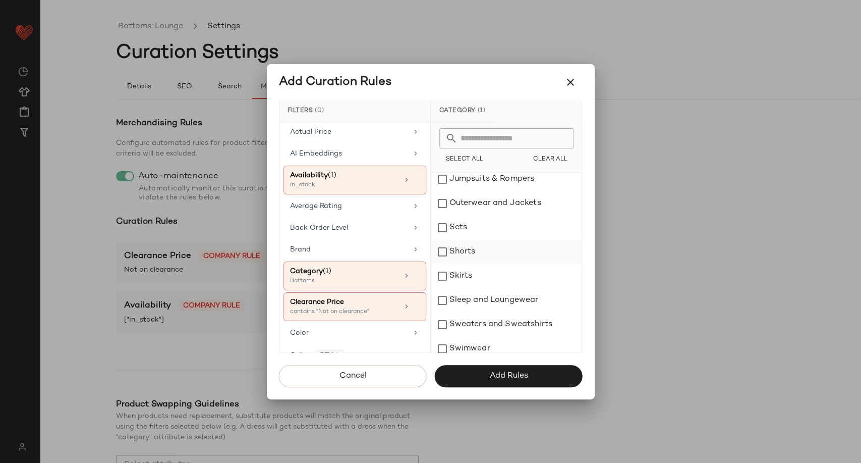
click at [474, 254] on div "Shorts" at bounding box center [506, 252] width 150 height 24
click at [478, 273] on div "Skirts" at bounding box center [506, 276] width 150 height 24
click at [504, 372] on span "Add Rules" at bounding box center [508, 376] width 39 height 10
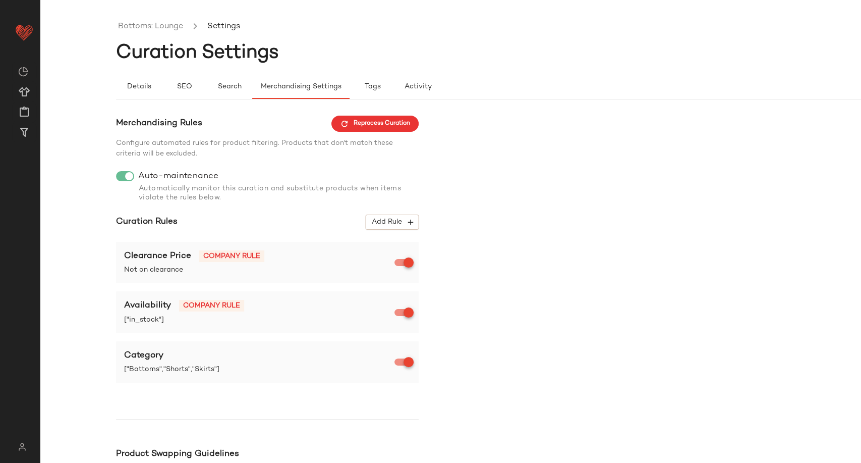
scroll to position [126, 0]
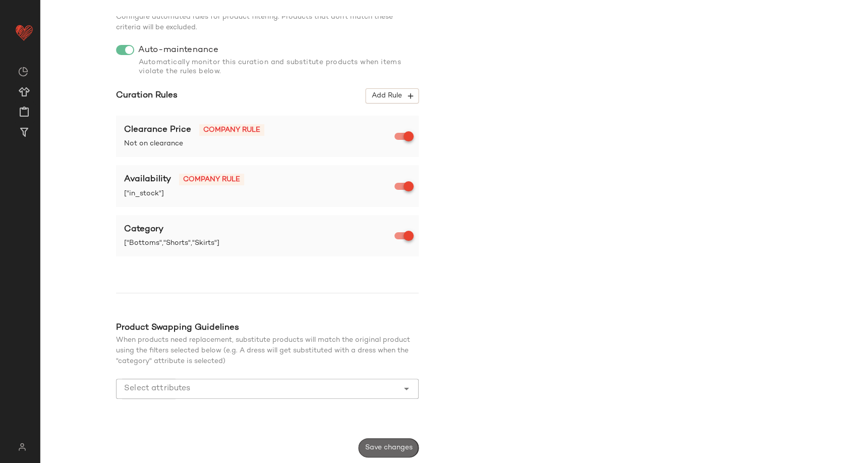
click at [394, 441] on button "Save changes" at bounding box center [389, 447] width 60 height 19
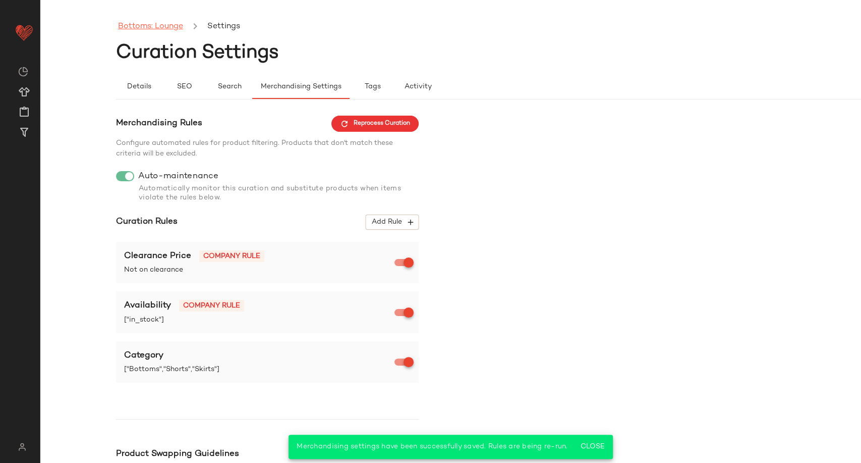
click at [137, 29] on link "Bottoms: Lounge" at bounding box center [150, 26] width 65 height 13
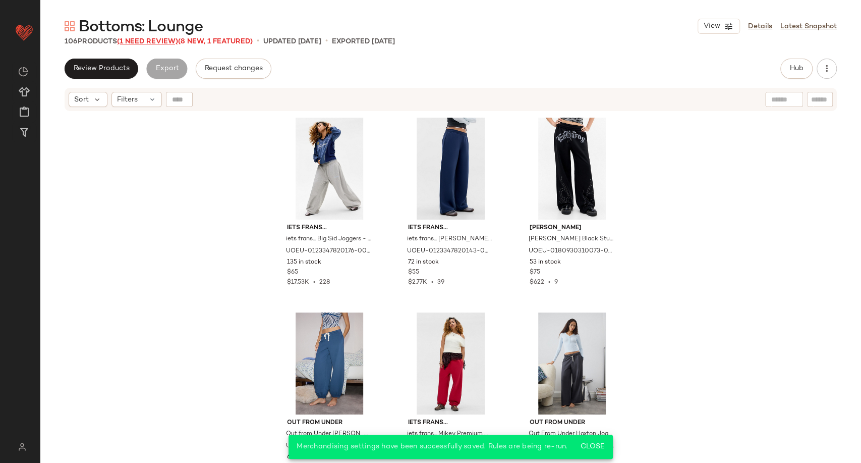
click at [148, 40] on span "(1 Need Review)" at bounding box center [147, 42] width 61 height 8
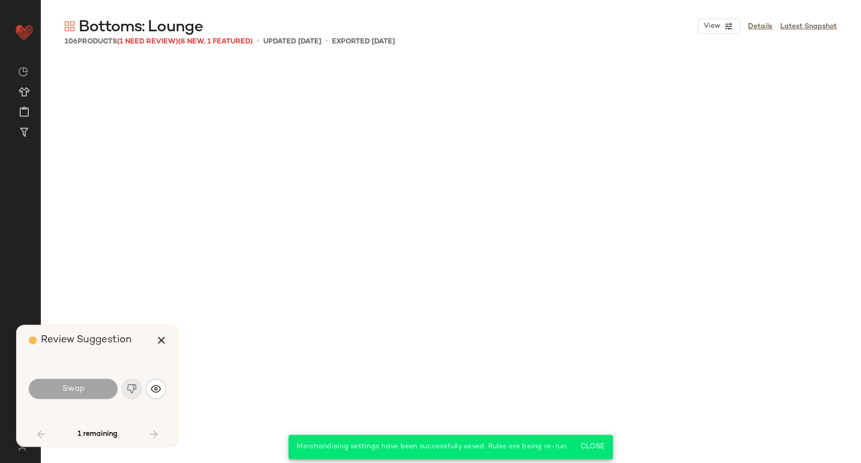
scroll to position [2530, 0]
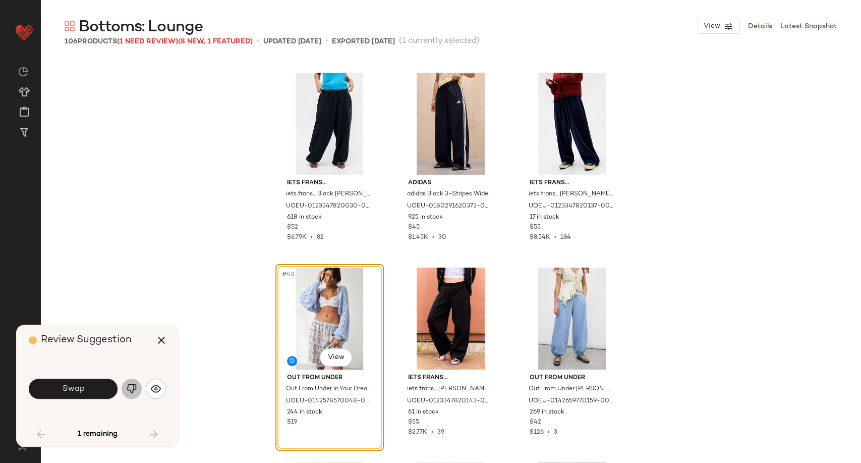
click at [136, 391] on img "button" at bounding box center [132, 388] width 10 height 10
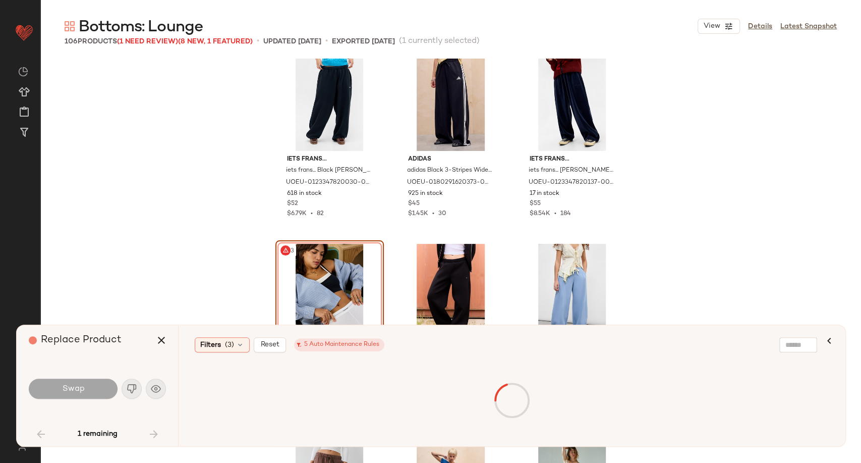
scroll to position [2643, 0]
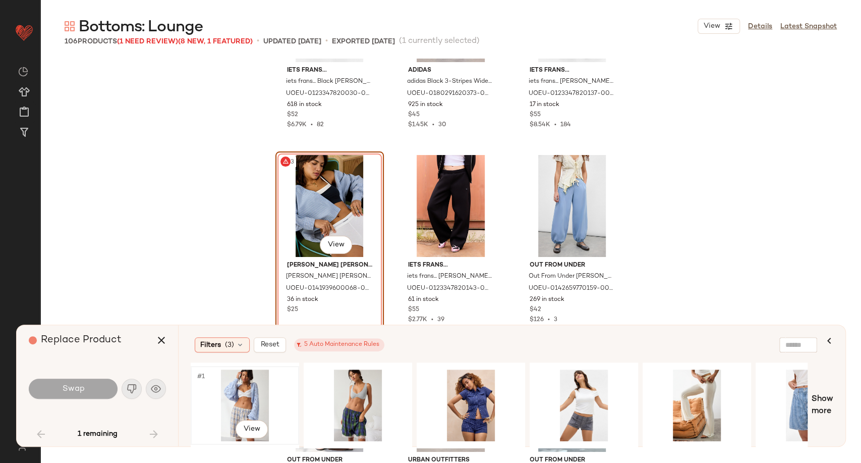
click at [233, 396] on div "#1 View" at bounding box center [244, 405] width 101 height 72
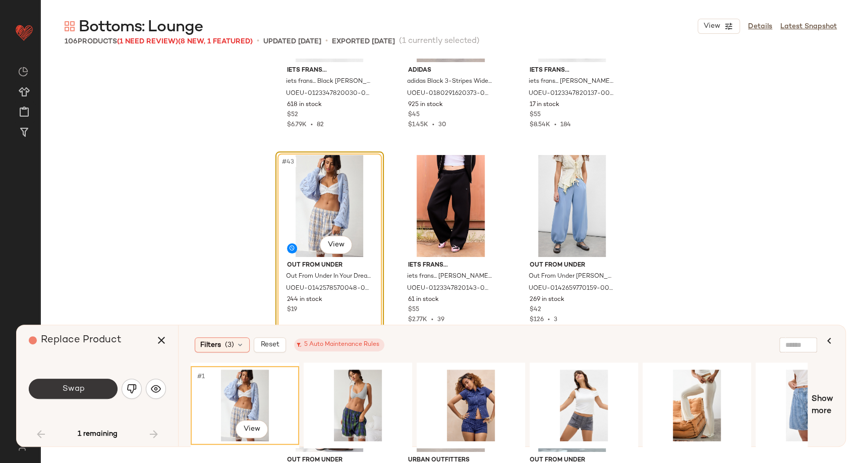
click at [99, 385] on button "Swap" at bounding box center [73, 388] width 89 height 20
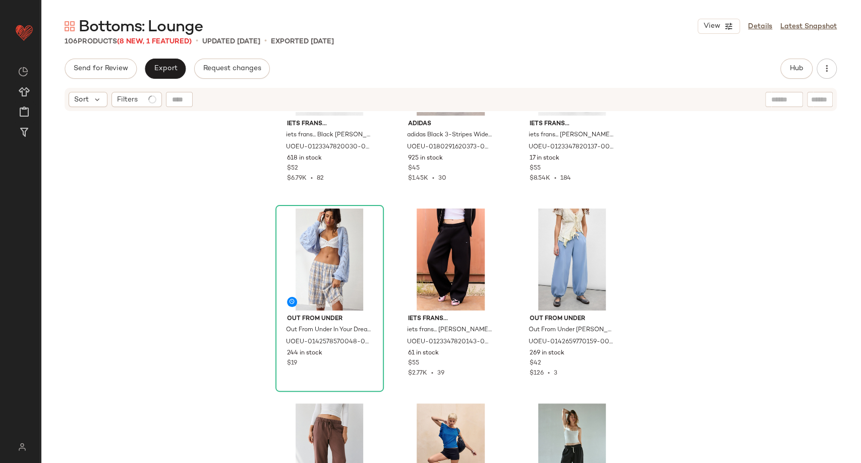
click at [174, 308] on div "iets frans... iets frans... Black Harri Baggy Joggers - Black 2XS at Urban Outf…" at bounding box center [450, 300] width 821 height 376
click at [174, 62] on button "Export" at bounding box center [165, 69] width 41 height 20
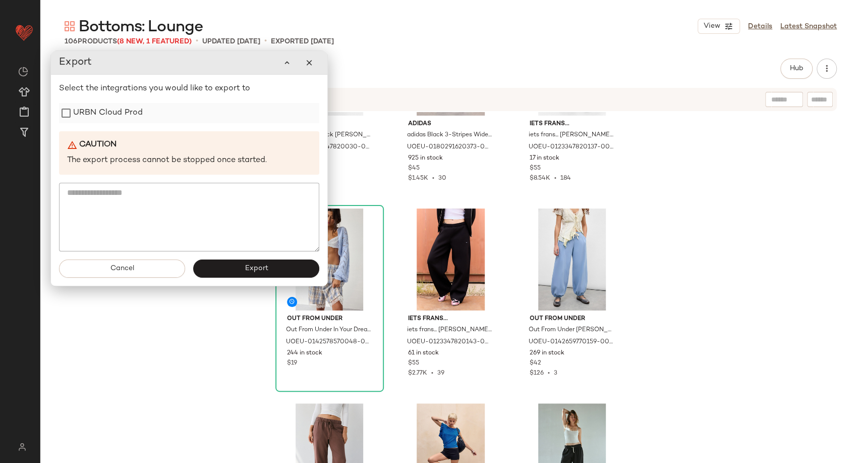
click at [96, 119] on label "URBN Cloud Prod" at bounding box center [108, 113] width 70 height 20
click at [225, 277] on button "Export" at bounding box center [256, 268] width 126 height 18
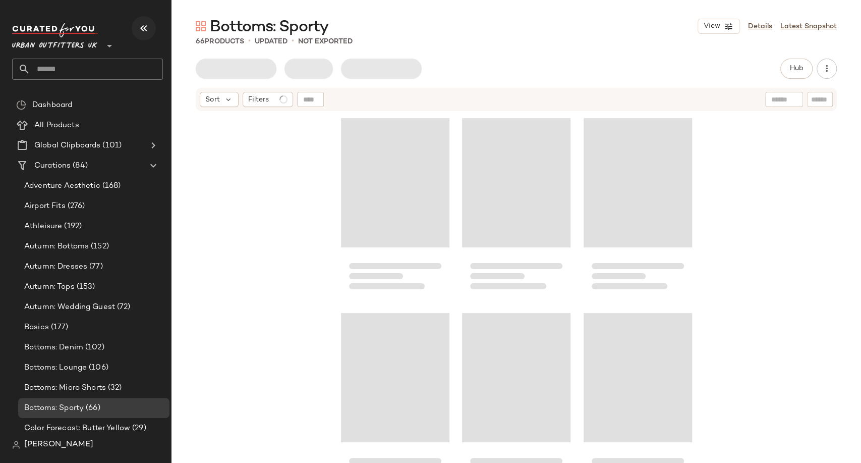
click at [146, 30] on icon "button" at bounding box center [144, 28] width 12 height 12
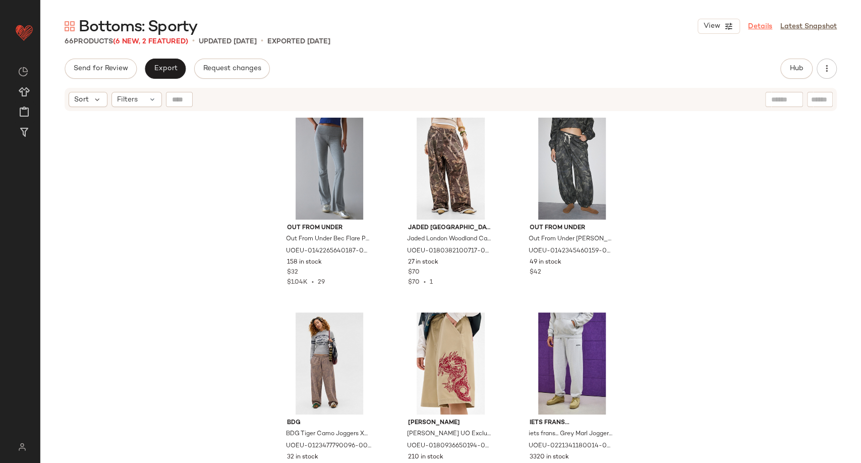
click at [761, 23] on link "Details" at bounding box center [760, 26] width 24 height 11
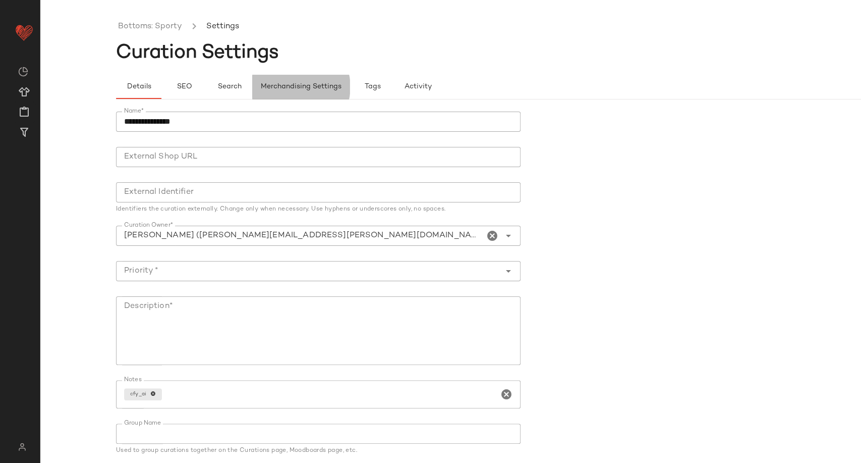
click at [293, 90] on span "Merchandising Settings" at bounding box center [300, 87] width 81 height 8
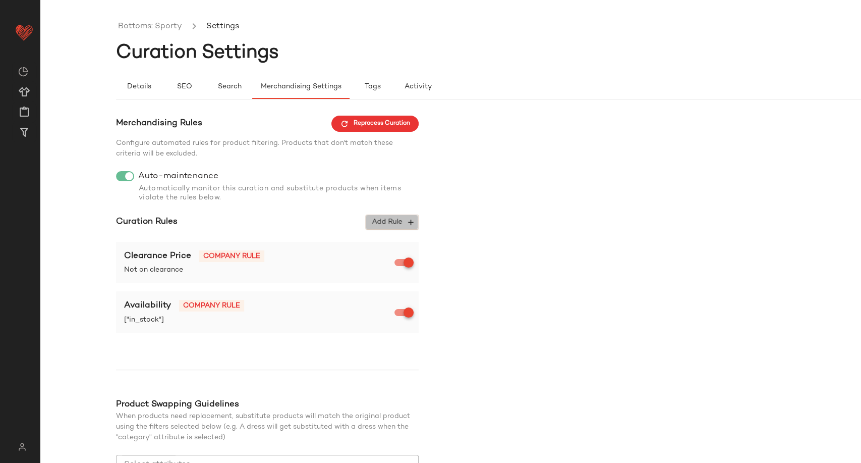
click at [398, 222] on span "Add Rule" at bounding box center [392, 221] width 42 height 9
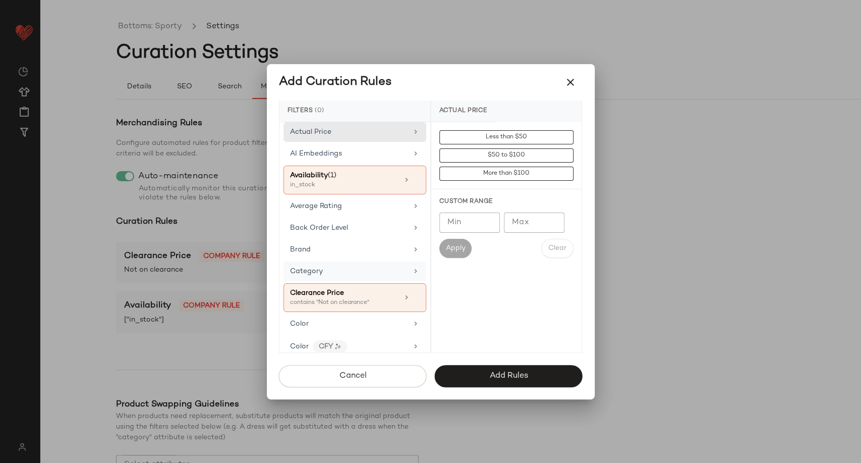
click at [341, 271] on div "Category" at bounding box center [349, 271] width 118 height 11
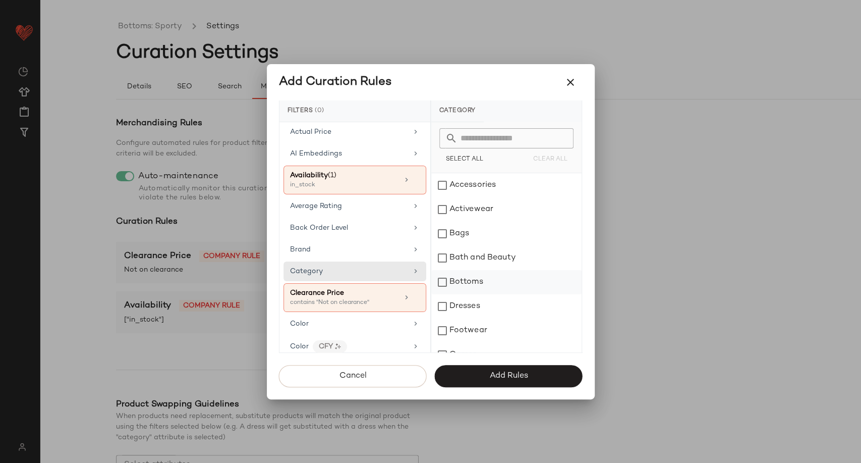
click at [480, 282] on div "Bottoms" at bounding box center [506, 282] width 150 height 24
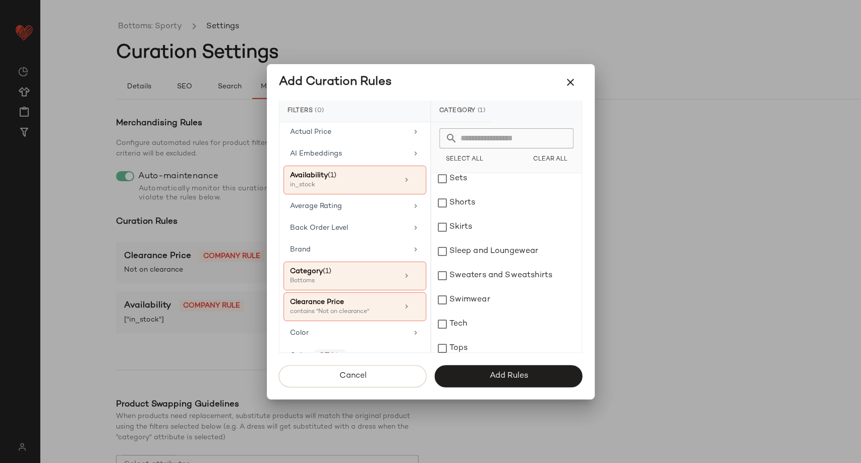
scroll to position [280, 0]
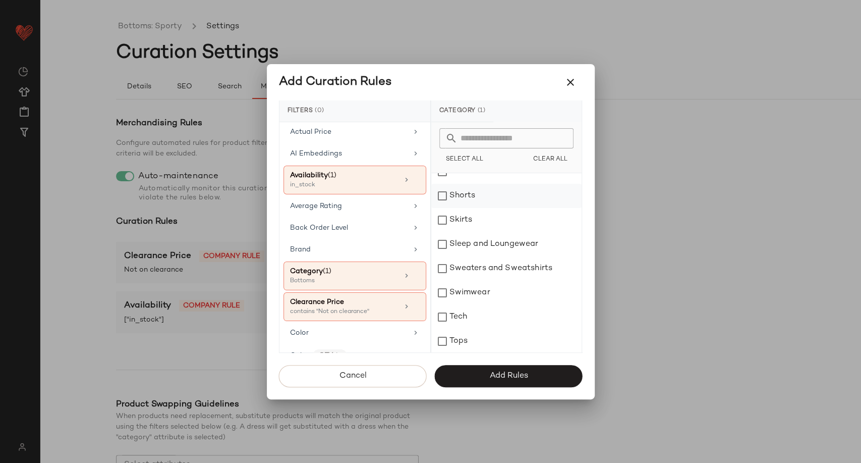
click at [474, 199] on div "Shorts" at bounding box center [506, 196] width 150 height 24
click at [476, 220] on div "Skirts" at bounding box center [506, 220] width 150 height 24
click at [500, 383] on button "Add Rules" at bounding box center [509, 376] width 148 height 22
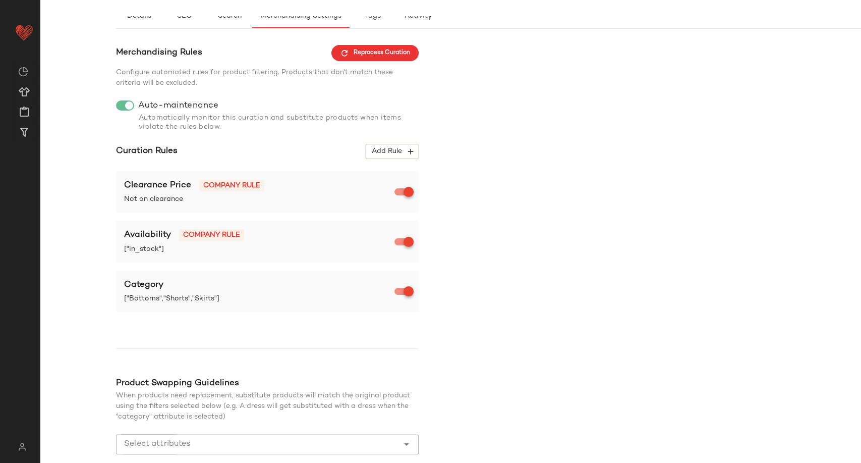
scroll to position [126, 0]
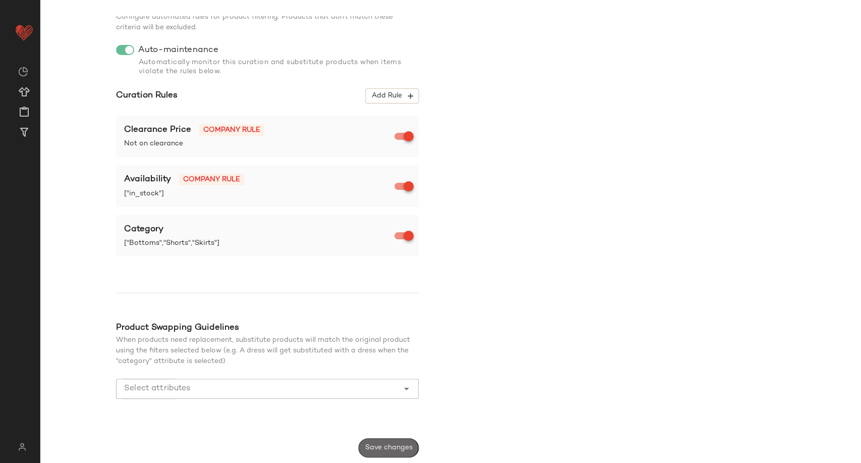
click at [402, 441] on button "Save changes" at bounding box center [389, 447] width 60 height 19
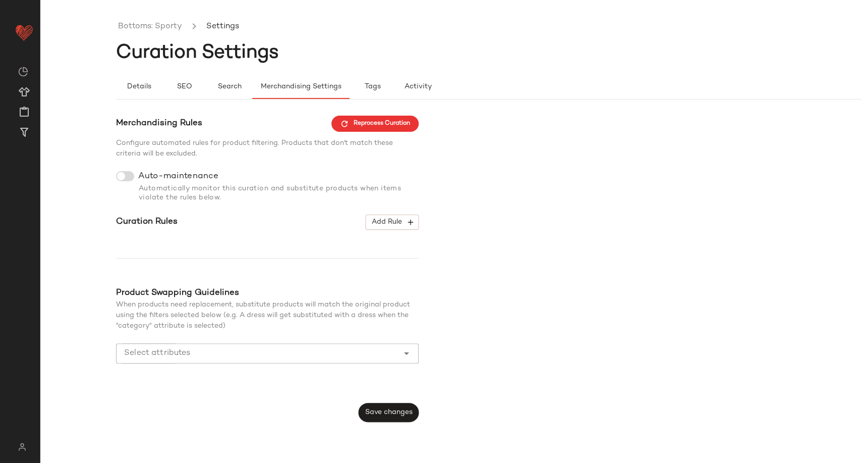
scroll to position [0, 0]
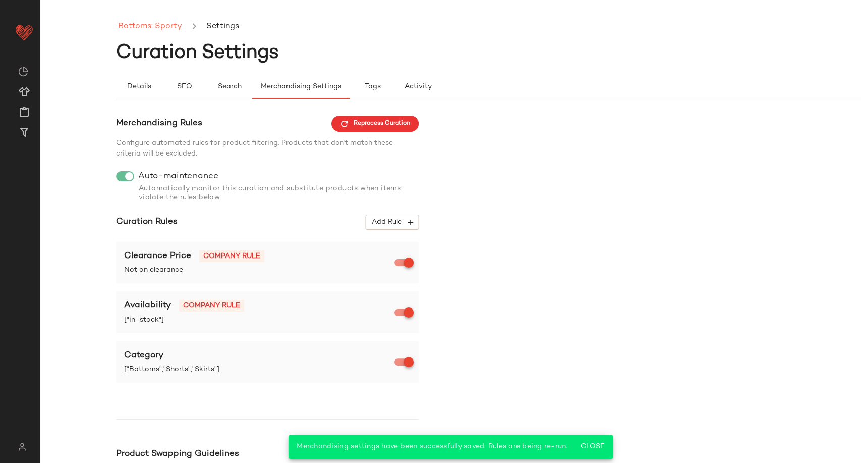
click at [160, 29] on link "Bottoms: Sporty" at bounding box center [150, 26] width 64 height 13
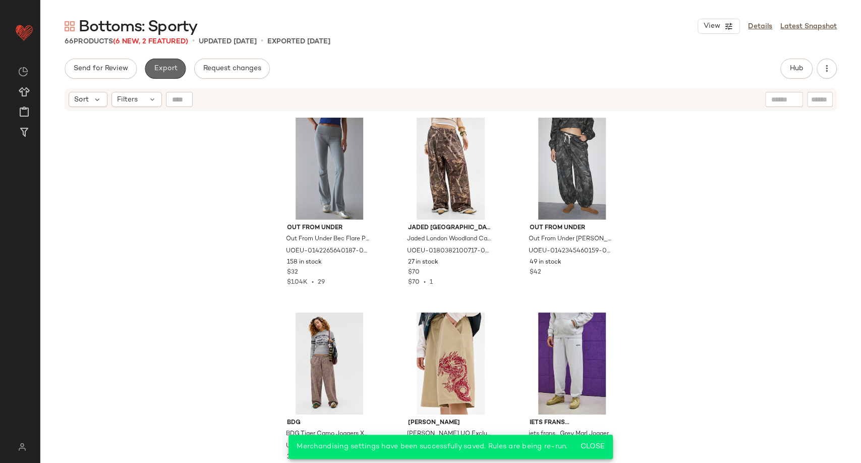
click at [157, 63] on button "Export" at bounding box center [165, 69] width 41 height 20
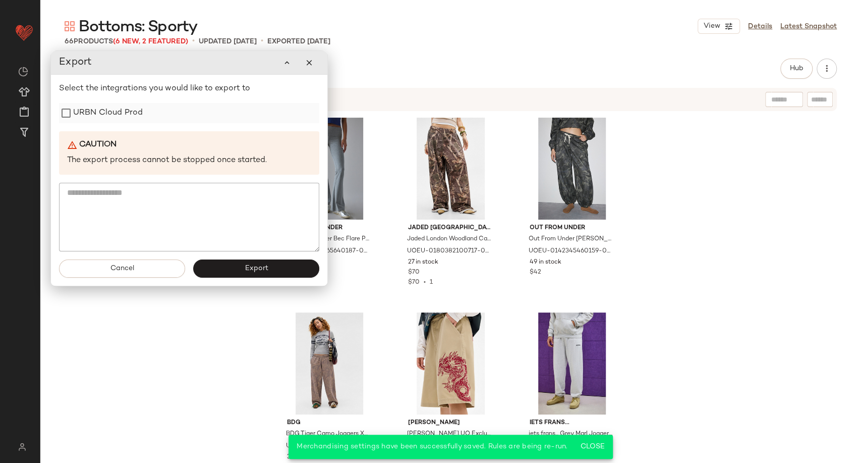
click at [110, 116] on label "URBN Cloud Prod" at bounding box center [108, 113] width 70 height 20
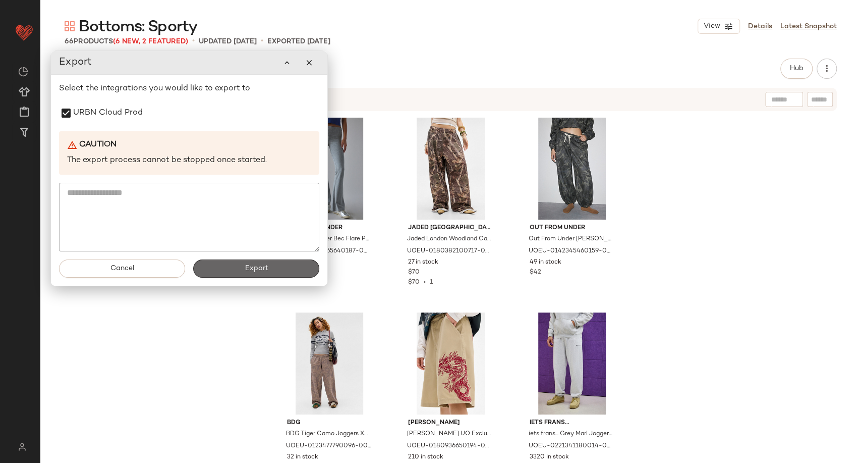
click at [226, 260] on button "Export" at bounding box center [256, 268] width 126 height 18
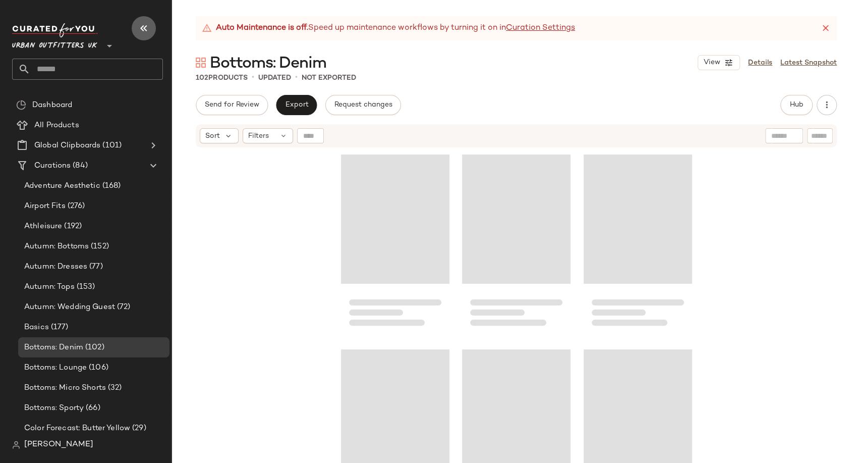
click at [137, 32] on button "button" at bounding box center [144, 28] width 24 height 24
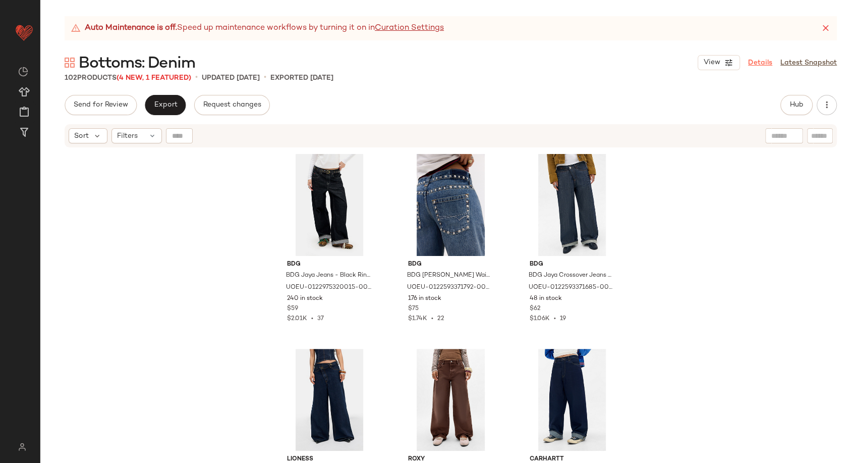
click at [764, 67] on link "Details" at bounding box center [760, 62] width 24 height 11
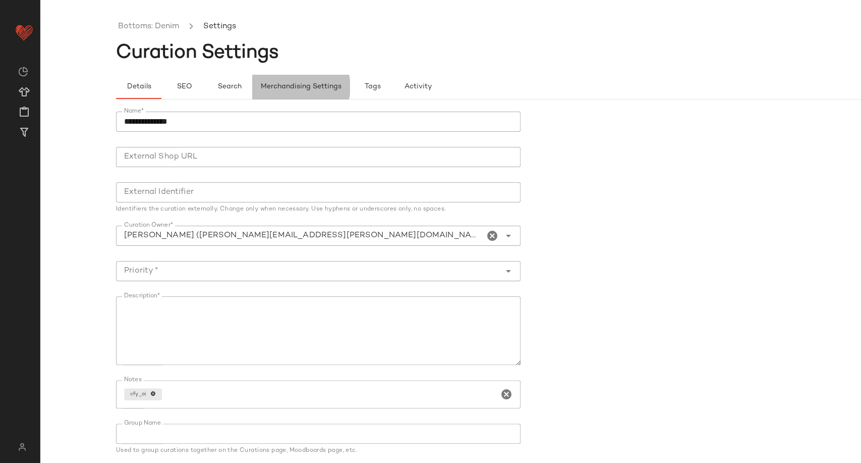
click at [302, 88] on span "Merchandising Settings" at bounding box center [300, 87] width 81 height 8
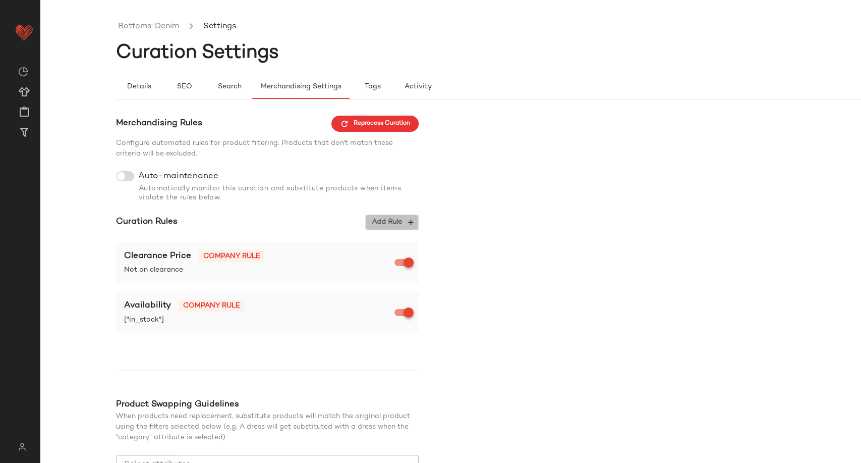
click at [397, 221] on span "Add Rule" at bounding box center [392, 221] width 42 height 9
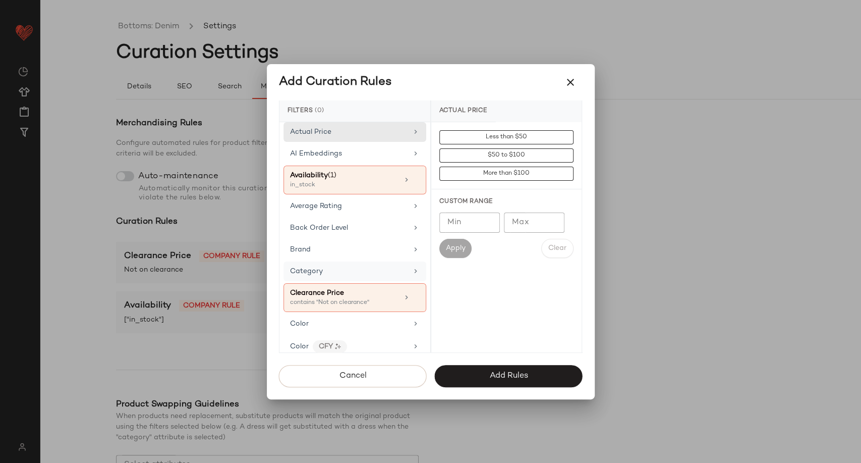
click at [302, 269] on span "Category" at bounding box center [306, 271] width 33 height 8
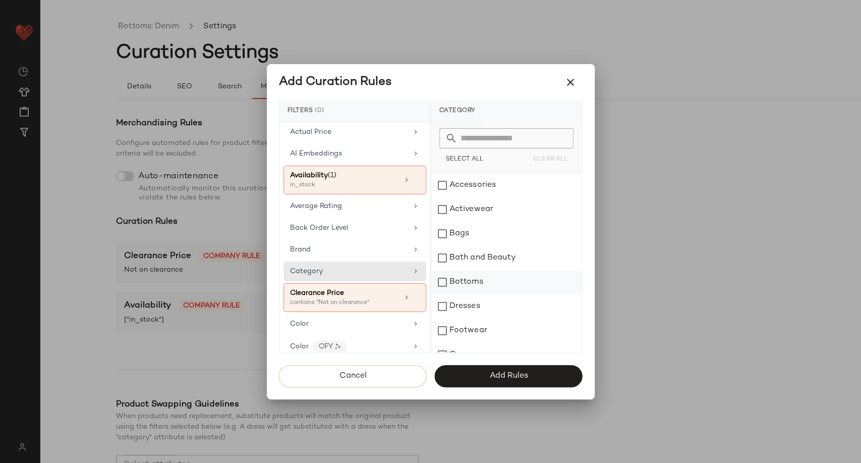
click at [469, 284] on div "Bottoms" at bounding box center [506, 282] width 150 height 24
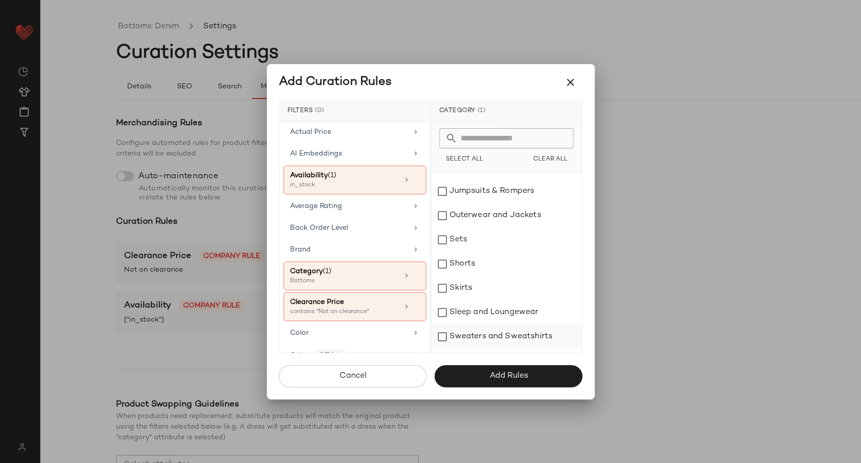
scroll to position [224, 0]
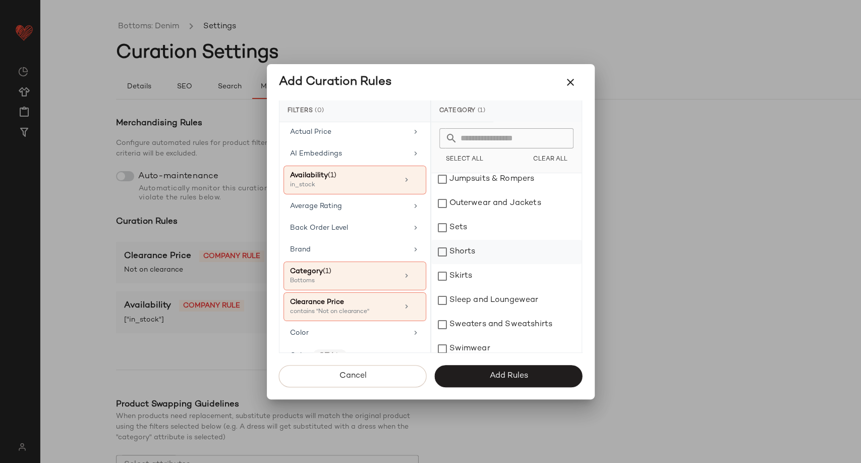
click at [467, 251] on div "Shorts" at bounding box center [506, 252] width 150 height 24
click at [467, 278] on div "Skirts" at bounding box center [506, 276] width 150 height 24
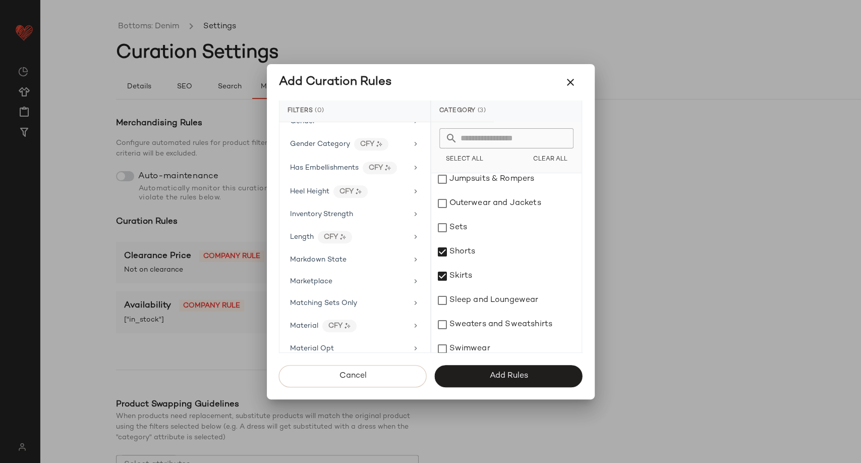
scroll to position [448, 0]
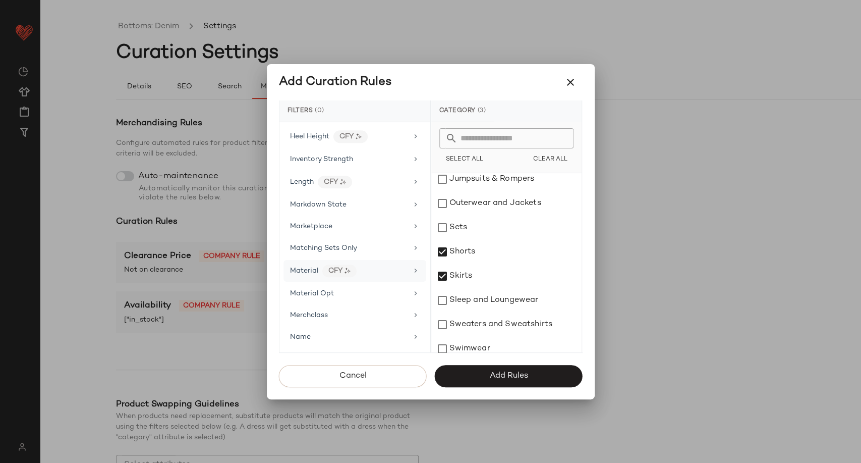
click at [380, 273] on div "Material CFY" at bounding box center [349, 270] width 118 height 13
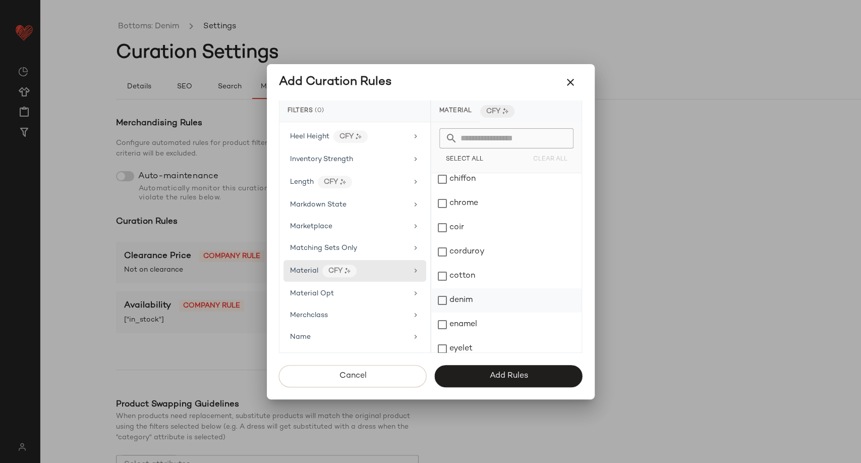
click at [459, 303] on div "denim" at bounding box center [506, 300] width 150 height 24
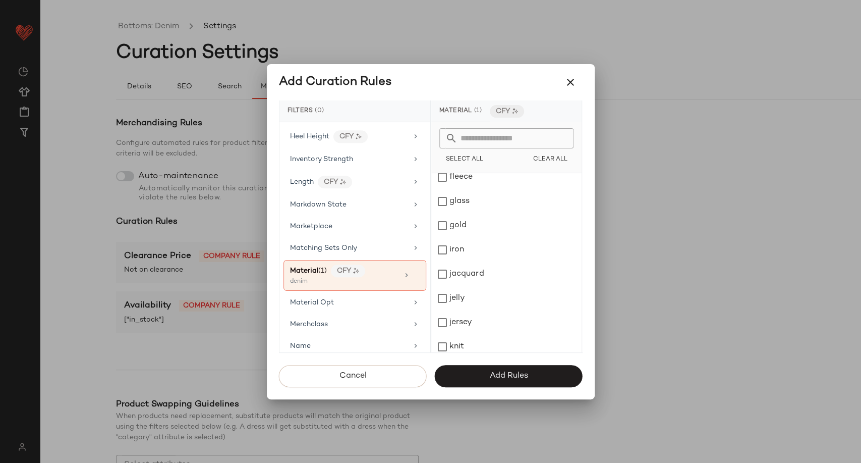
scroll to position [560, 0]
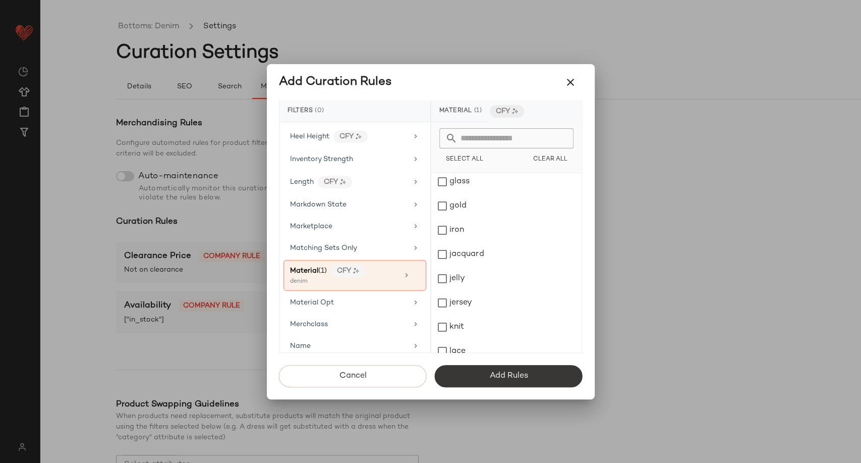
click at [533, 371] on button "Add Rules" at bounding box center [509, 376] width 148 height 22
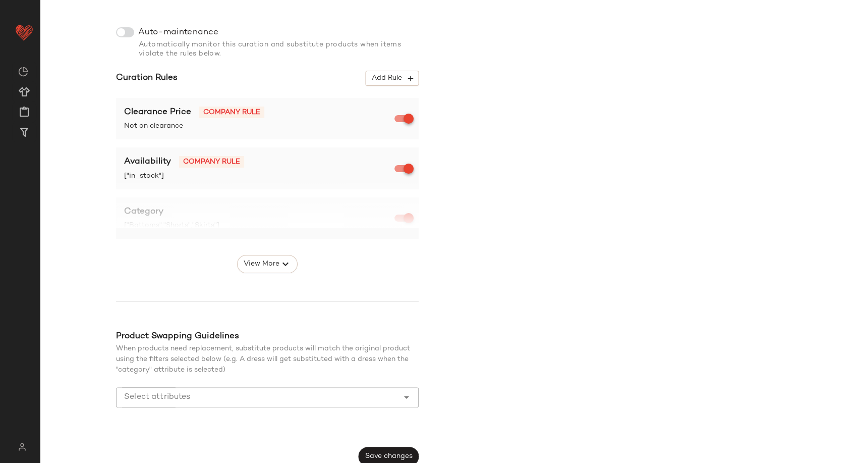
scroll to position [153, 0]
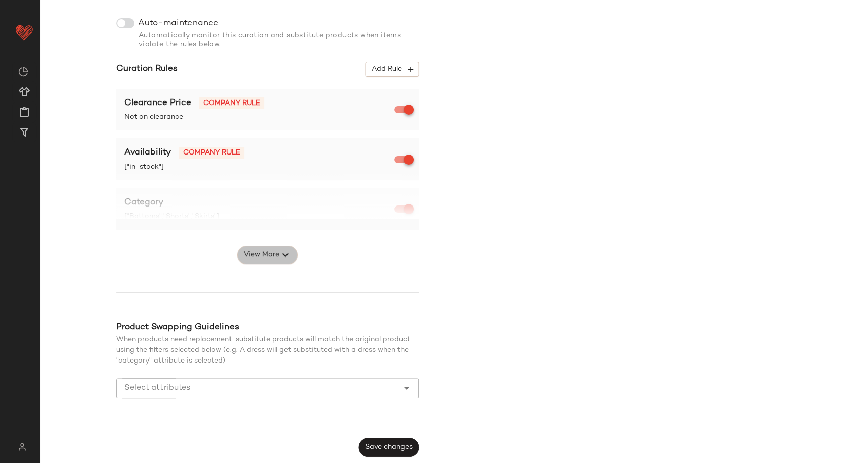
click at [278, 261] on span "View More" at bounding box center [261, 255] width 36 height 12
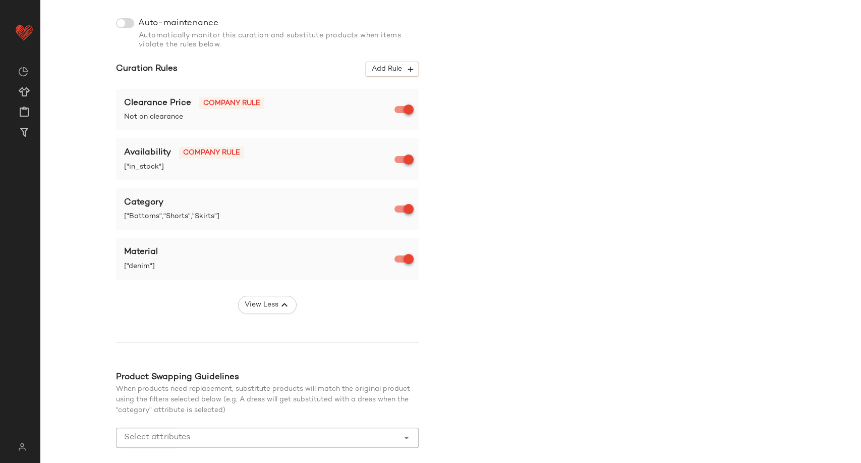
scroll to position [202, 0]
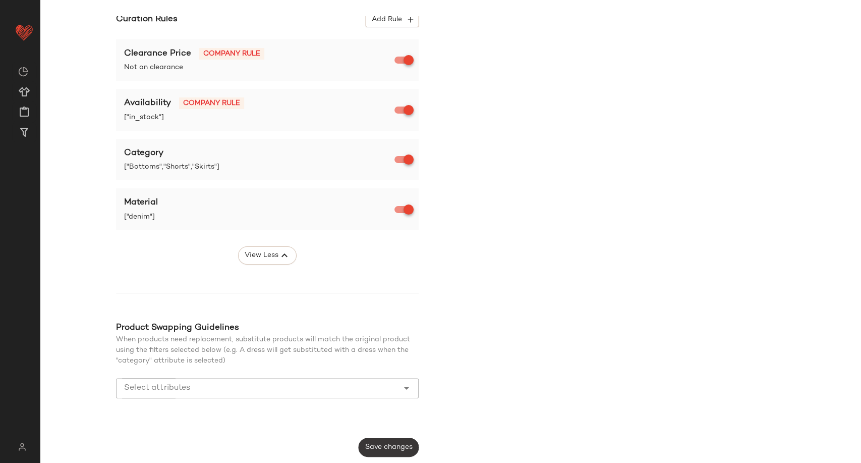
click at [396, 448] on span "Save changes" at bounding box center [389, 447] width 48 height 8
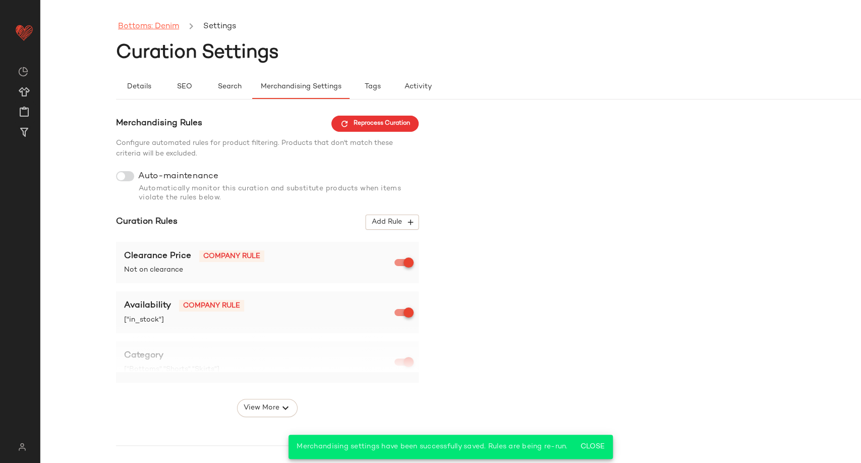
click at [142, 27] on link "Bottoms: Denim" at bounding box center [148, 26] width 61 height 13
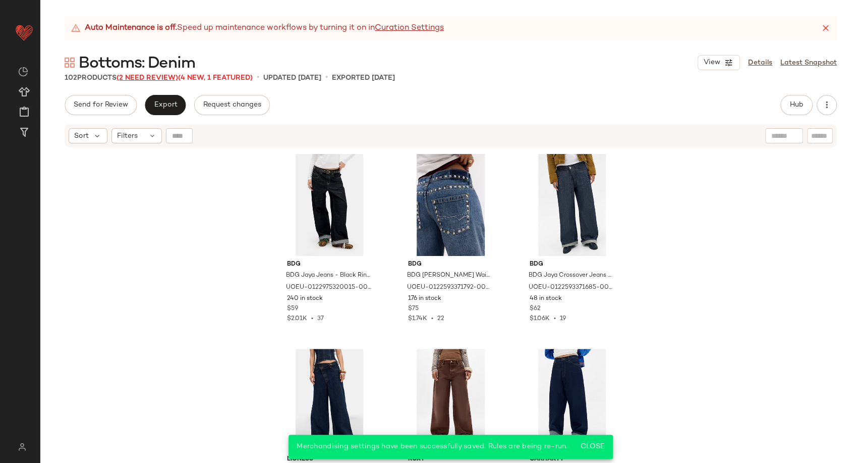
click at [144, 79] on span "(2 Need Review)" at bounding box center [148, 78] width 62 height 8
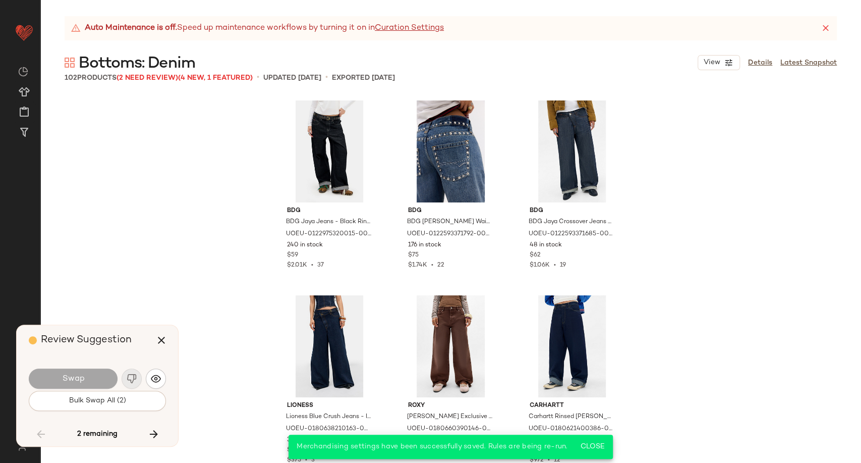
scroll to position [5257, 0]
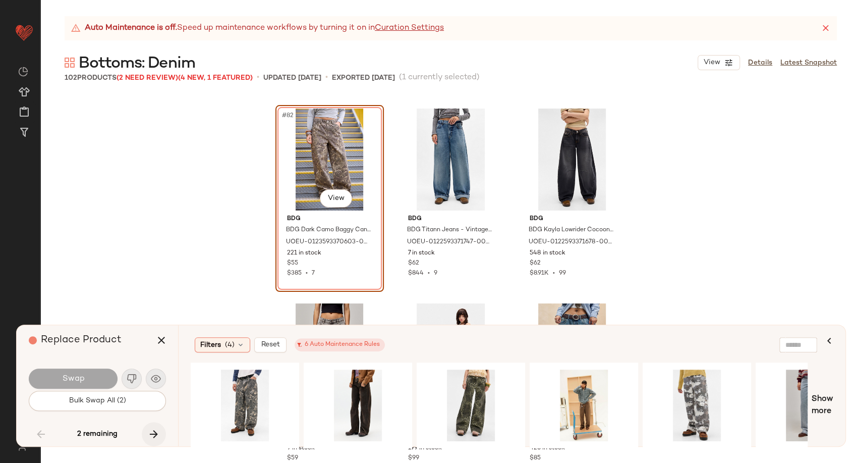
click at [155, 433] on icon "button" at bounding box center [154, 434] width 12 height 12
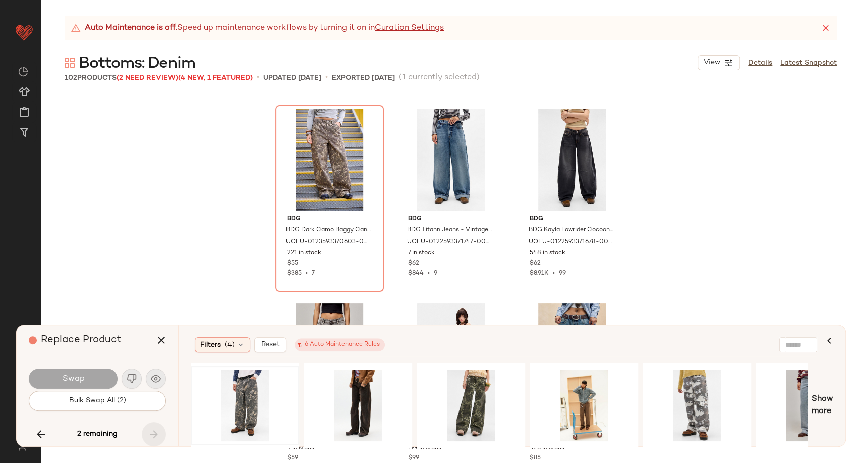
scroll to position [5841, 0]
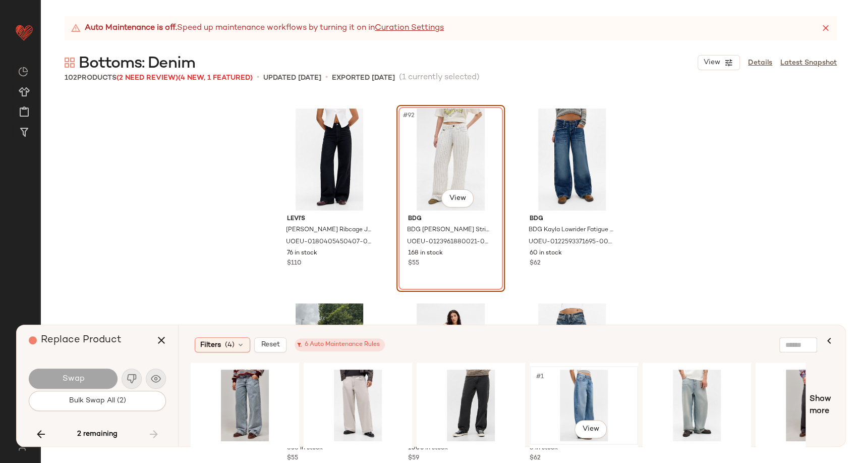
click at [591, 400] on div "#1 View" at bounding box center [583, 405] width 101 height 72
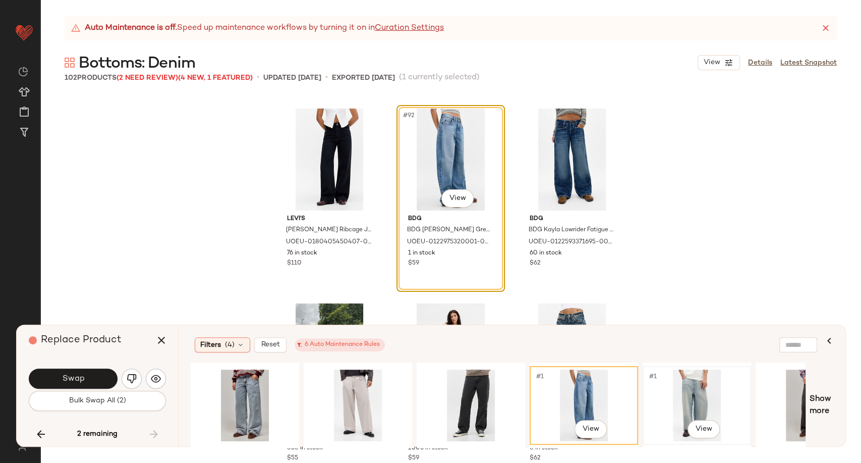
click at [682, 400] on div "#1 View" at bounding box center [696, 405] width 101 height 72
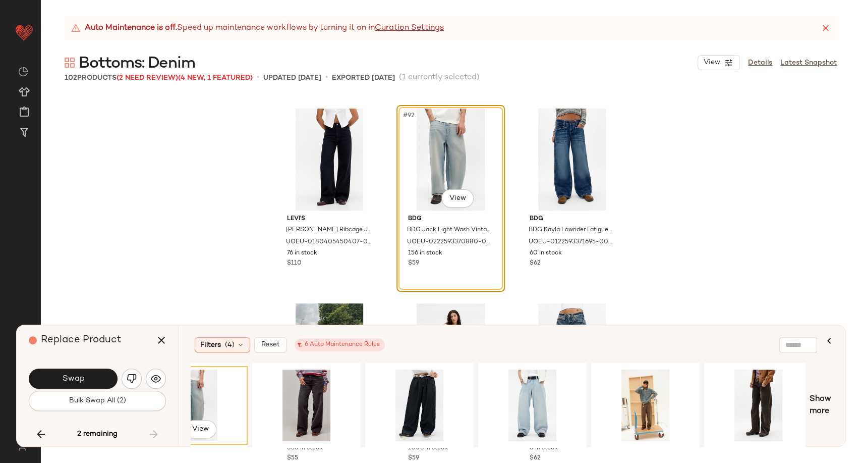
scroll to position [0, 510]
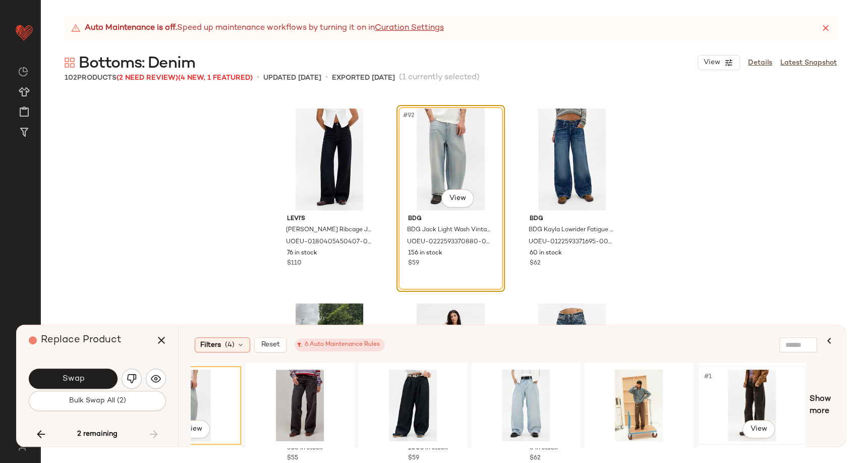
click at [760, 395] on div "#1 View" at bounding box center [751, 405] width 101 height 72
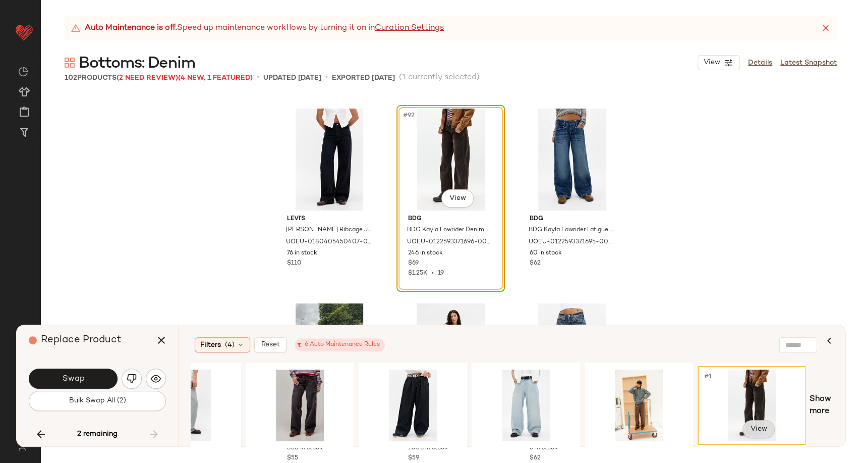
click at [761, 425] on body "Urban Outfitters UK ** Dashboard All Products Global Clipboards (101) Curations…" at bounding box center [430, 231] width 861 height 463
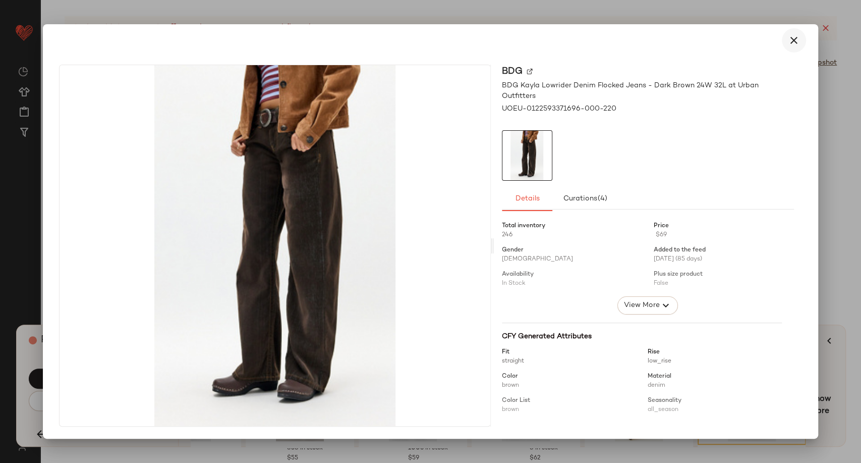
click at [793, 40] on icon "button" at bounding box center [794, 40] width 12 height 12
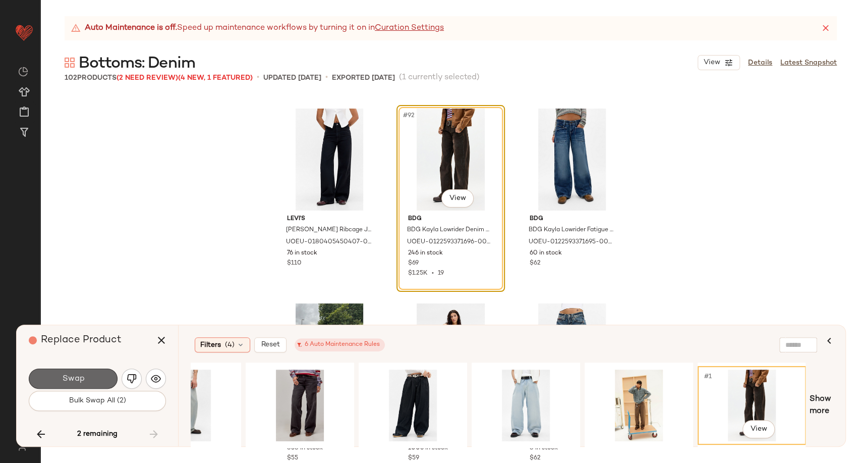
click at [73, 369] on button "Swap" at bounding box center [73, 378] width 89 height 20
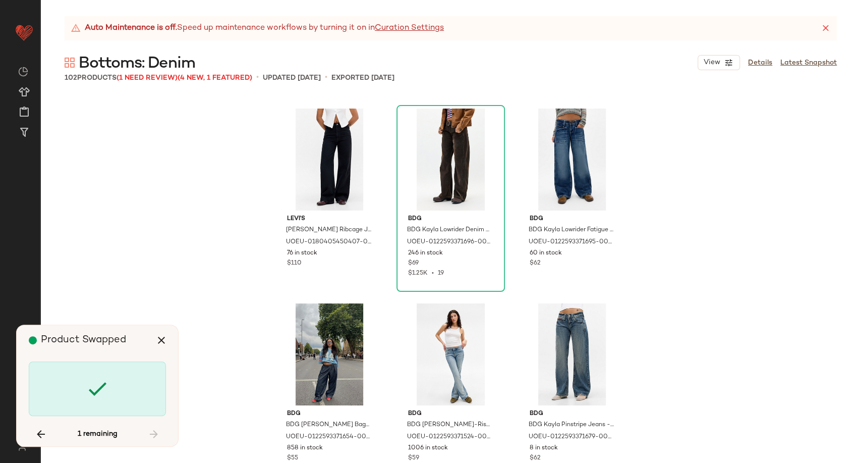
scroll to position [5257, 0]
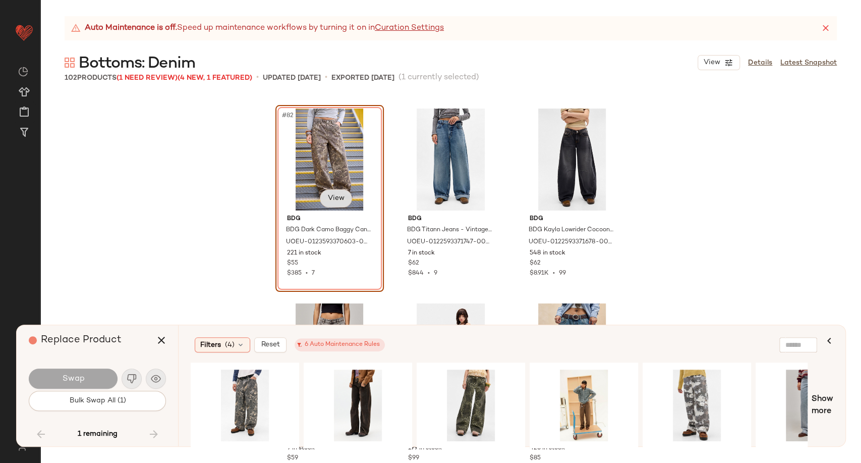
click at [330, 203] on body "Urban Outfitters UK ** Dashboard All Products Global Clipboards (101) Curations…" at bounding box center [430, 231] width 861 height 463
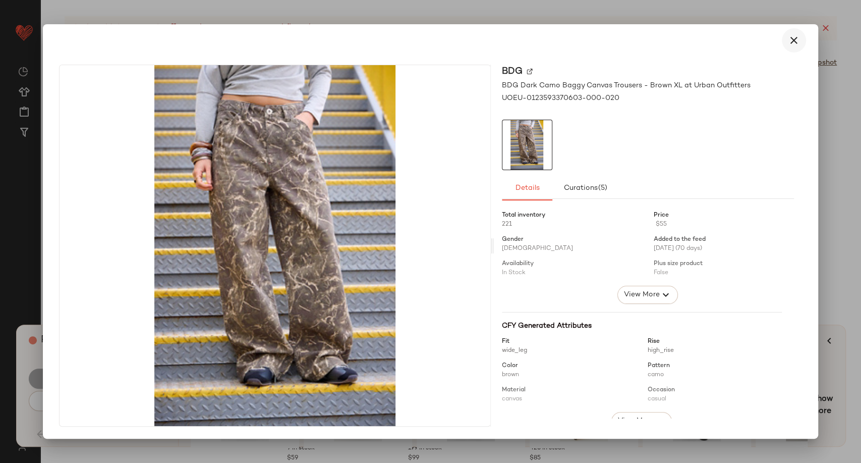
click at [791, 44] on icon "button" at bounding box center [794, 40] width 12 height 12
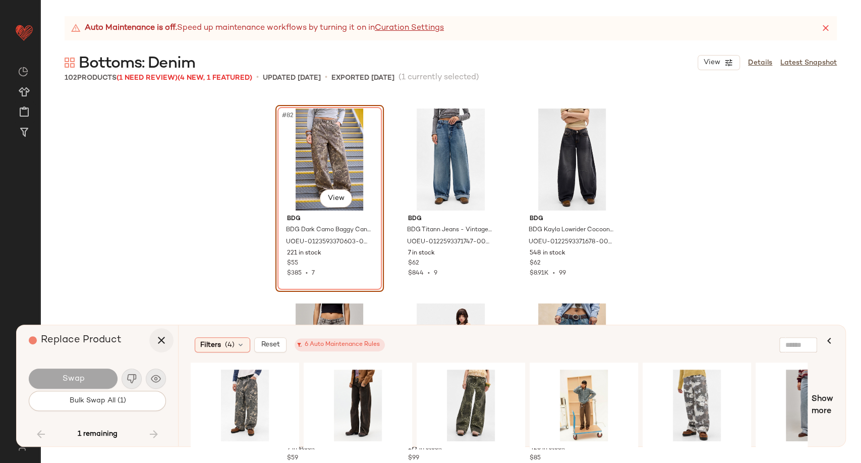
click at [156, 344] on icon "button" at bounding box center [161, 340] width 12 height 12
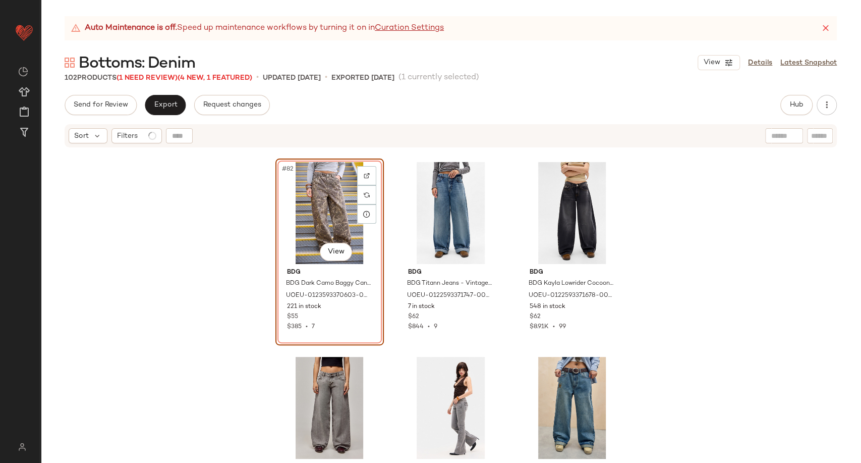
click at [156, 287] on div "#82 View BDG BDG Dark Camo Baggy Canvas Trousers - Brown XL at Urban Outfitters…" at bounding box center [450, 317] width 821 height 339
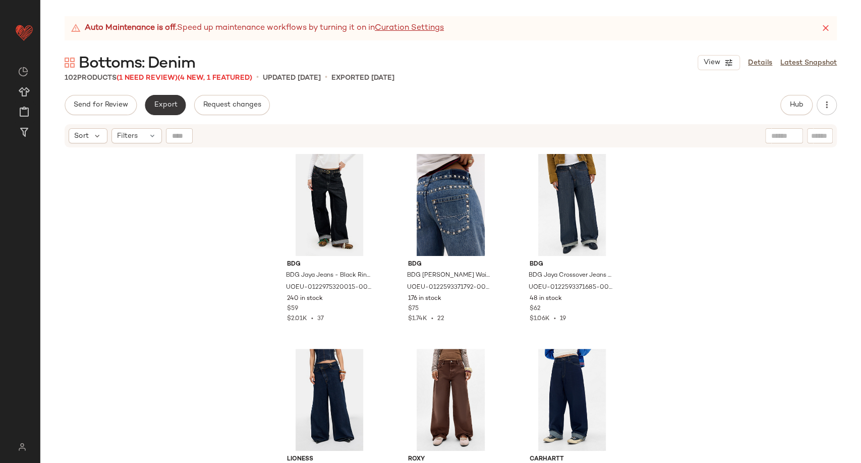
click at [161, 101] on span "Export" at bounding box center [165, 105] width 24 height 8
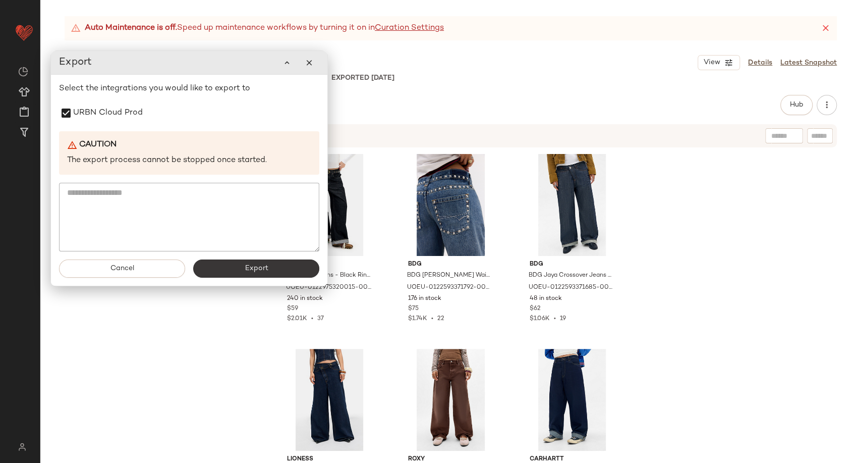
click at [230, 272] on button "Export" at bounding box center [256, 268] width 126 height 18
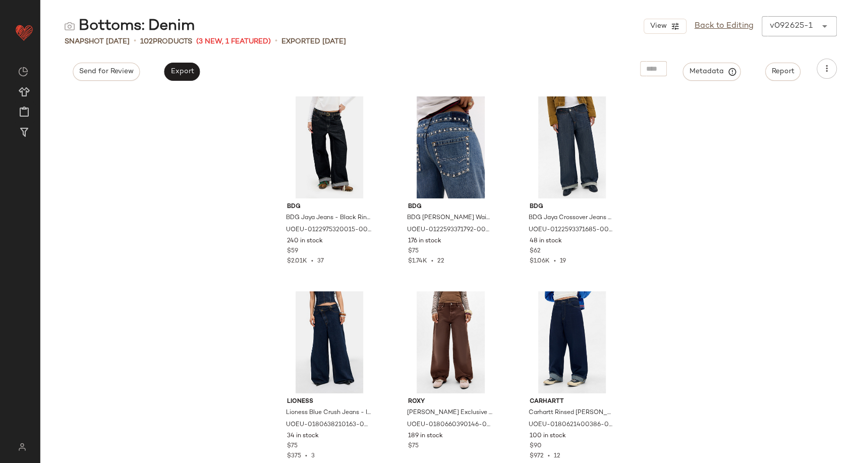
click at [241, 91] on div "BDG BDG Jaya Jeans - Black Rinse 24W 32L at Urban Outfitters UOEU-0122975320015…" at bounding box center [450, 277] width 821 height 372
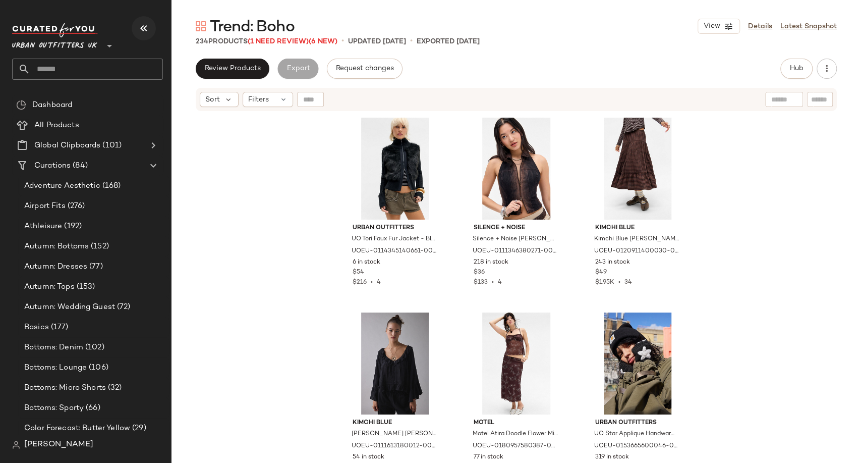
click at [141, 31] on icon "button" at bounding box center [144, 28] width 12 height 12
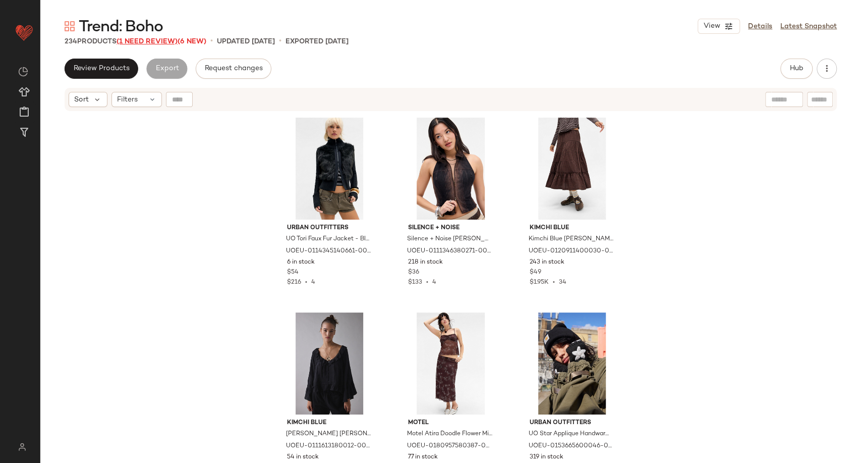
click at [157, 42] on span "(1 Need Review)" at bounding box center [147, 42] width 61 height 8
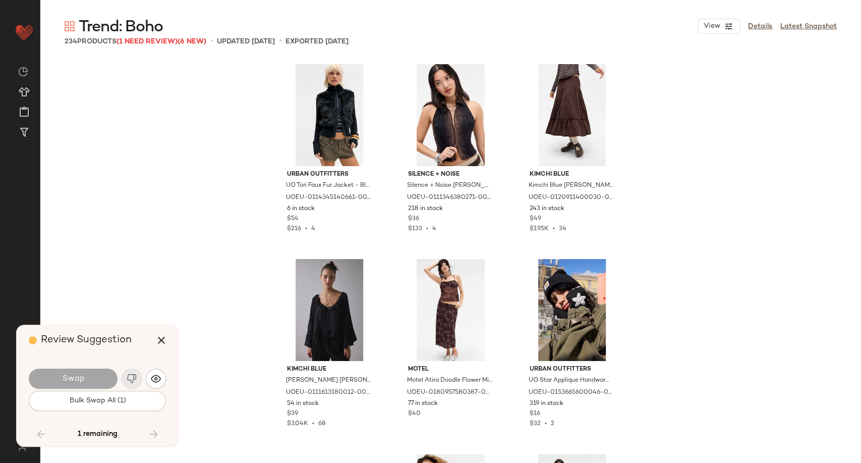
scroll to position [7203, 0]
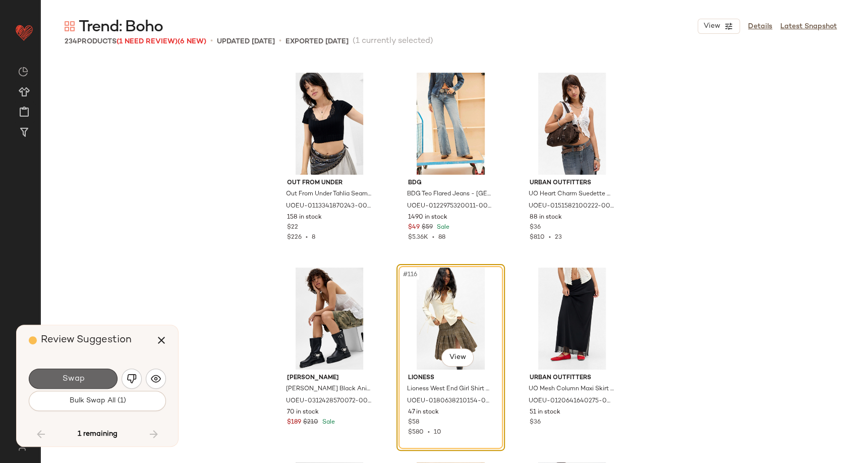
click at [76, 385] on button "Swap" at bounding box center [73, 378] width 89 height 20
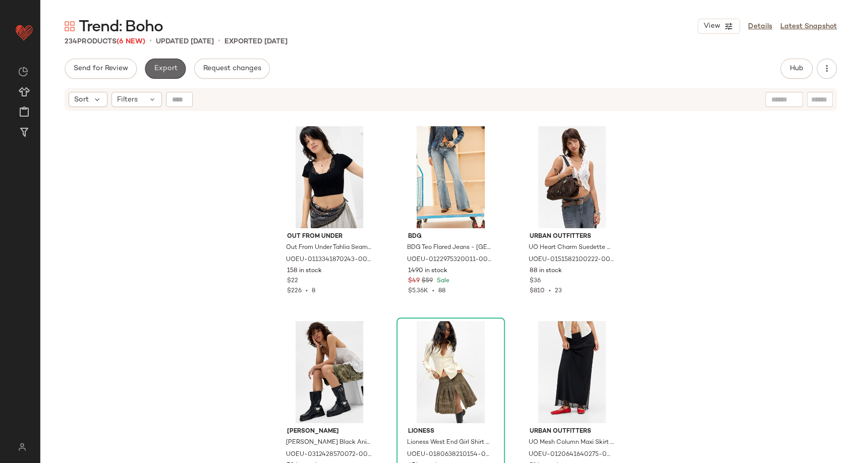
click at [172, 74] on button "Export" at bounding box center [165, 69] width 41 height 20
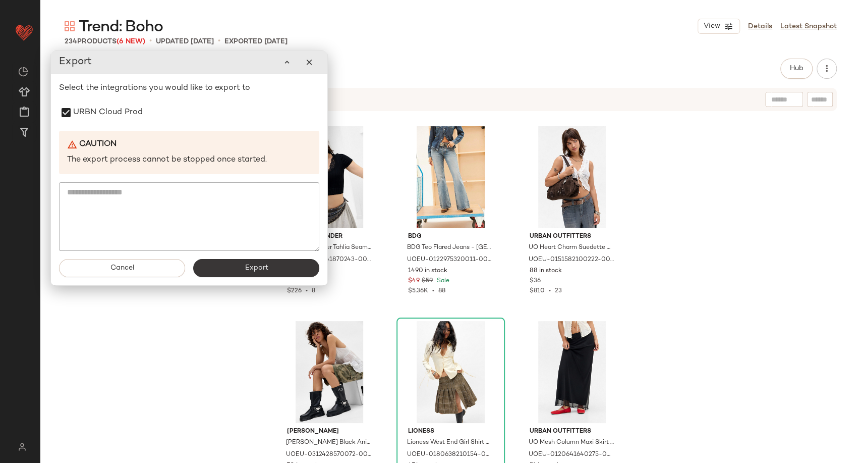
click at [221, 271] on button "Export" at bounding box center [256, 268] width 126 height 18
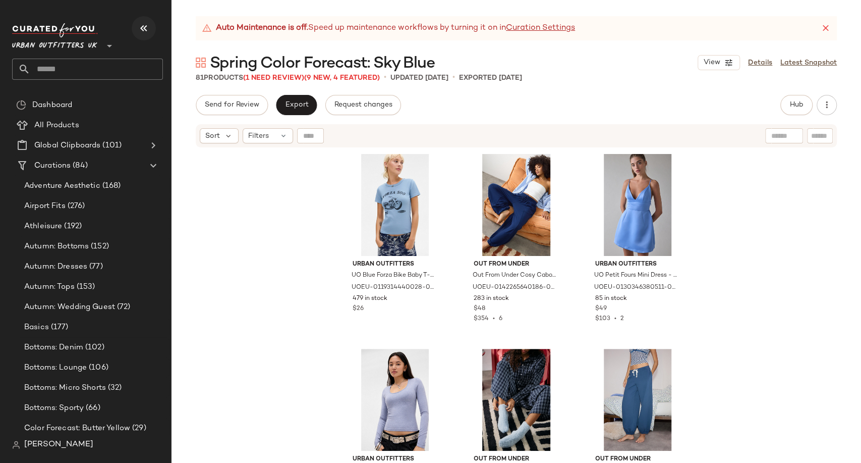
click at [139, 29] on icon "button" at bounding box center [144, 28] width 12 height 12
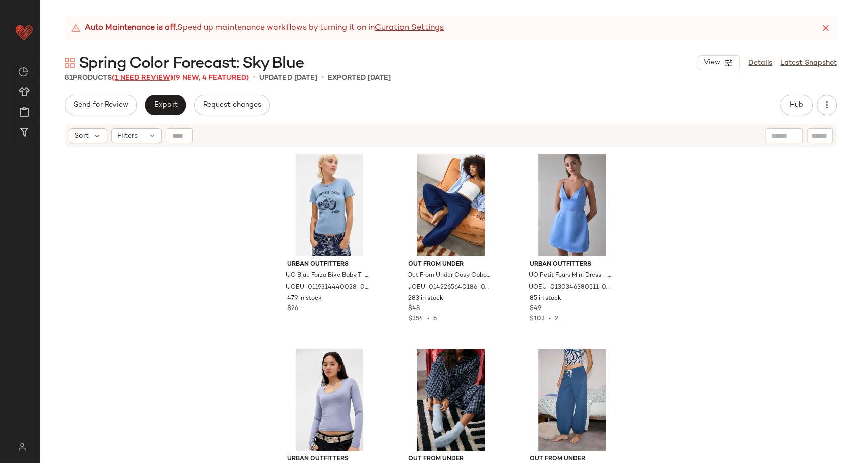
click at [164, 80] on span "(1 Need Review)" at bounding box center [142, 78] width 61 height 8
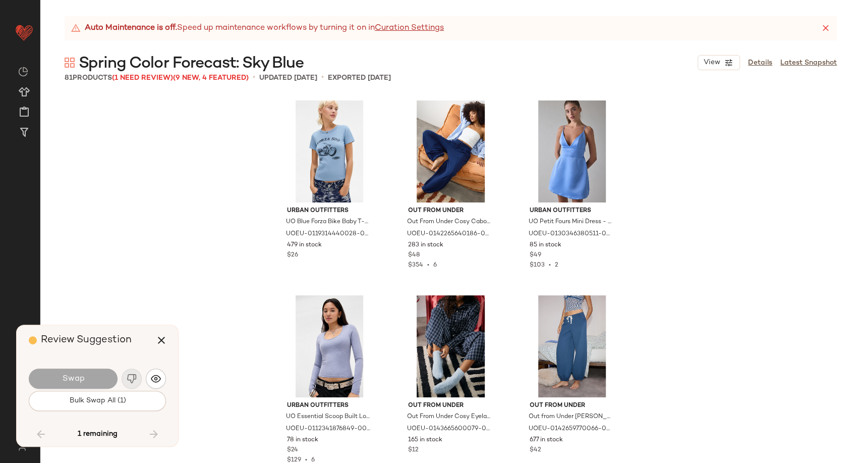
scroll to position [4867, 0]
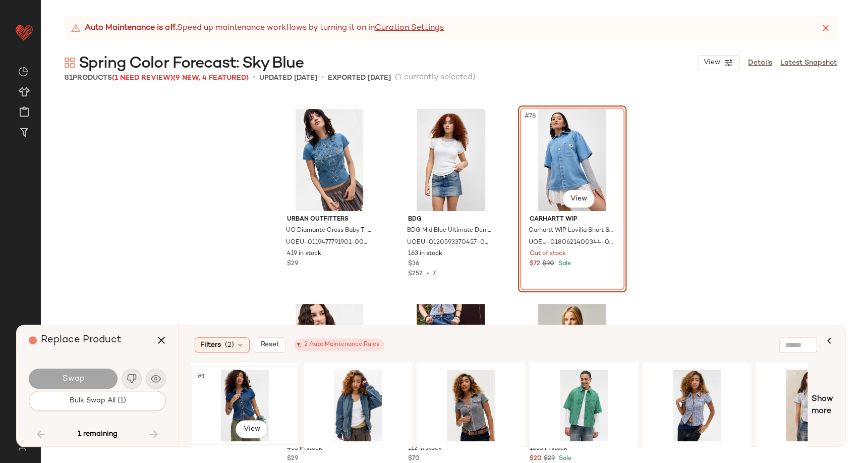
click at [238, 388] on div "#1 View" at bounding box center [244, 405] width 101 height 72
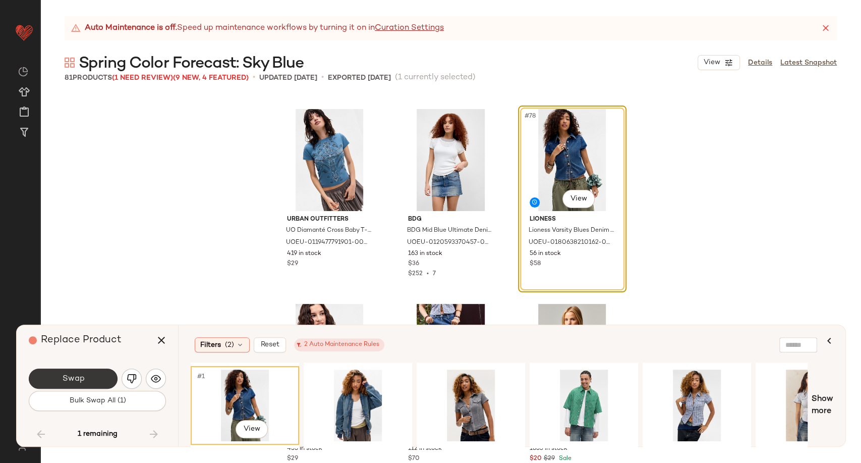
click at [82, 383] on span "Swap" at bounding box center [73, 379] width 23 height 10
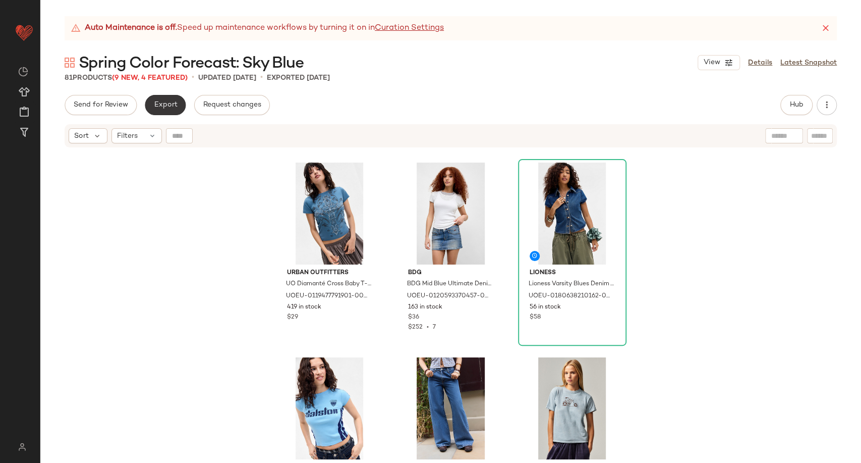
click at [155, 105] on span "Export" at bounding box center [165, 105] width 24 height 8
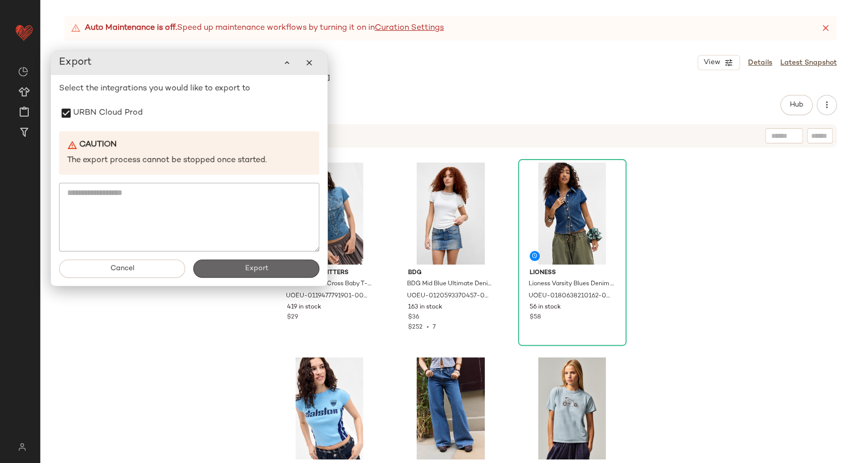
click at [254, 274] on button "Export" at bounding box center [256, 268] width 126 height 18
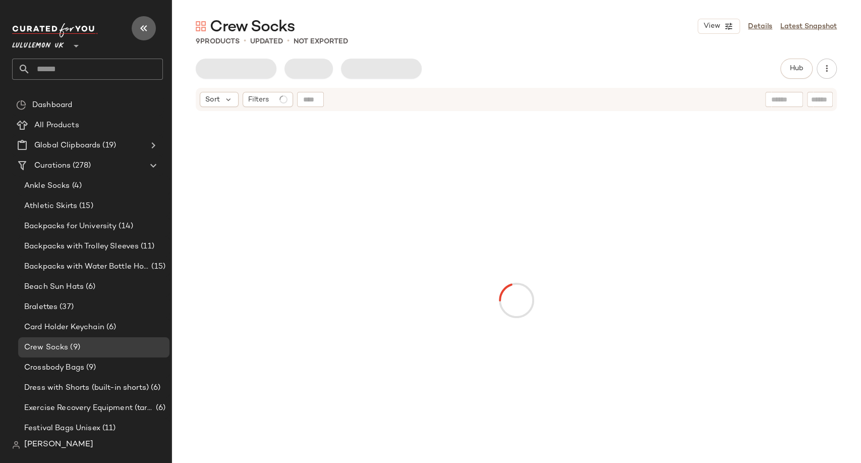
click at [140, 26] on icon "button" at bounding box center [144, 28] width 12 height 12
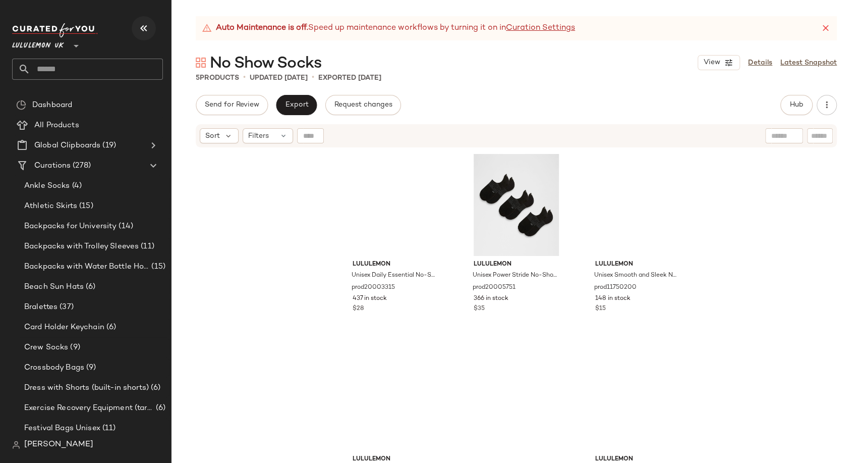
click at [142, 27] on icon "button" at bounding box center [144, 28] width 12 height 12
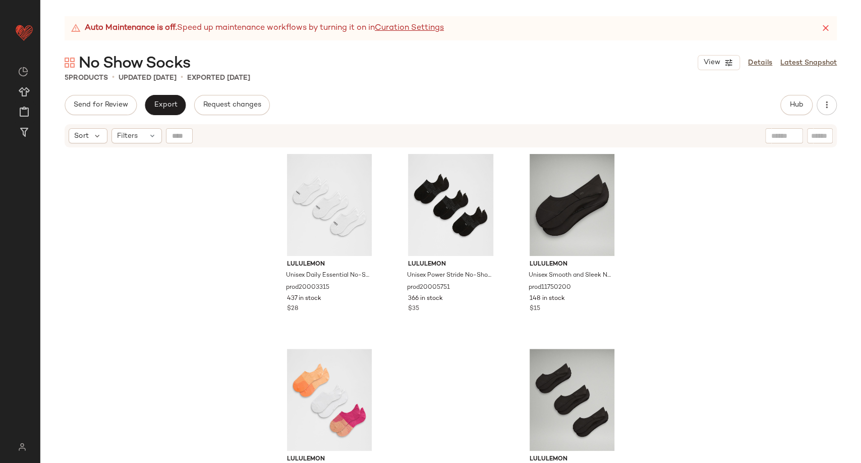
click at [186, 228] on div "lululemon Unisex Daily Essential No-Show Socks 3 Pack prod20003315 437 in stock…" at bounding box center [450, 317] width 821 height 339
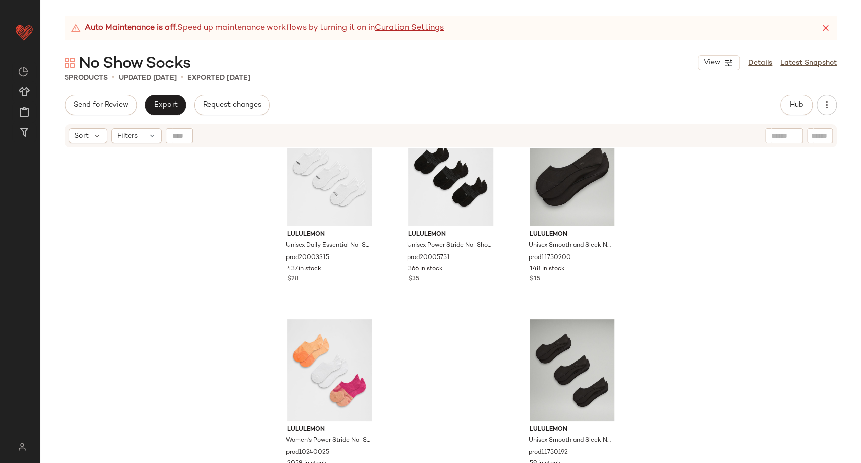
scroll to position [43, 0]
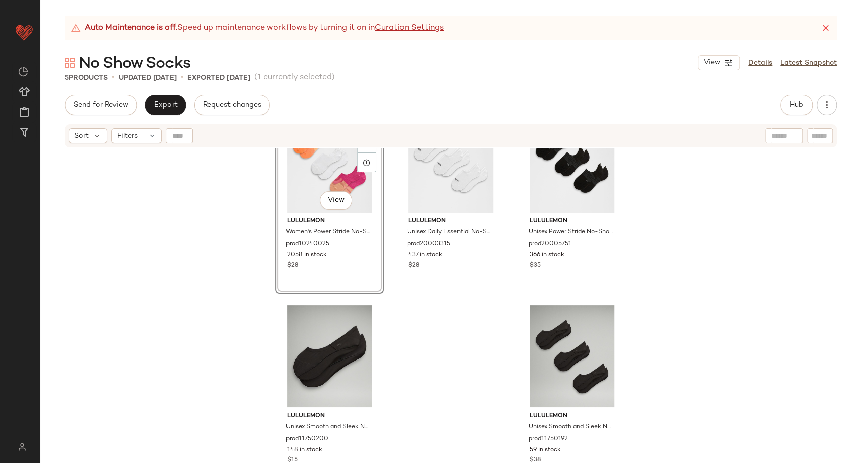
click at [196, 267] on div "#1 View lululemon Women's Power Stride No-Show Socks with Active Grip 3 Pack pr…" at bounding box center [450, 317] width 821 height 339
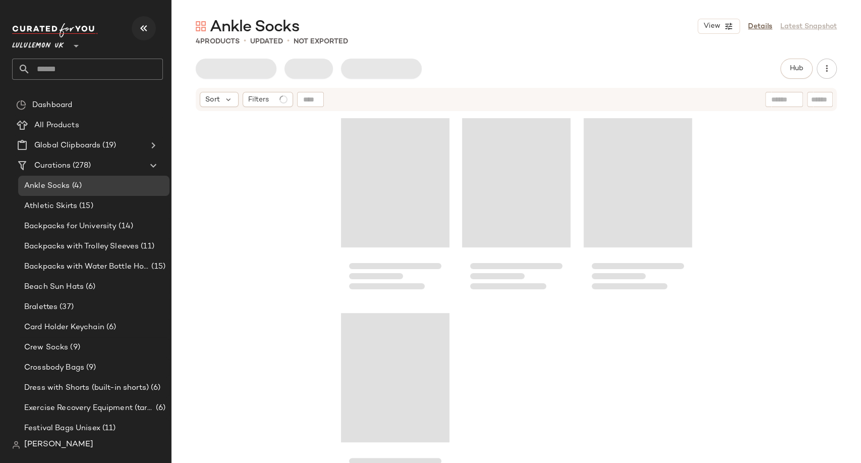
click at [143, 26] on icon "button" at bounding box center [144, 28] width 12 height 12
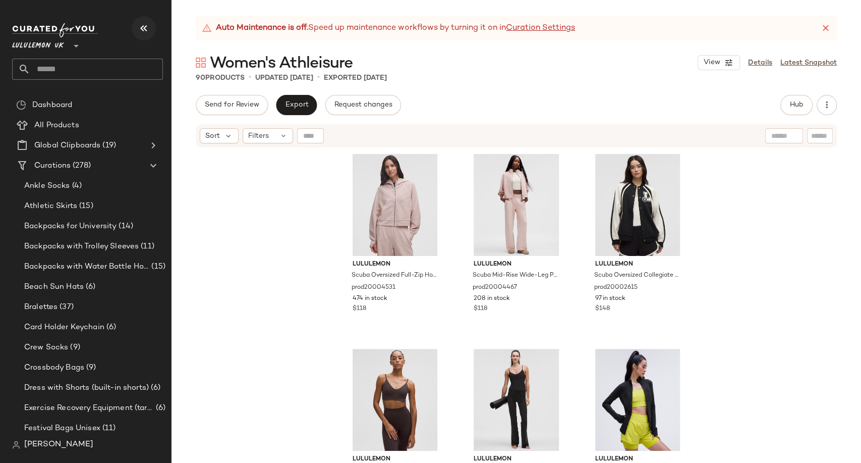
click at [141, 25] on icon "button" at bounding box center [144, 28] width 12 height 12
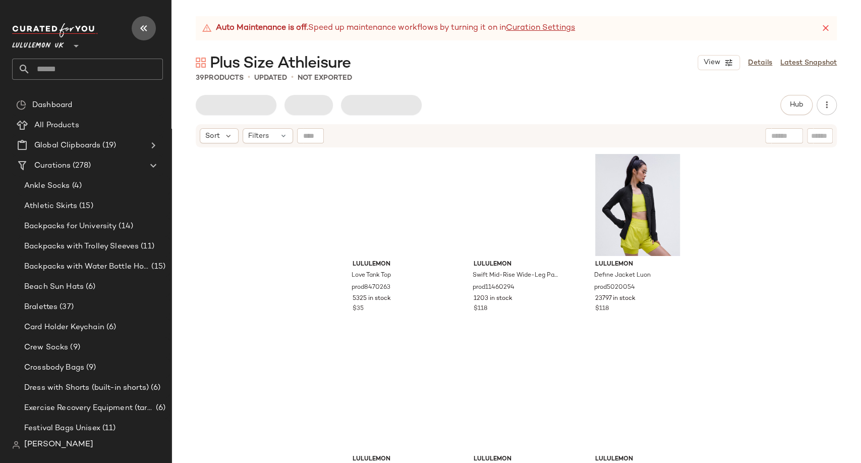
click at [144, 27] on icon "button" at bounding box center [144, 28] width 12 height 12
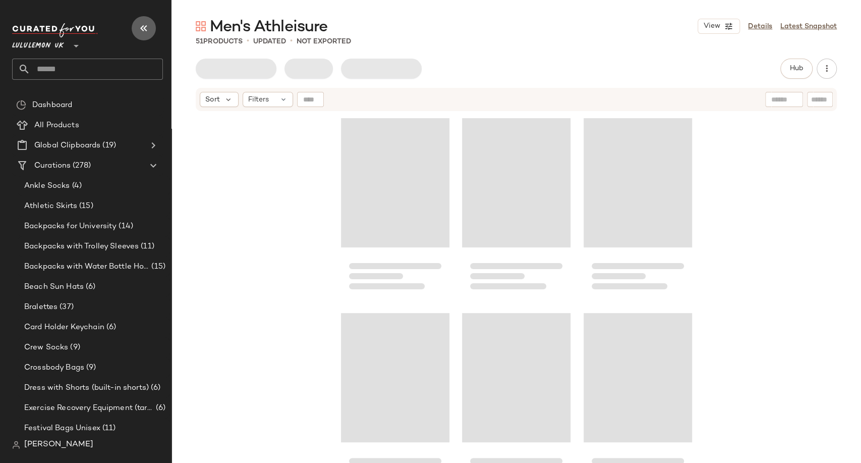
click at [148, 33] on icon "button" at bounding box center [144, 28] width 12 height 12
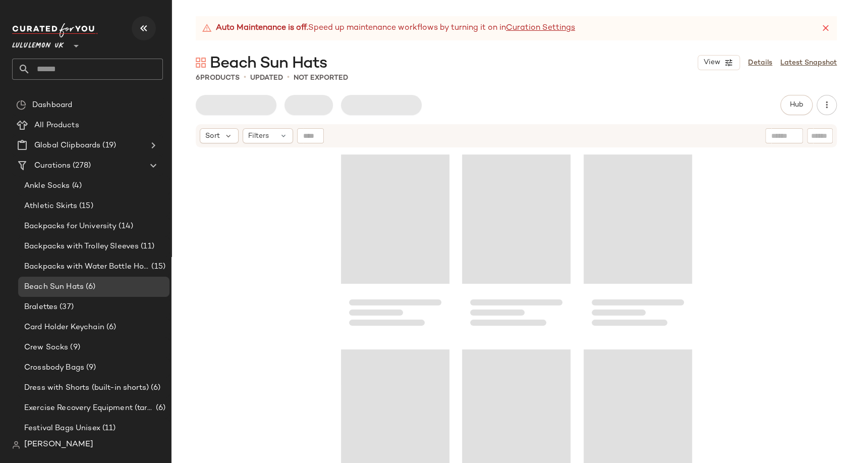
click at [145, 23] on icon "button" at bounding box center [144, 28] width 12 height 12
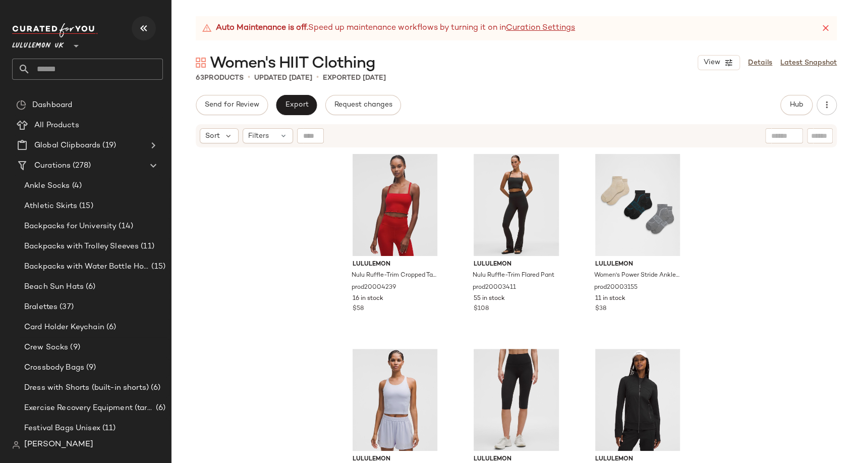
click at [141, 33] on icon "button" at bounding box center [144, 28] width 12 height 12
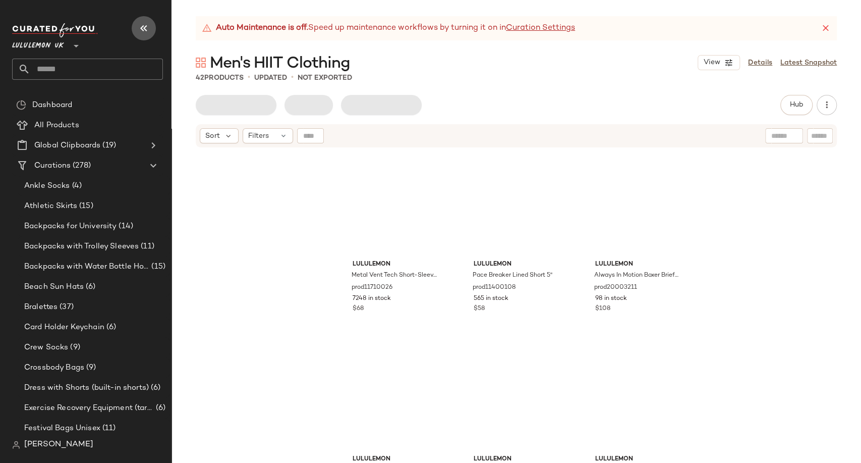
click at [145, 29] on icon "button" at bounding box center [144, 28] width 12 height 12
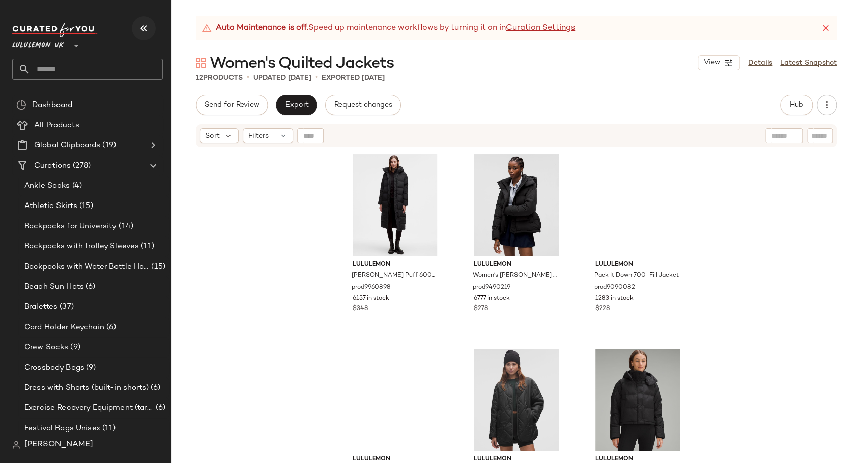
click at [142, 28] on icon "button" at bounding box center [144, 28] width 12 height 12
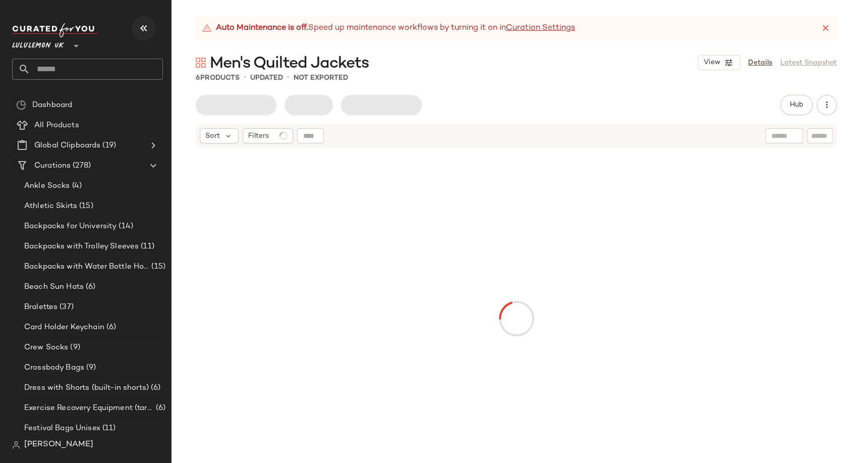
click at [140, 27] on icon "button" at bounding box center [144, 28] width 12 height 12
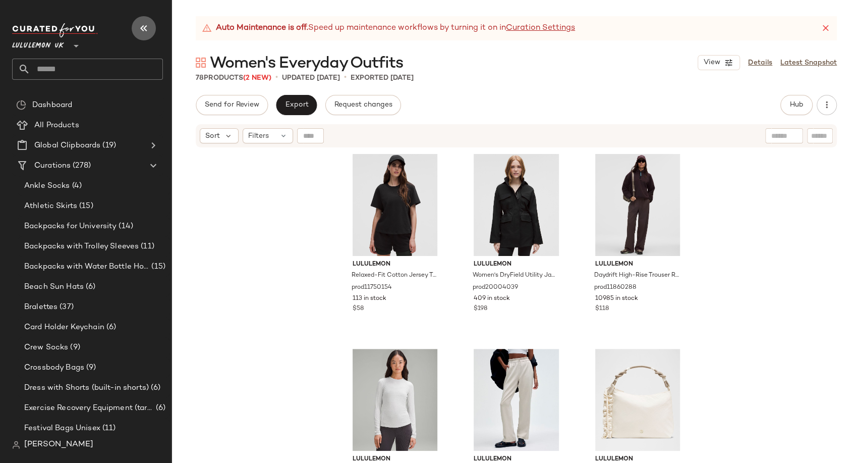
click at [141, 28] on icon "button" at bounding box center [144, 28] width 12 height 12
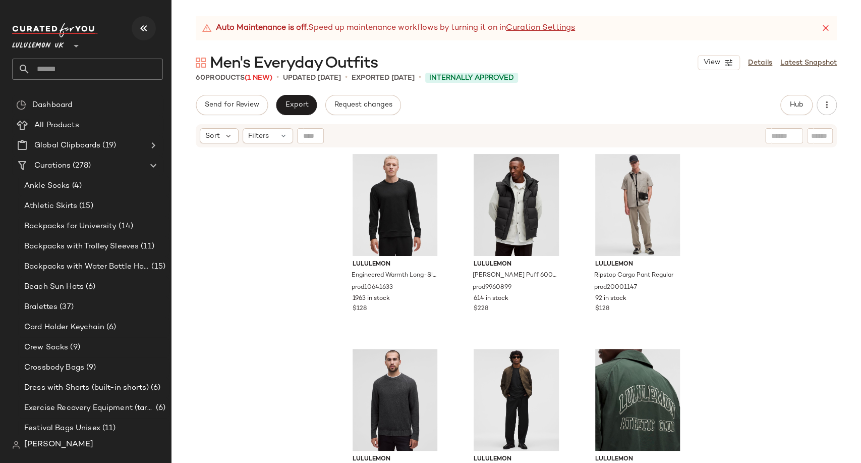
click at [138, 30] on icon "button" at bounding box center [144, 28] width 12 height 12
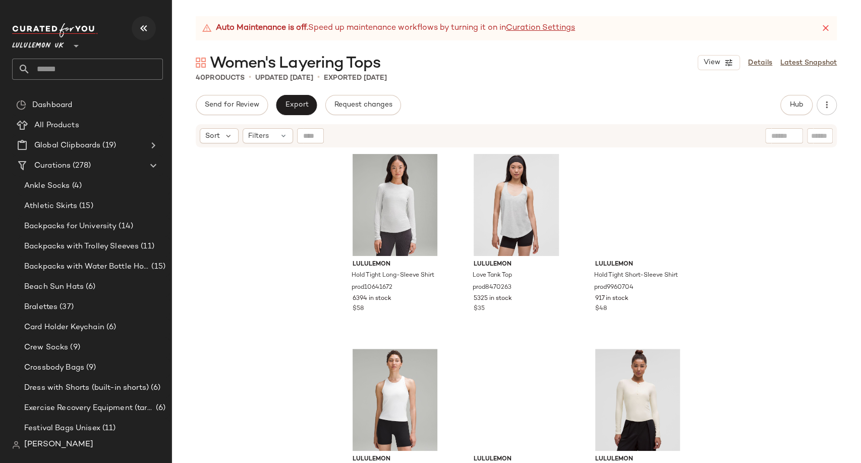
click at [141, 29] on icon "button" at bounding box center [144, 28] width 12 height 12
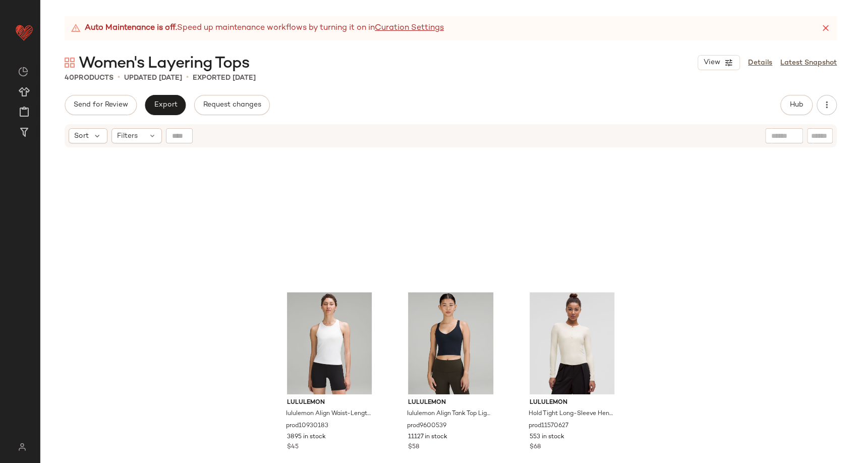
scroll to position [56, 0]
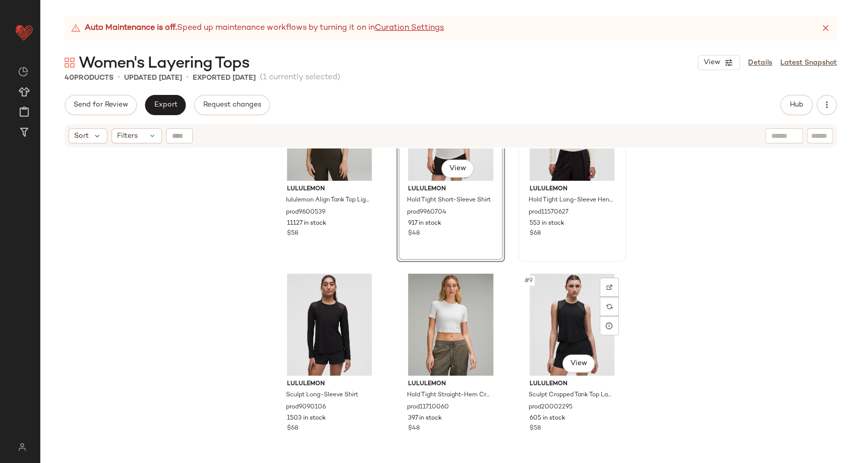
scroll to position [283, 0]
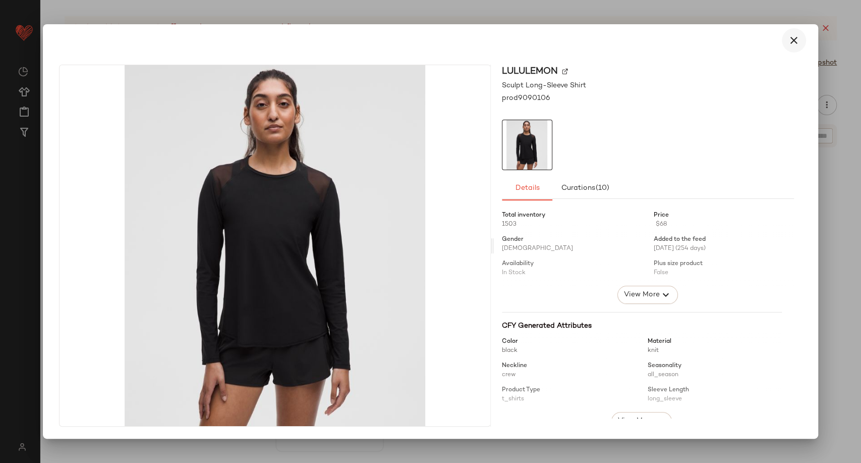
click at [794, 38] on icon "button" at bounding box center [794, 40] width 12 height 12
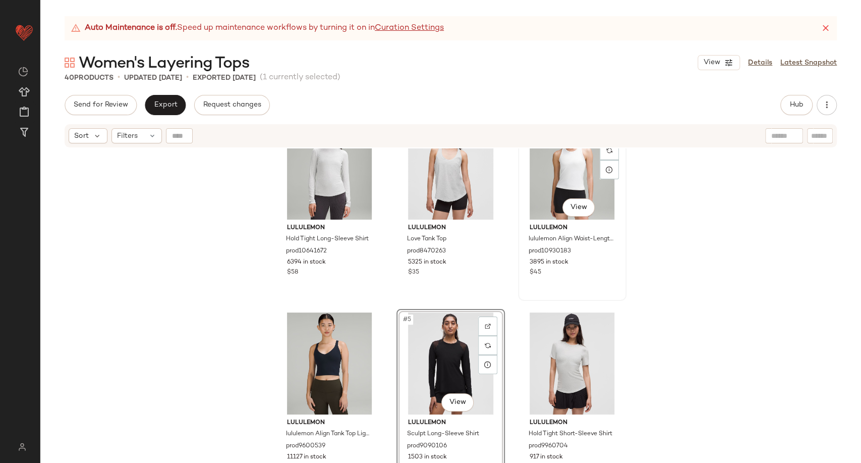
scroll to position [56, 0]
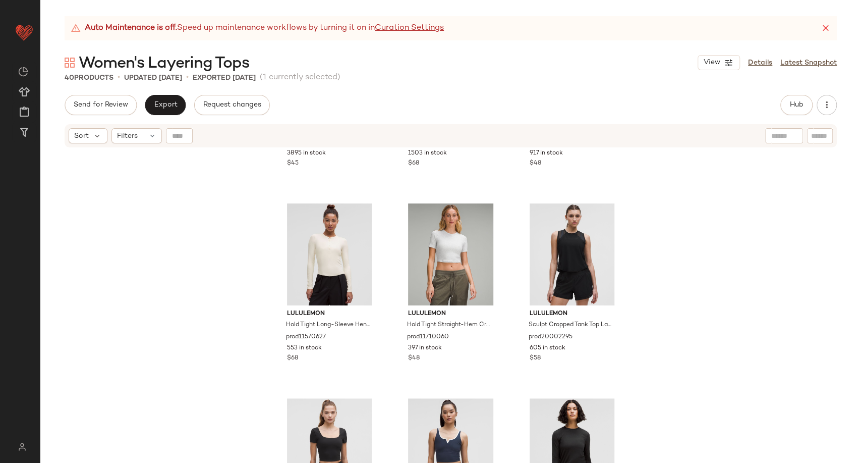
scroll to position [264, 0]
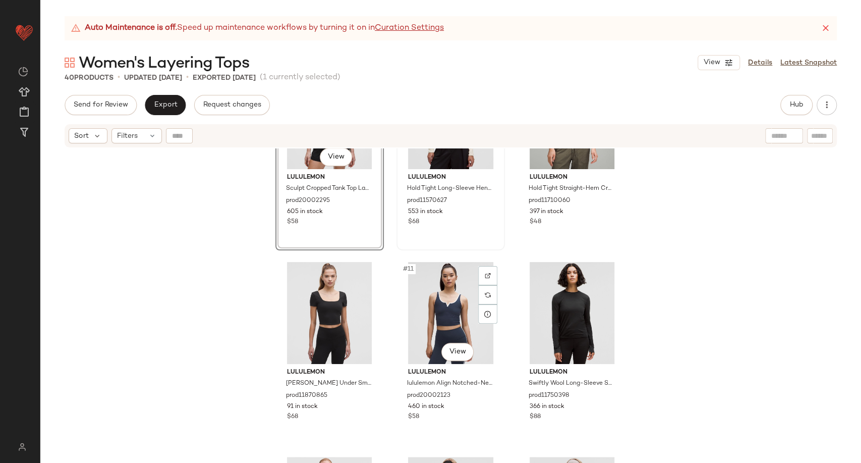
scroll to position [488, 0]
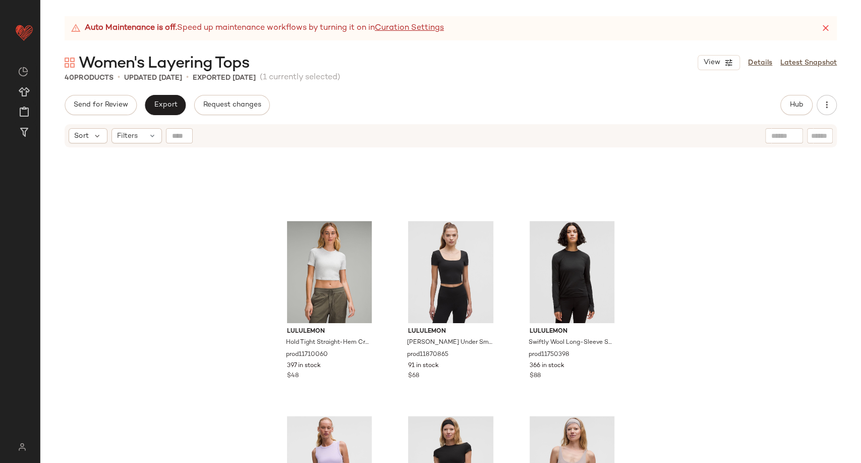
scroll to position [506, 0]
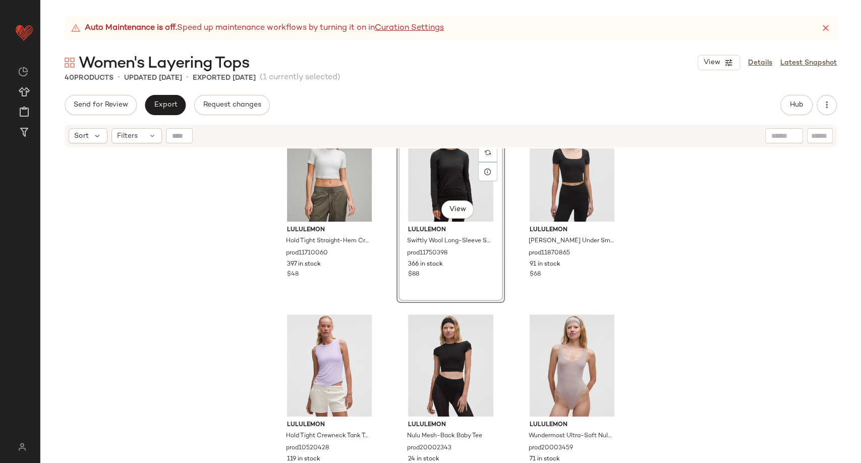
scroll to position [674, 0]
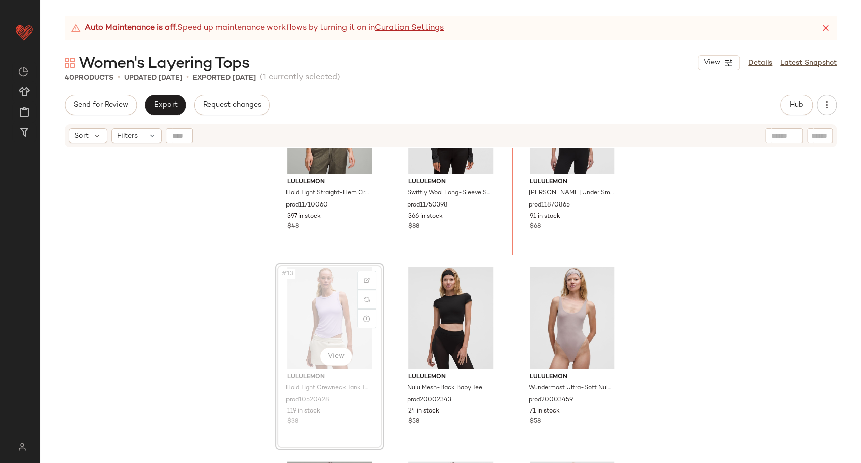
scroll to position [668, 0]
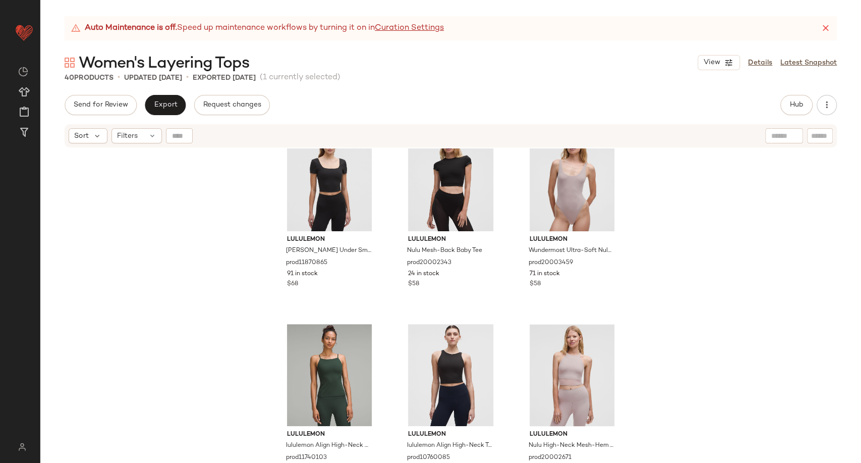
scroll to position [892, 0]
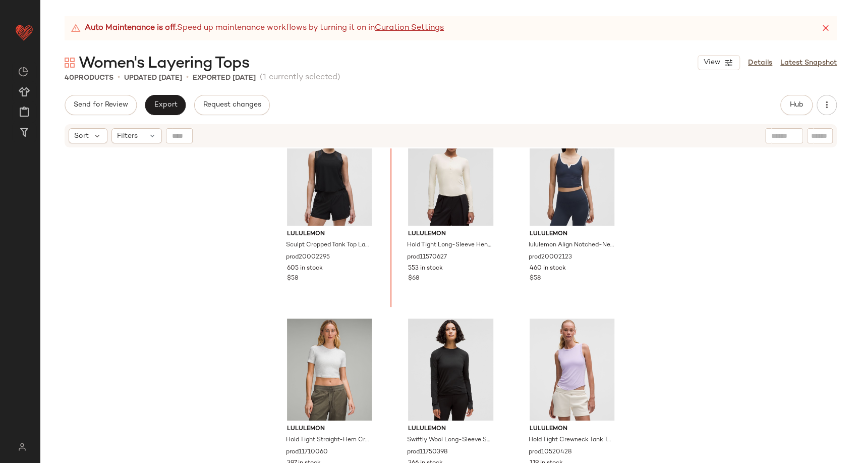
scroll to position [407, 0]
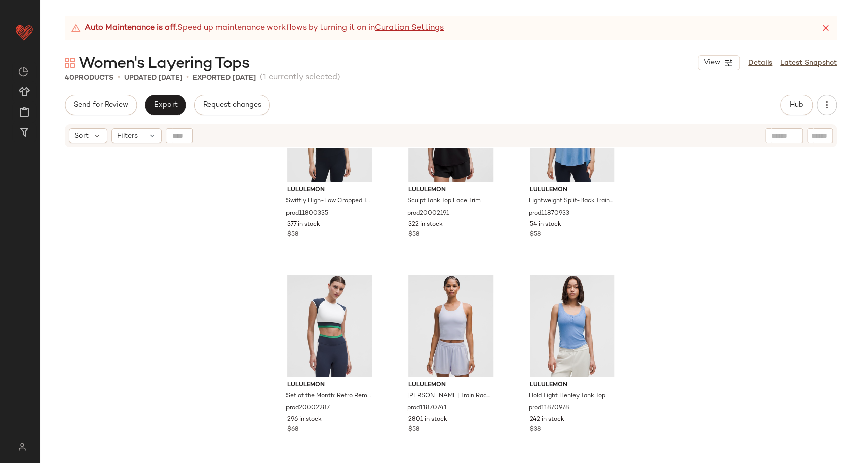
scroll to position [1864, 0]
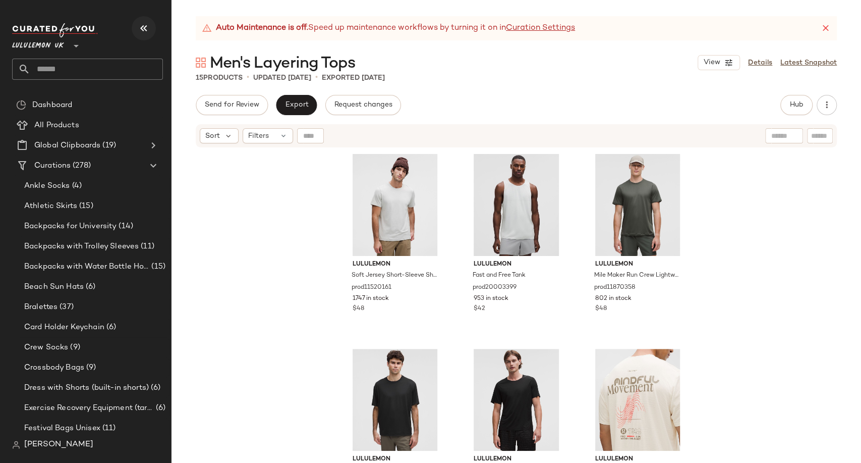
click at [141, 28] on icon "button" at bounding box center [144, 28] width 12 height 12
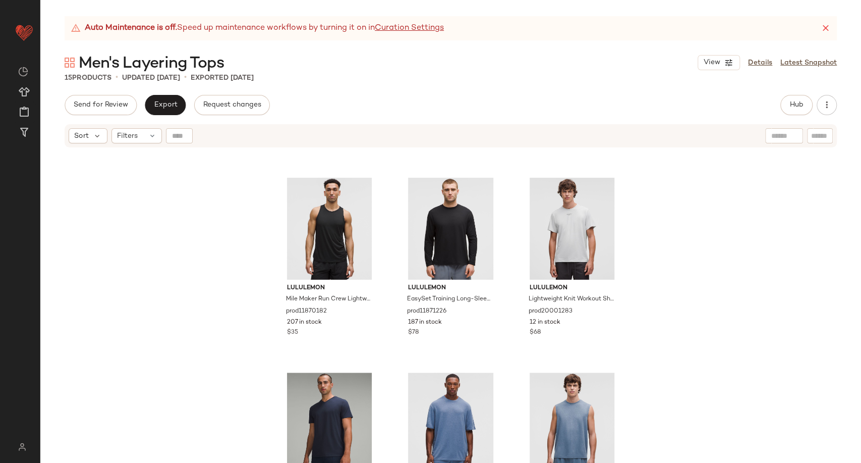
scroll to position [636, 0]
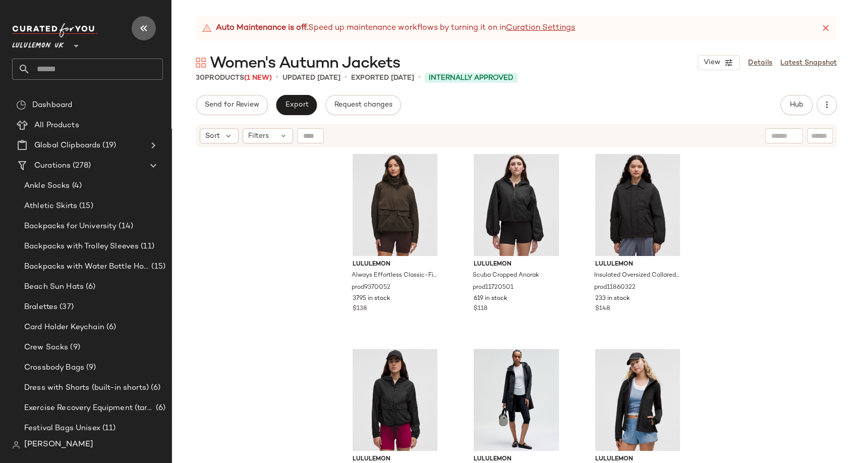
click at [150, 25] on button "button" at bounding box center [144, 28] width 24 height 24
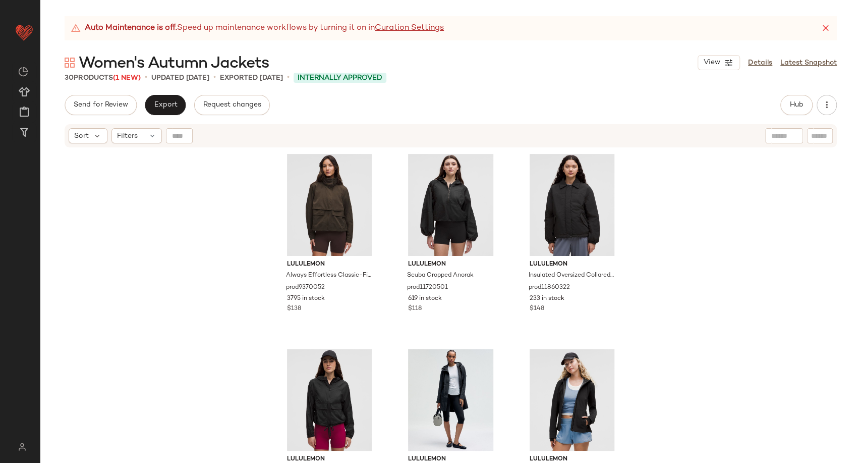
click at [241, 283] on div "lululemon Always Effortless Classic-Fit Jacket prod9370052 3795 in stock $138 l…" at bounding box center [450, 317] width 821 height 339
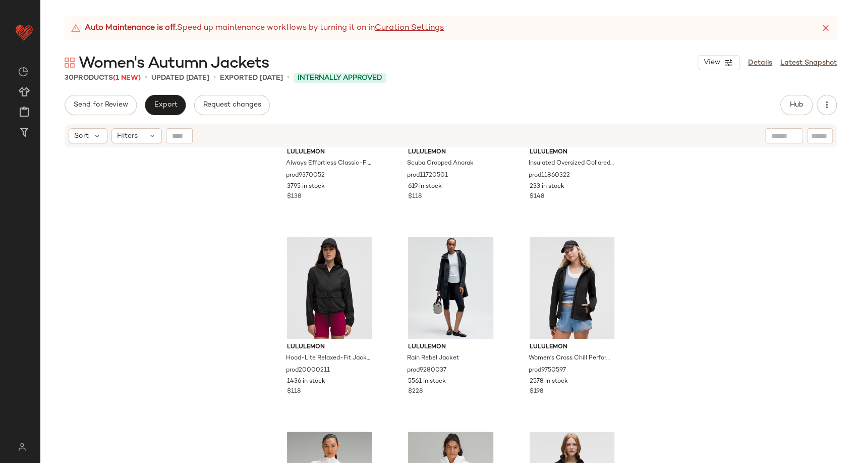
scroll to position [56, 0]
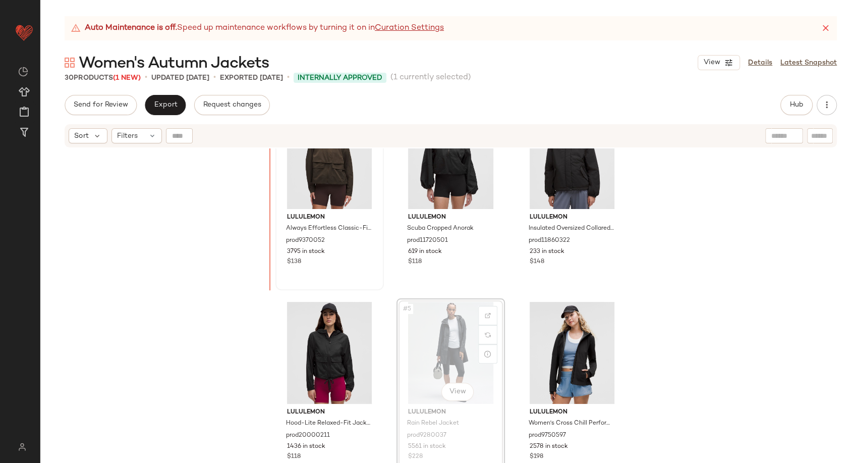
scroll to position [41, 0]
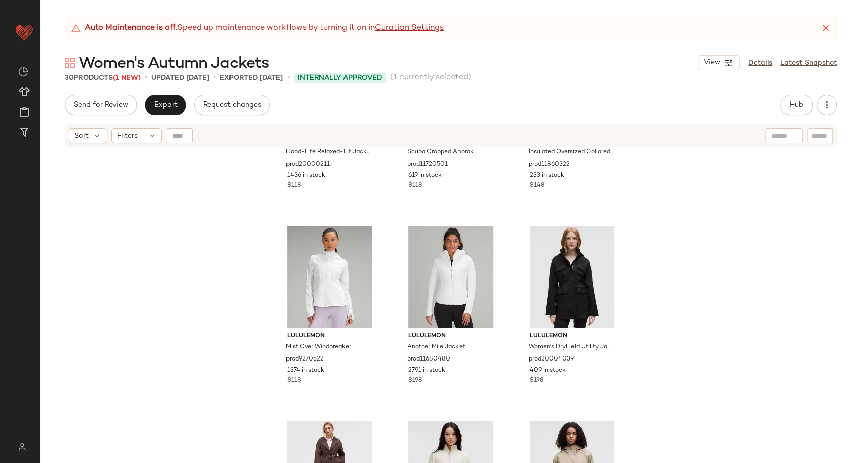
scroll to position [344, 0]
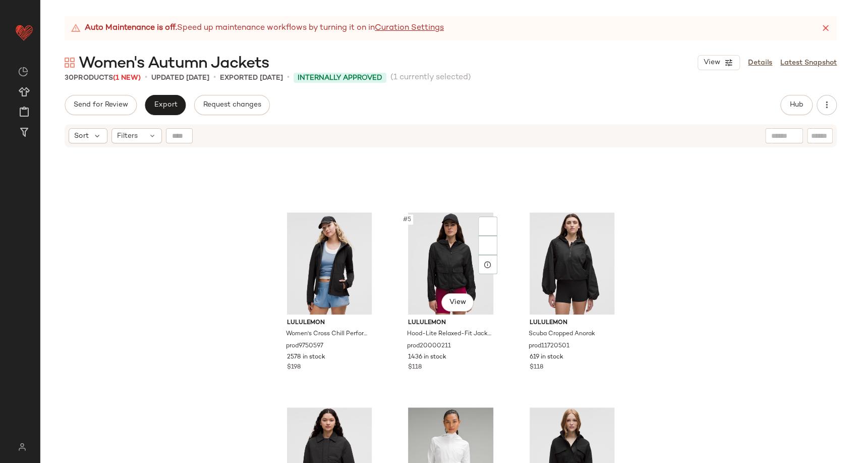
scroll to position [288, 0]
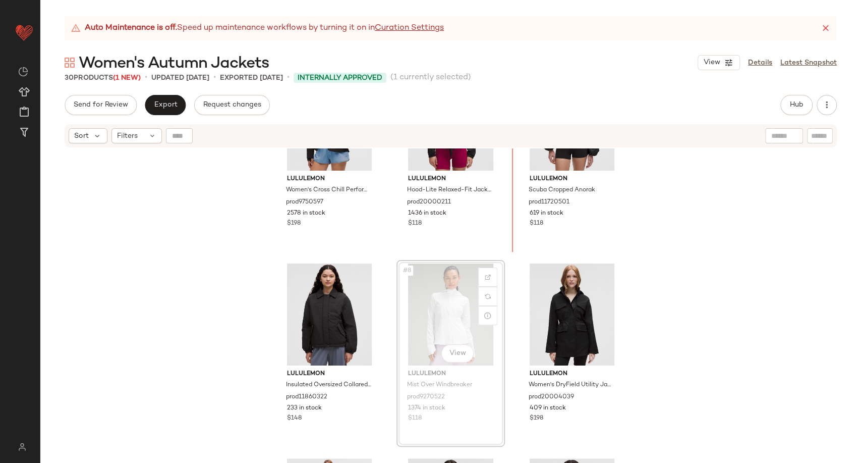
scroll to position [281, 0]
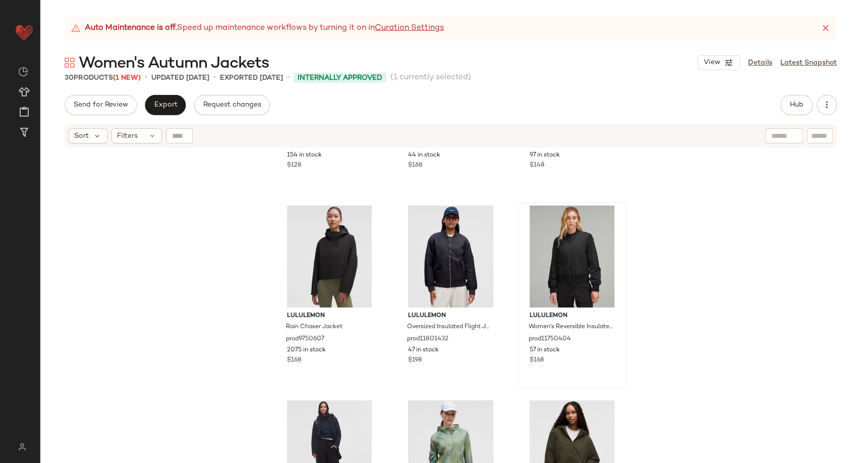
scroll to position [1402, 0]
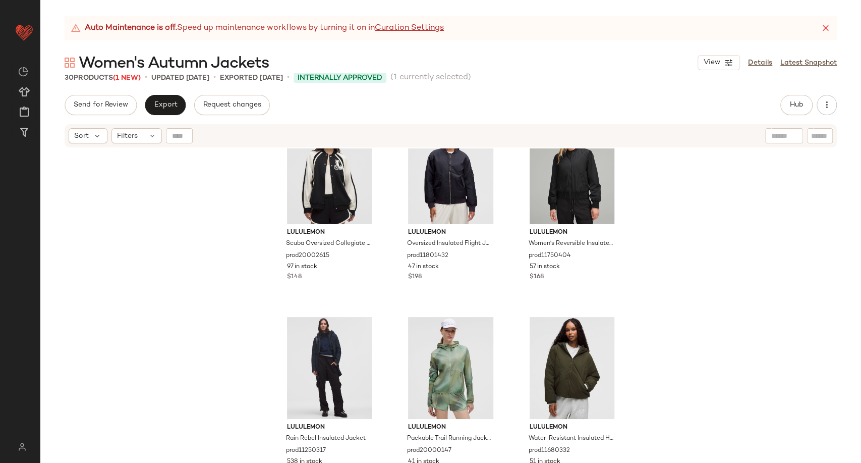
scroll to position [1609, 0]
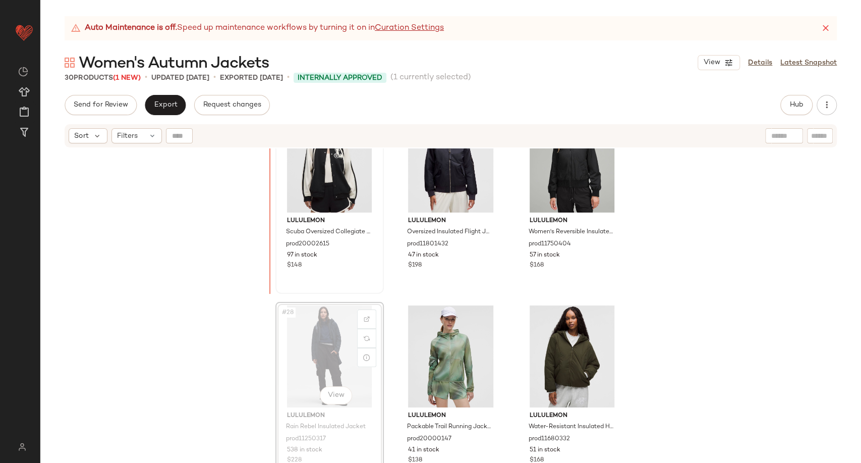
scroll to position [1600, 0]
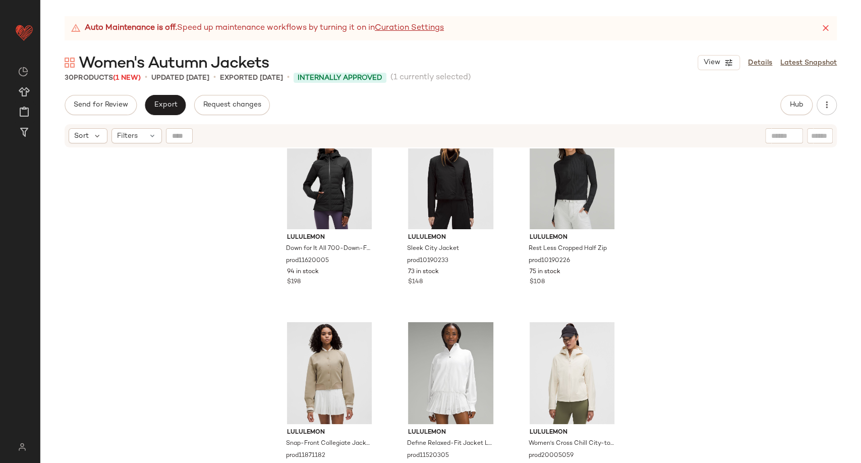
scroll to position [928, 0]
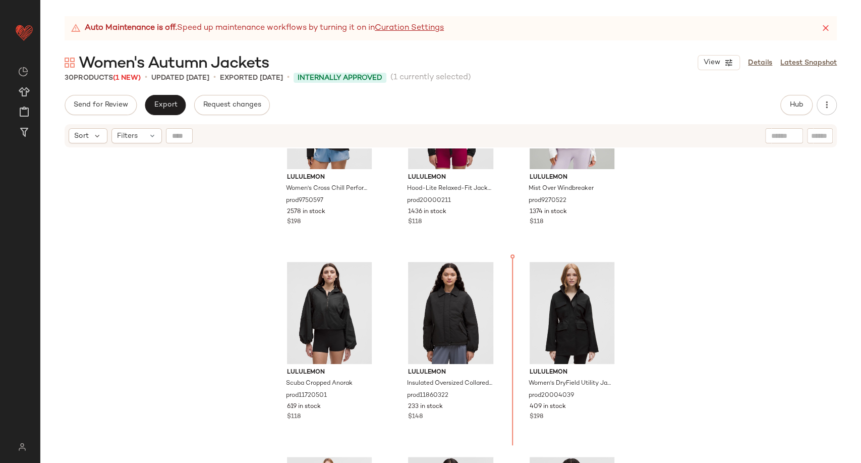
scroll to position [295, 0]
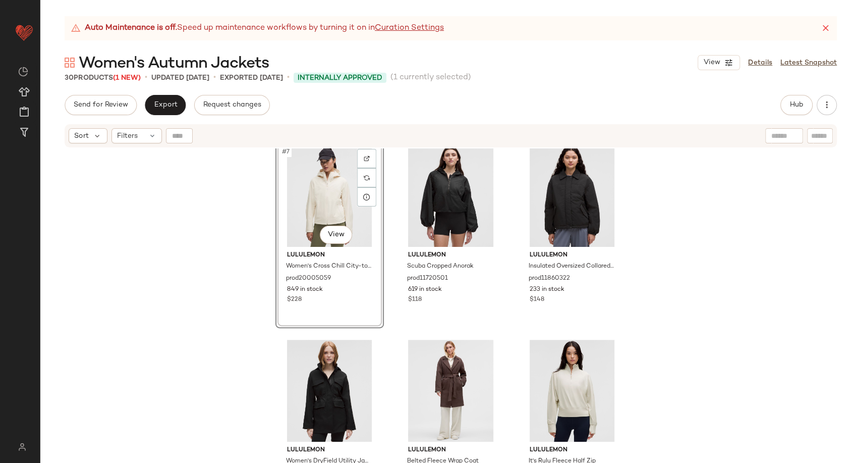
scroll to position [463, 0]
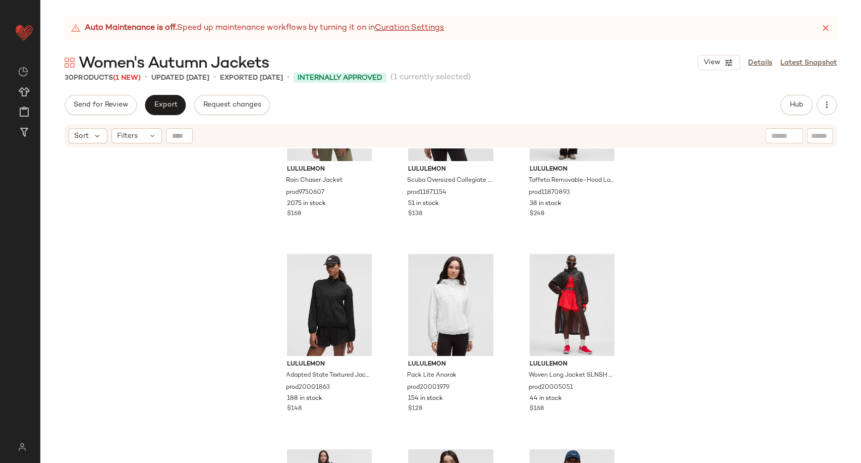
scroll to position [1191, 0]
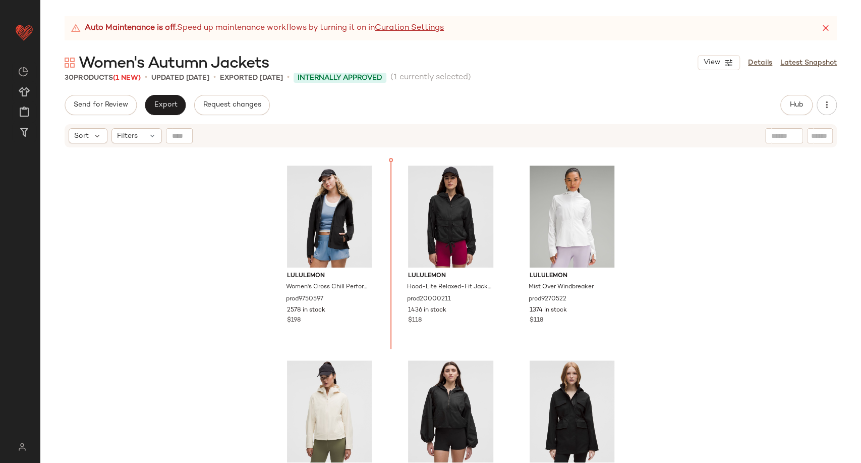
scroll to position [191, 0]
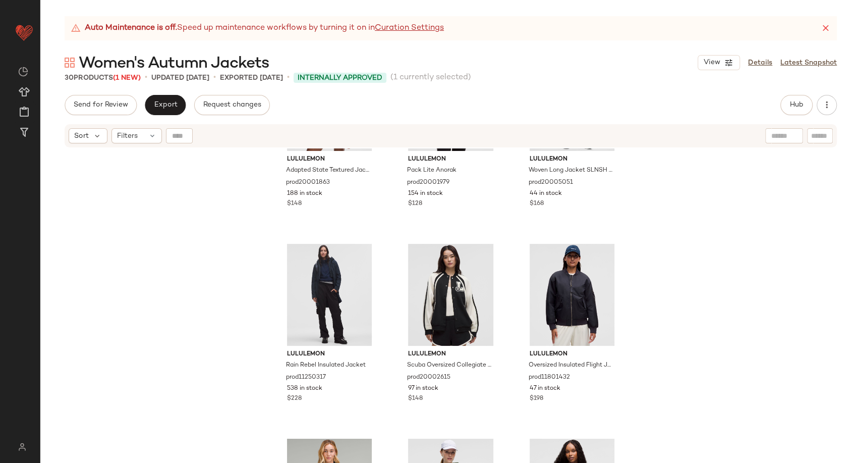
scroll to position [1441, 0]
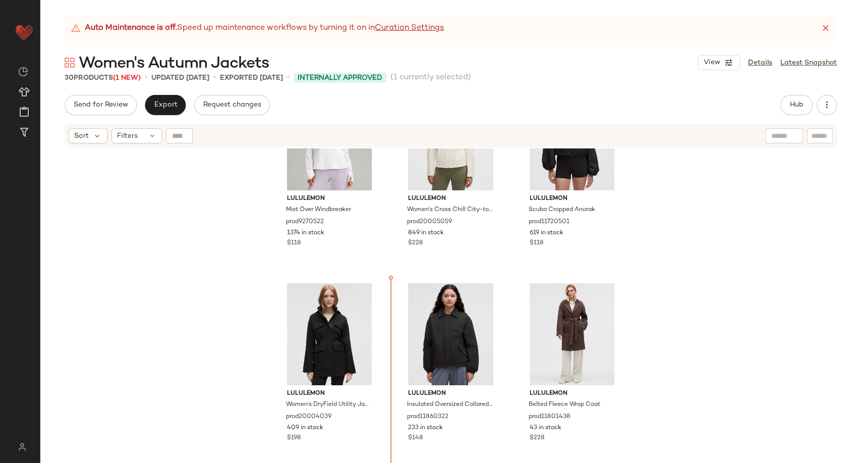
scroll to position [463, 0]
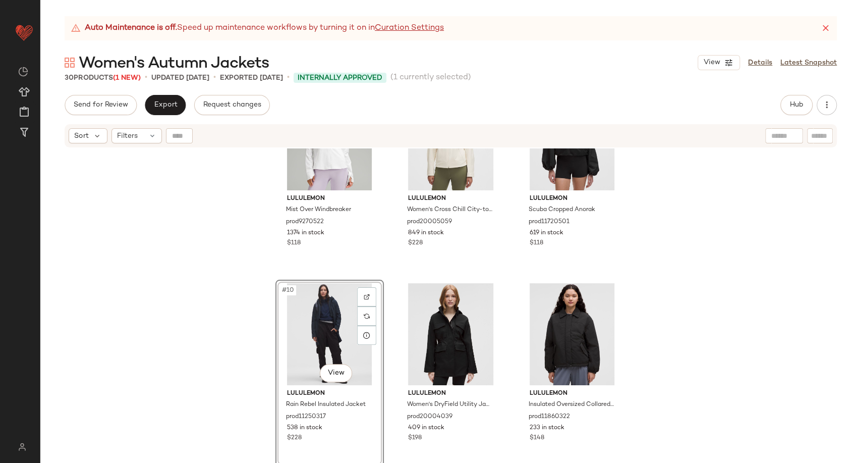
click at [632, 348] on div "lululemon Mist Over Windbreaker prod9270522 1374 in stock $118 lululemon Women'…" at bounding box center [450, 317] width 821 height 339
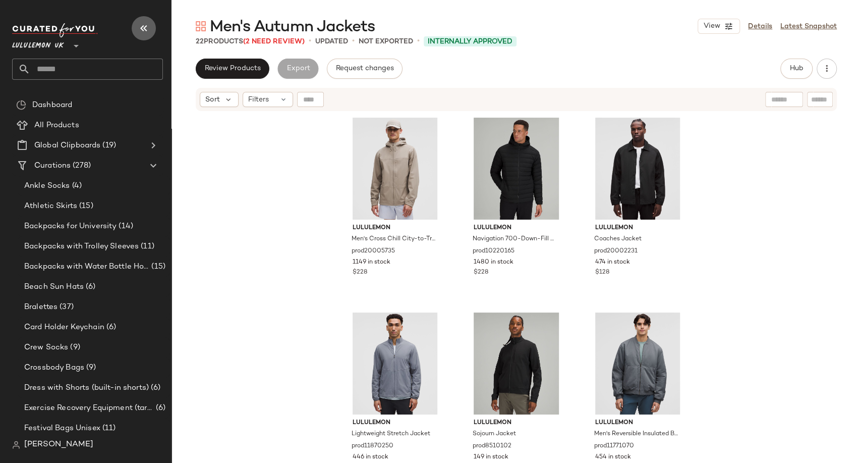
click at [148, 29] on icon "button" at bounding box center [144, 28] width 12 height 12
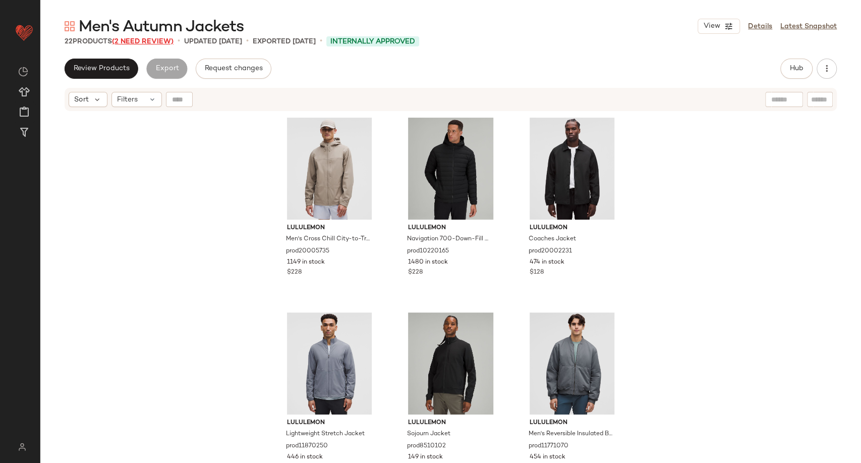
click at [136, 43] on span "(2 Need Review)" at bounding box center [143, 42] width 62 height 8
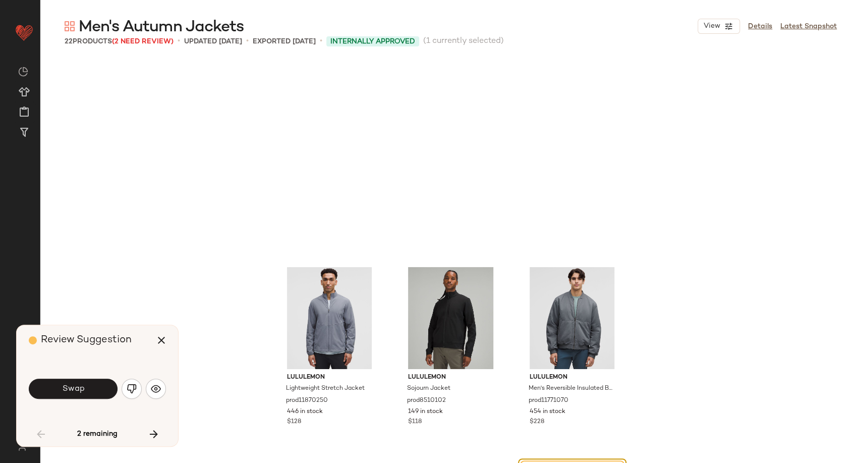
scroll to position [202, 0]
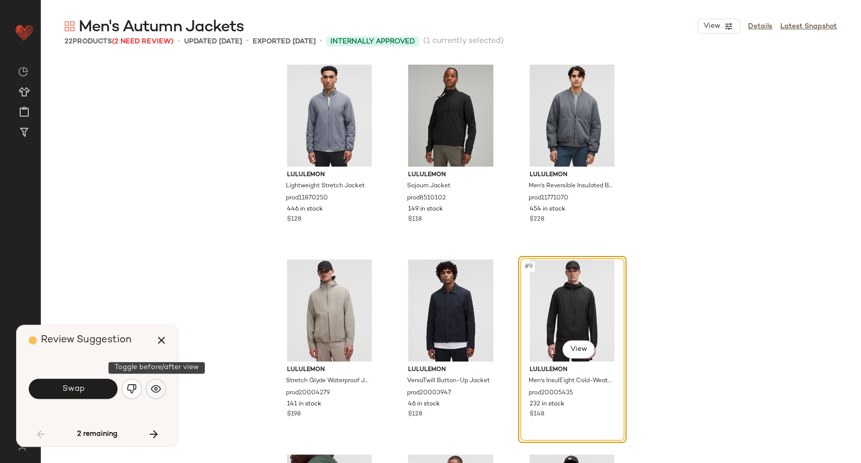
click at [155, 395] on button "button" at bounding box center [156, 388] width 20 height 20
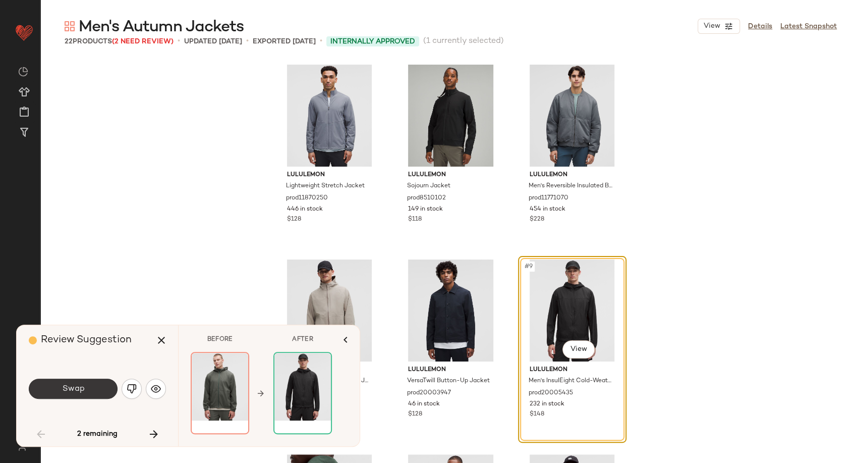
click at [81, 388] on span "Swap" at bounding box center [73, 389] width 23 height 10
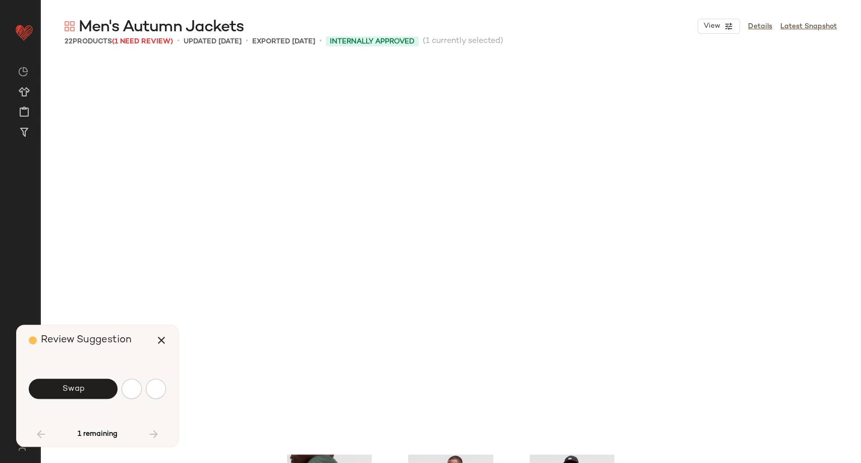
scroll to position [584, 0]
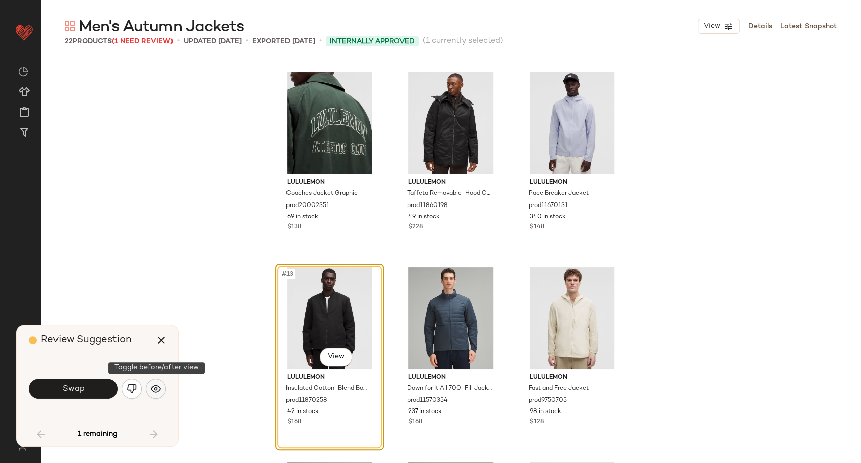
click at [159, 388] on img "button" at bounding box center [156, 388] width 10 height 10
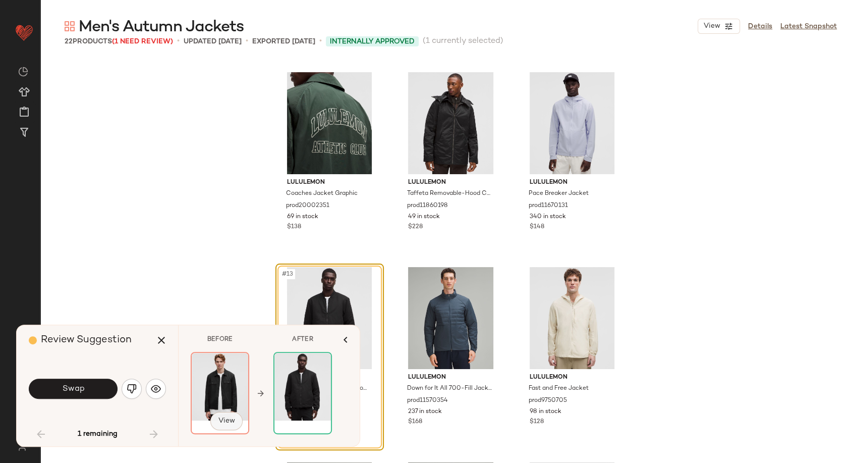
click at [226, 417] on span "View" at bounding box center [226, 421] width 17 height 8
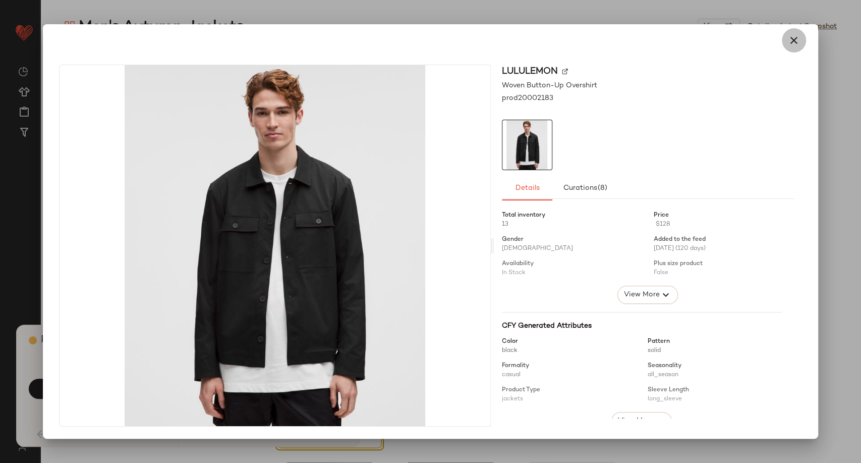
click at [796, 42] on icon "button" at bounding box center [794, 40] width 12 height 12
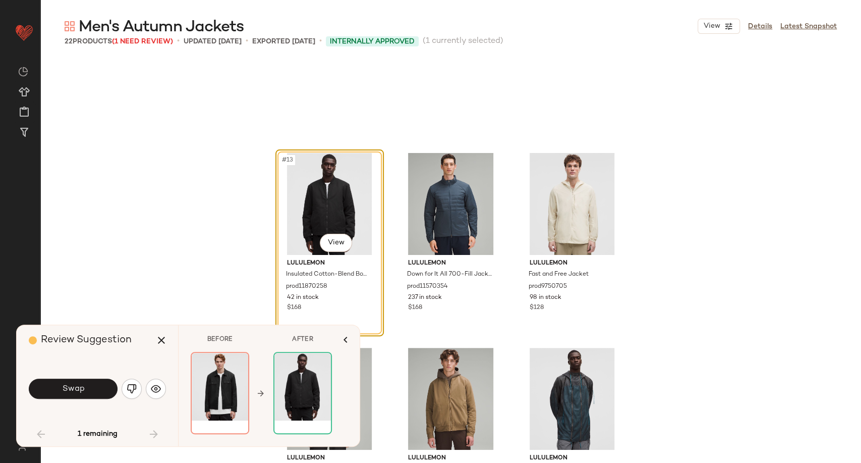
scroll to position [696, 0]
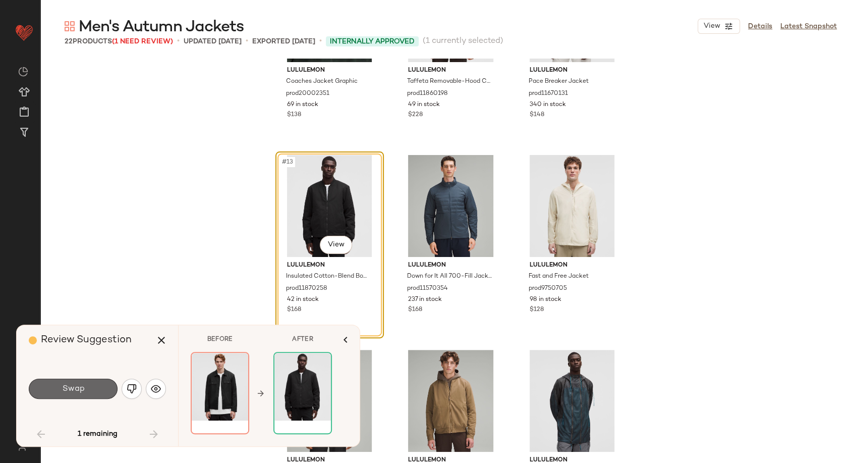
click at [95, 392] on button "Swap" at bounding box center [73, 388] width 89 height 20
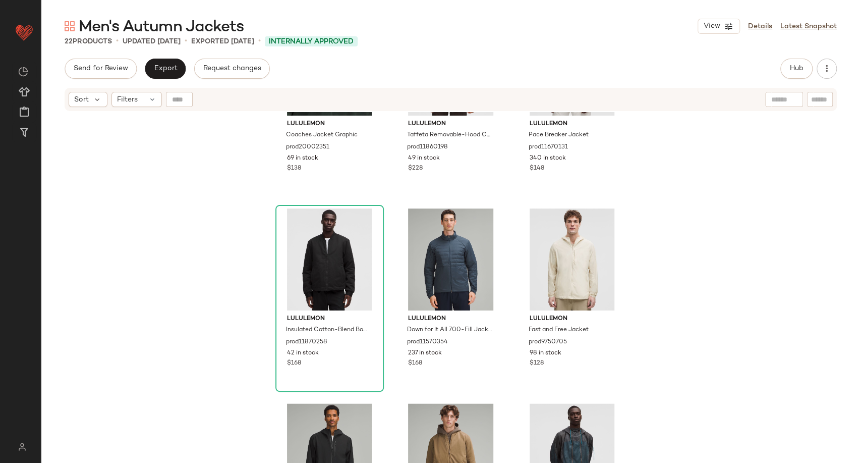
click at [175, 312] on div "lululemon Coaches Jacket Graphic prod20002351 69 in stock $138 lululemon Taffet…" at bounding box center [450, 300] width 821 height 376
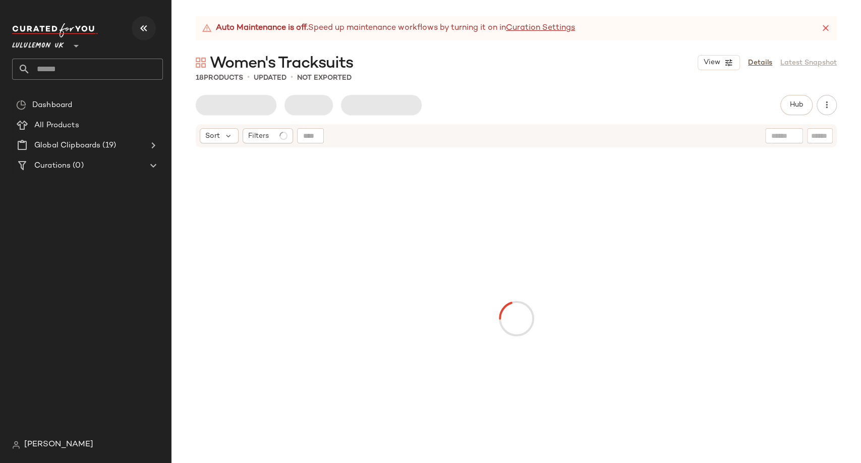
click at [138, 32] on icon "button" at bounding box center [144, 28] width 12 height 12
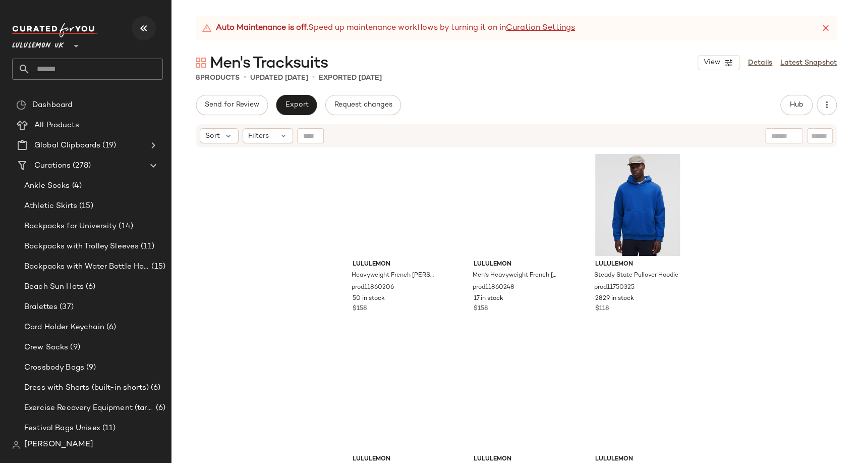
click at [145, 22] on icon "button" at bounding box center [144, 28] width 12 height 12
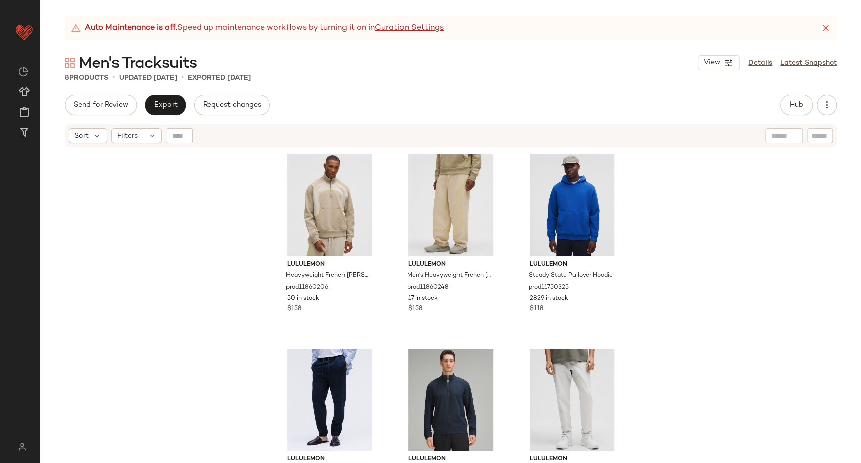
click at [185, 217] on div "lululemon Heavyweight French [PERSON_NAME] Quarter Zip SLNSH Collection prod118…" at bounding box center [450, 317] width 821 height 339
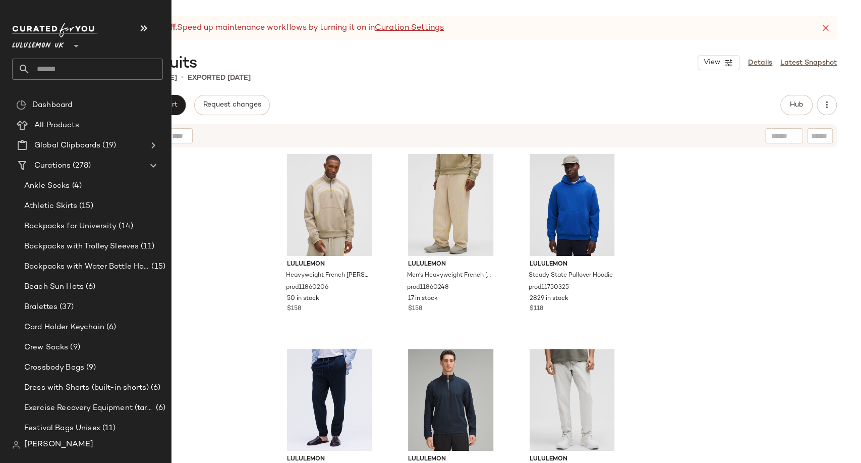
click at [38, 70] on input "text" at bounding box center [96, 69] width 133 height 21
paste input "**********"
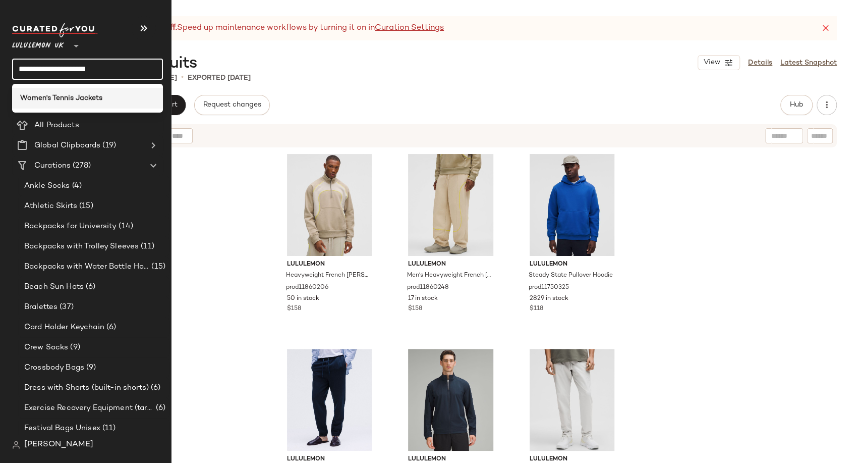
type input "**********"
click at [105, 96] on div "Women's Tennis Jackets" at bounding box center [87, 98] width 135 height 11
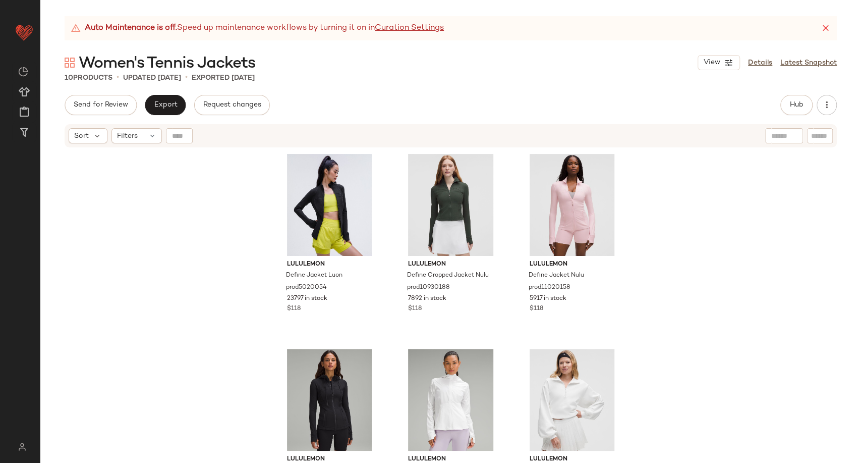
click at [339, 88] on div "Auto Maintenance is off. Speed up maintenance workflows by turning it on in Cur…" at bounding box center [450, 239] width 821 height 446
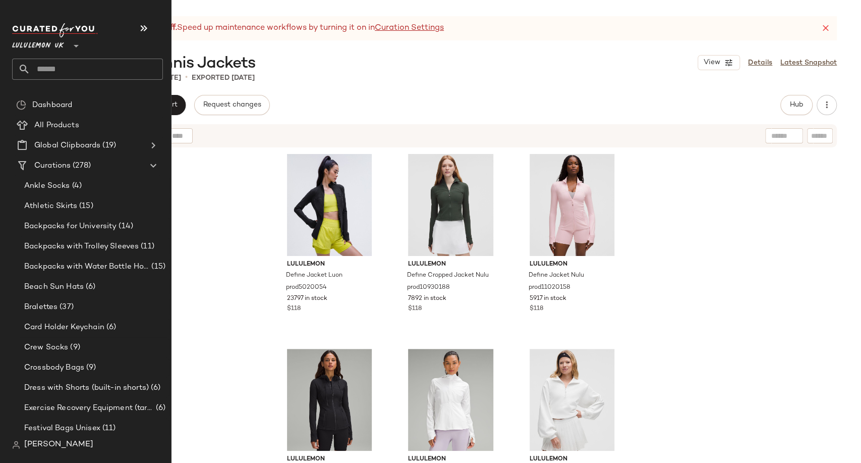
click at [40, 71] on input "text" at bounding box center [96, 69] width 133 height 21
paste input "**********"
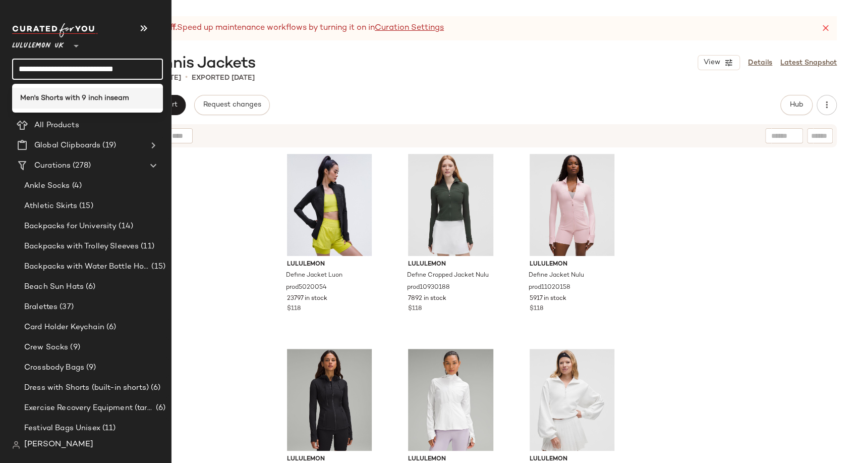
type input "**********"
click at [85, 99] on b "Men's Shorts with 9 inch inseam" at bounding box center [74, 98] width 109 height 11
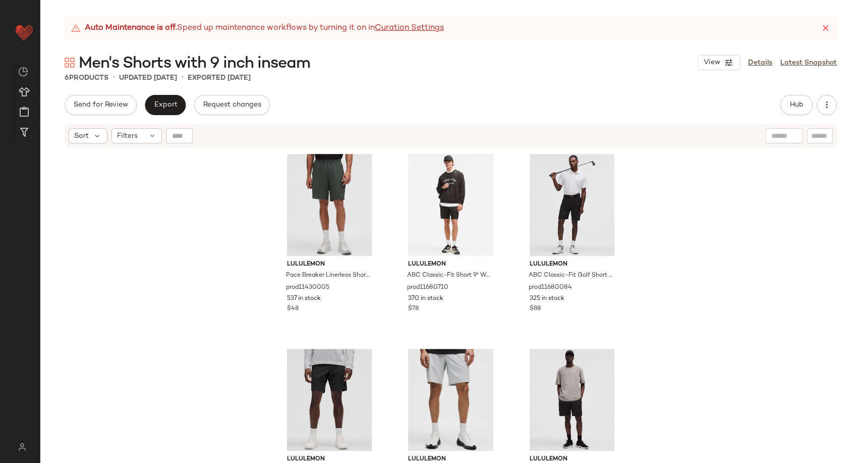
click at [575, 67] on div "Men's Shorts with 9 inch inseam View Details Latest Snapshot" at bounding box center [450, 62] width 821 height 20
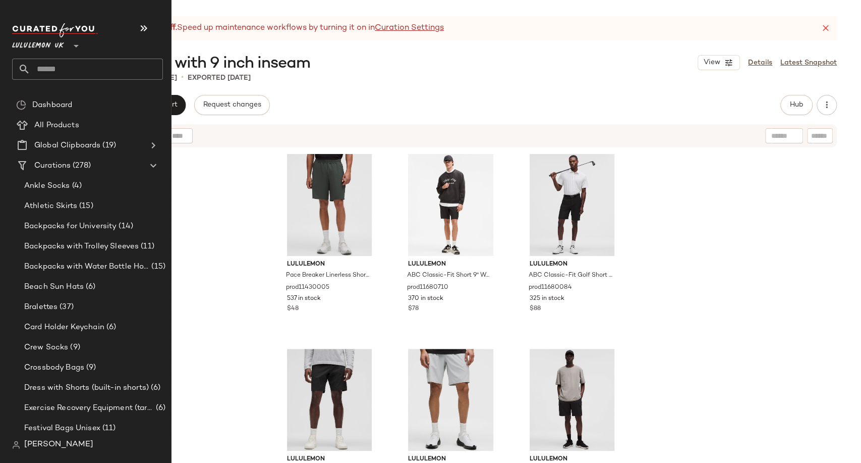
click at [62, 64] on input "text" at bounding box center [96, 69] width 133 height 21
paste input "**********"
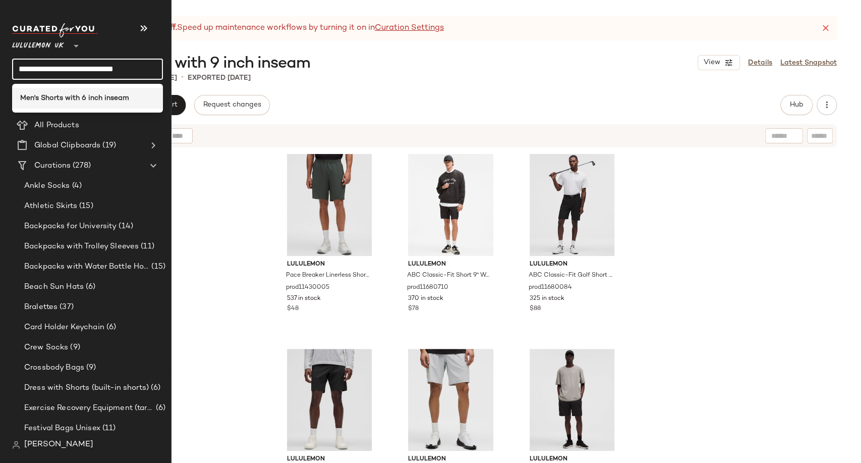
type input "**********"
click at [115, 92] on div "Men's Shorts with 6 inch inseam" at bounding box center [87, 98] width 151 height 21
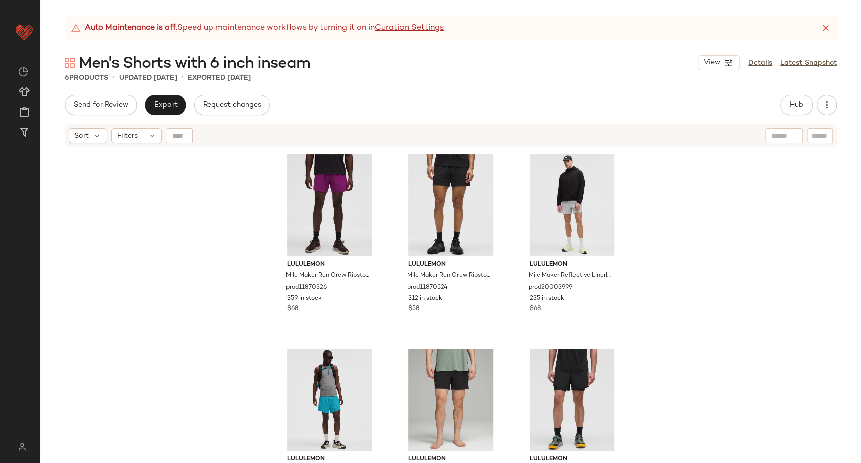
click at [366, 73] on div "6 Products • updated [DATE] • Exported [DATE]" at bounding box center [450, 78] width 821 height 10
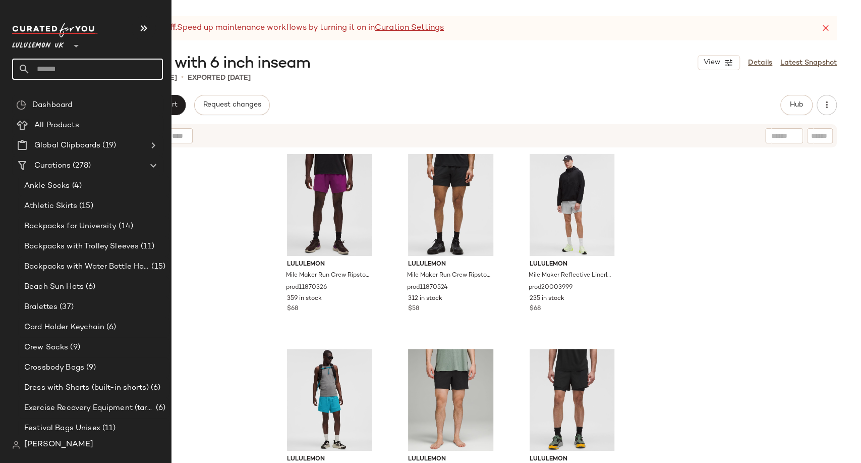
click at [45, 68] on input "text" at bounding box center [96, 69] width 133 height 21
paste input "**********"
drag, startPoint x: 156, startPoint y: 69, endPoint x: 105, endPoint y: 70, distance: 51.5
click at [105, 70] on input "**********" at bounding box center [87, 69] width 151 height 21
click at [21, 69] on input "**********" at bounding box center [87, 69] width 151 height 21
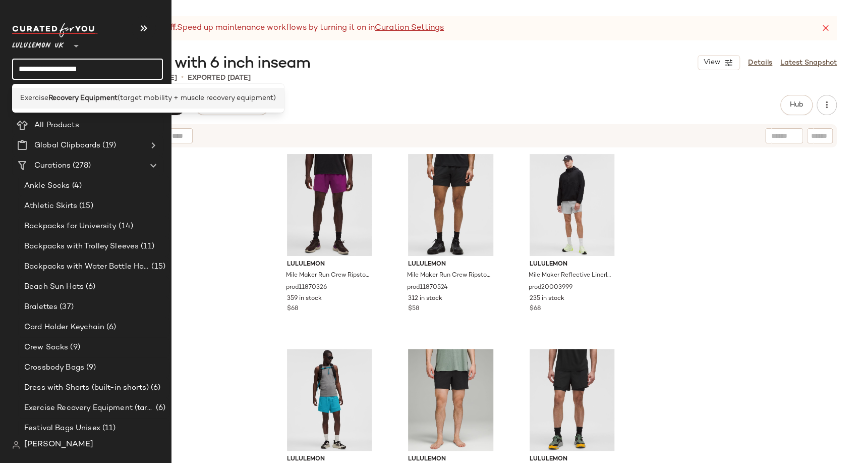
type input "**********"
click at [43, 93] on span "Exercise" at bounding box center [34, 98] width 28 height 11
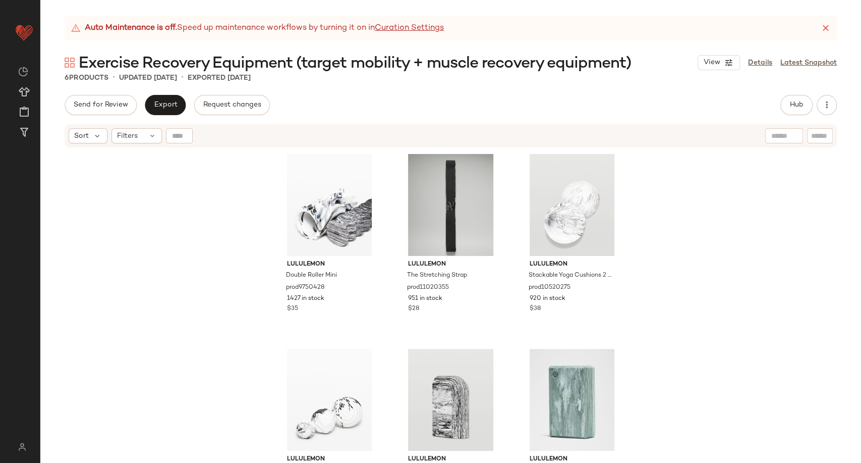
click at [672, 294] on div "lululemon Double Roller Mini prod9750428 1427 in stock $35 lululemon The Stretc…" at bounding box center [450, 317] width 821 height 339
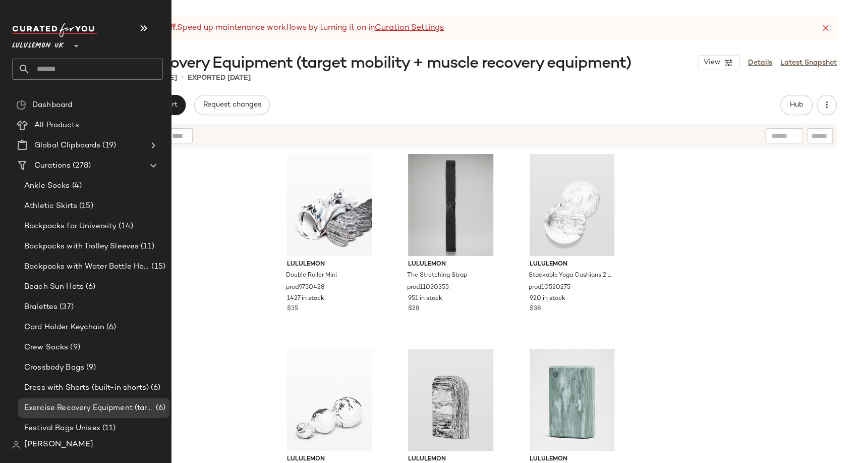
click at [50, 70] on input "text" at bounding box center [96, 69] width 133 height 21
paste input "**********"
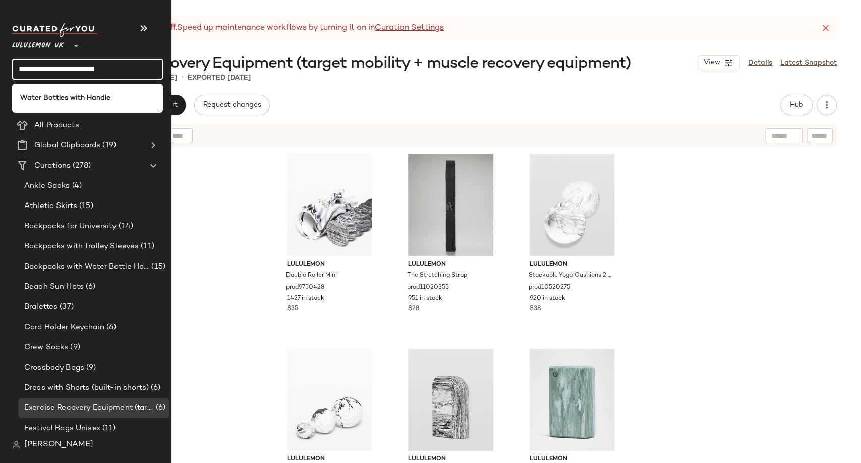
type input "**********"
drag, startPoint x: 79, startPoint y: 114, endPoint x: 76, endPoint y: 99, distance: 15.0
click at [76, 99] on body "**********" at bounding box center [430, 231] width 861 height 463
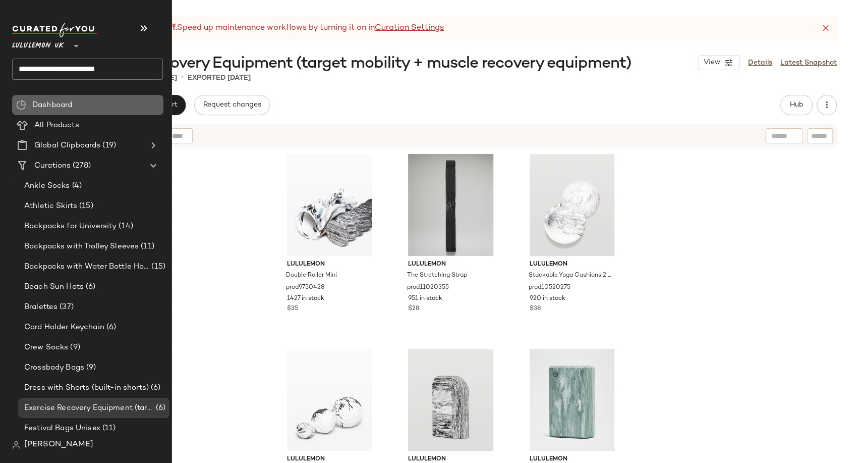
click at [76, 99] on div "Dashboard" at bounding box center [94, 105] width 130 height 12
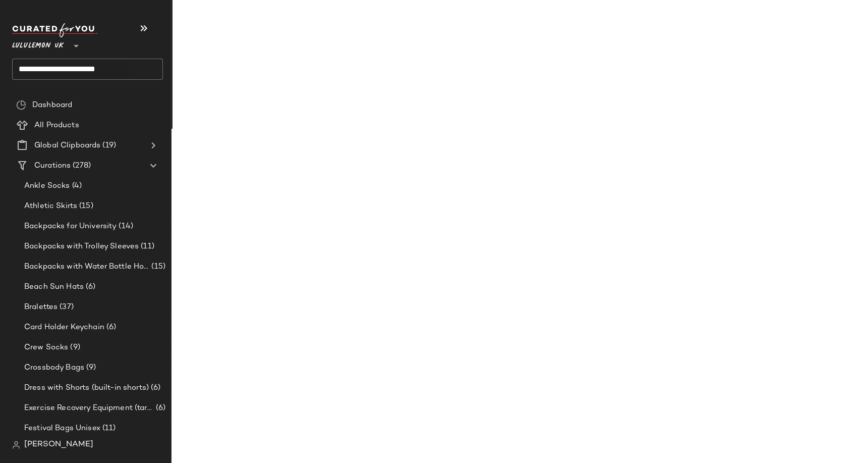
click at [85, 77] on input "**********" at bounding box center [87, 69] width 151 height 21
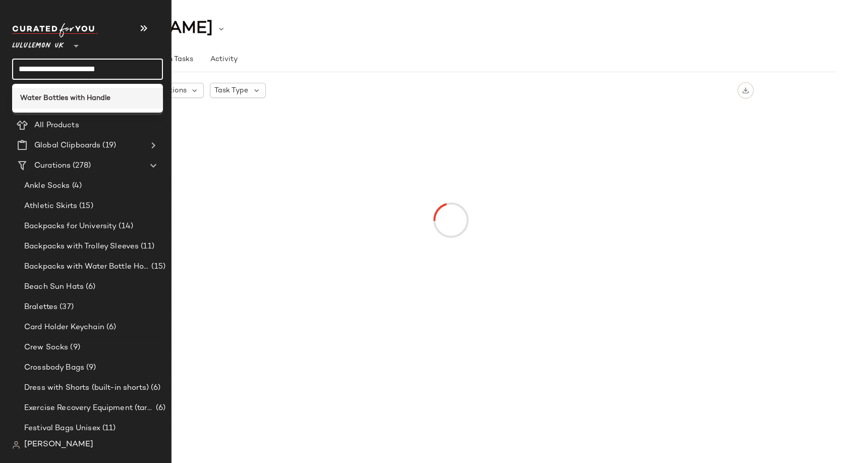
click at [84, 100] on b "Water Bottles with Handle" at bounding box center [65, 98] width 90 height 11
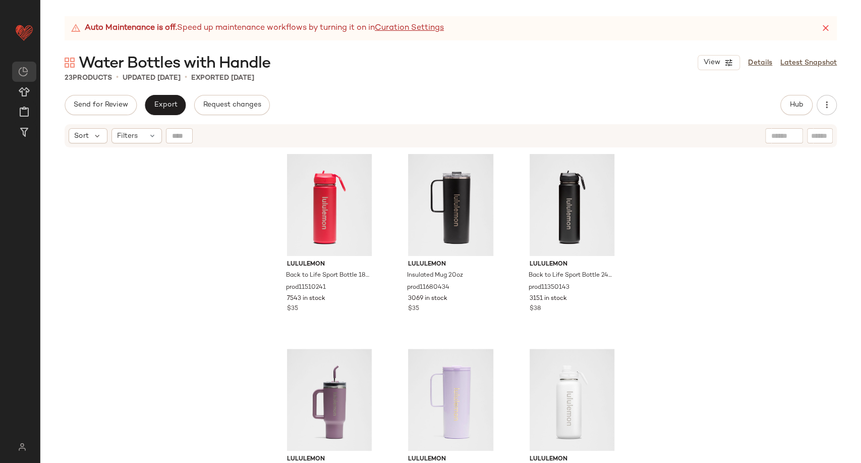
click at [303, 84] on div "Auto Maintenance is off. Speed up maintenance workflows by turning it on in Cur…" at bounding box center [450, 239] width 821 height 446
click at [382, 93] on div "Auto Maintenance is off. Speed up maintenance workflows by turning it on in Cur…" at bounding box center [450, 239] width 821 height 446
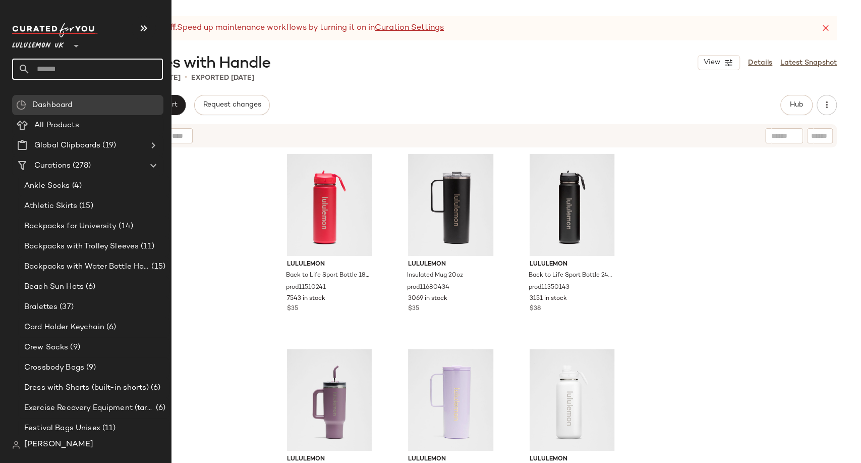
click at [43, 70] on input "text" at bounding box center [96, 69] width 133 height 21
paste input "**********"
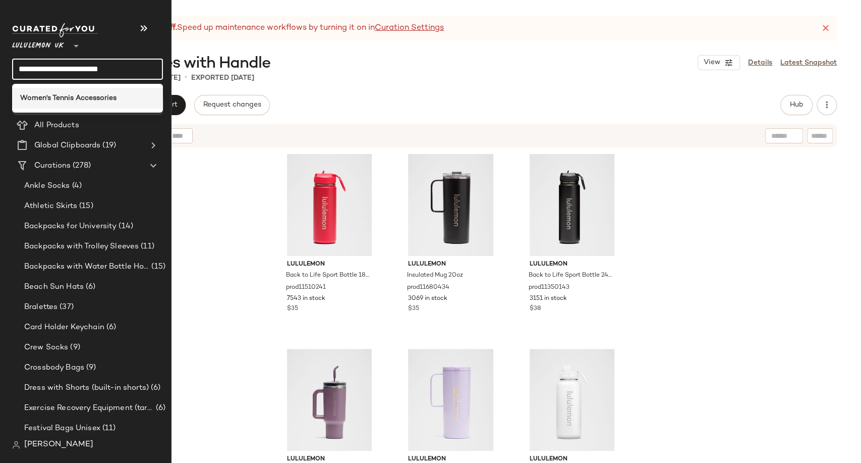
type input "**********"
click at [74, 92] on div "Women's Tennis Accessories" at bounding box center [87, 98] width 151 height 21
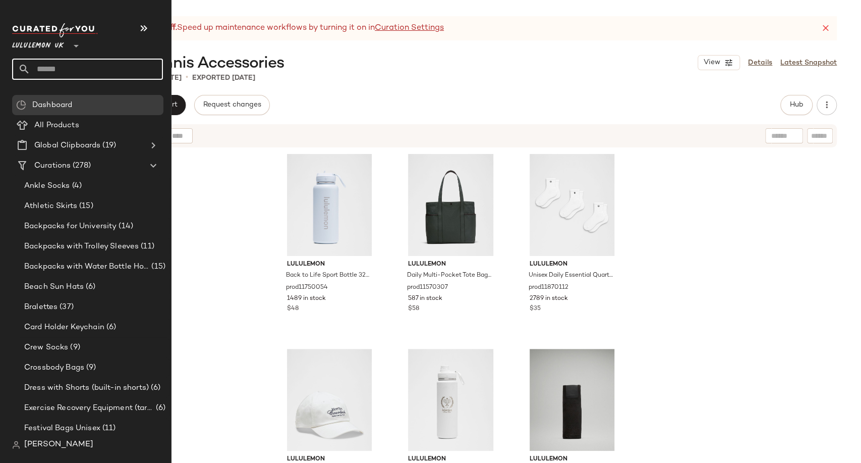
click at [42, 64] on input "text" at bounding box center [96, 69] width 133 height 21
paste input "**********"
type input "**********"
click at [40, 61] on input "text" at bounding box center [96, 69] width 133 height 21
paste input "**********"
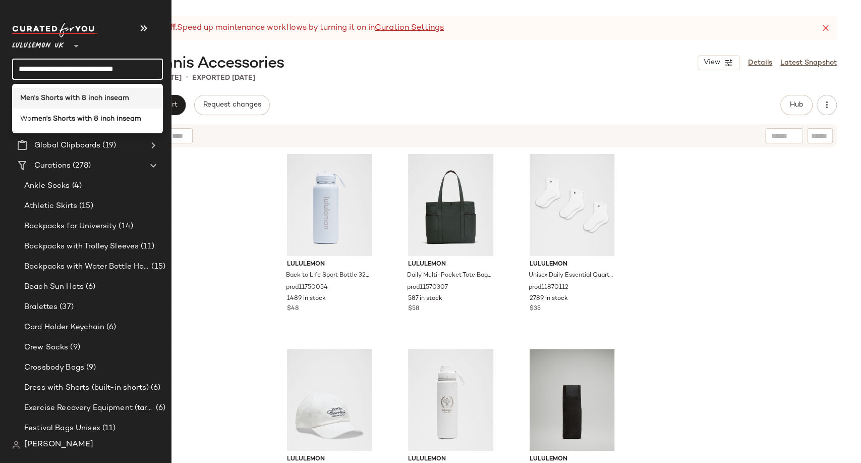
type input "**********"
click at [60, 99] on b "Men's Shorts with 8 inch inseam" at bounding box center [74, 98] width 109 height 11
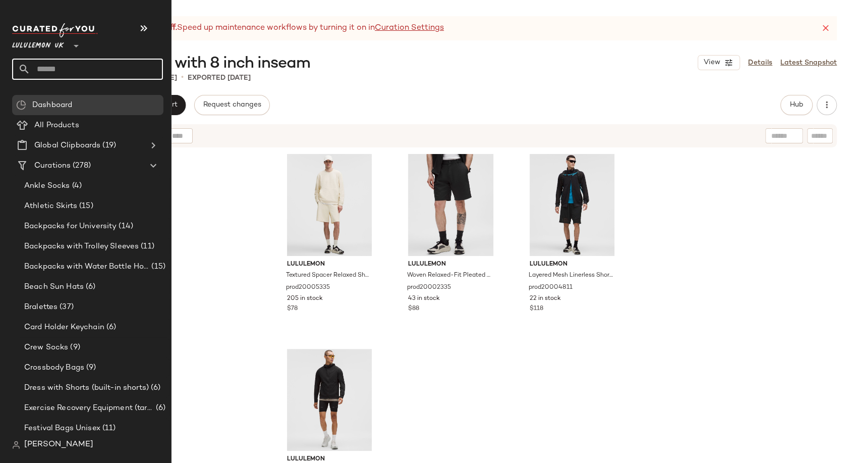
click at [36, 70] on input "text" at bounding box center [96, 69] width 133 height 21
paste input "**********"
click at [97, 69] on input "**********" at bounding box center [87, 69] width 151 height 21
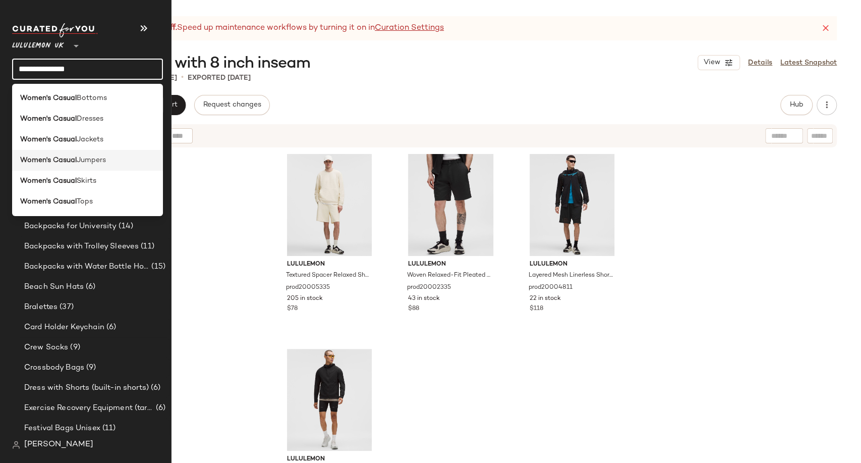
type input "**********"
click at [96, 165] on div "Women's Casual Jumpers" at bounding box center [87, 160] width 151 height 21
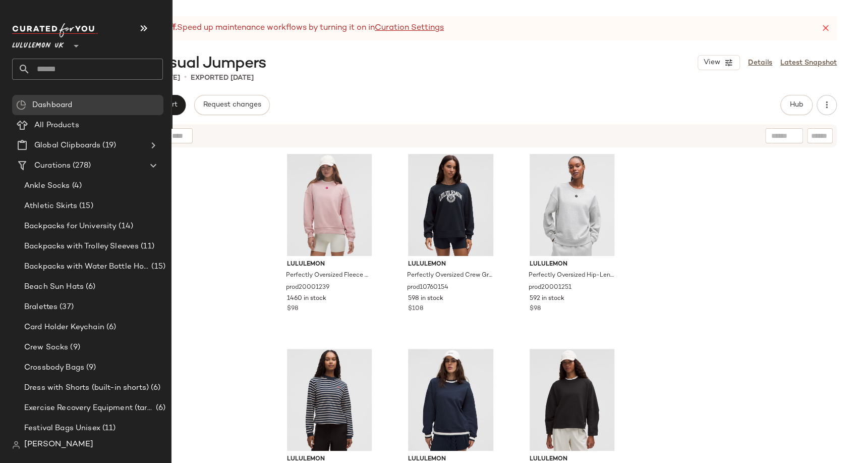
click at [44, 71] on input "text" at bounding box center [96, 69] width 133 height 21
paste input "**********"
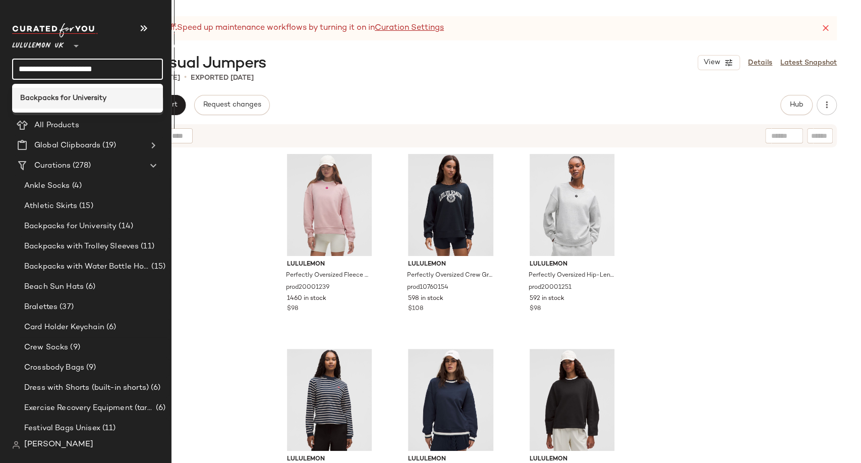
type input "**********"
click at [51, 96] on b "Backpacks for University" at bounding box center [63, 98] width 86 height 11
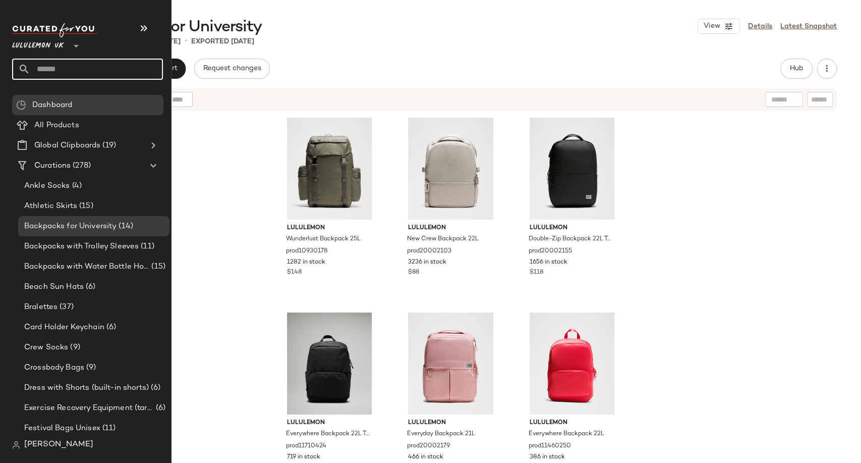
click at [66, 70] on input "text" at bounding box center [96, 69] width 133 height 21
paste input "**********"
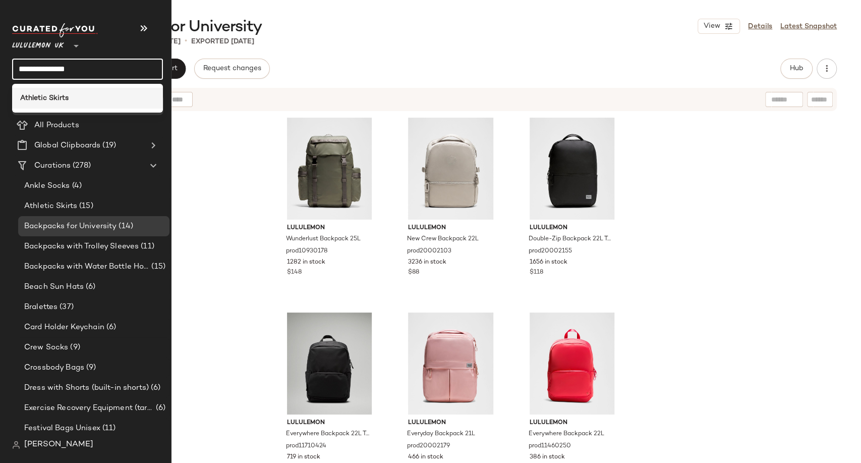
type input "**********"
click at [56, 96] on b "Athletic Skirts" at bounding box center [44, 98] width 48 height 11
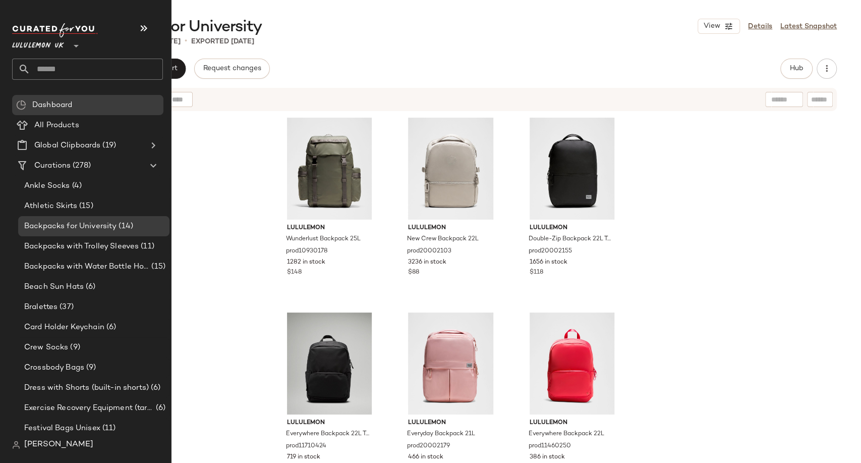
click at [52, 70] on input "text" at bounding box center [96, 69] width 133 height 21
paste input "**********"
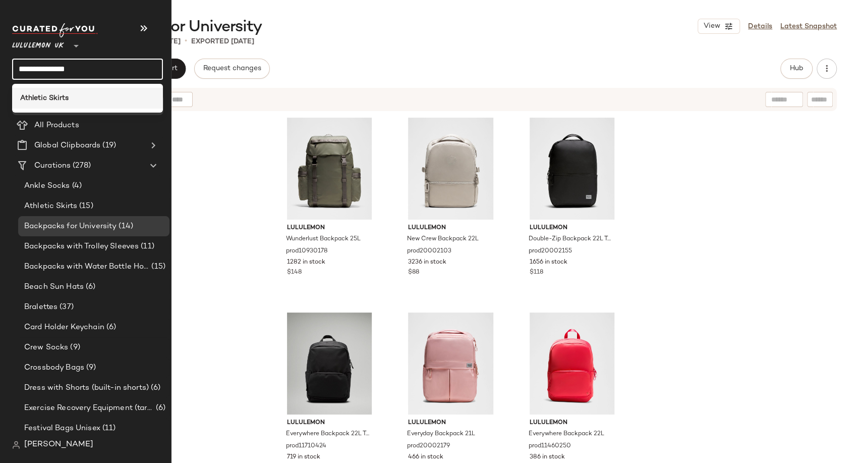
type input "**********"
click at [61, 98] on b "Athletic Skirts" at bounding box center [44, 98] width 48 height 11
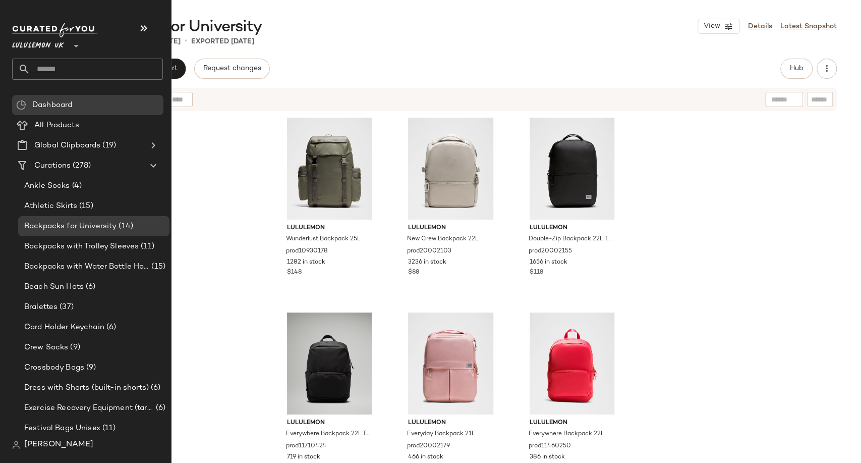
click at [61, 69] on input "text" at bounding box center [96, 69] width 133 height 21
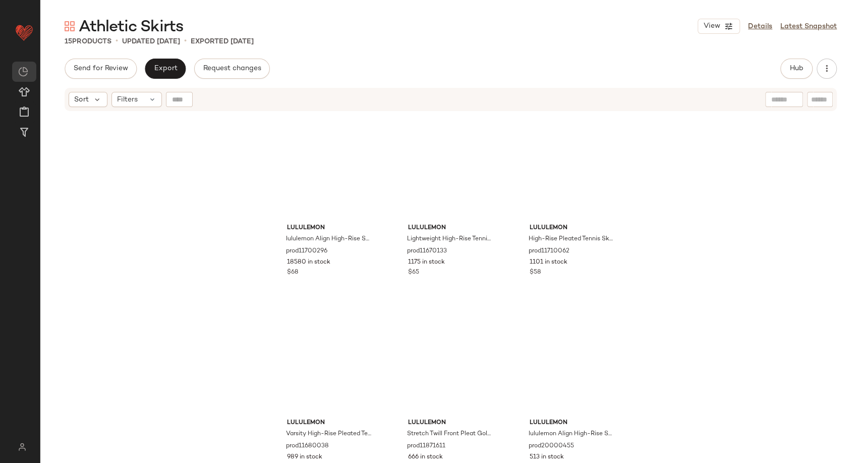
click at [362, 37] on div "15 Products • updated [DATE] • Exported [DATE]" at bounding box center [450, 41] width 821 height 10
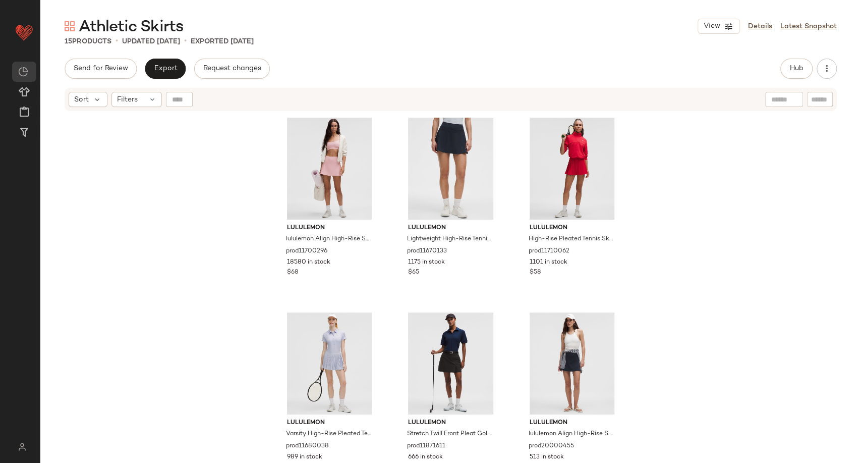
click at [184, 306] on div "lululemon lululemon Align High-Rise Skirt prod11700296 18580 in stock $68 lulul…" at bounding box center [450, 300] width 821 height 376
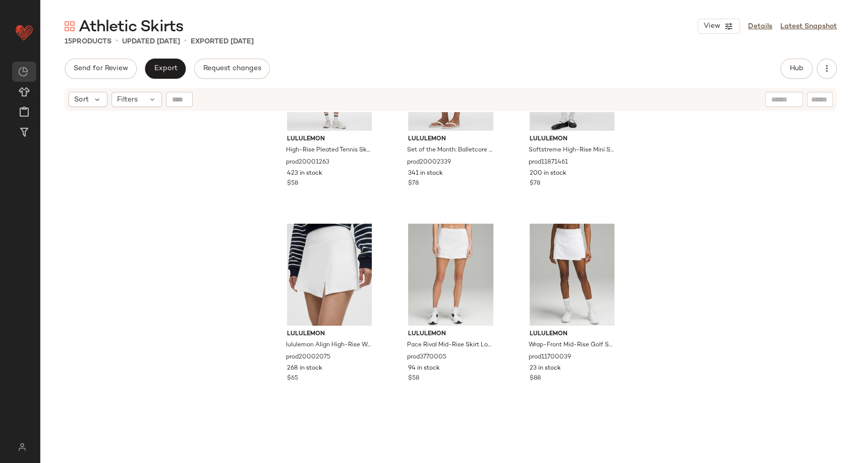
scroll to position [568, 0]
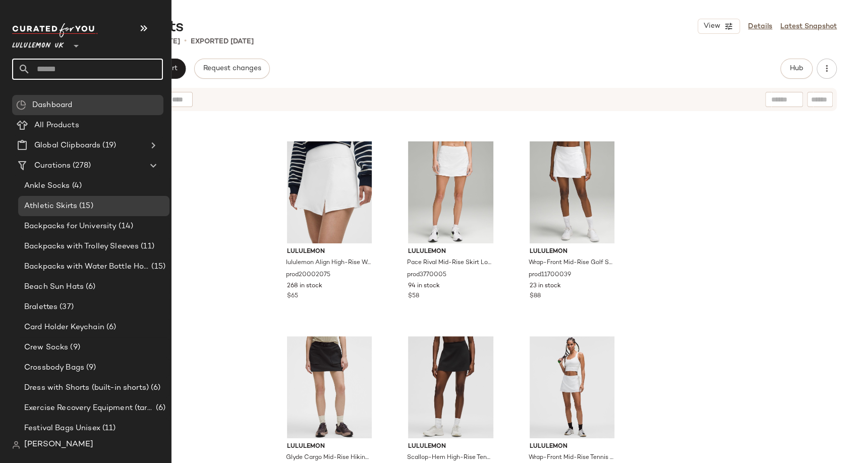
click at [55, 70] on input "text" at bounding box center [96, 69] width 133 height 21
paste input "**********"
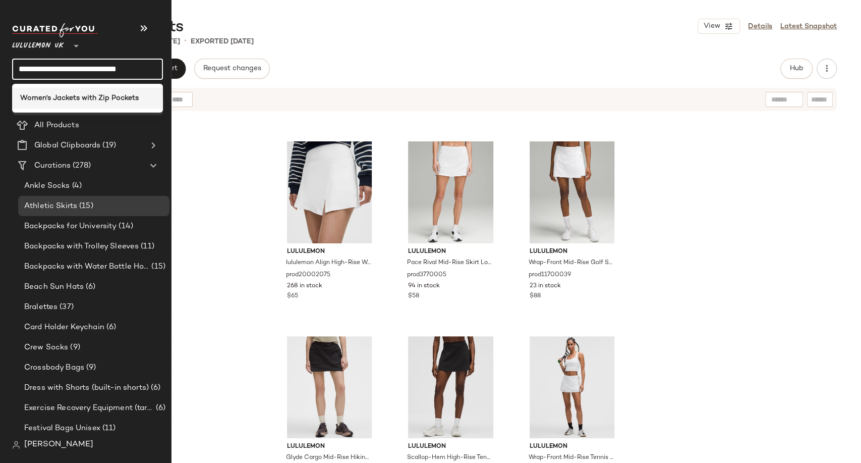
type input "**********"
click at [83, 98] on b "Women's Jackets with Zip Pockets" at bounding box center [79, 98] width 119 height 11
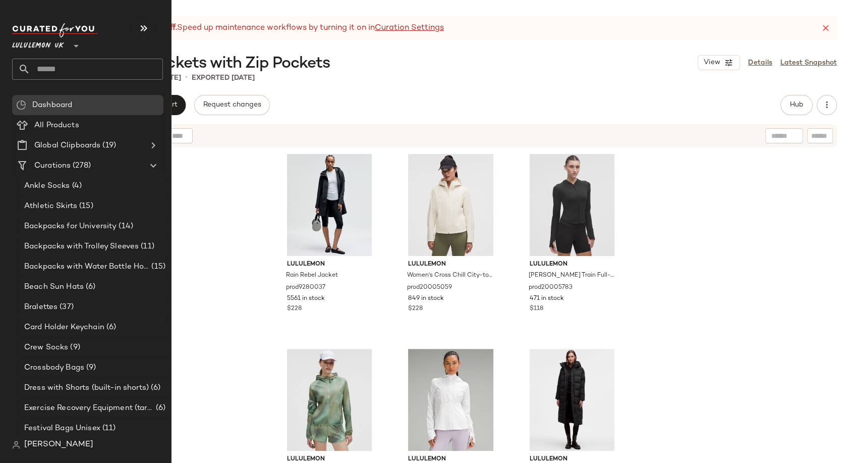
click at [65, 68] on input "text" at bounding box center [96, 69] width 133 height 21
paste input "**********"
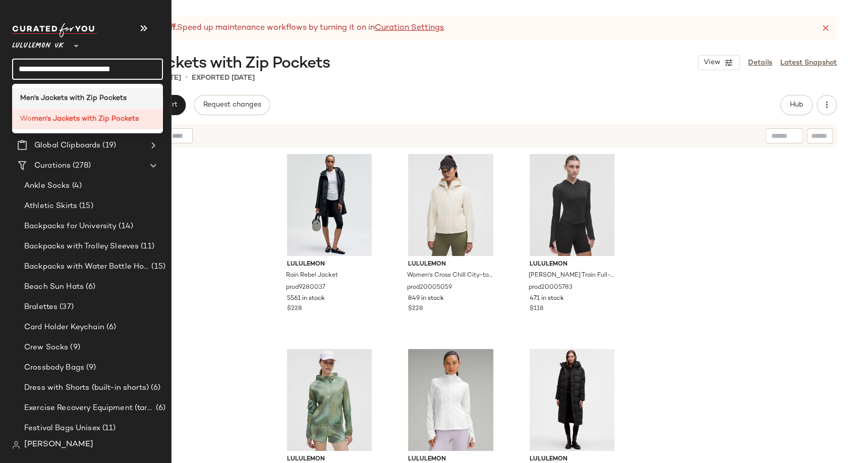
type input "**********"
drag, startPoint x: 78, startPoint y: 98, endPoint x: 74, endPoint y: 102, distance: 5.7
click at [74, 102] on b "Men's Jackets with Zip Pockets" at bounding box center [73, 98] width 106 height 11
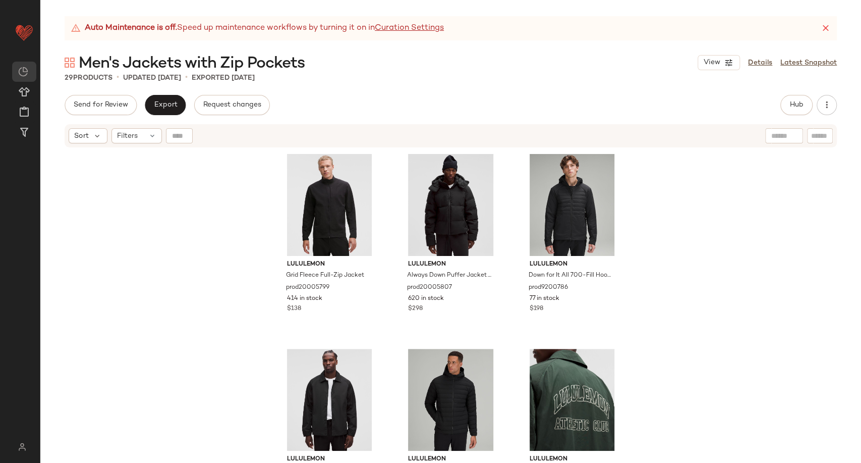
click at [364, 68] on div "Men's Jackets with Zip Pockets View Details Latest Snapshot" at bounding box center [450, 62] width 821 height 20
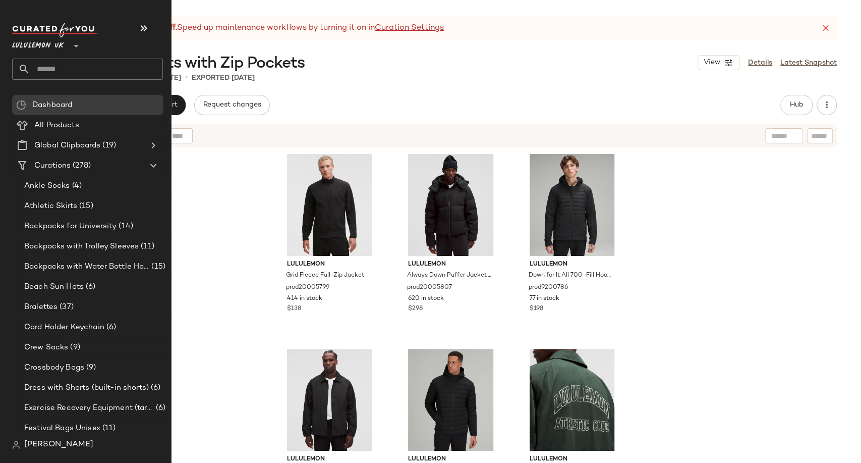
click at [55, 69] on input "text" at bounding box center [96, 69] width 133 height 21
paste input "**********"
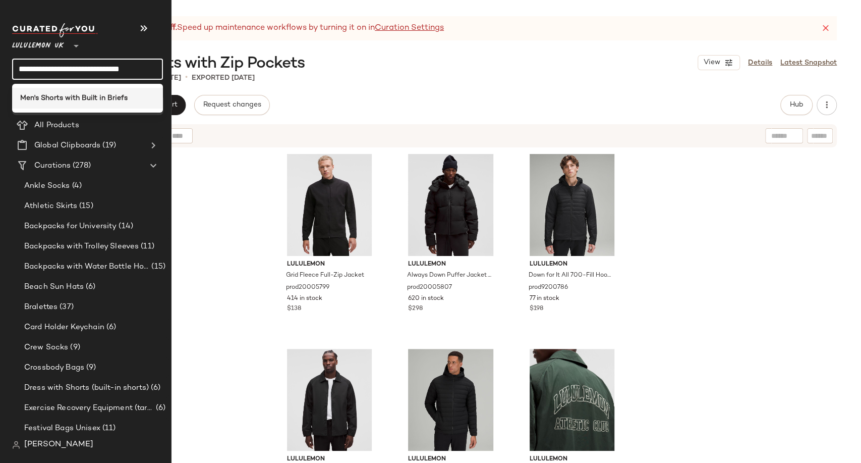
type input "**********"
click at [74, 98] on b "Men's Shorts with Built in Briefs" at bounding box center [73, 98] width 107 height 11
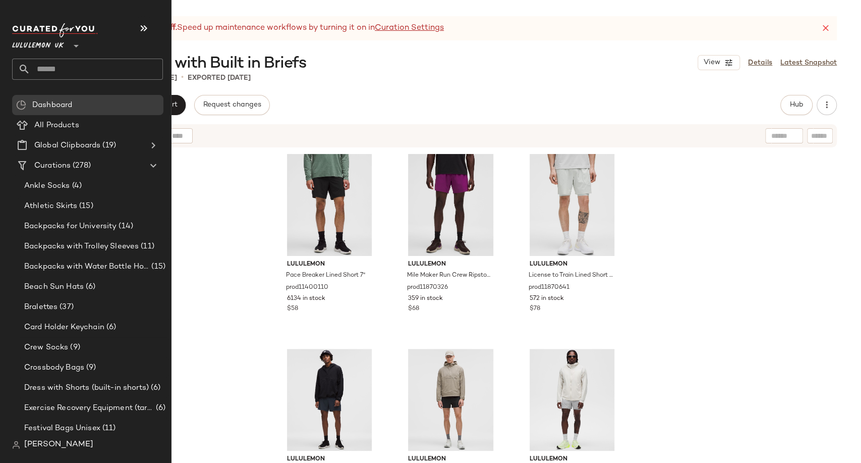
click at [69, 71] on input "text" at bounding box center [96, 69] width 133 height 21
paste input "**********"
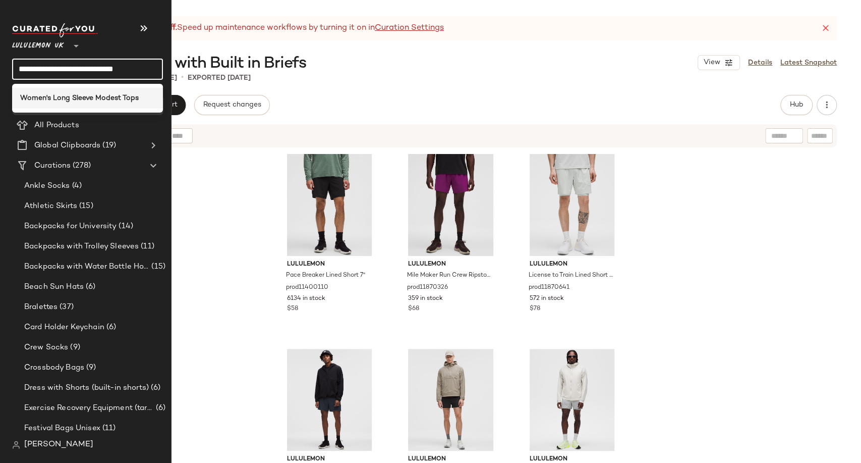
type input "**********"
click at [83, 99] on b "Women's Long Sleeve Modest Tops" at bounding box center [79, 98] width 119 height 11
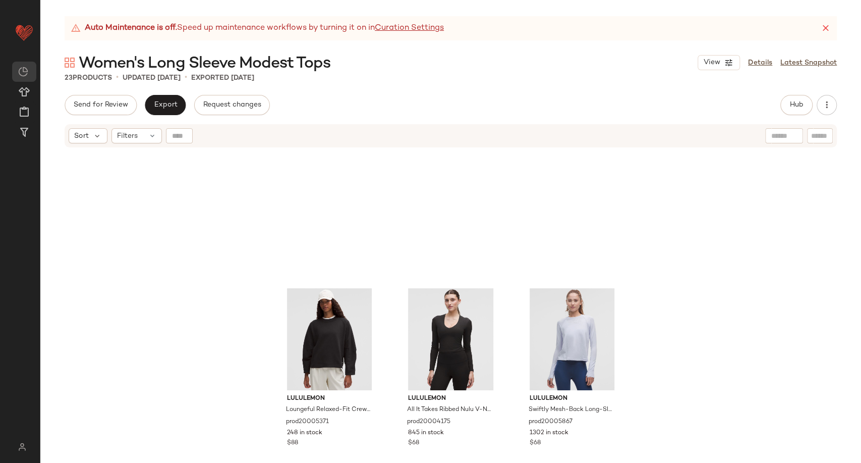
scroll to position [56, 0]
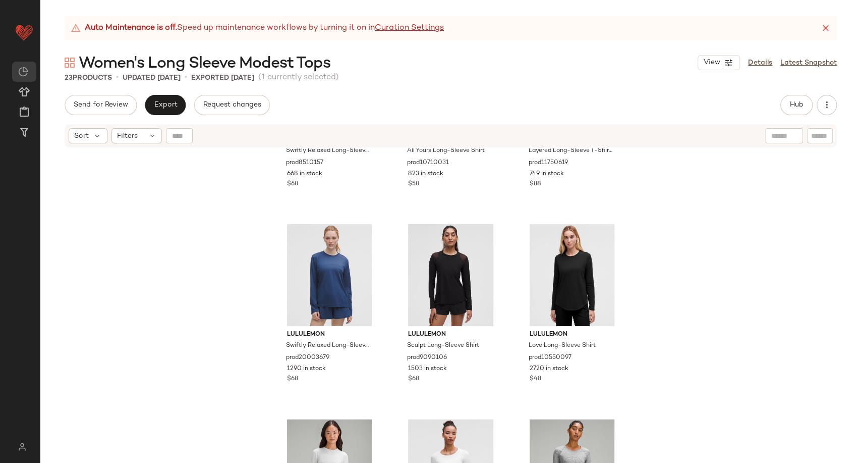
scroll to position [742, 0]
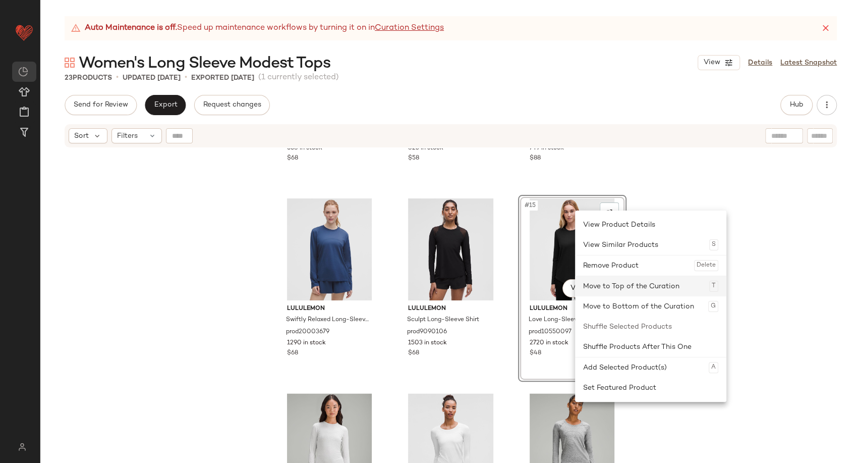
click at [614, 289] on div "Move to Top of the Curation T" at bounding box center [650, 286] width 135 height 20
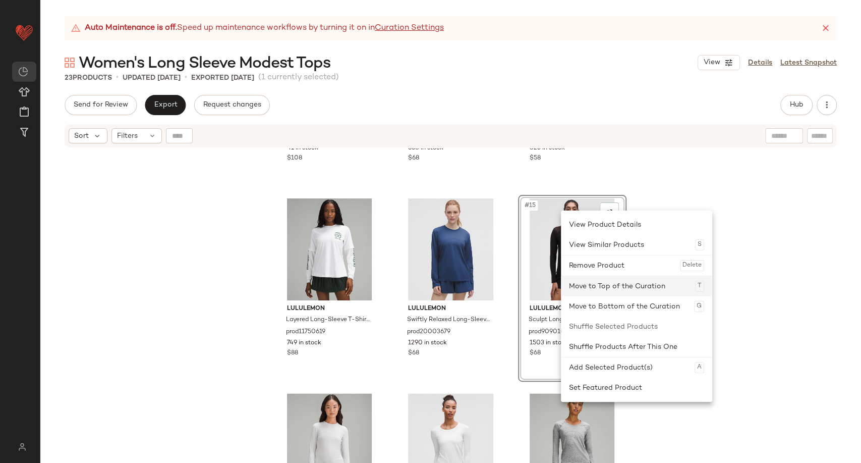
click at [597, 291] on div "Move to Top of the Curation T" at bounding box center [636, 286] width 135 height 20
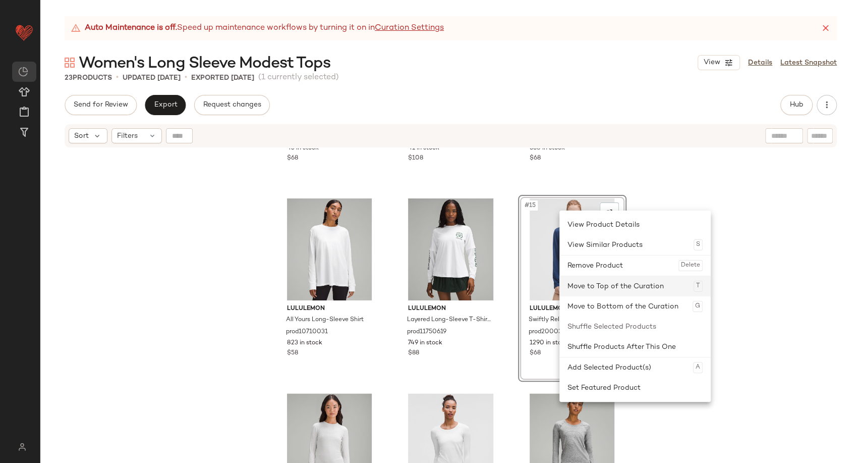
click at [598, 287] on div "Move to Top of the Curation T" at bounding box center [634, 286] width 135 height 20
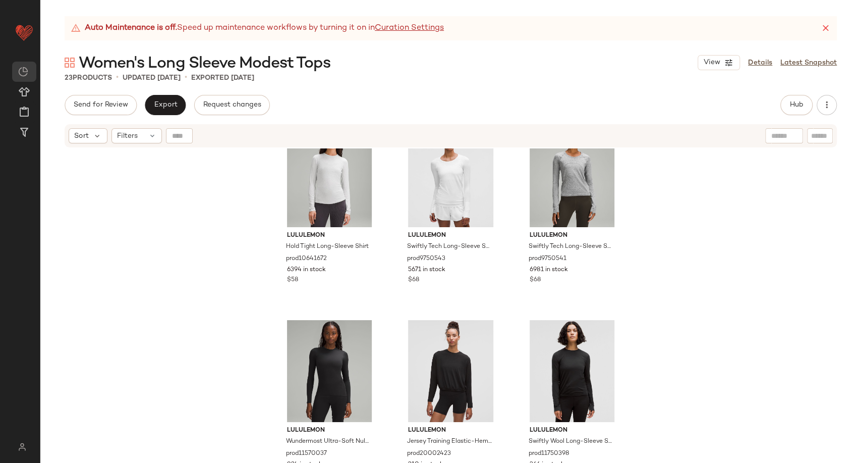
scroll to position [993, 0]
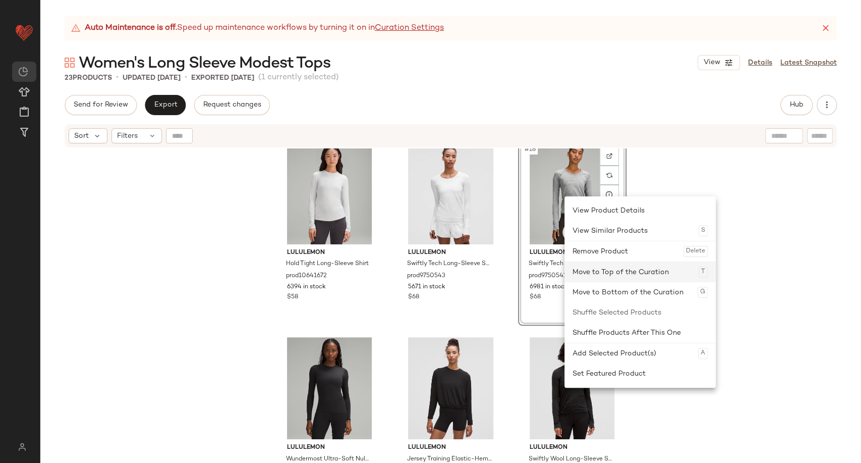
click at [593, 273] on div "Move to Top of the Curation T" at bounding box center [639, 272] width 135 height 20
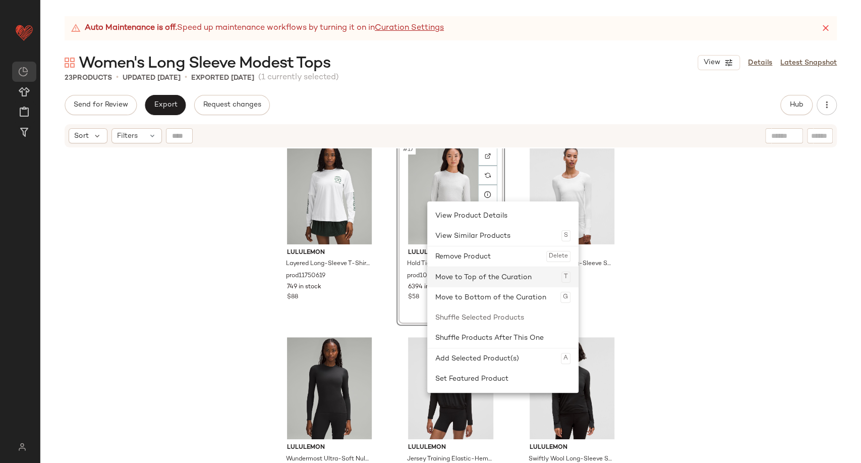
click at [468, 281] on div "Move to Top of the Curation T" at bounding box center [502, 277] width 135 height 20
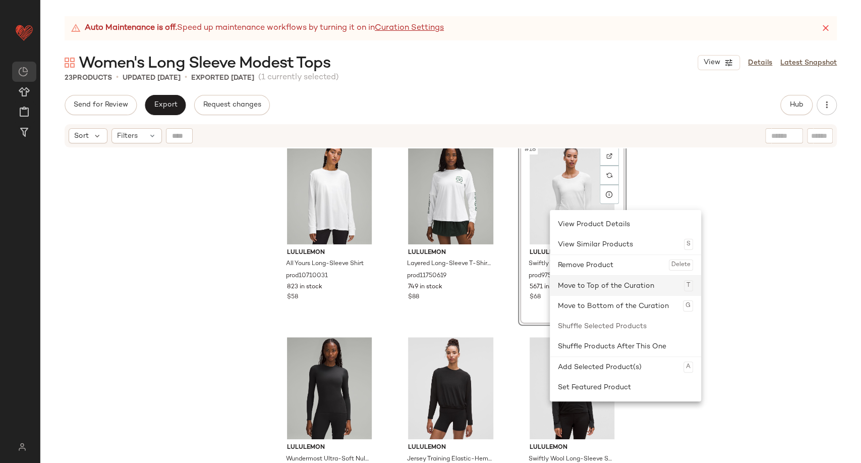
click at [581, 285] on div "Move to Top of the Curation T" at bounding box center [625, 285] width 135 height 20
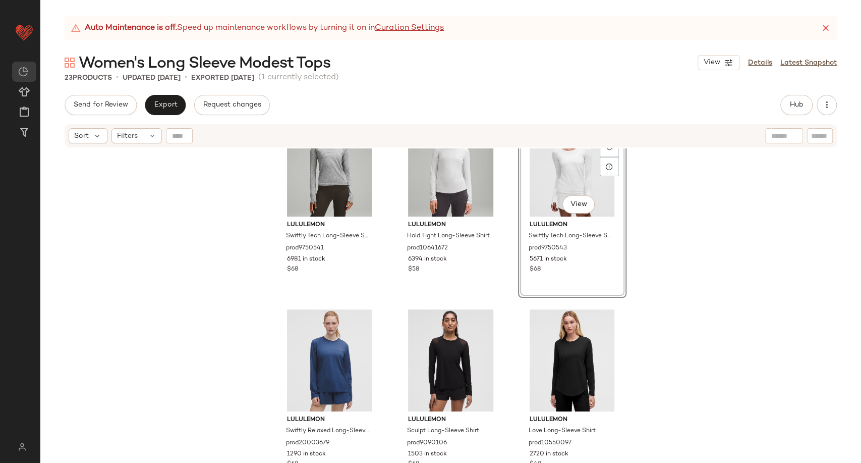
scroll to position [112, 0]
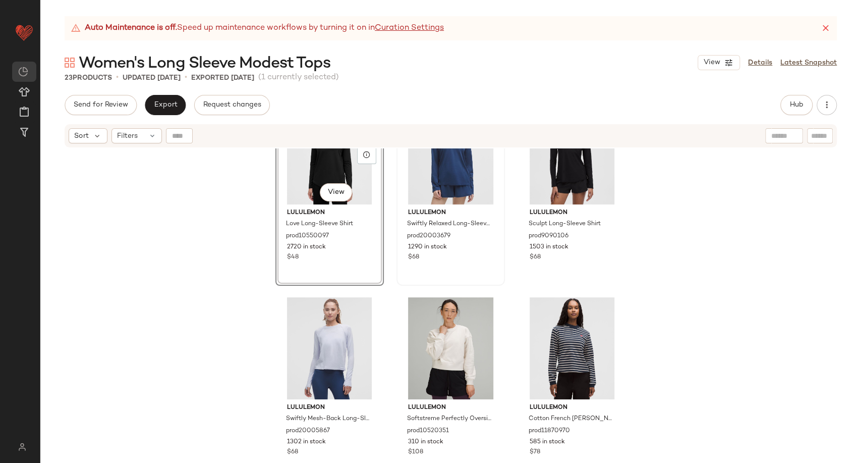
scroll to position [288, 0]
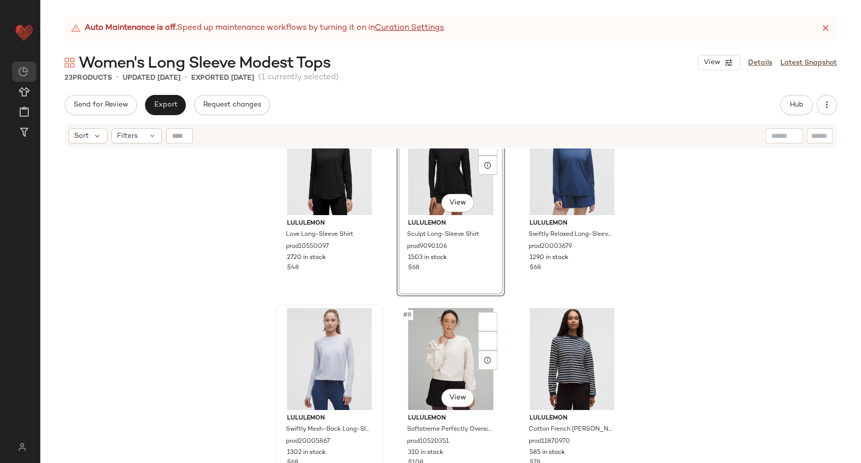
scroll to position [242, 0]
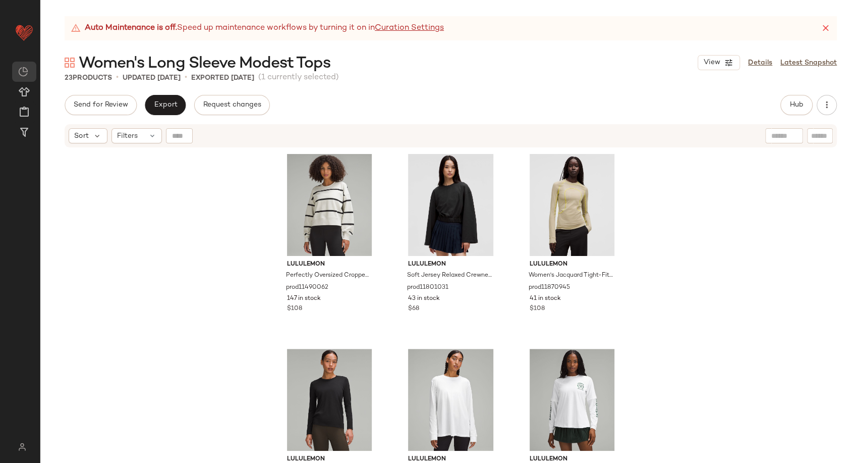
scroll to position [771, 0]
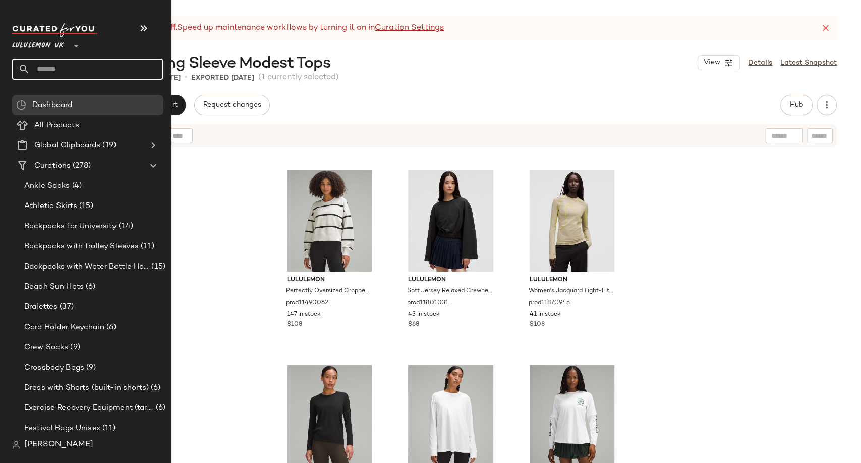
click at [50, 72] on input "text" at bounding box center [96, 69] width 133 height 21
paste input "**********"
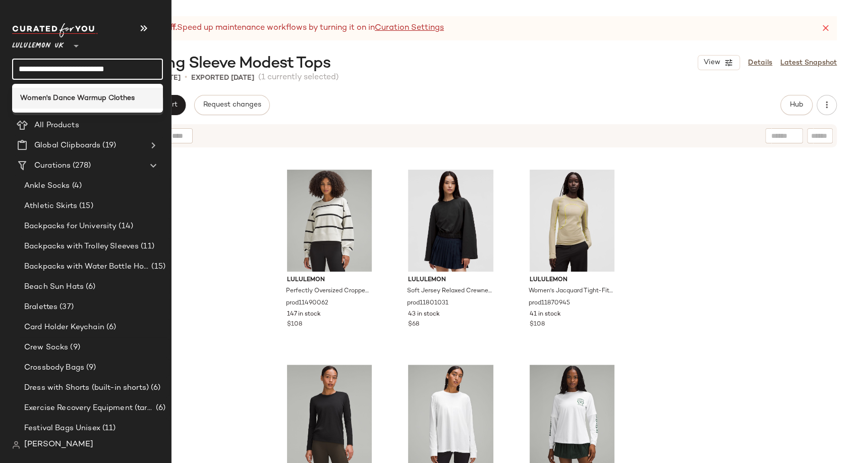
type input "**********"
click at [86, 99] on b "Women's Dance Warmup Clothes" at bounding box center [77, 98] width 114 height 11
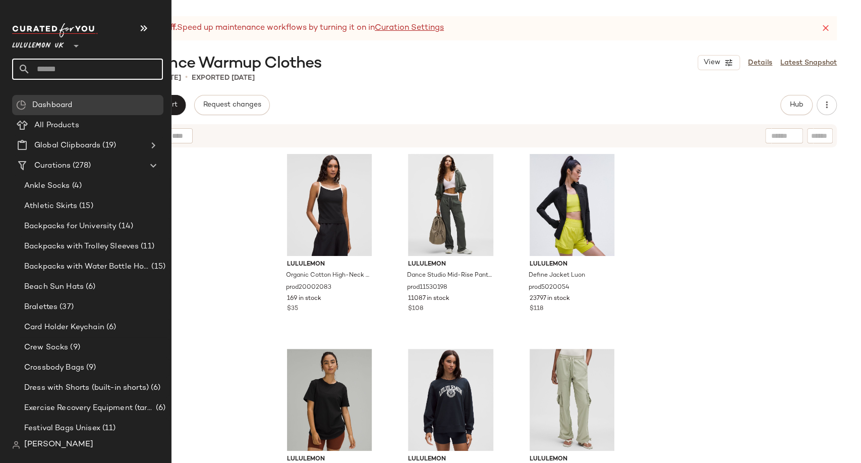
click at [56, 72] on input "text" at bounding box center [96, 69] width 133 height 21
paste input "**********"
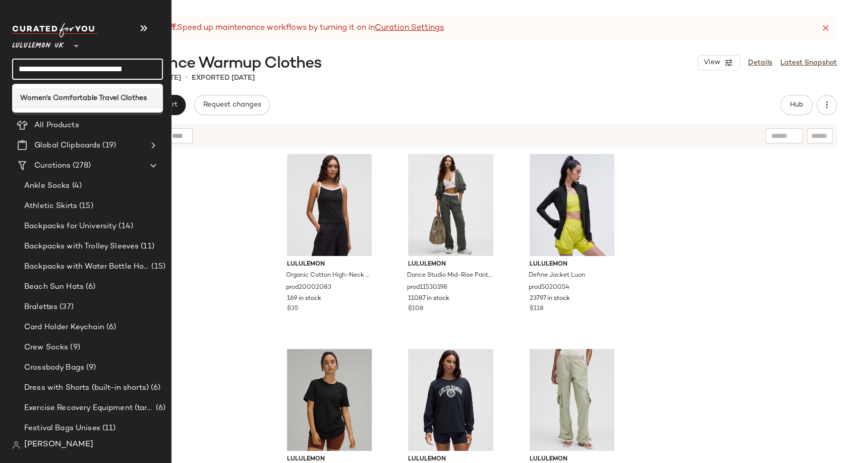
type input "**********"
click at [73, 94] on b "Women's Comfortable Travel Clothes" at bounding box center [83, 98] width 127 height 11
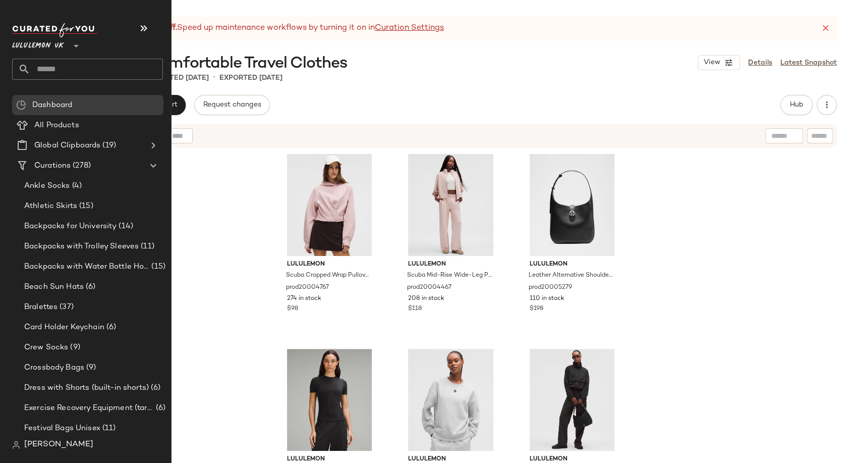
click at [52, 69] on input "text" at bounding box center [96, 69] width 133 height 21
paste input "**********"
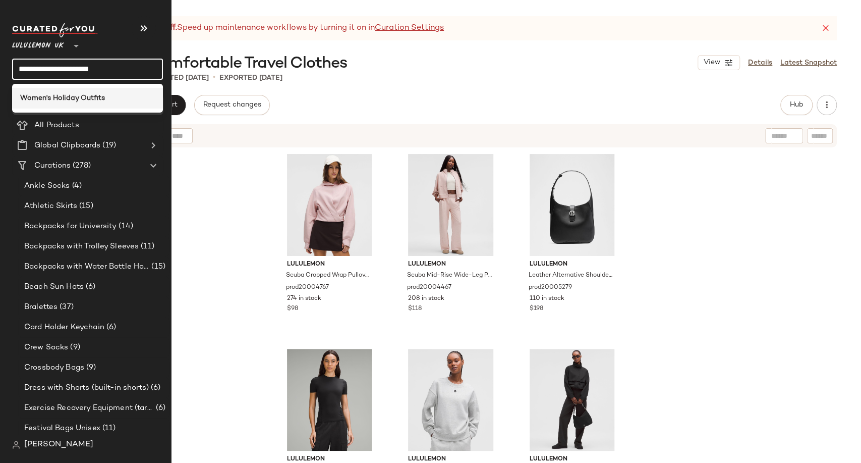
type input "**********"
click at [81, 97] on b "Women's Holiday Outfits" at bounding box center [62, 98] width 85 height 11
